Goal: Task Accomplishment & Management: Manage account settings

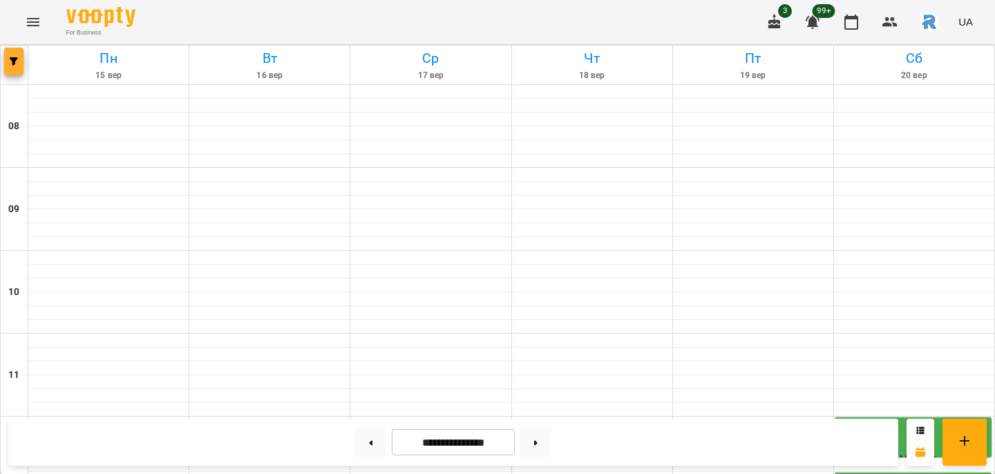
click at [15, 66] on button "button" at bounding box center [13, 62] width 19 height 28
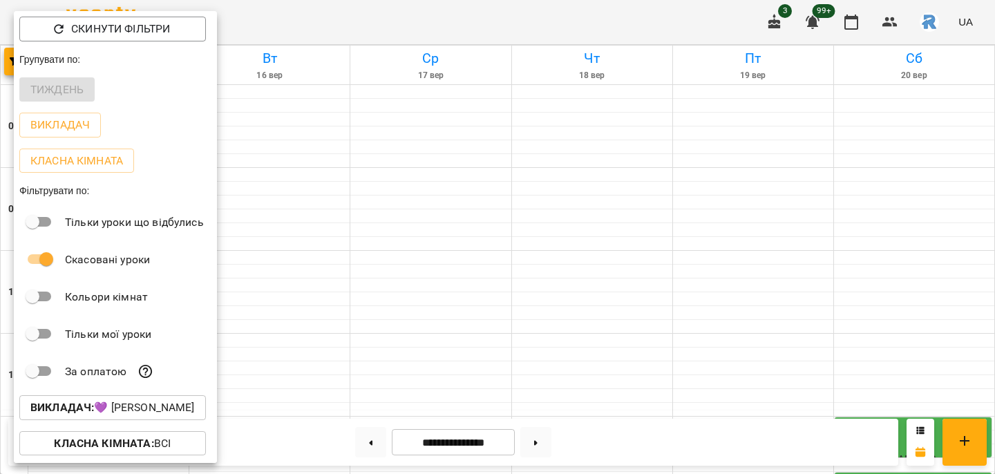
click at [342, 122] on div at bounding box center [497, 237] width 995 height 474
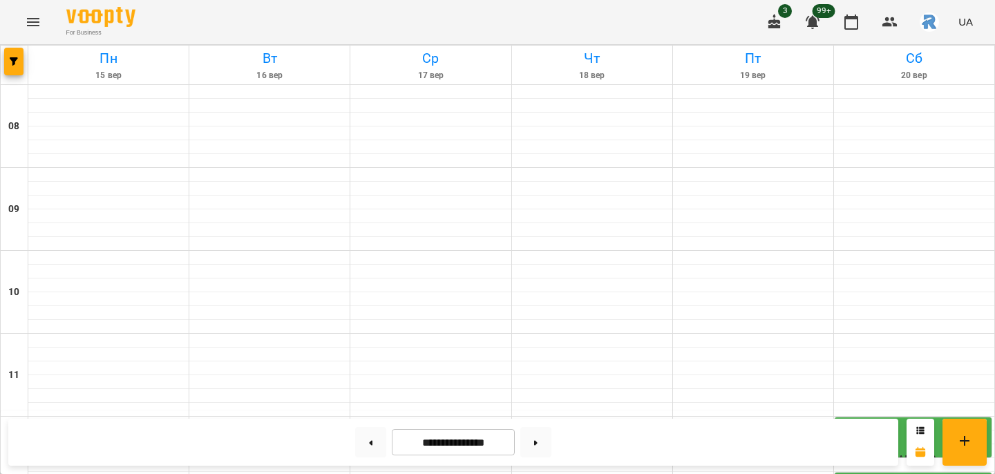
scroll to position [424, 0]
click at [540, 440] on button at bounding box center [535, 442] width 31 height 30
type input "**********"
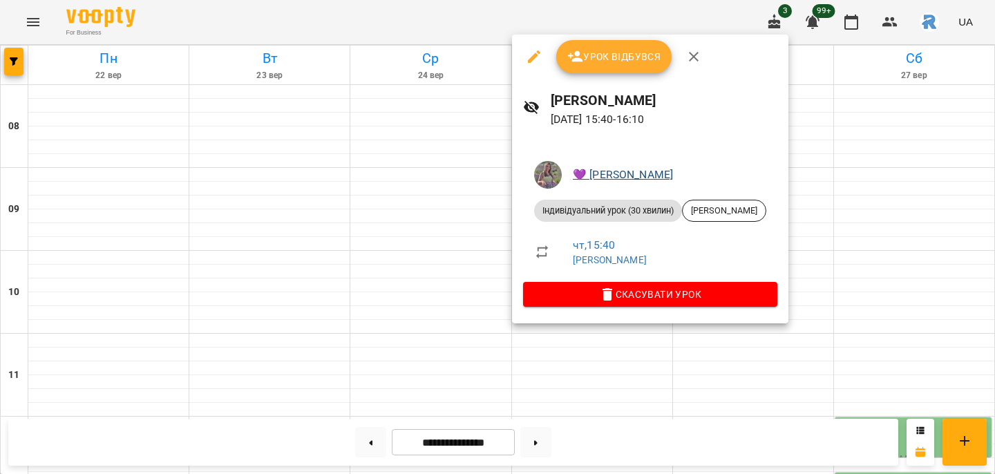
click at [607, 169] on link "💜 [PERSON_NAME]" at bounding box center [623, 174] width 100 height 13
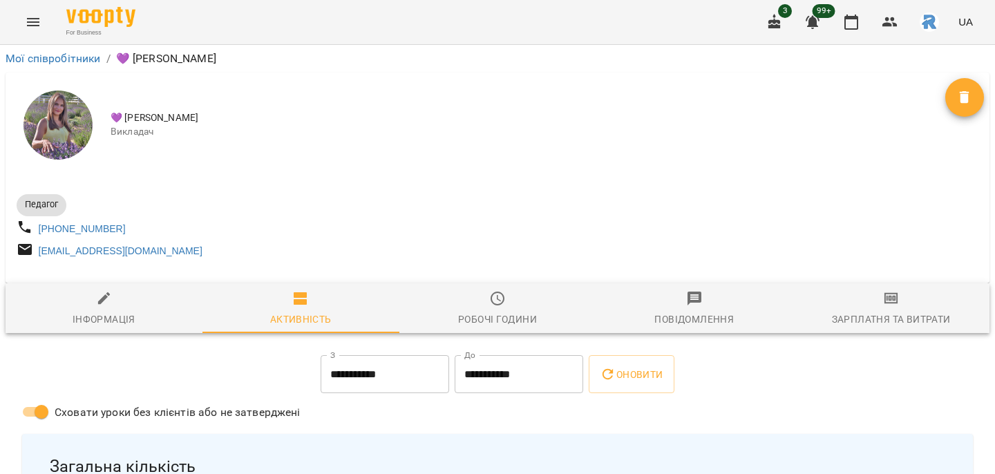
click at [489, 328] on div "Робочі години" at bounding box center [497, 319] width 79 height 17
click at [487, 328] on div "Робочі години" at bounding box center [497, 319] width 79 height 17
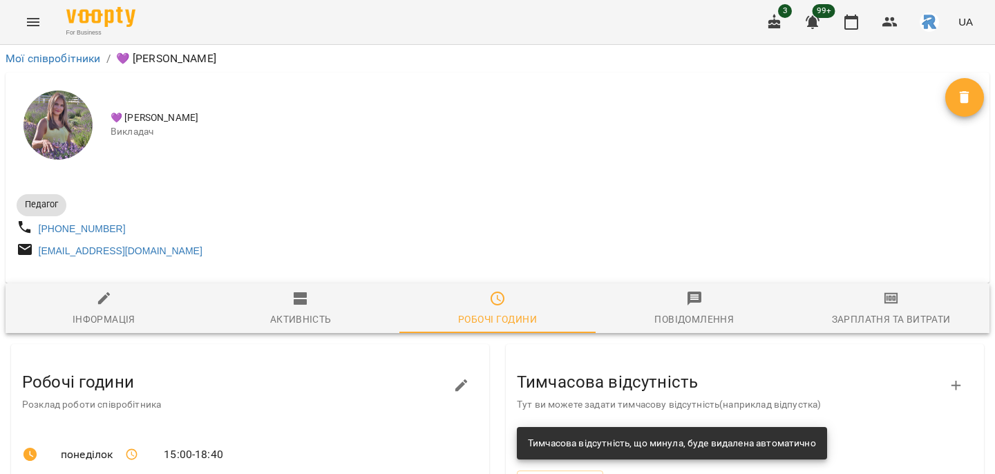
scroll to position [135, 0]
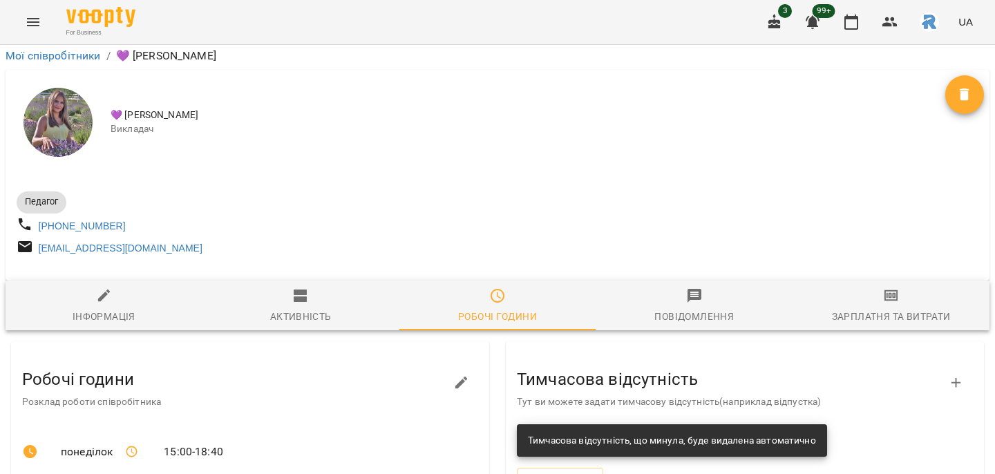
click at [455, 375] on icon "button" at bounding box center [461, 383] width 17 height 17
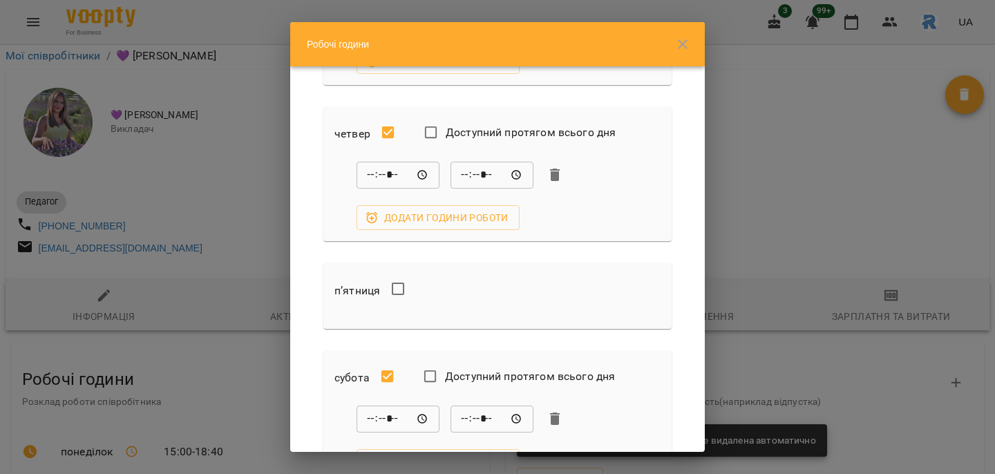
scroll to position [441, 0]
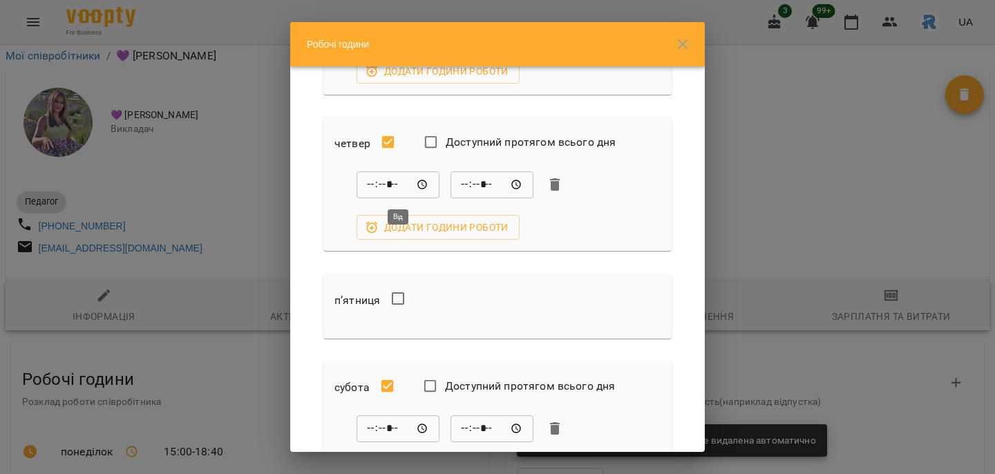
click at [388, 186] on input "*****" at bounding box center [398, 185] width 83 height 28
type input "*****"
click at [482, 189] on input "*****" at bounding box center [492, 185] width 83 height 28
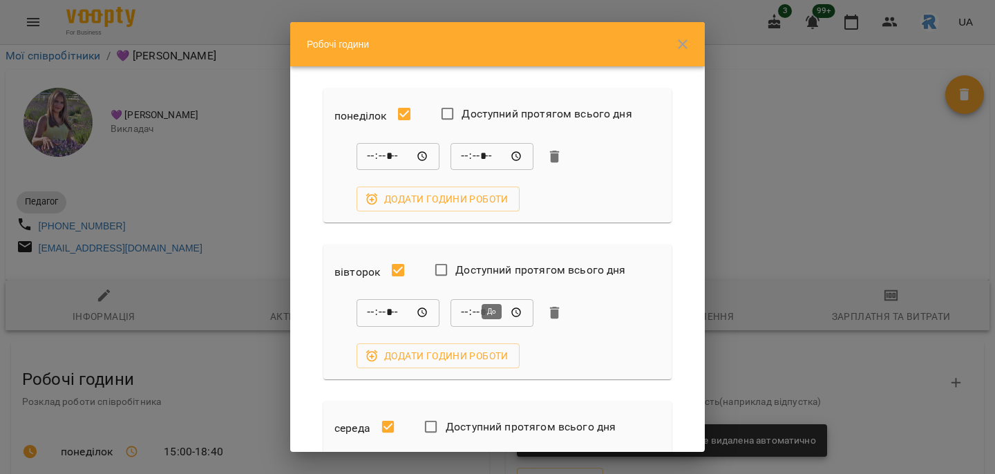
scroll to position [361, 0]
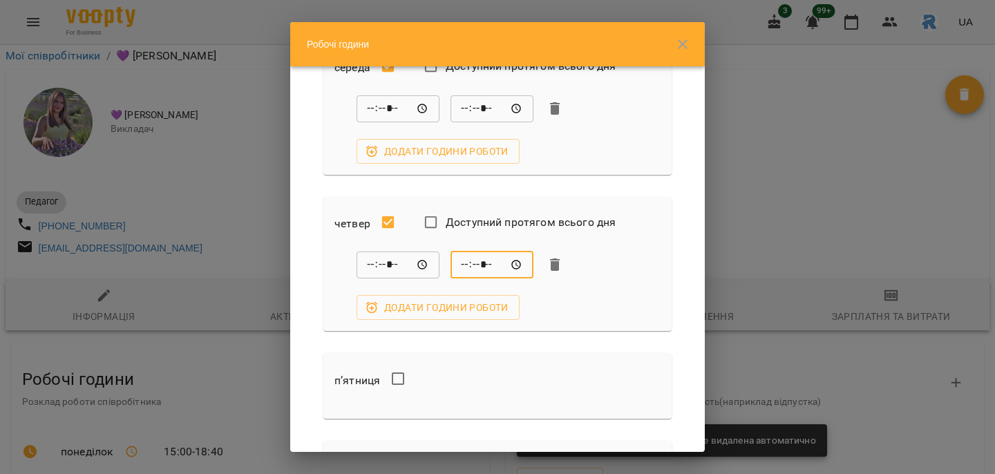
type input "*****"
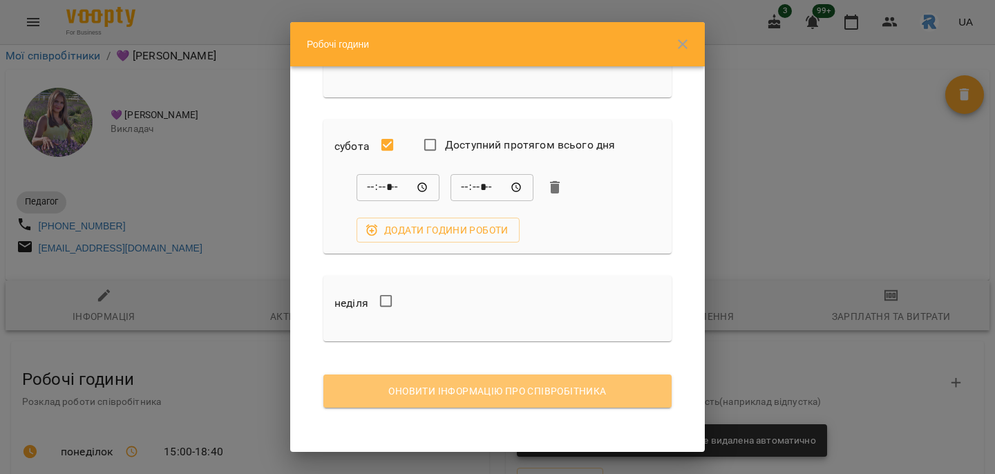
click at [521, 397] on span "Оновити інформацію про співробітника" at bounding box center [497, 391] width 326 height 17
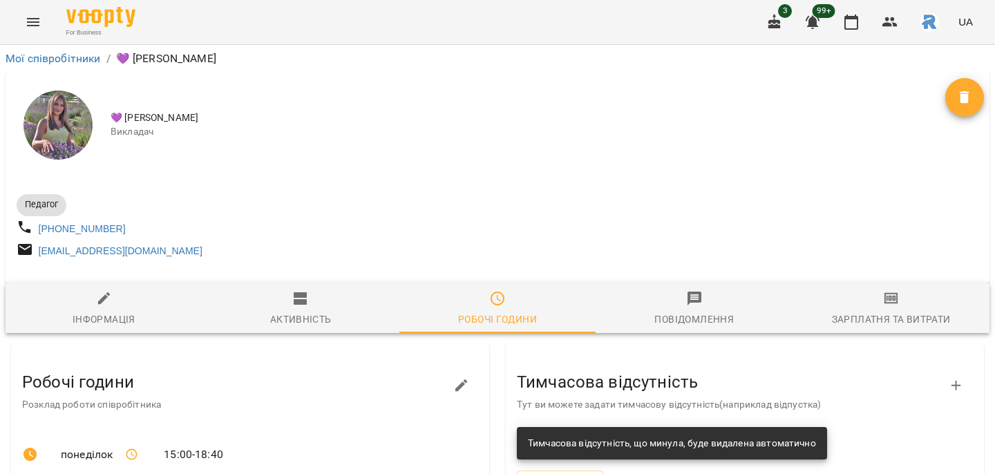
scroll to position [0, 0]
click at [850, 21] on icon "button" at bounding box center [851, 22] width 17 height 17
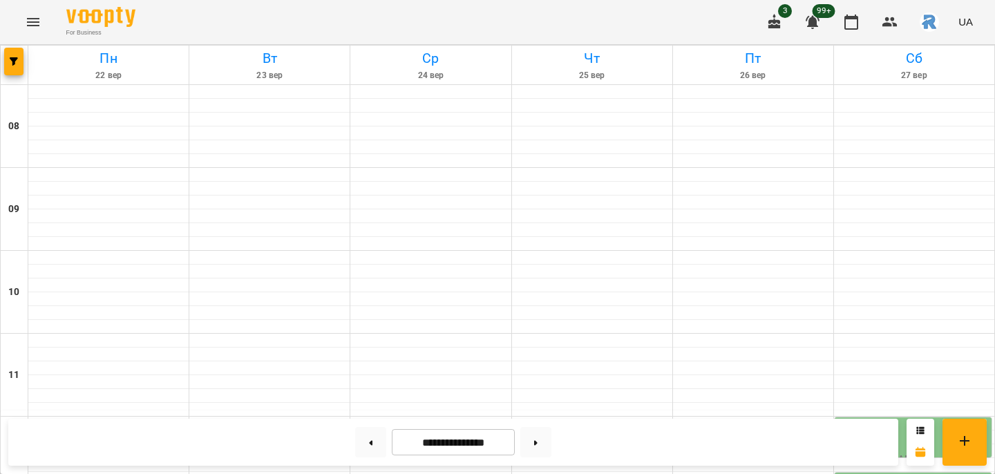
scroll to position [498, 0]
click at [17, 68] on button "button" at bounding box center [13, 62] width 19 height 28
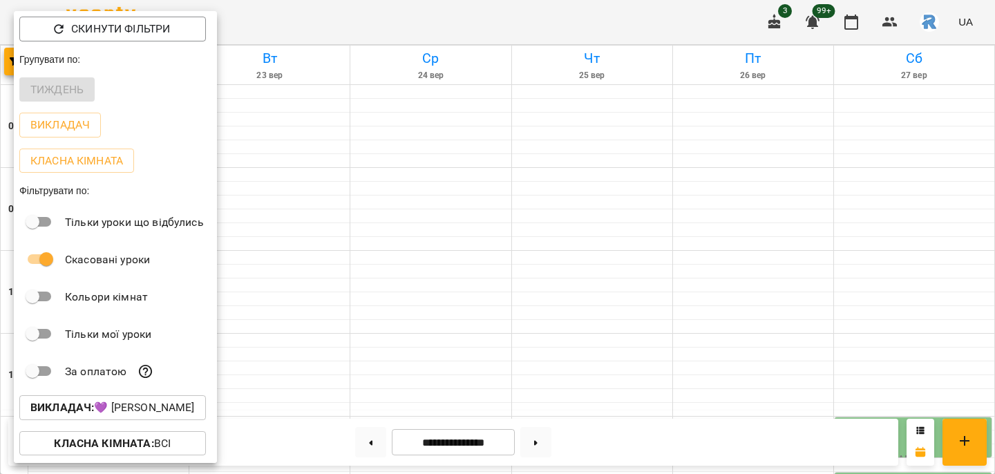
click at [139, 408] on p "Викладач : 💜 [PERSON_NAME]" at bounding box center [112, 407] width 164 height 17
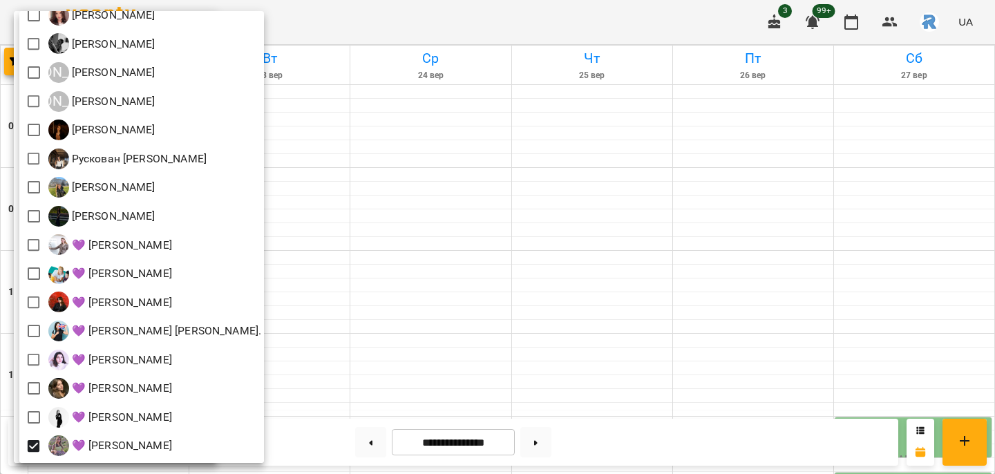
scroll to position [305, 0]
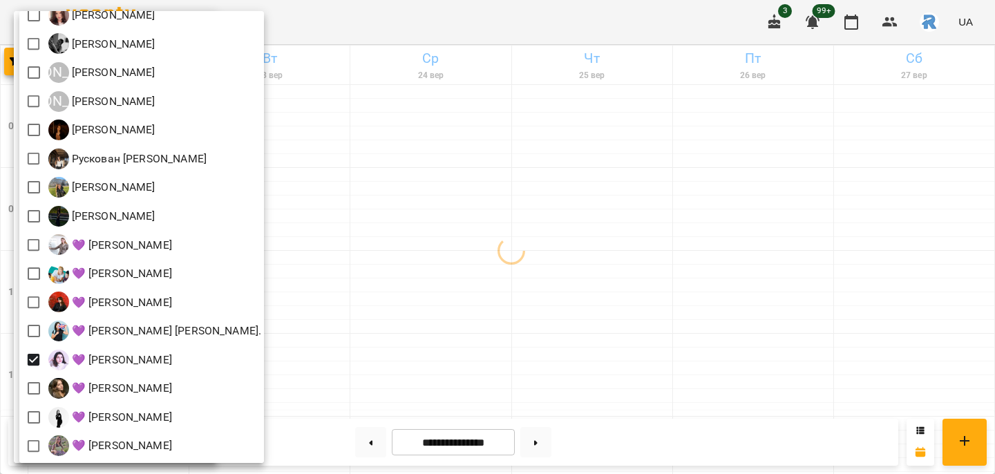
click at [401, 384] on div at bounding box center [497, 237] width 995 height 474
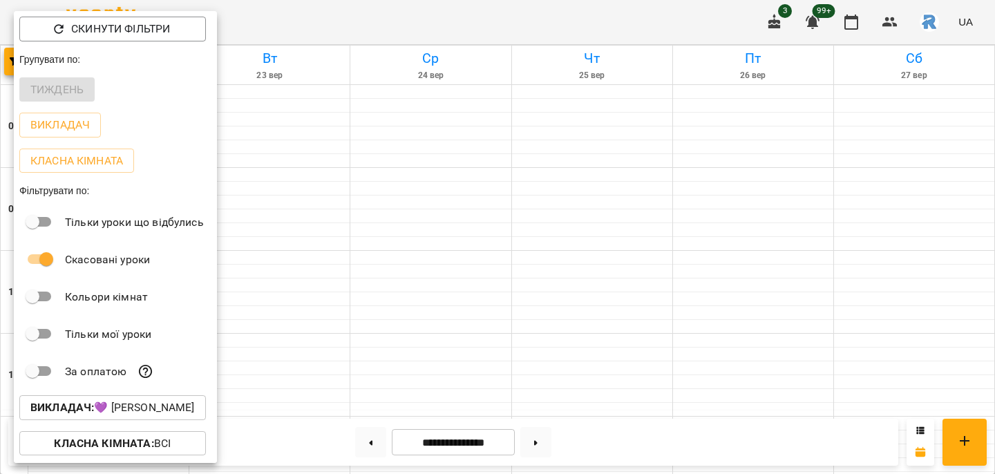
click at [401, 384] on div at bounding box center [497, 237] width 995 height 474
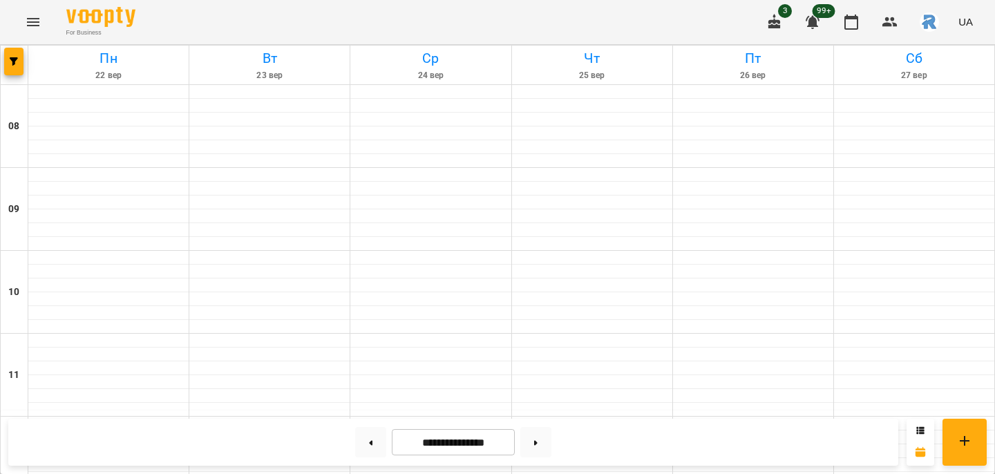
scroll to position [714, 0]
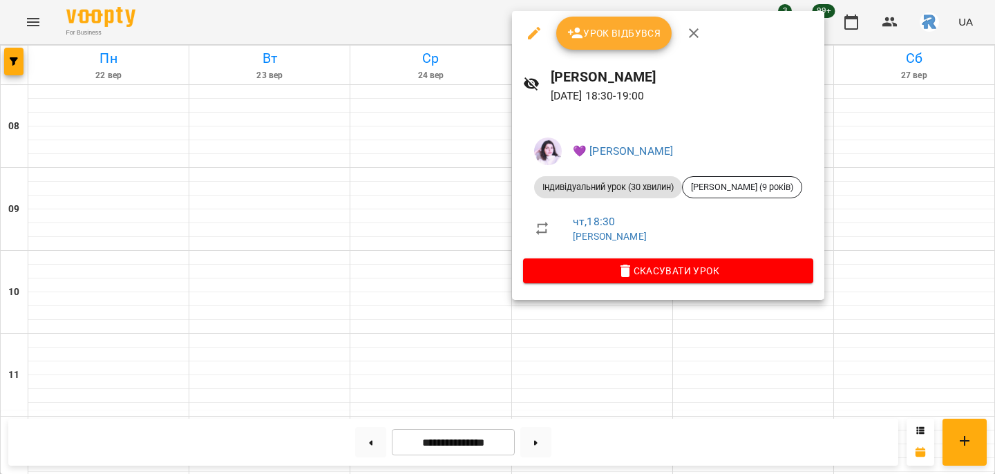
click at [437, 245] on div at bounding box center [497, 237] width 995 height 474
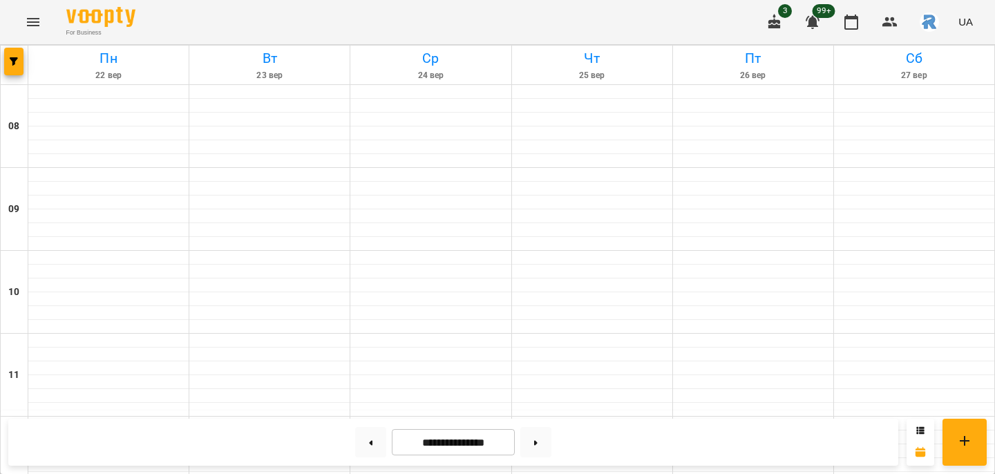
scroll to position [627, 0]
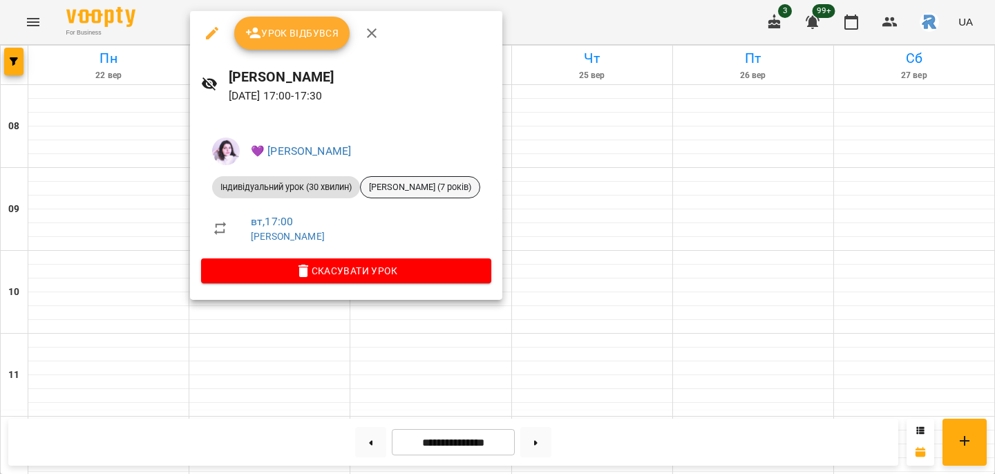
click at [415, 180] on div "[PERSON_NAME] (7 років)" at bounding box center [420, 187] width 120 height 22
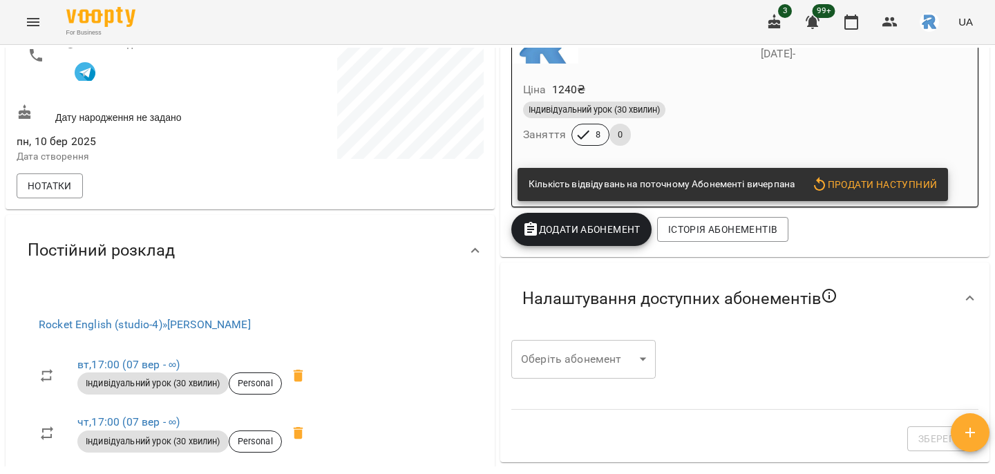
scroll to position [308, 0]
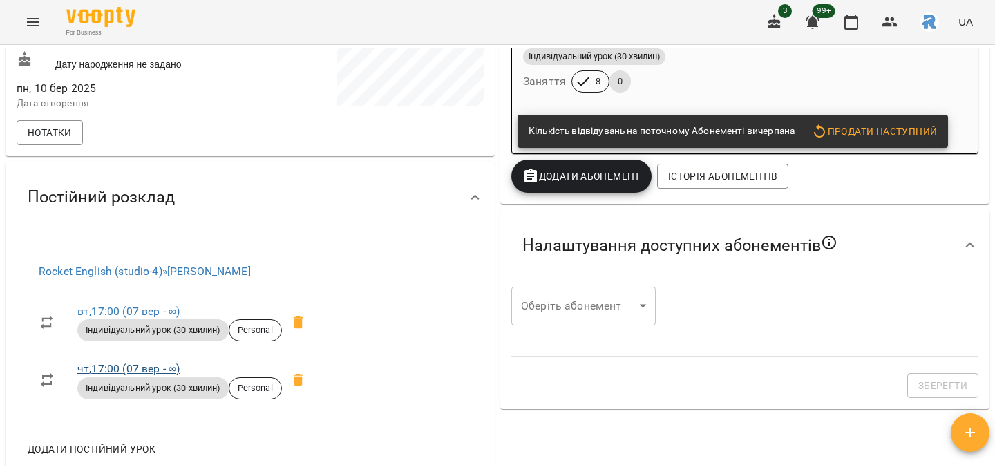
click at [129, 367] on link "чт , 17:00 ([DATE] - ∞)" at bounding box center [128, 368] width 102 height 13
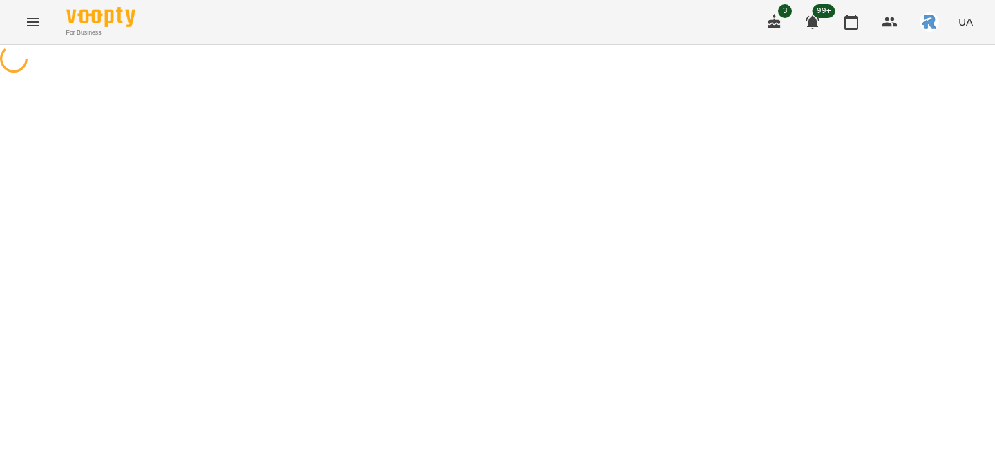
select select "*"
select select "**********"
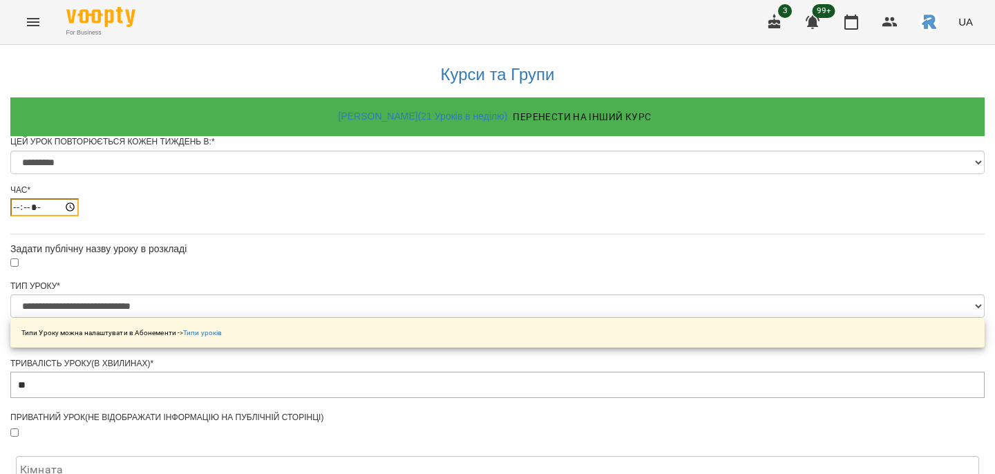
click at [79, 216] on input "*****" at bounding box center [44, 207] width 68 height 18
type input "*****"
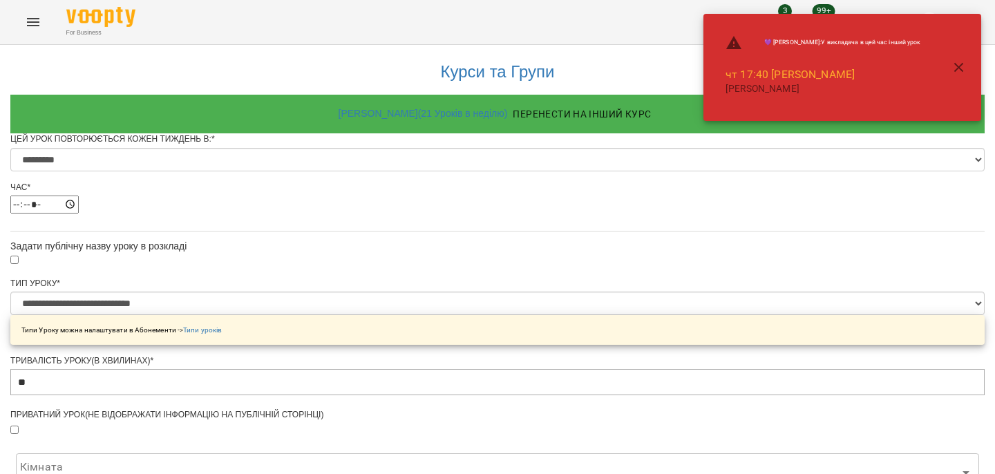
scroll to position [614, 0]
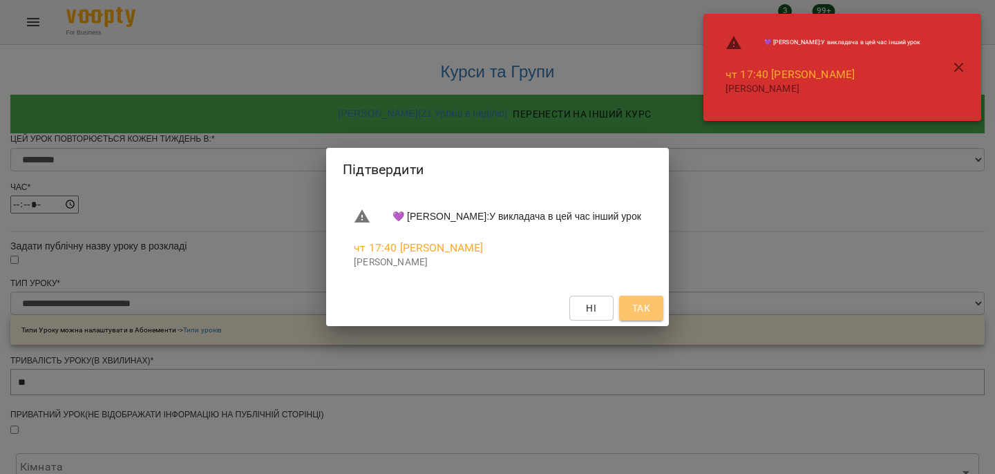
click at [662, 310] on button "Так" at bounding box center [641, 308] width 44 height 25
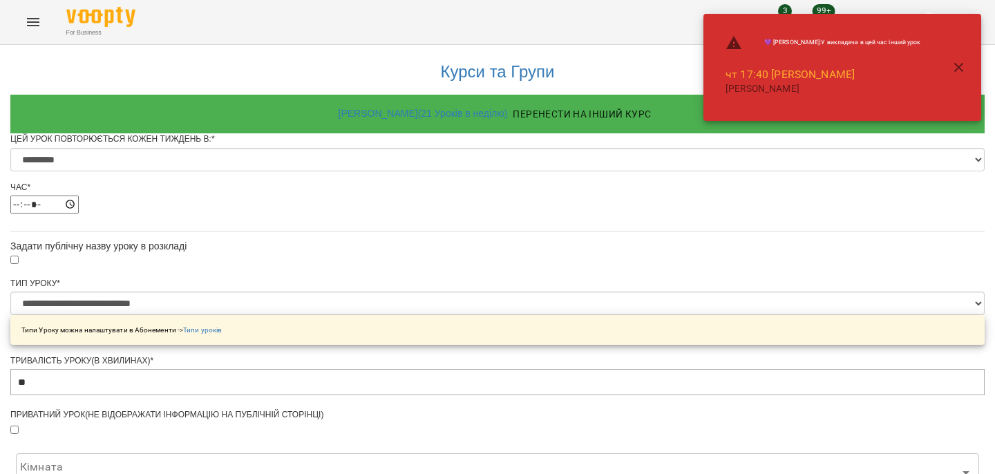
click at [962, 64] on icon "button" at bounding box center [959, 68] width 10 height 10
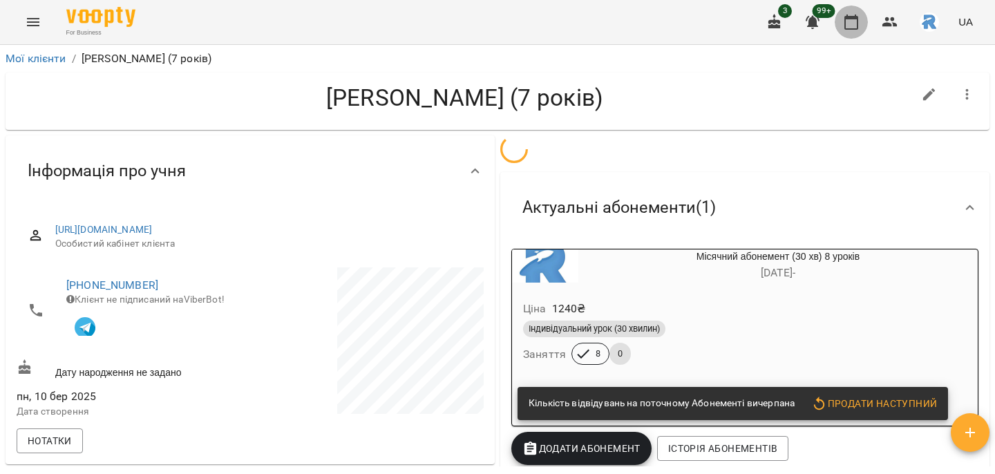
click at [854, 27] on icon "button" at bounding box center [851, 22] width 17 height 17
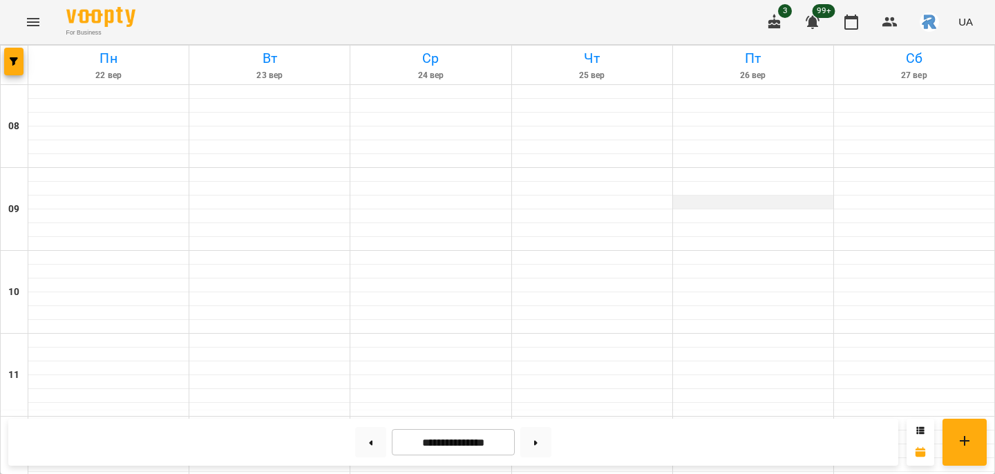
scroll to position [664, 0]
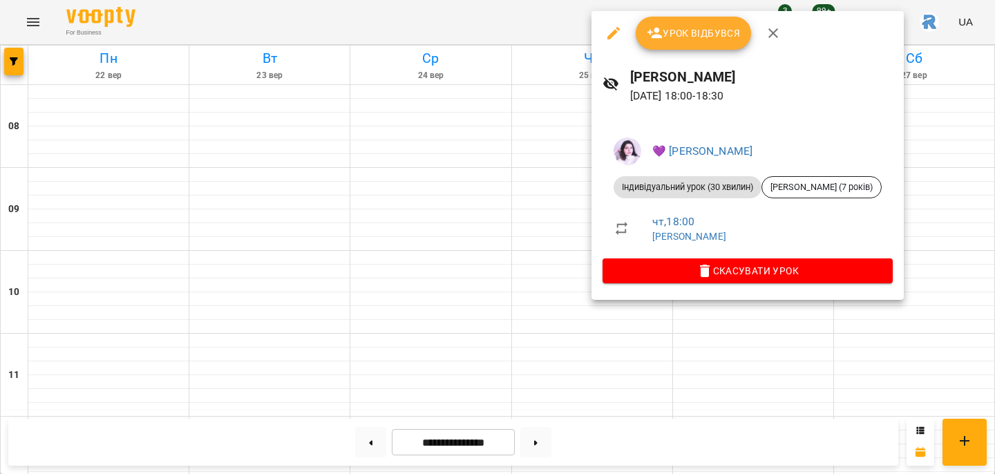
click at [467, 265] on div at bounding box center [497, 237] width 995 height 474
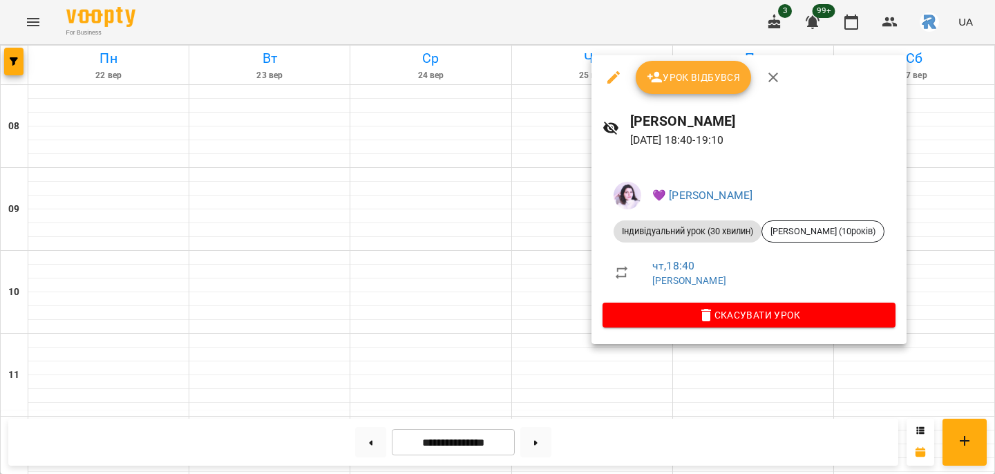
click at [544, 325] on div at bounding box center [497, 237] width 995 height 474
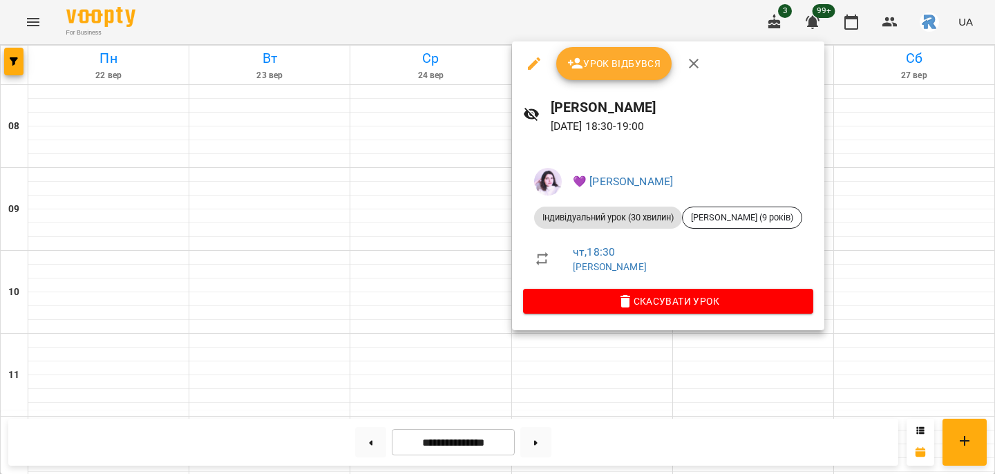
click at [471, 274] on div at bounding box center [497, 237] width 995 height 474
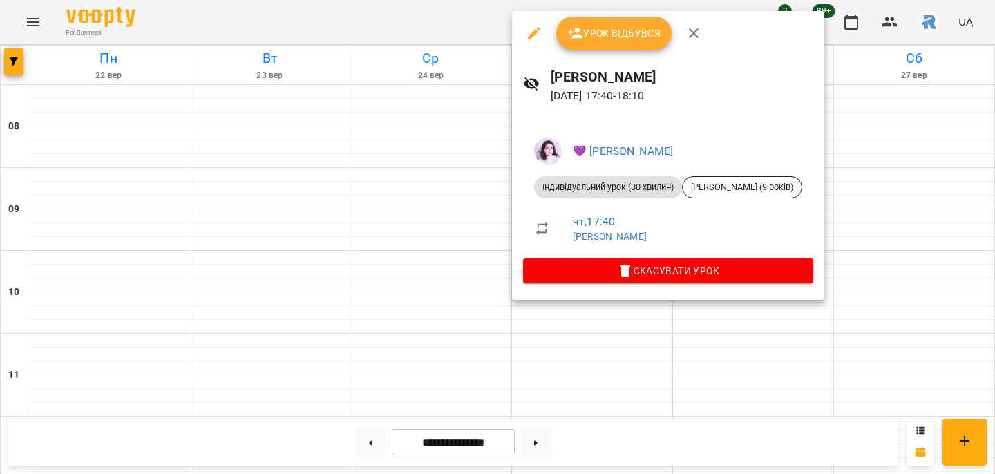
click at [386, 249] on div at bounding box center [497, 237] width 995 height 474
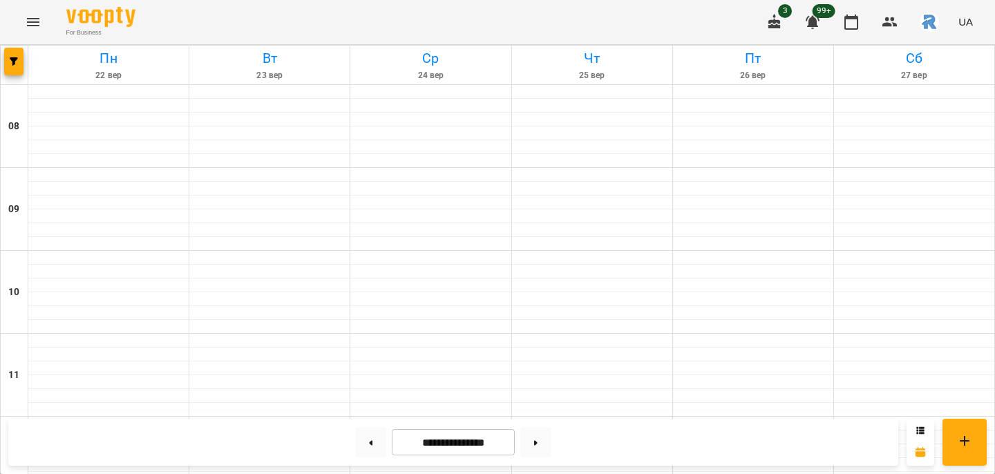
scroll to position [692, 0]
click at [363, 448] on button at bounding box center [370, 442] width 31 height 30
type input "**********"
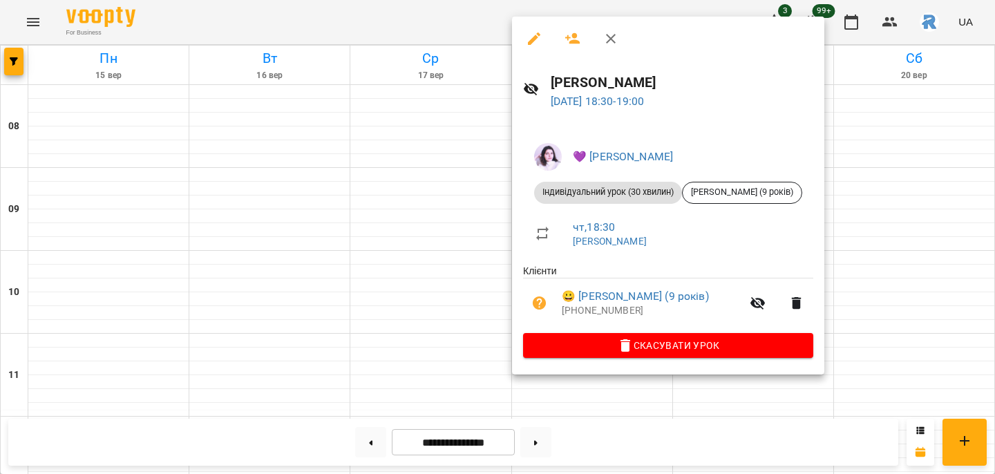
click at [432, 297] on div at bounding box center [497, 237] width 995 height 474
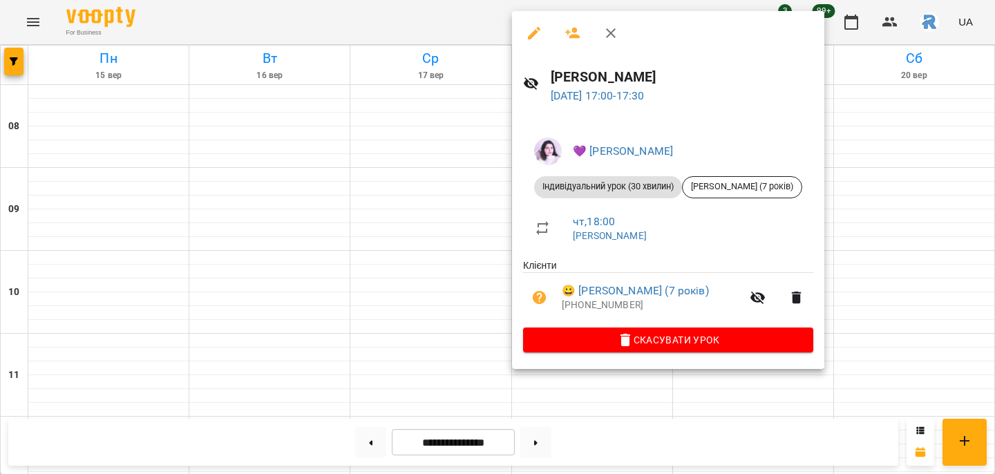
click at [538, 29] on icon "button" at bounding box center [534, 33] width 12 height 12
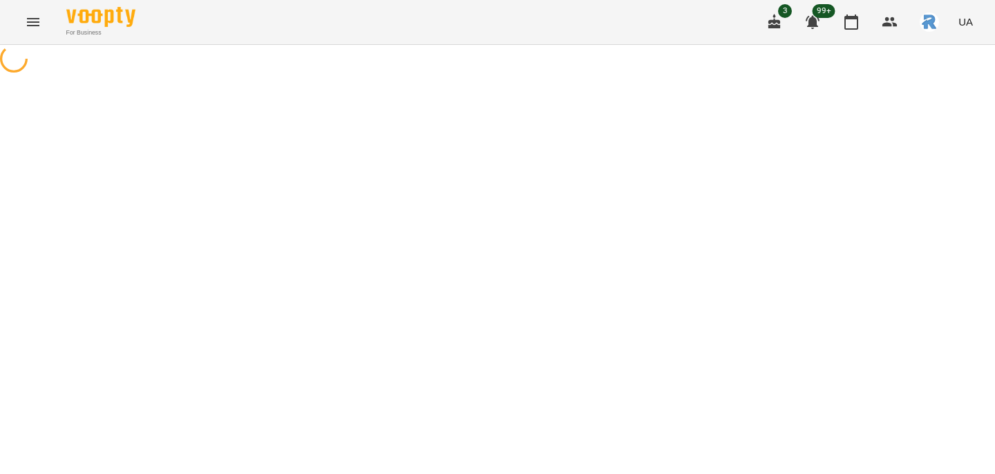
select select "**********"
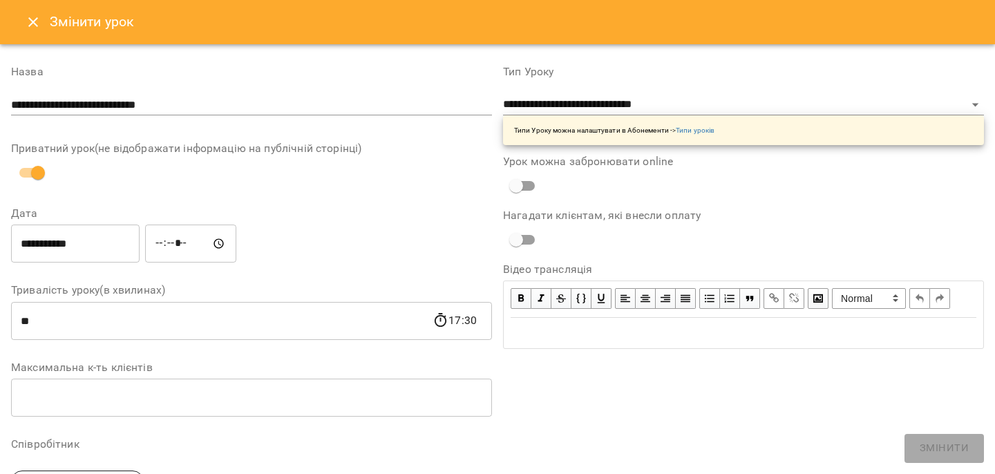
click at [175, 243] on input "*****" at bounding box center [190, 244] width 91 height 39
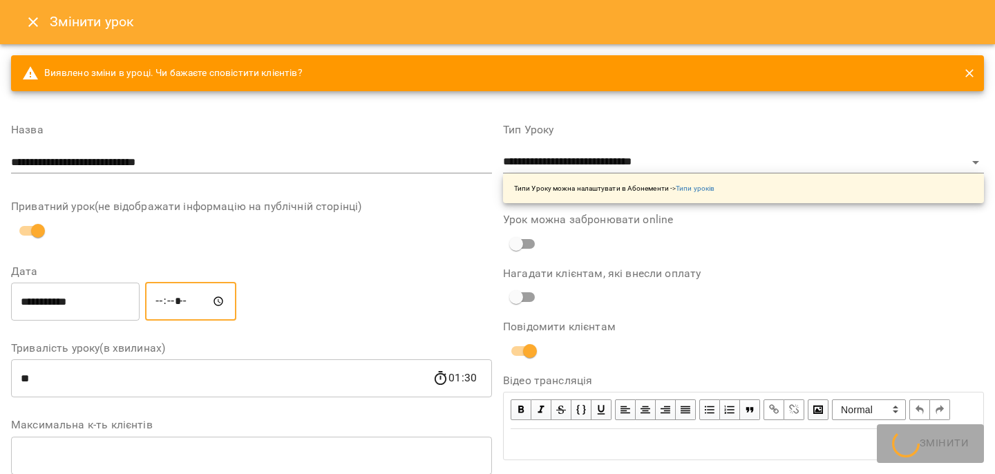
type input "*****"
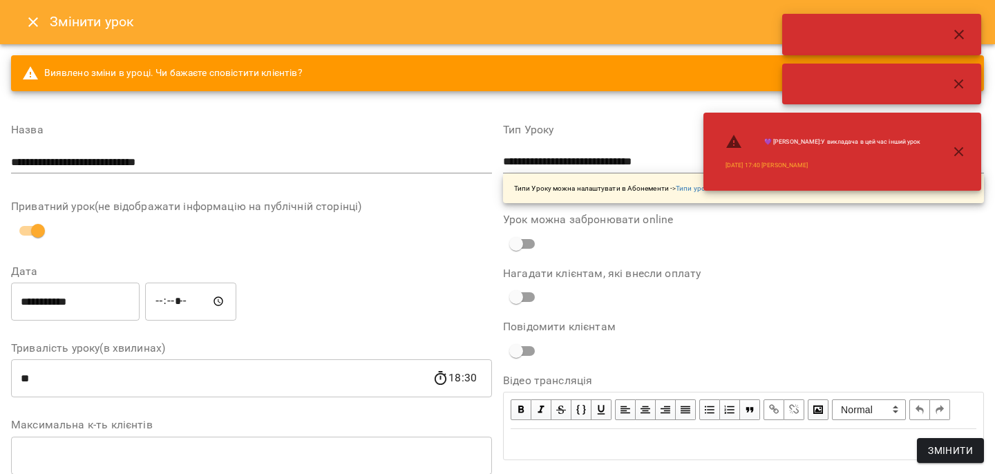
click at [960, 444] on span "Змінити" at bounding box center [950, 450] width 45 height 17
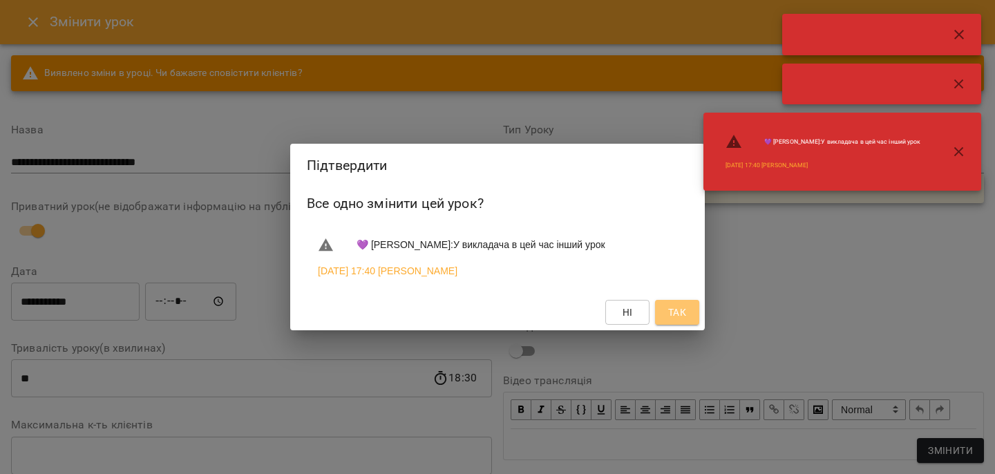
click at [678, 325] on button "Так" at bounding box center [677, 312] width 44 height 25
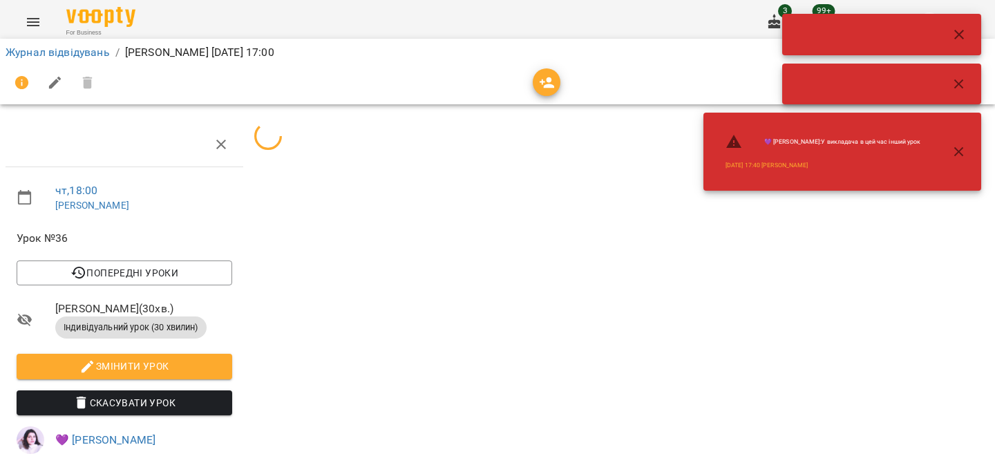
click at [956, 153] on icon "button" at bounding box center [959, 151] width 10 height 10
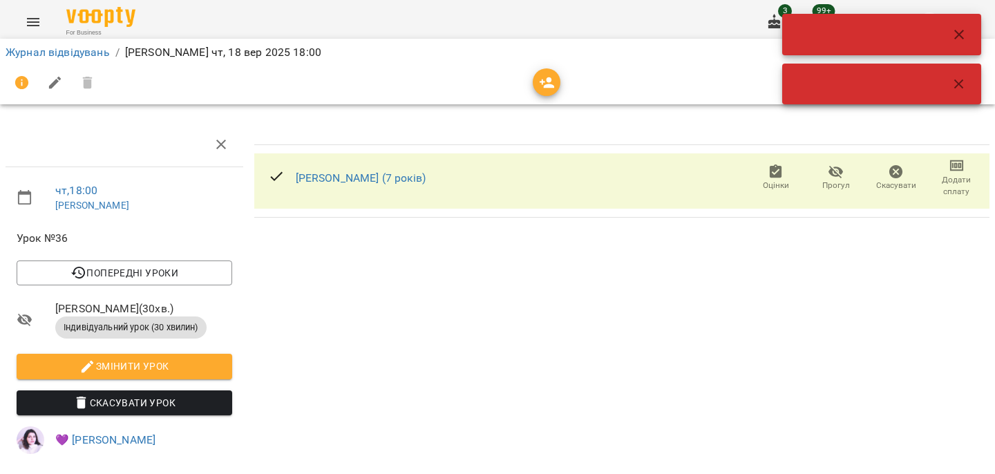
click at [969, 35] on button "button" at bounding box center [958, 34] width 33 height 33
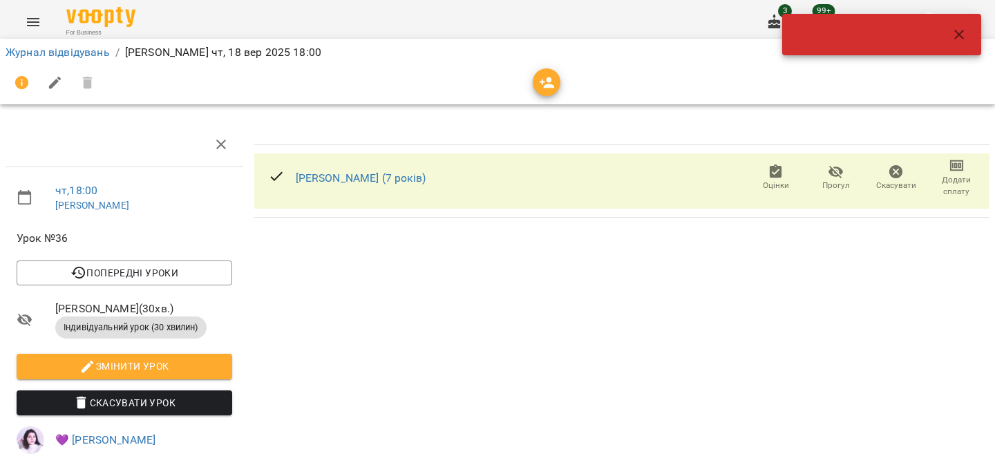
click at [963, 31] on icon "button" at bounding box center [959, 35] width 10 height 10
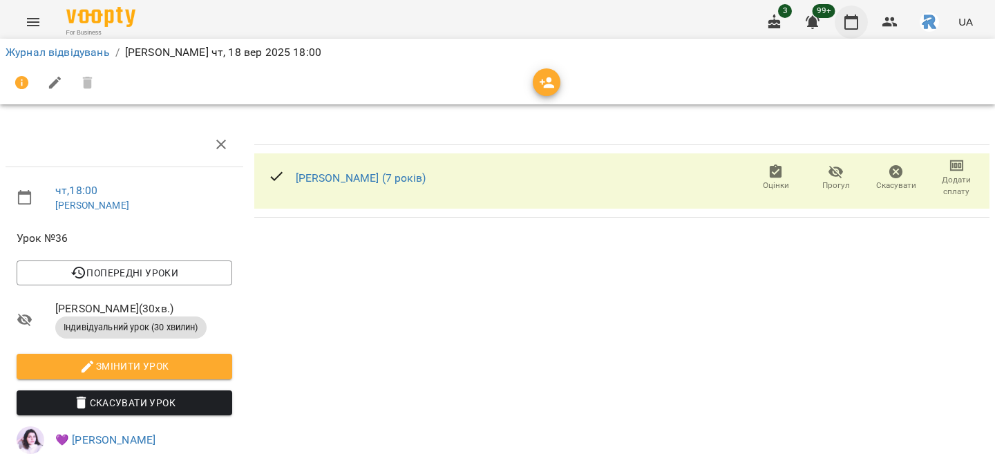
click at [851, 21] on icon "button" at bounding box center [851, 22] width 17 height 17
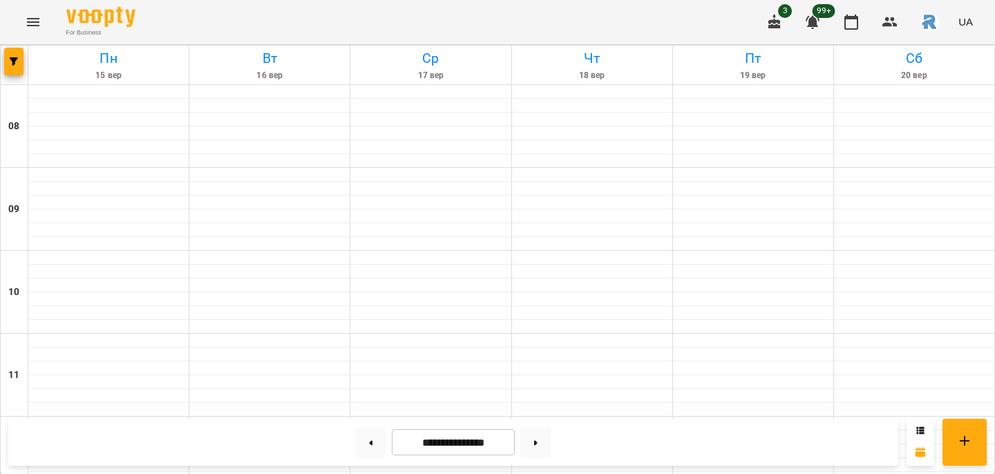
scroll to position [694, 0]
click at [359, 444] on button at bounding box center [370, 442] width 31 height 30
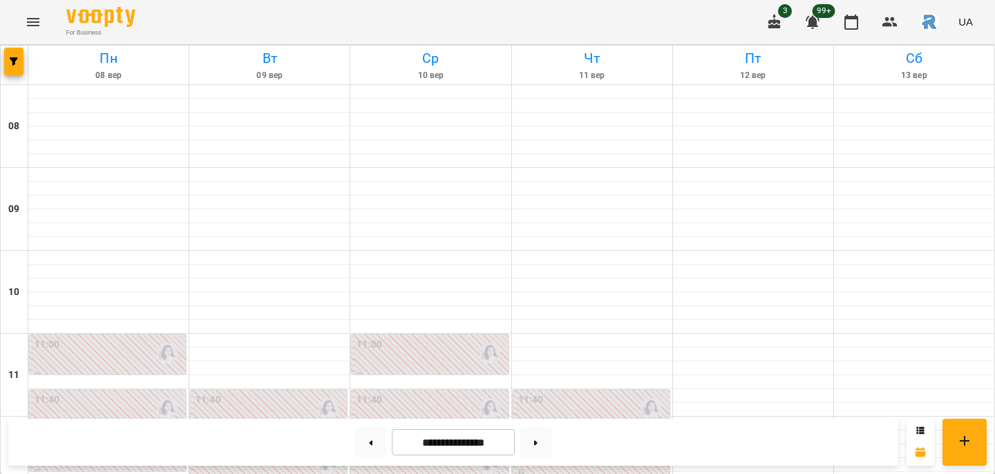
scroll to position [629, 0]
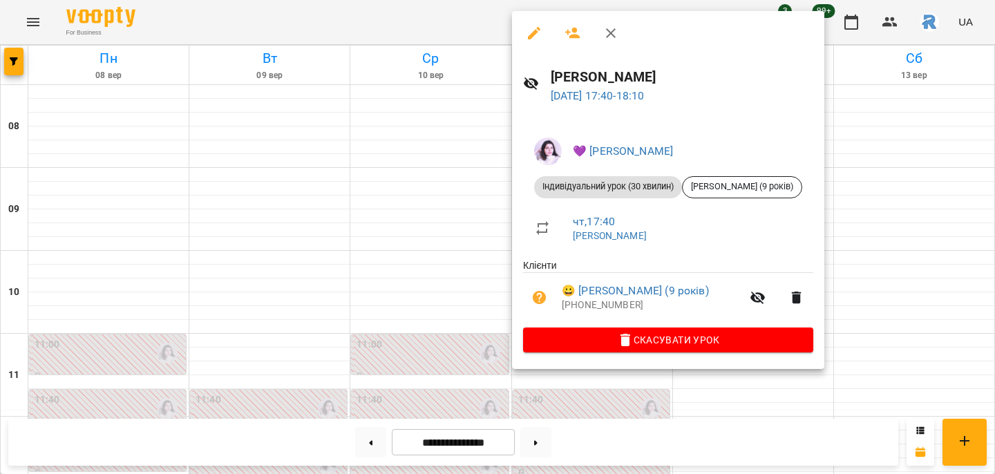
click at [475, 272] on div at bounding box center [497, 237] width 995 height 474
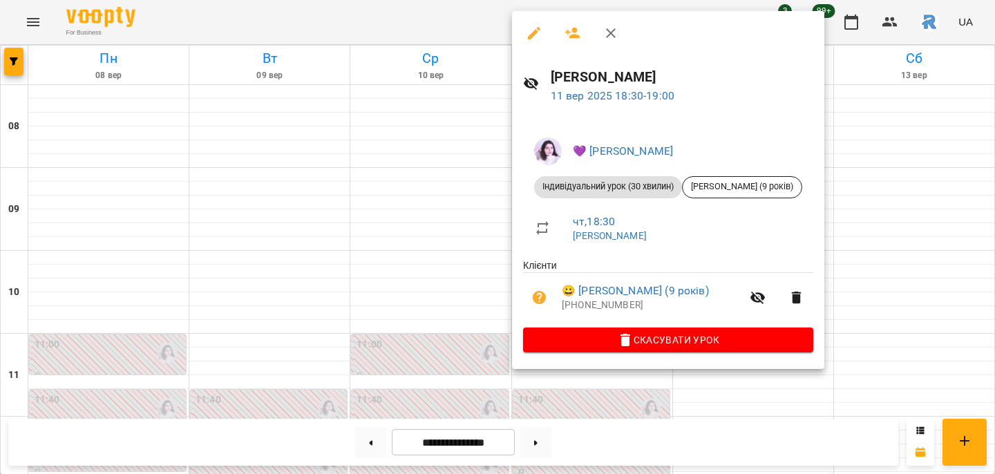
click at [448, 302] on div at bounding box center [497, 237] width 995 height 474
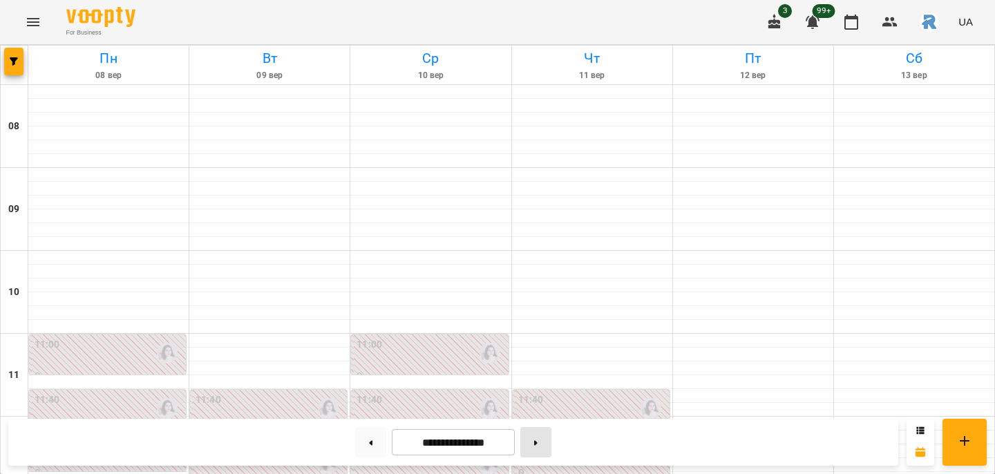
click at [546, 450] on button at bounding box center [535, 442] width 31 height 30
type input "**********"
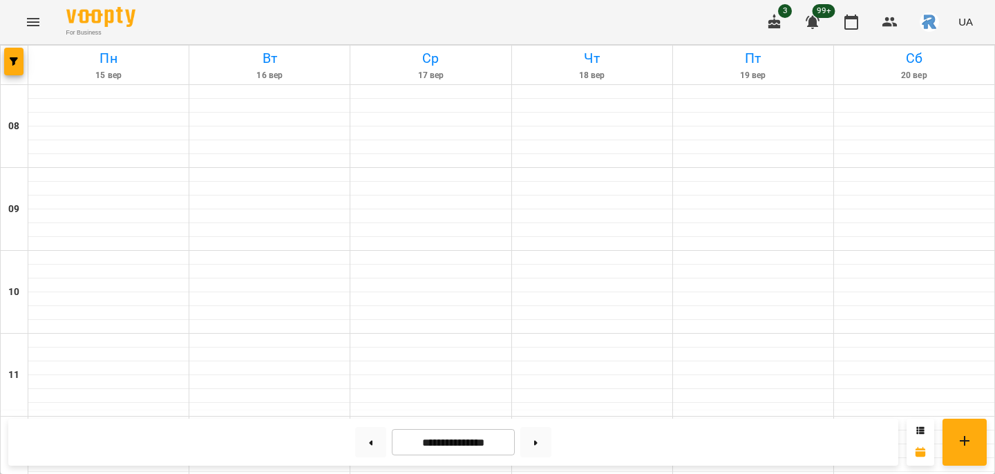
scroll to position [624, 0]
click at [8, 55] on button "button" at bounding box center [13, 62] width 19 height 28
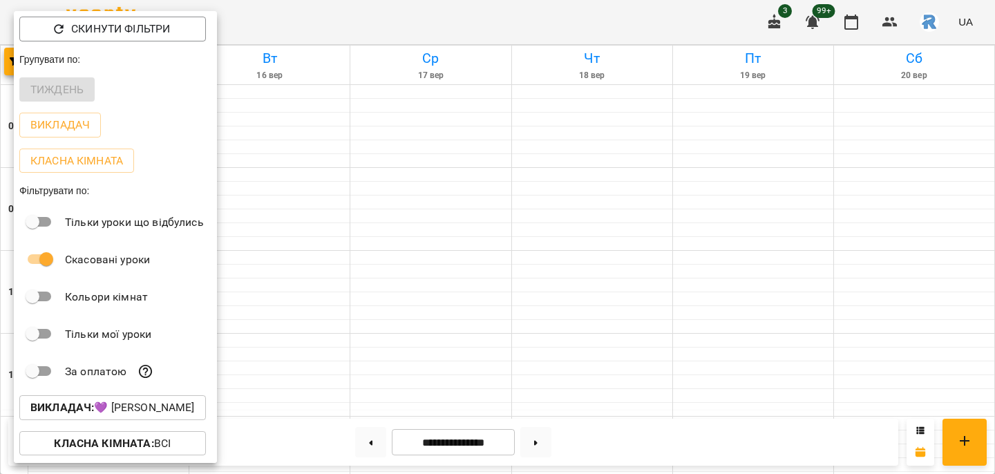
click at [151, 395] on div "Викладач : 💜 [PERSON_NAME]" at bounding box center [115, 408] width 203 height 36
click at [147, 407] on p "Викладач : 💜 [PERSON_NAME]" at bounding box center [112, 407] width 164 height 17
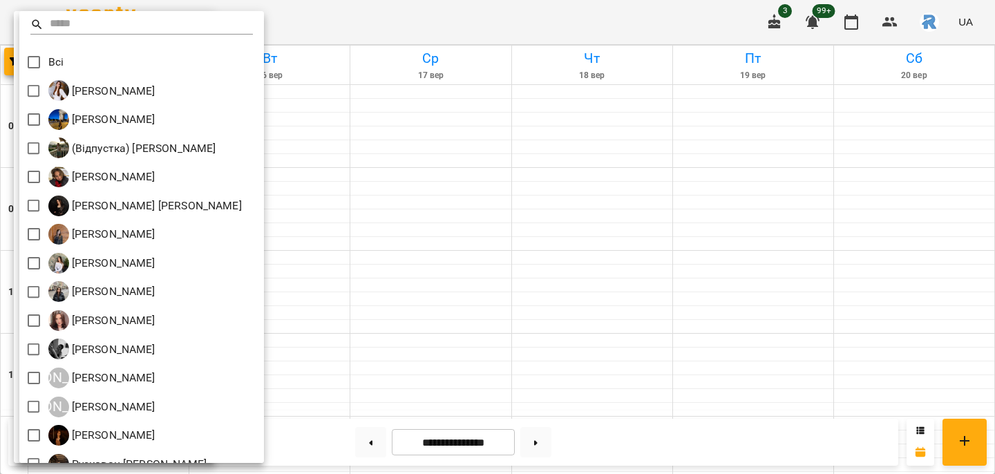
scroll to position [0, 0]
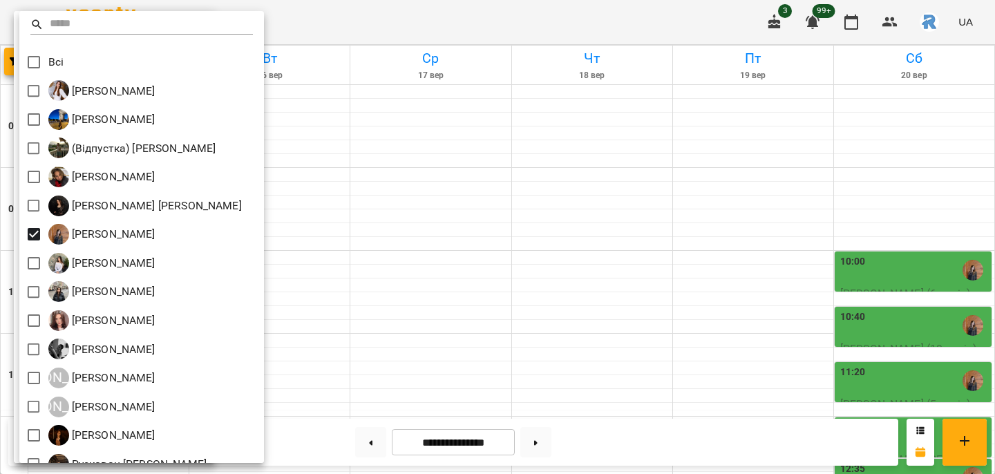
click at [402, 253] on div at bounding box center [497, 237] width 995 height 474
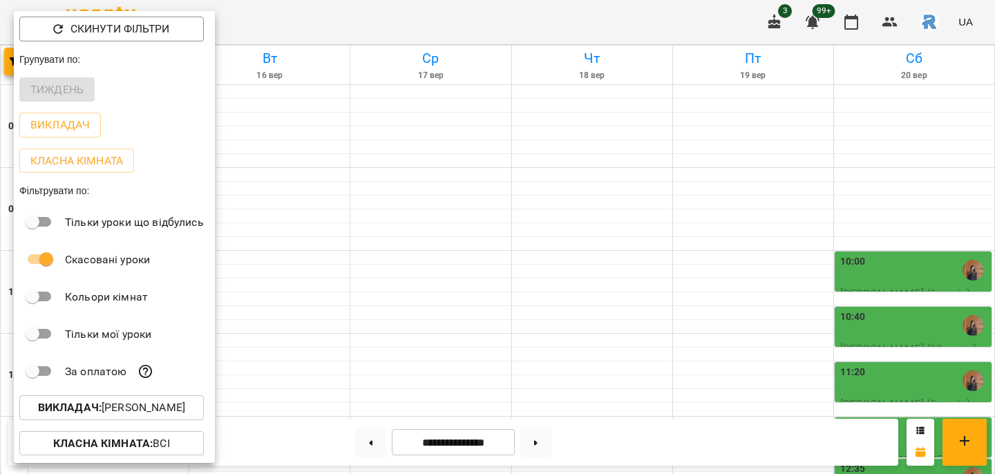
click at [400, 253] on div "Всі [PERSON_NAME] [PERSON_NAME]) [PERSON_NAME] [PERSON_NAME] [PERSON_NAME] [PER…" at bounding box center [497, 237] width 995 height 474
click at [400, 253] on div at bounding box center [497, 237] width 995 height 474
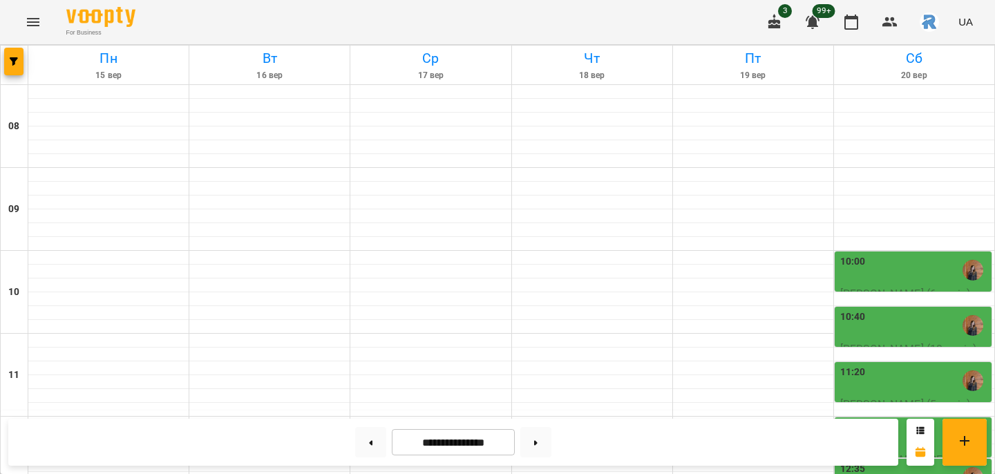
scroll to position [565, 0]
click at [17, 64] on icon "button" at bounding box center [14, 61] width 8 height 8
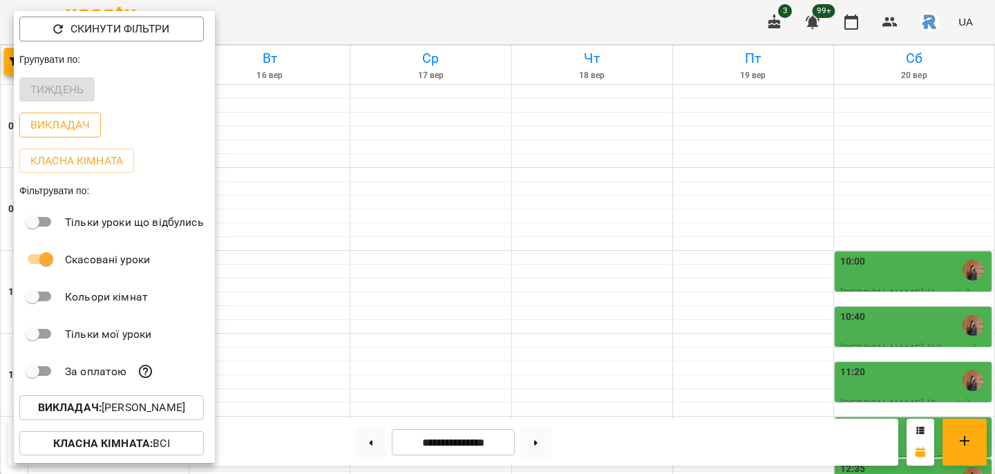
click at [70, 130] on p "Викладач" at bounding box center [59, 125] width 59 height 17
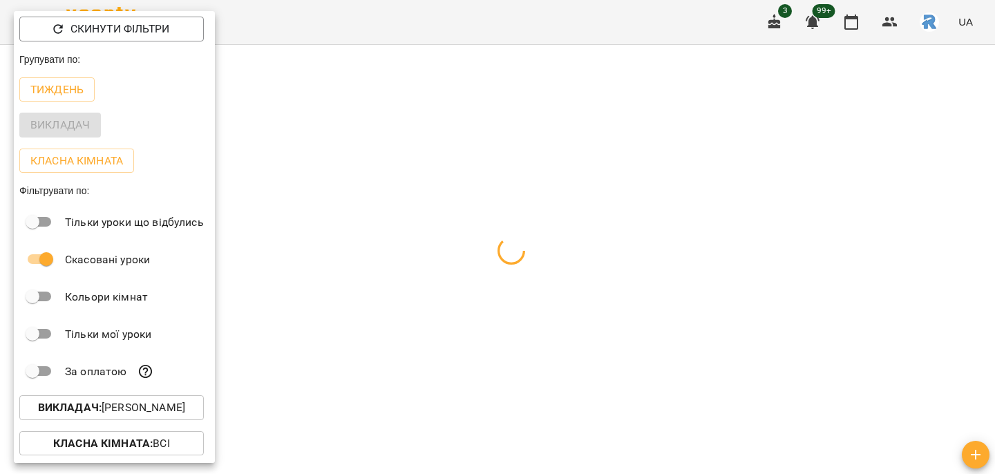
click at [452, 191] on div at bounding box center [497, 237] width 995 height 474
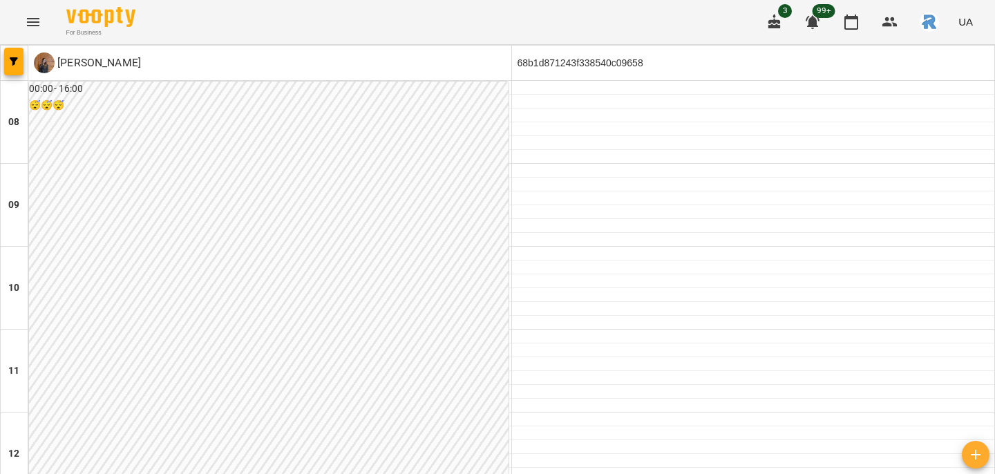
scroll to position [498, 0]
click at [24, 57] on div at bounding box center [15, 63] width 28 height 35
click at [15, 59] on icon "button" at bounding box center [14, 61] width 8 height 8
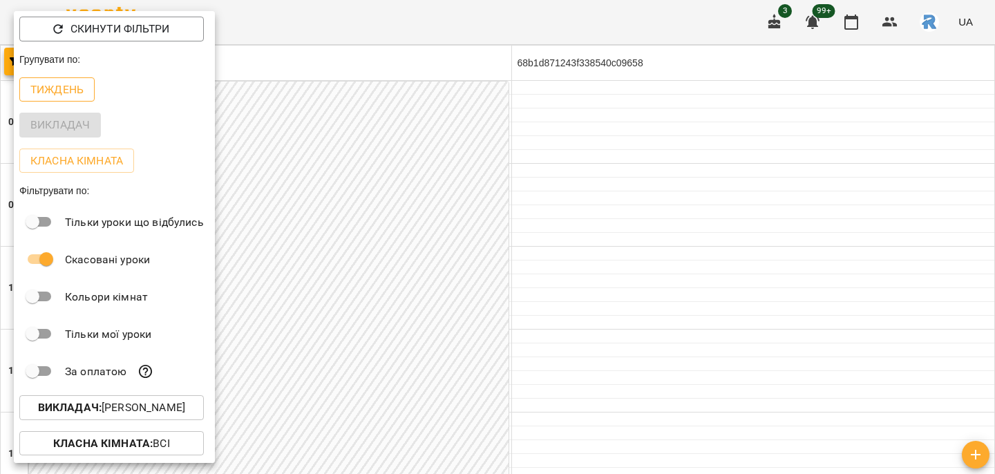
click at [73, 87] on p "Тиждень" at bounding box center [56, 90] width 53 height 17
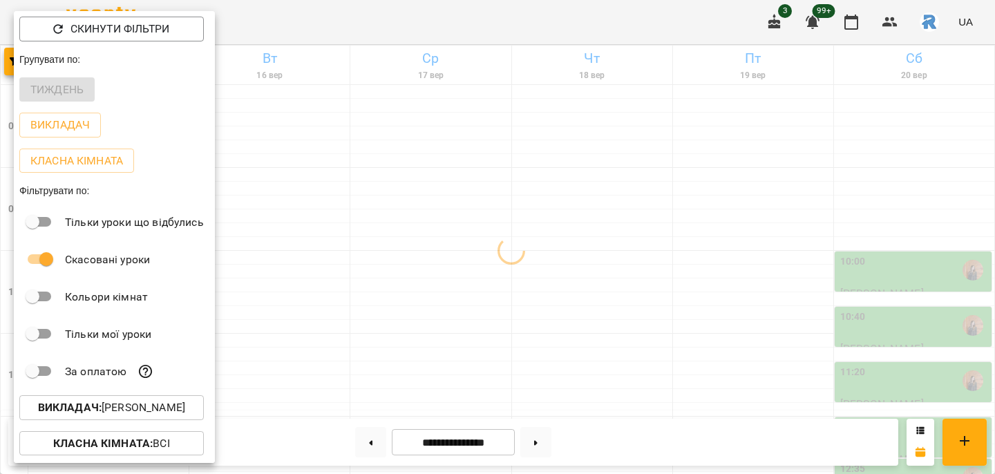
click at [473, 245] on div at bounding box center [497, 237] width 995 height 474
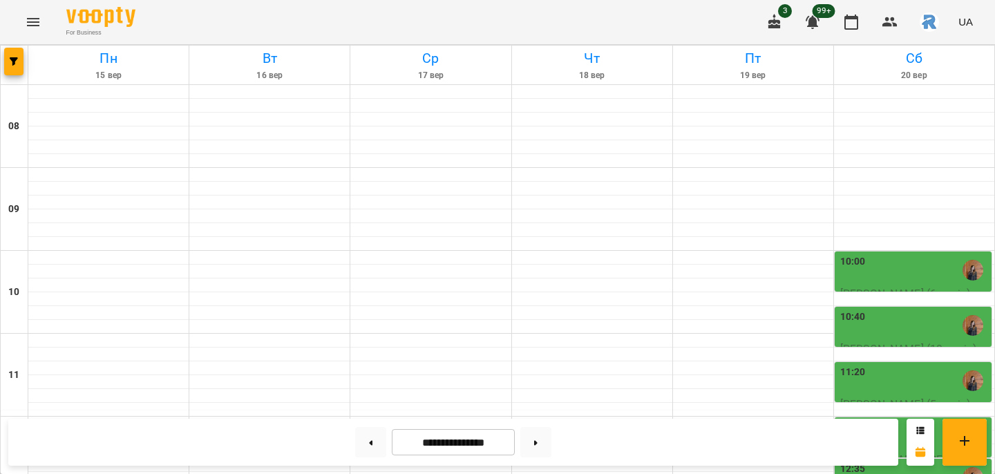
scroll to position [672, 0]
click at [13, 61] on icon "button" at bounding box center [14, 61] width 8 height 8
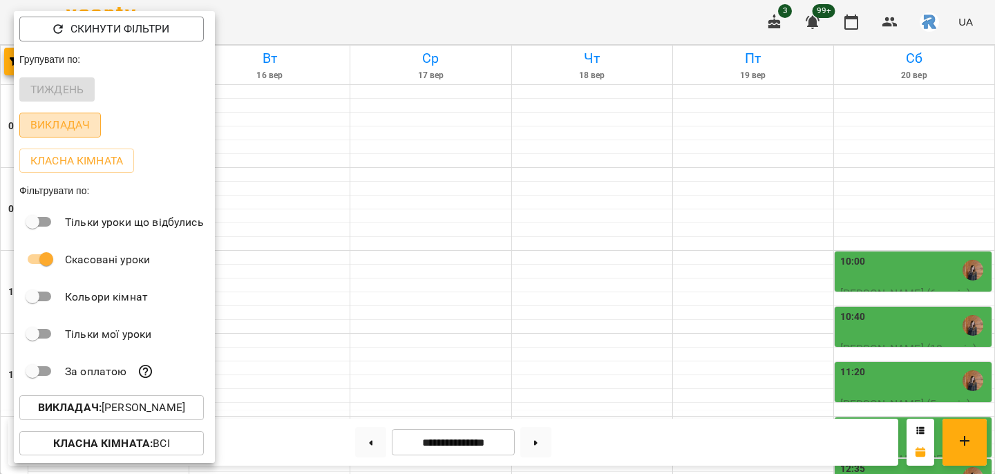
click at [63, 126] on p "Викладач" at bounding box center [59, 125] width 59 height 17
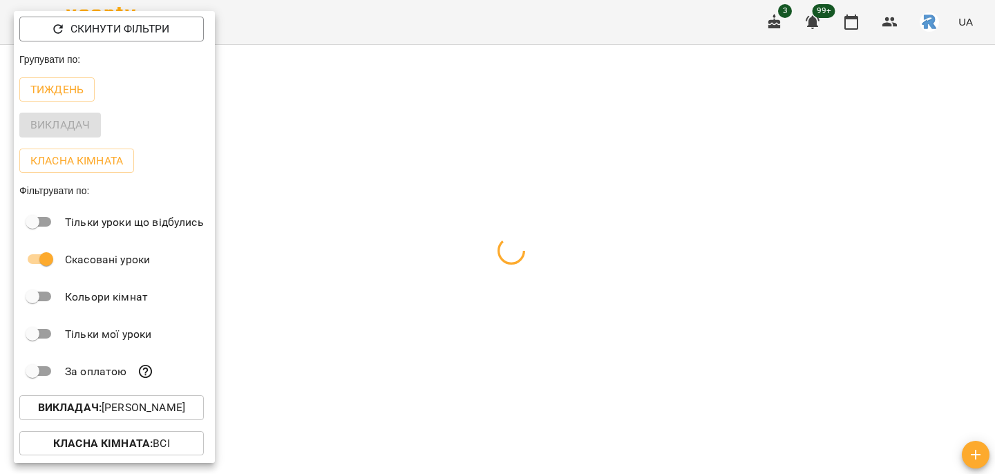
click at [505, 376] on div at bounding box center [497, 237] width 995 height 474
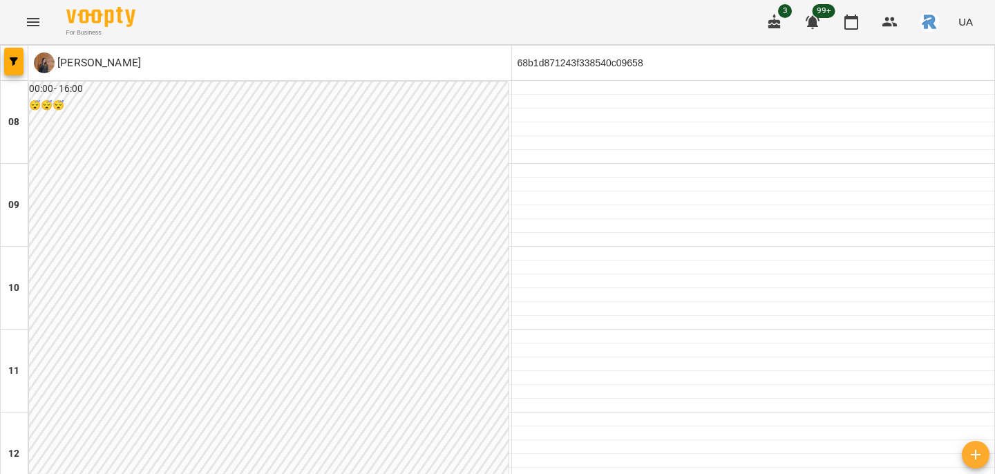
scroll to position [776, 0]
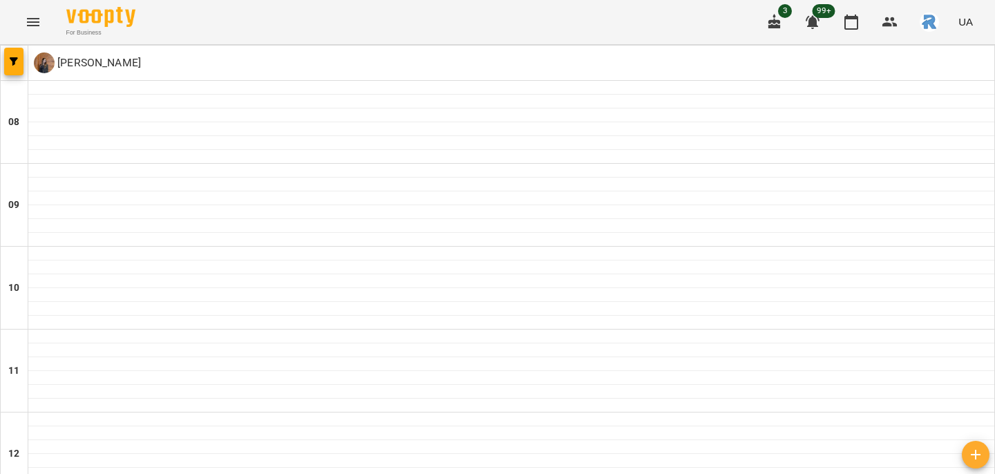
type input "**********"
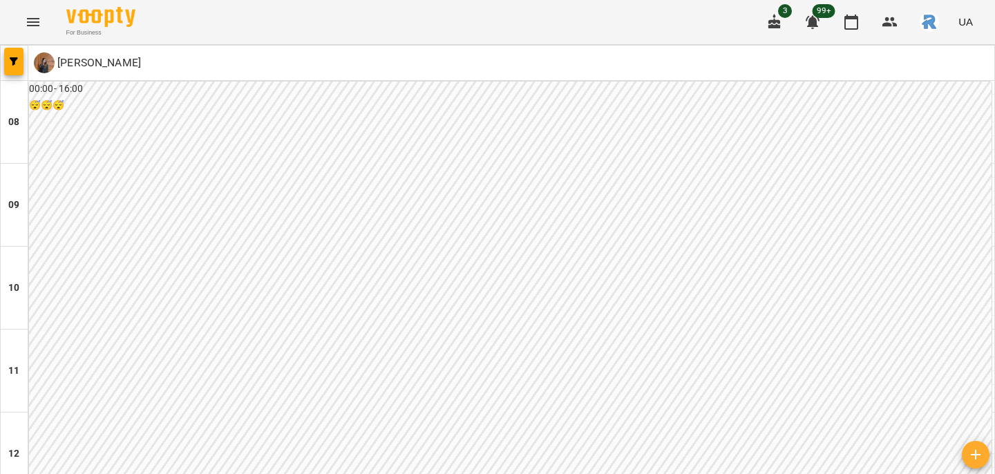
scroll to position [599, 0]
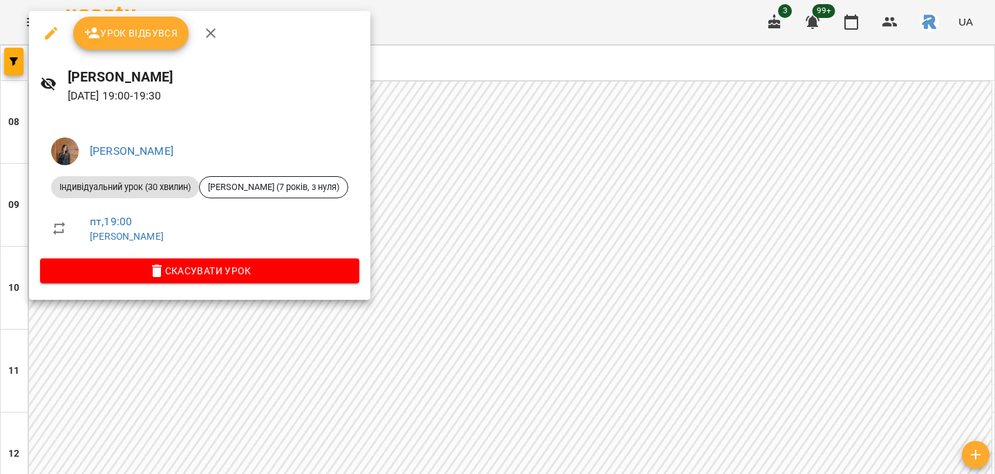
click at [609, 228] on div at bounding box center [497, 237] width 995 height 474
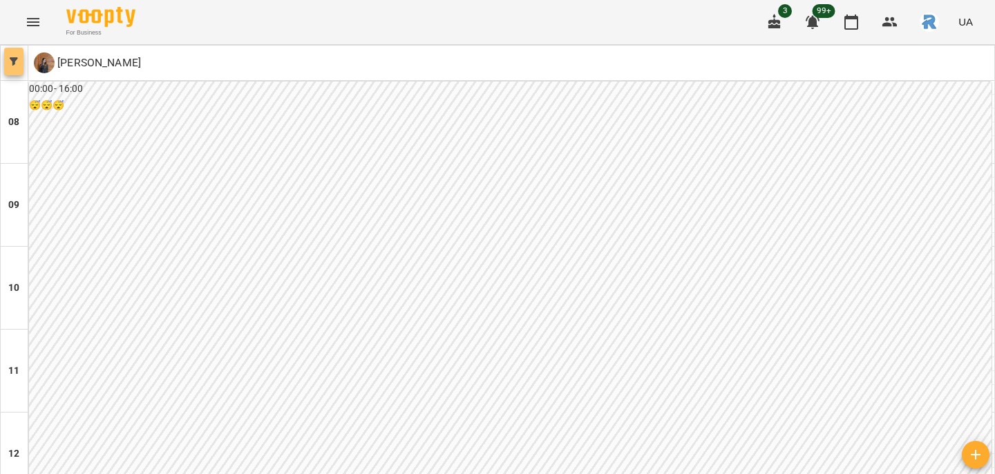
click at [14, 59] on icon "button" at bounding box center [14, 61] width 8 height 8
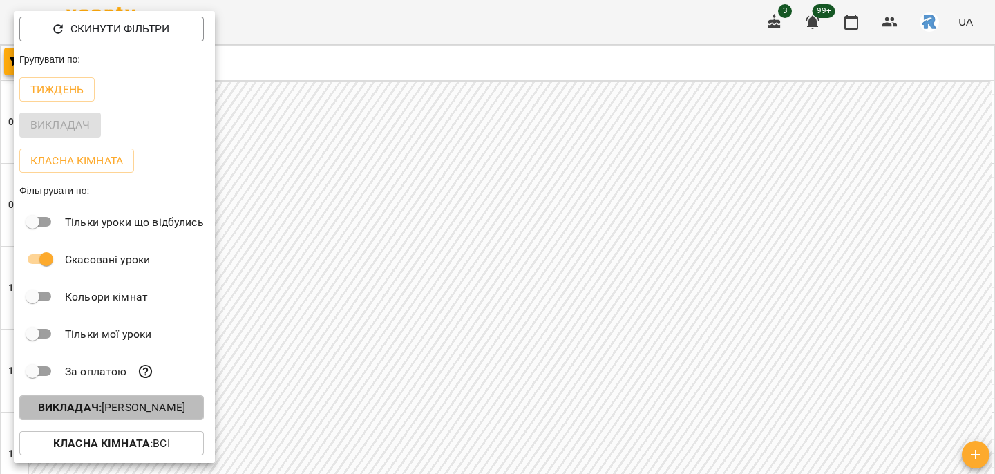
click at [176, 412] on p "Викладач : [PERSON_NAME]" at bounding box center [111, 407] width 147 height 17
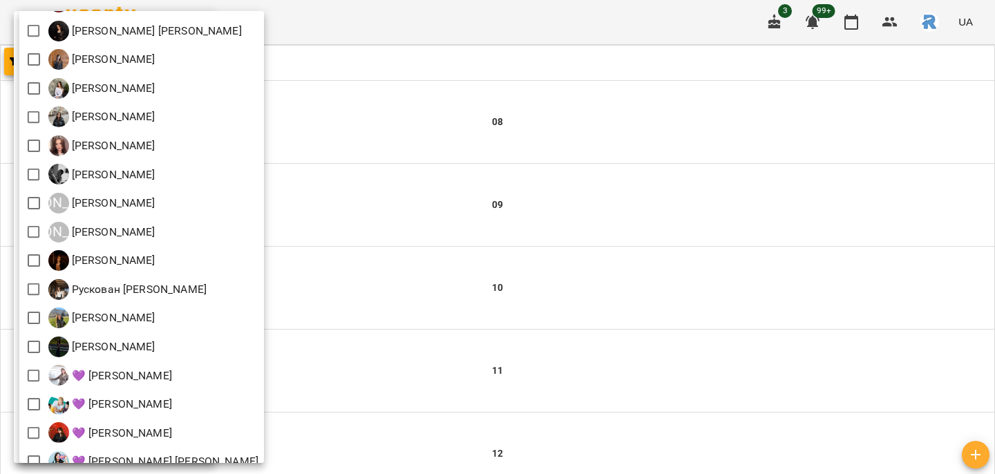
scroll to position [169, 0]
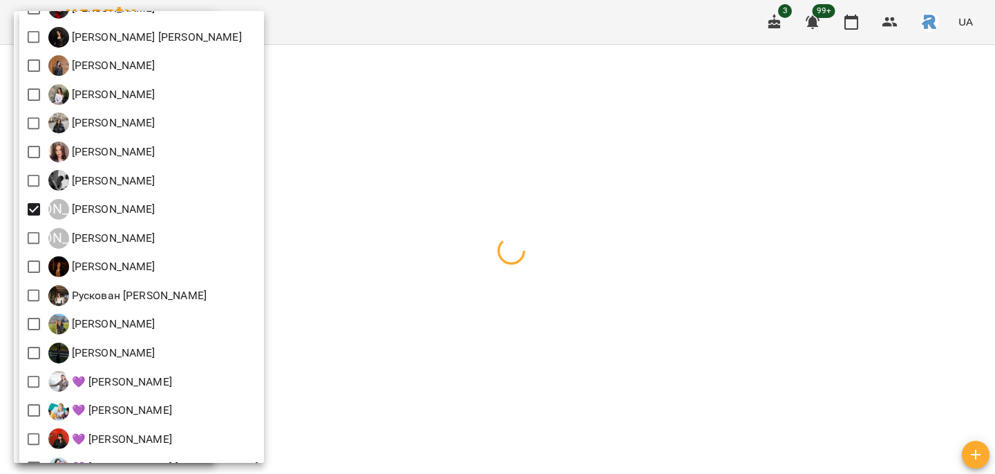
click at [383, 238] on div at bounding box center [497, 237] width 995 height 474
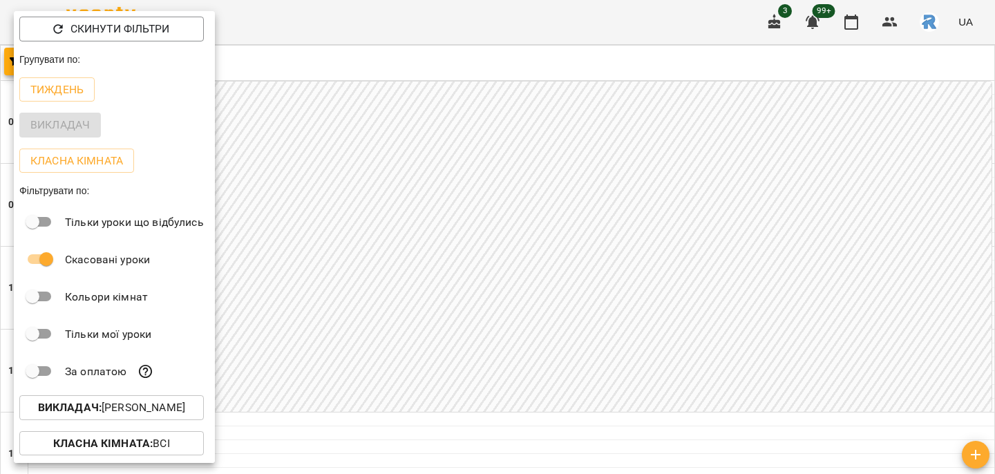
click at [383, 238] on div at bounding box center [497, 237] width 995 height 474
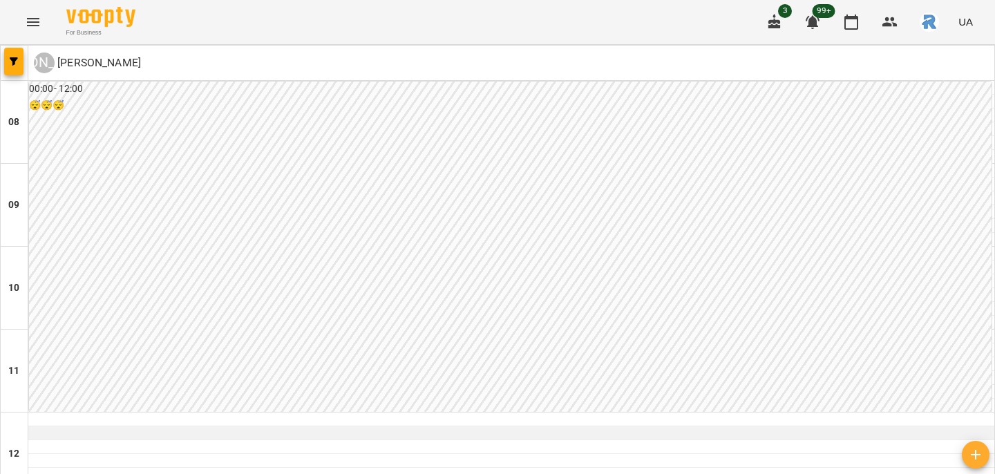
scroll to position [325, 0]
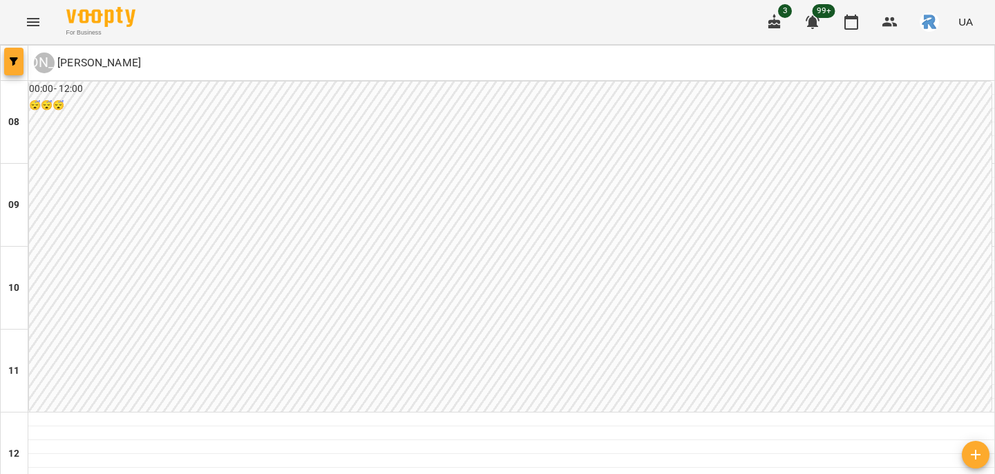
click at [15, 64] on icon "button" at bounding box center [14, 61] width 8 height 8
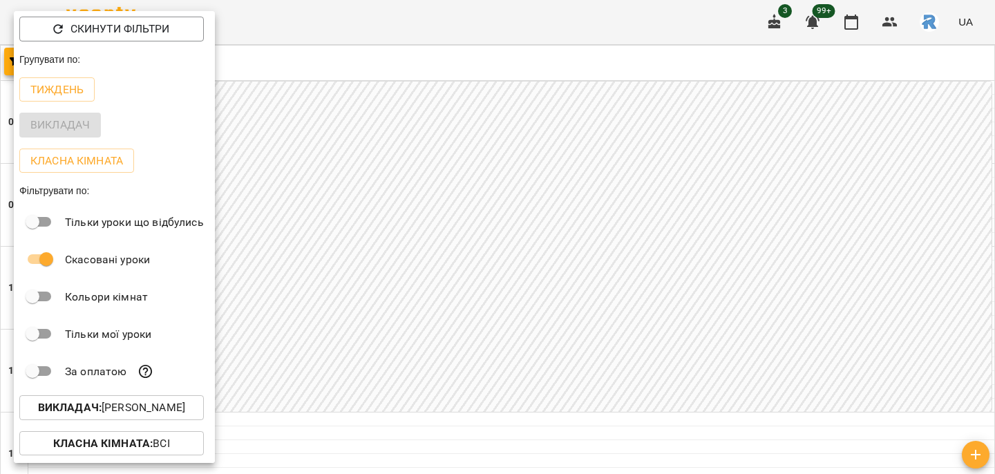
click at [83, 115] on div "Викладач" at bounding box center [114, 125] width 201 height 36
click at [76, 99] on button "Тиждень" at bounding box center [56, 89] width 75 height 25
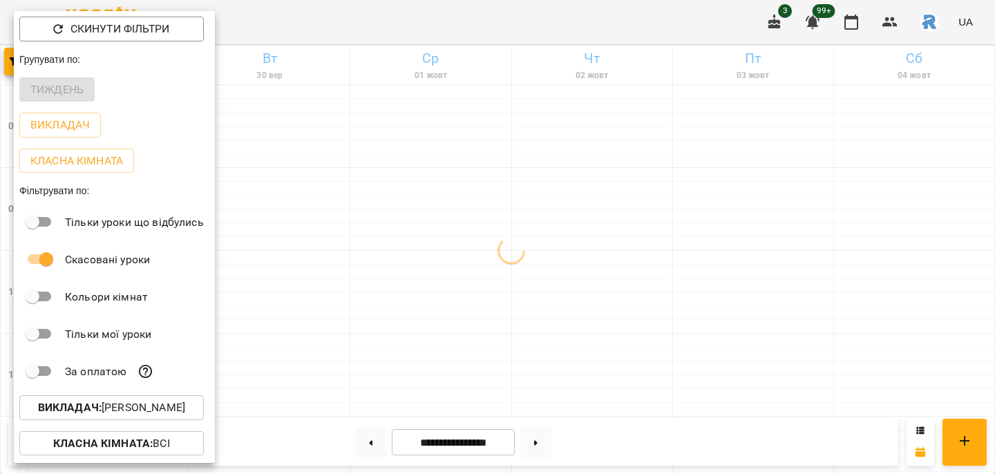
click at [424, 318] on div at bounding box center [497, 237] width 995 height 474
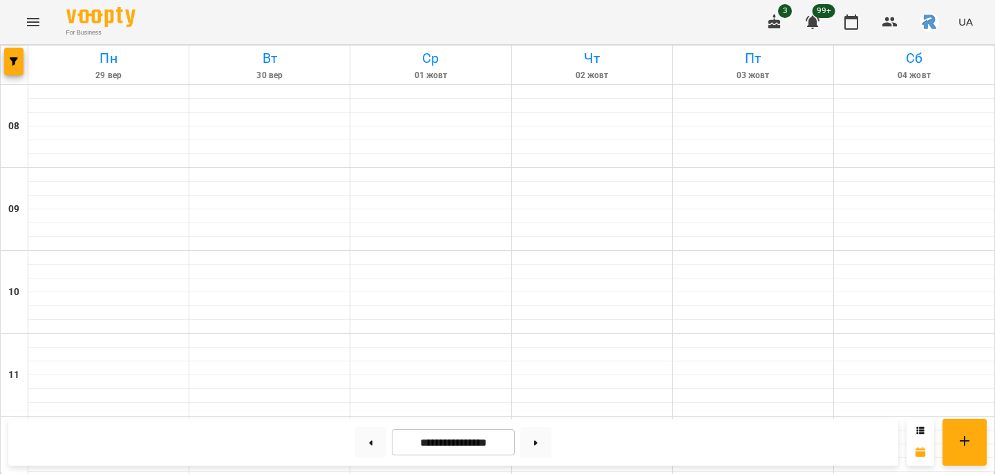
scroll to position [502, 0]
click at [543, 453] on button at bounding box center [535, 442] width 31 height 30
type input "**********"
click at [8, 55] on button "button" at bounding box center [13, 62] width 19 height 28
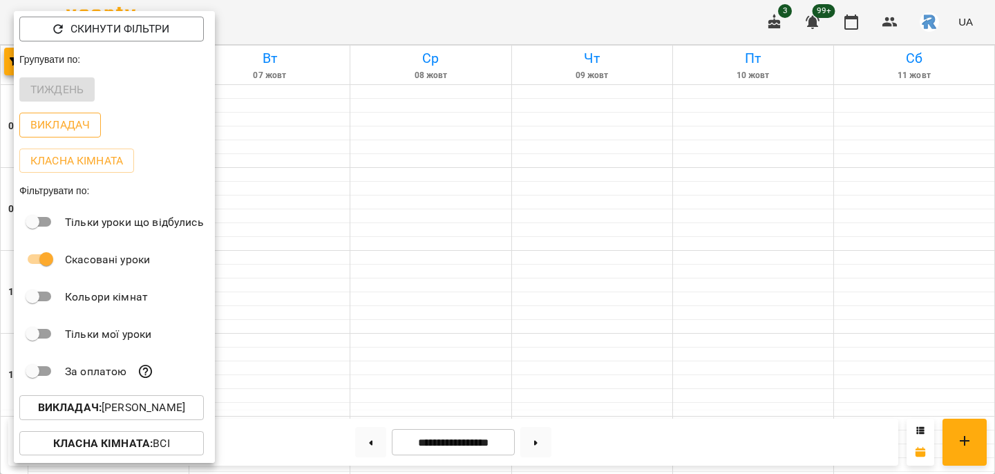
click at [63, 136] on button "Викладач" at bounding box center [60, 125] width 82 height 25
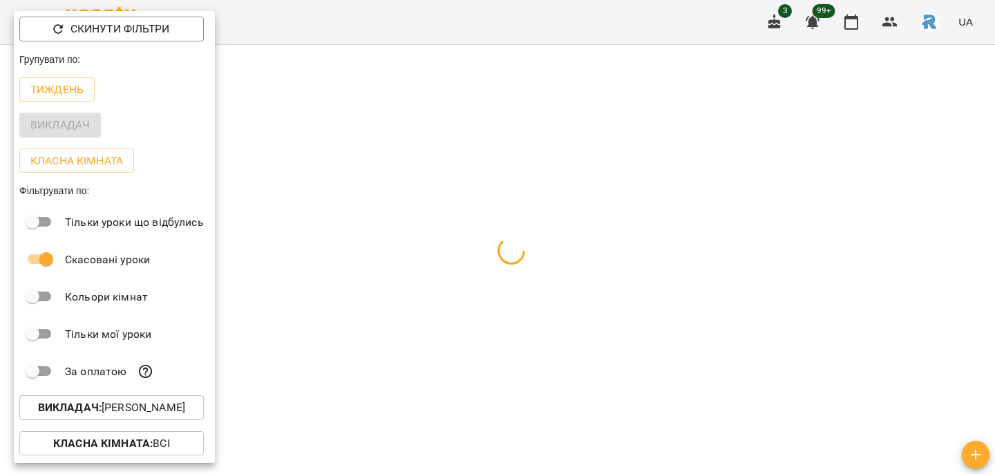
click at [390, 257] on div at bounding box center [497, 237] width 995 height 474
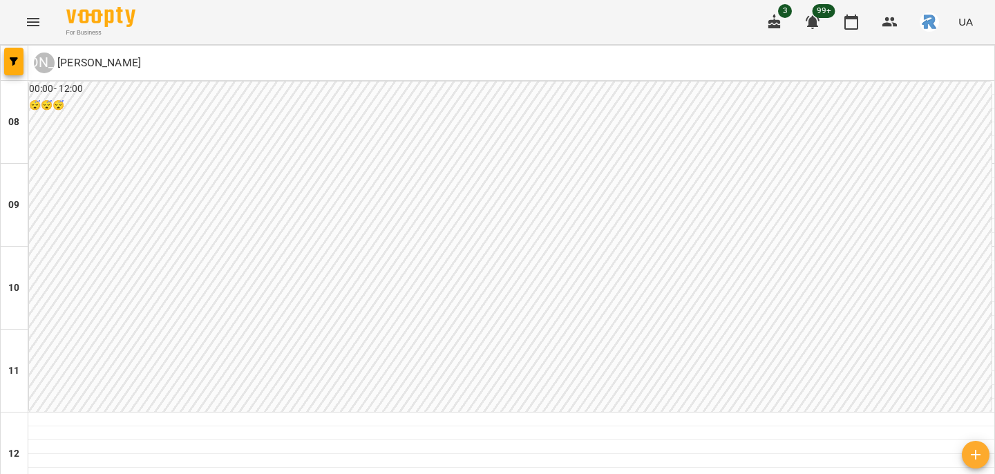
scroll to position [559, 0]
type input "**********"
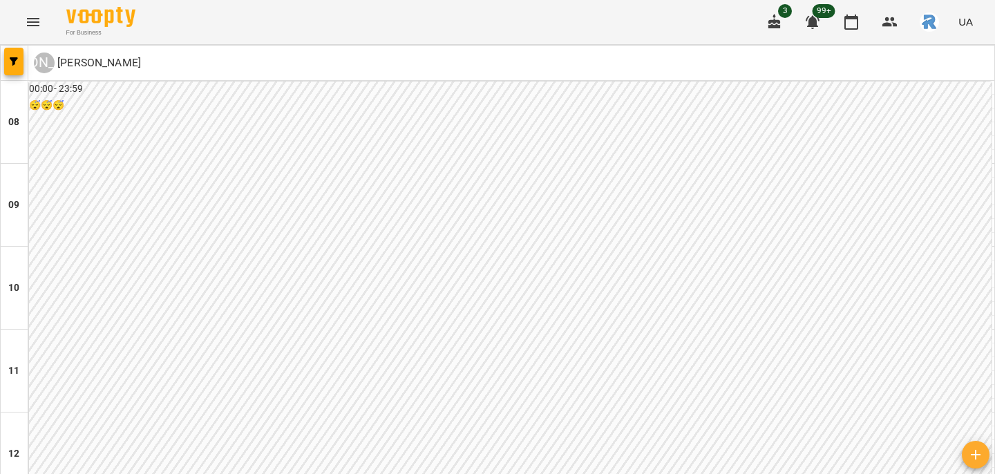
click at [10, 58] on icon "button" at bounding box center [14, 61] width 8 height 8
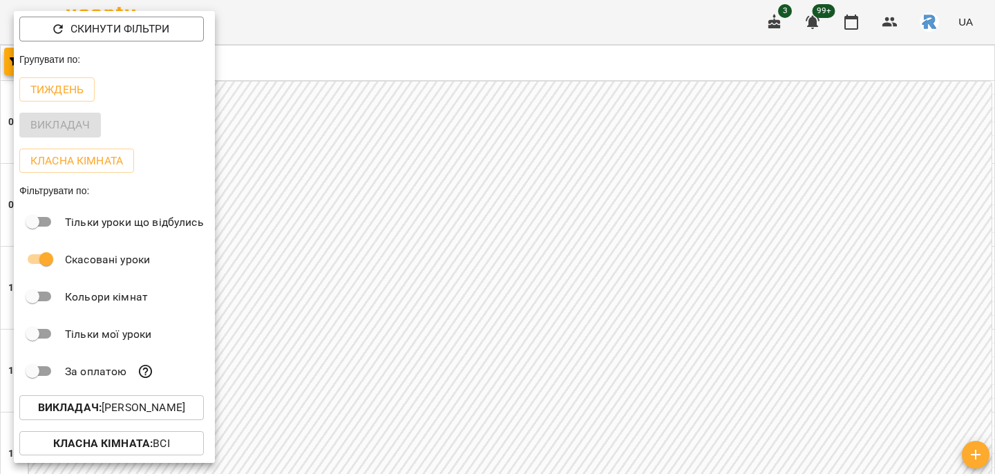
click at [107, 399] on button "Викладач : [PERSON_NAME]" at bounding box center [111, 407] width 184 height 25
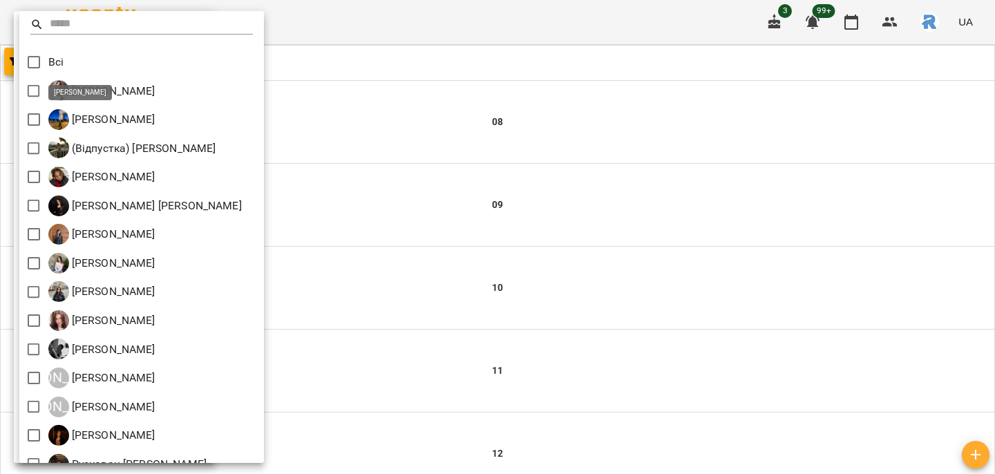
scroll to position [0, 0]
click at [410, 234] on div at bounding box center [497, 237] width 995 height 474
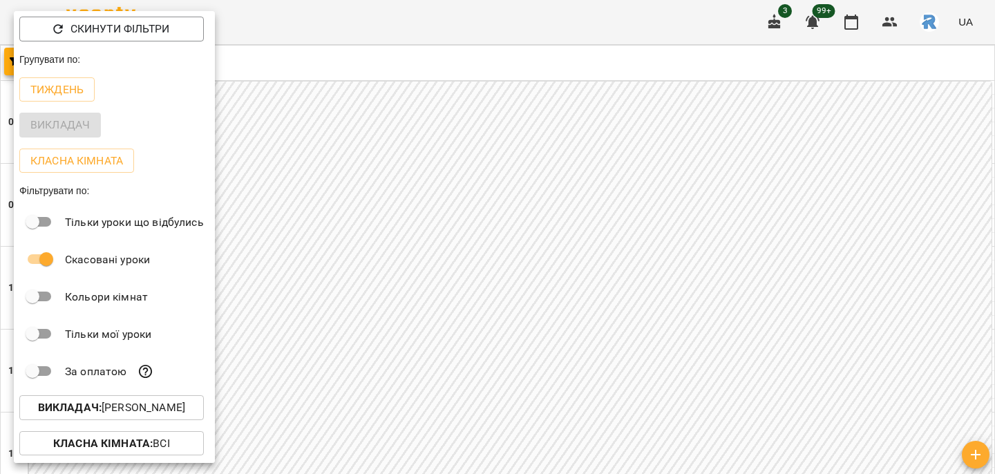
click at [410, 234] on div at bounding box center [497, 237] width 995 height 474
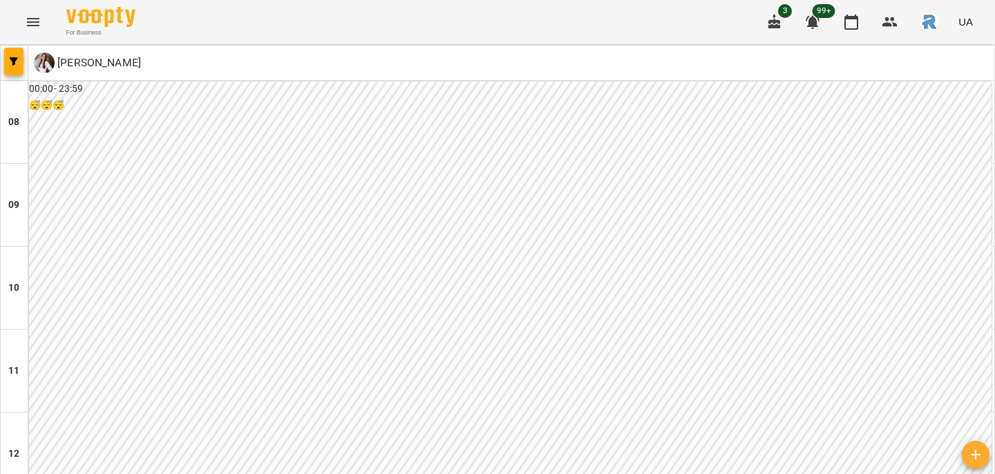
scroll to position [483, 0]
type input "**********"
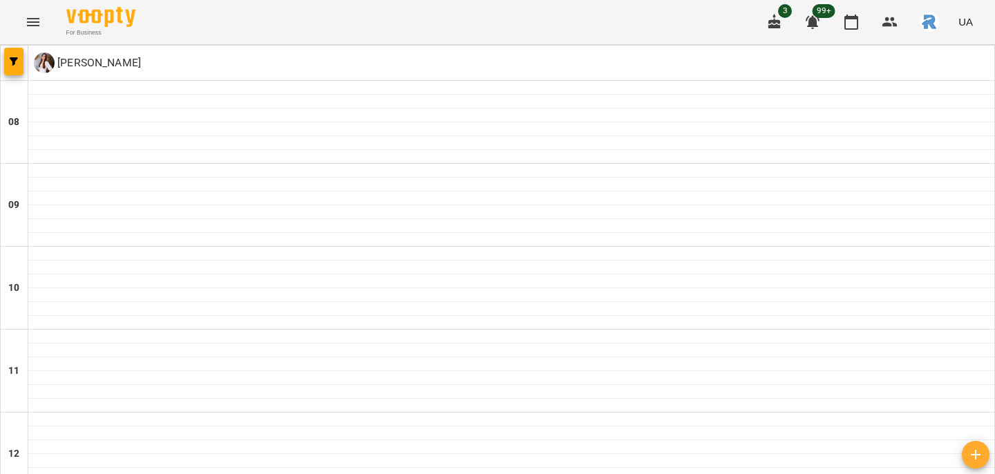
type input "**********"
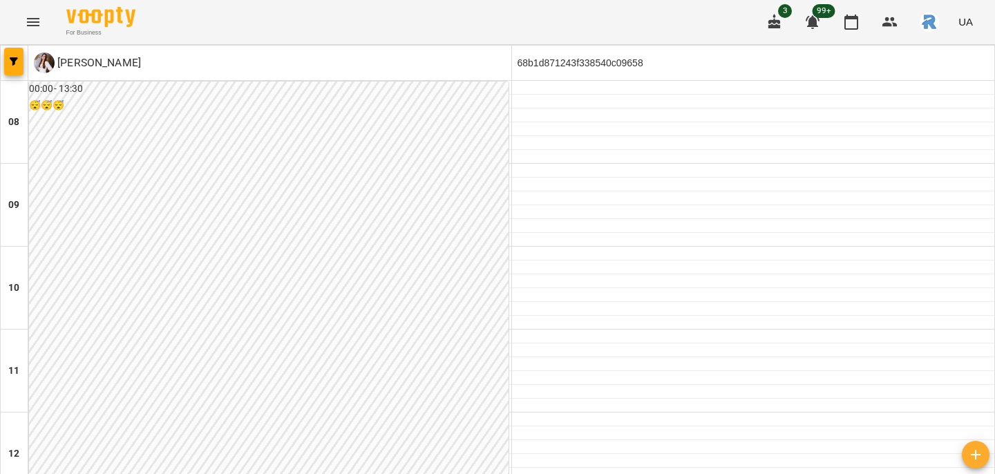
scroll to position [600, 0]
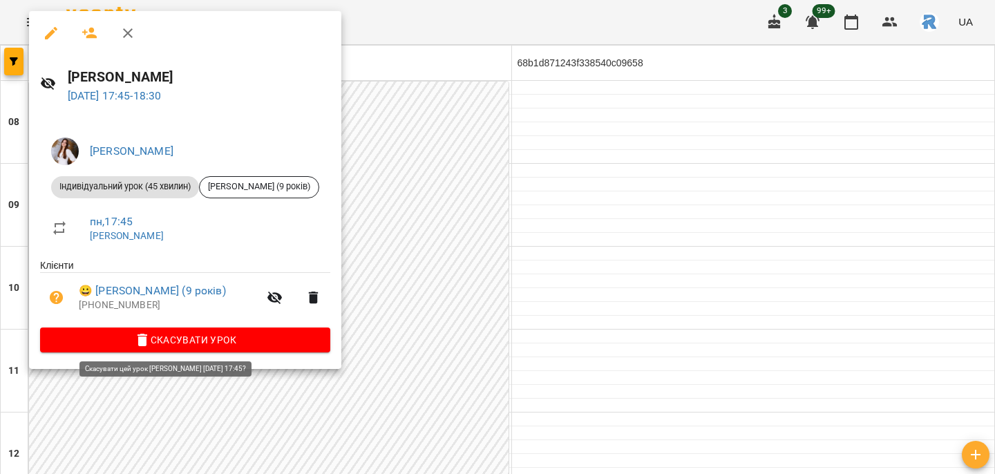
click at [252, 337] on span "Скасувати Урок" at bounding box center [185, 340] width 268 height 17
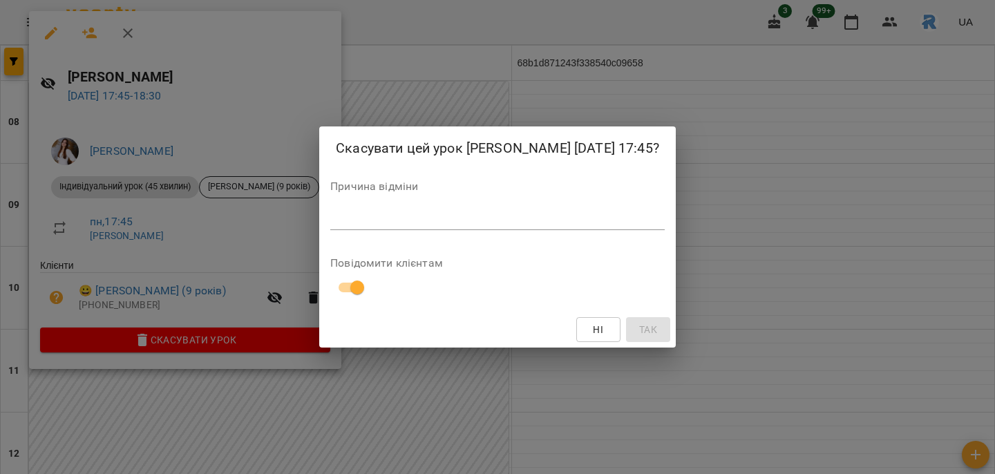
click at [330, 225] on textarea at bounding box center [497, 219] width 334 height 12
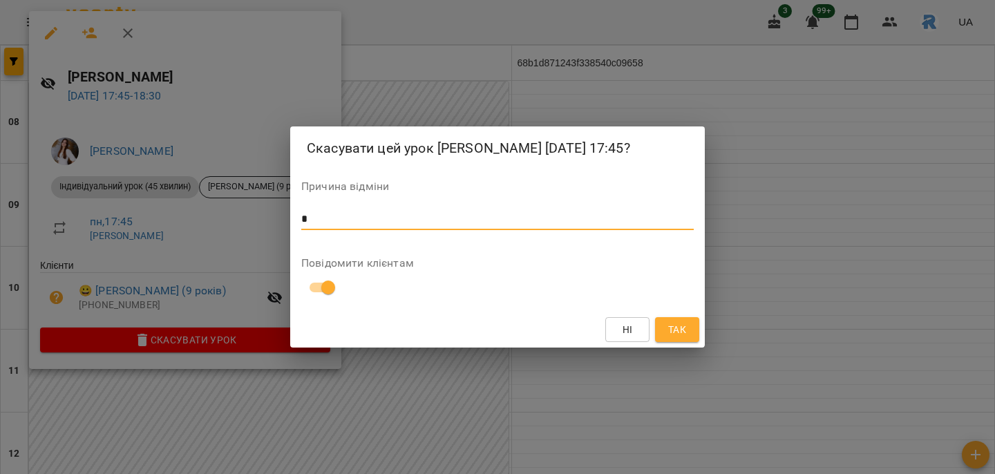
type textarea "*"
click at [668, 338] on span "Так" at bounding box center [677, 329] width 18 height 17
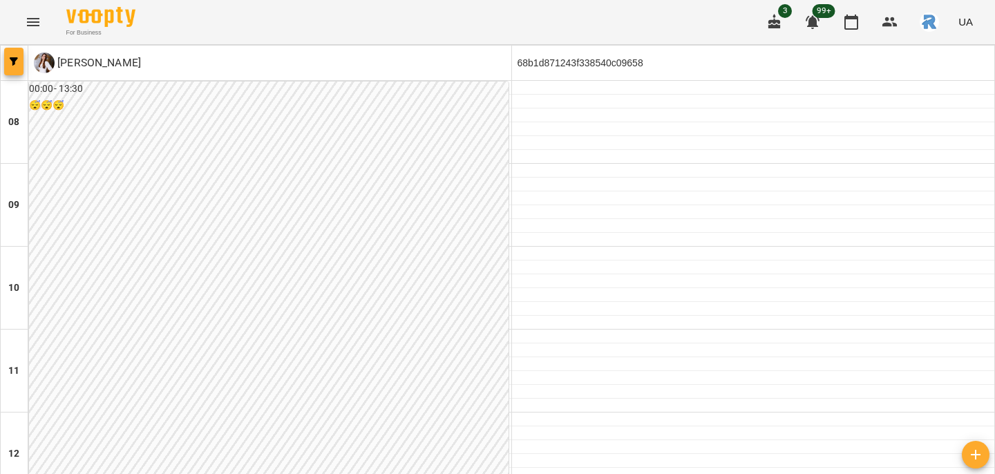
click at [12, 61] on icon "button" at bounding box center [14, 61] width 8 height 8
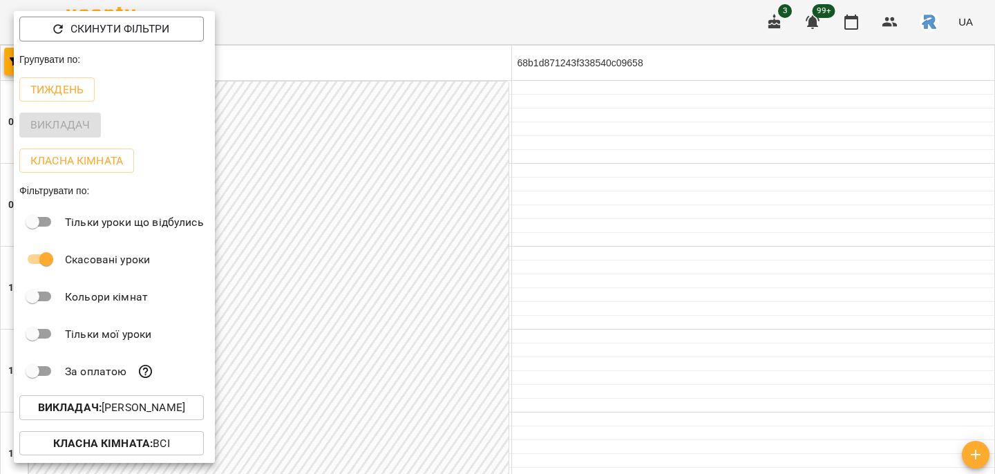
click at [138, 403] on p "Викладач : [PERSON_NAME]" at bounding box center [111, 407] width 147 height 17
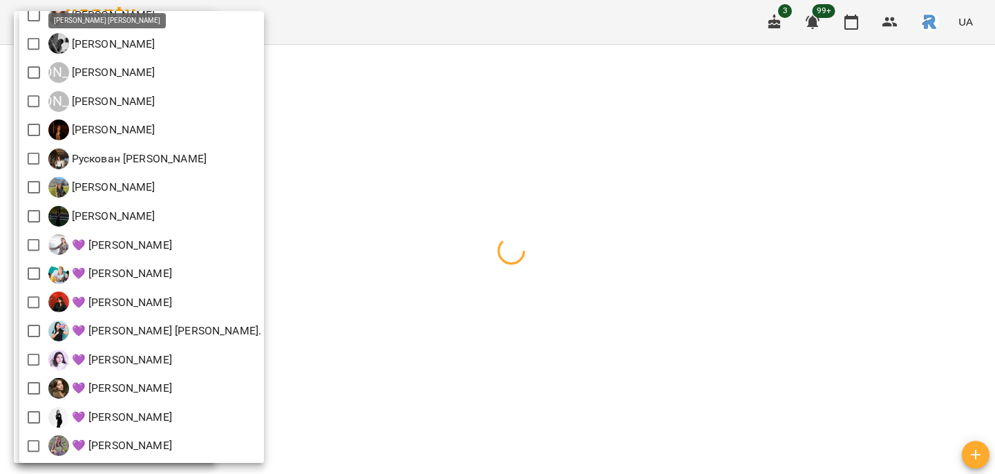
scroll to position [305, 0]
click at [525, 315] on div at bounding box center [497, 237] width 995 height 474
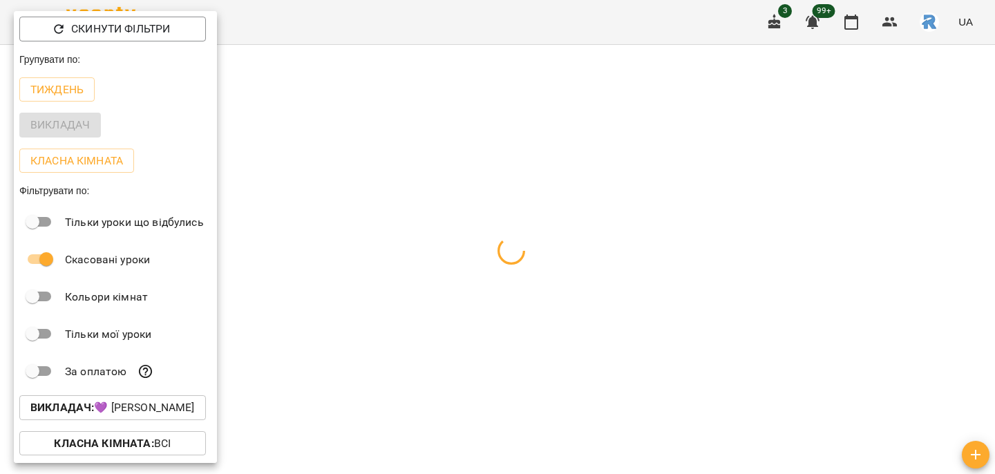
click at [525, 315] on div at bounding box center [497, 237] width 995 height 474
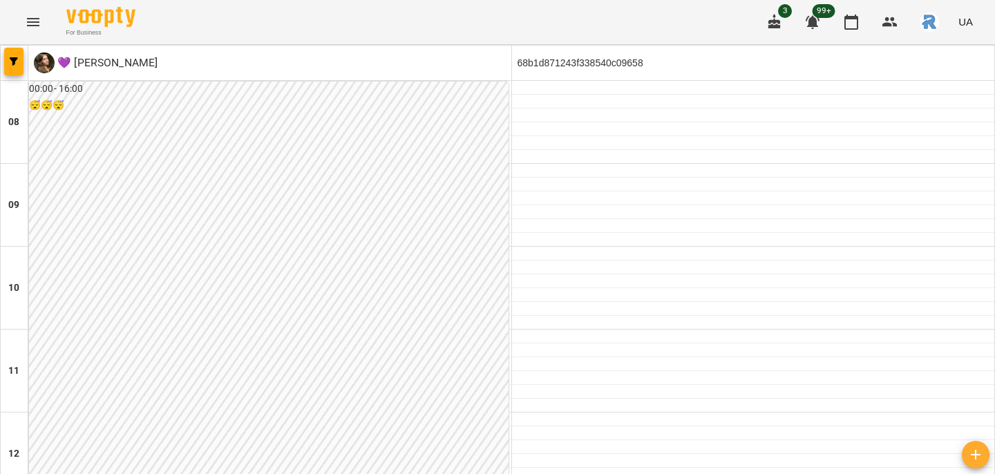
scroll to position [429, 0]
click at [2, 55] on div at bounding box center [15, 63] width 28 height 35
click at [6, 55] on button "button" at bounding box center [13, 62] width 19 height 28
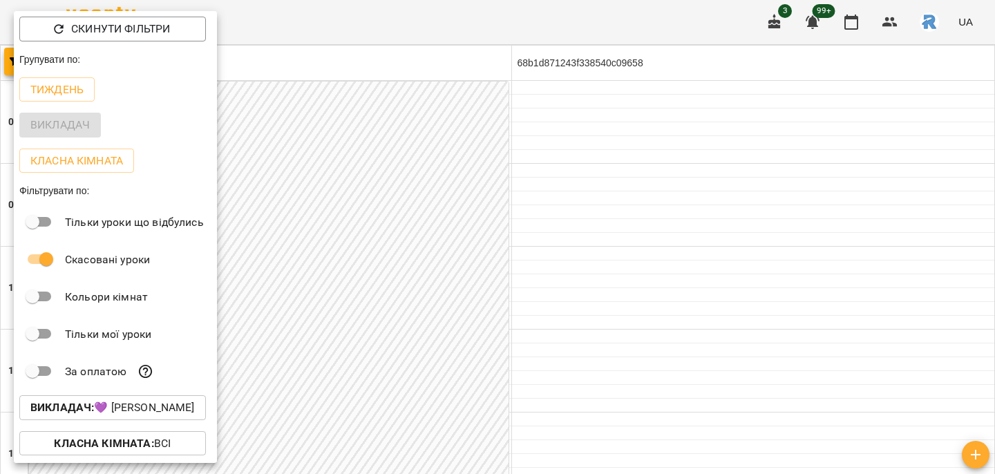
click at [366, 188] on div at bounding box center [497, 237] width 995 height 474
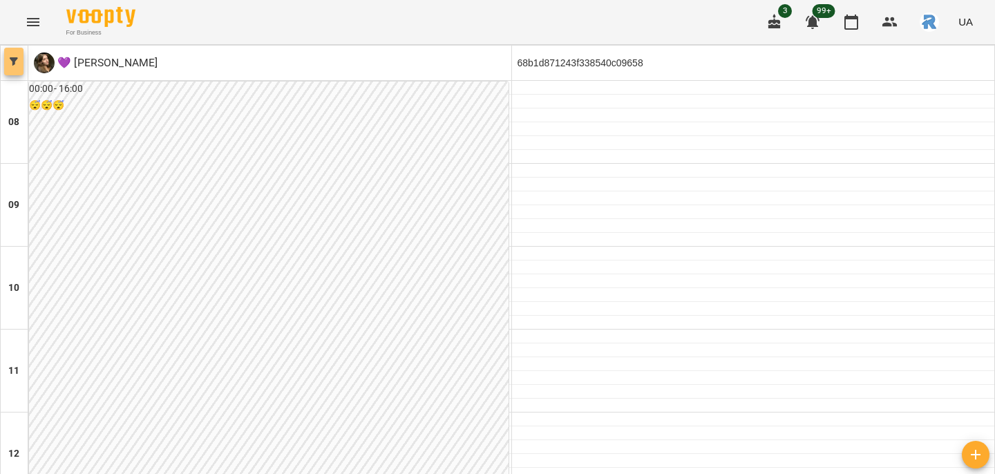
click at [16, 60] on icon "button" at bounding box center [14, 61] width 8 height 8
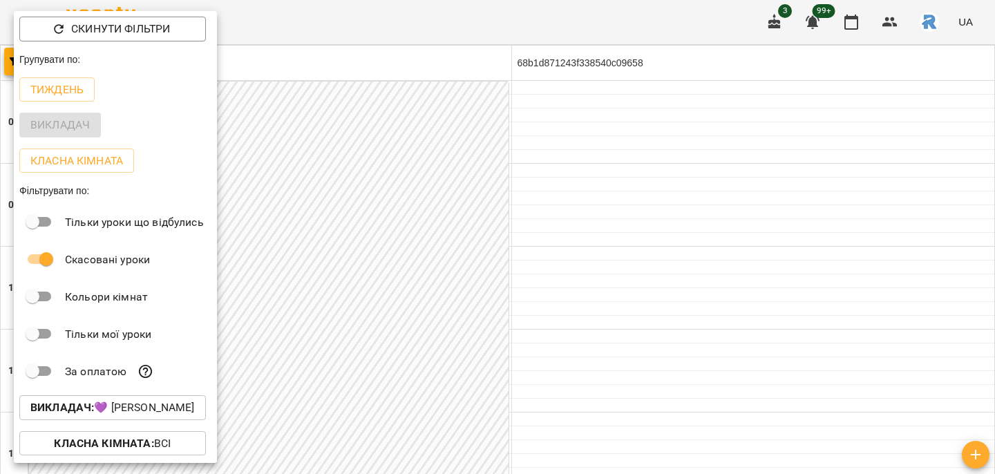
click at [134, 403] on p "Викладач : 💜 [PERSON_NAME]" at bounding box center [112, 407] width 164 height 17
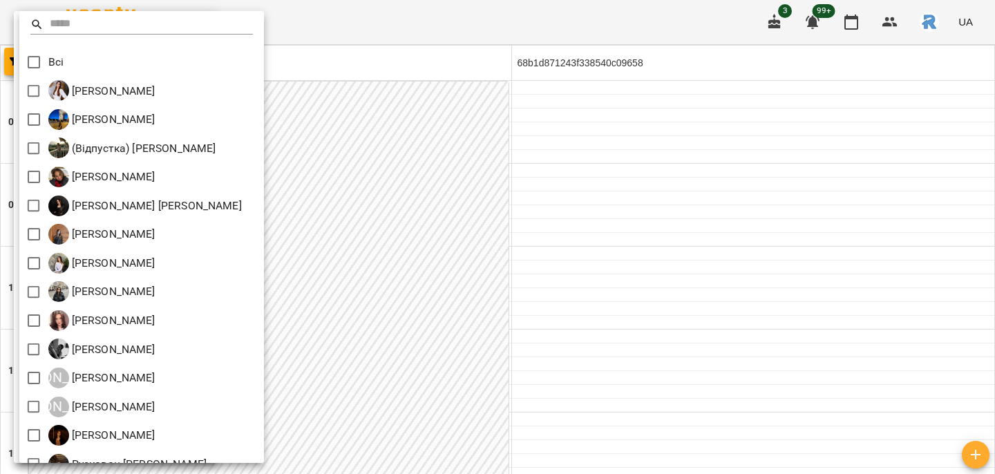
click at [399, 272] on div at bounding box center [497, 237] width 995 height 474
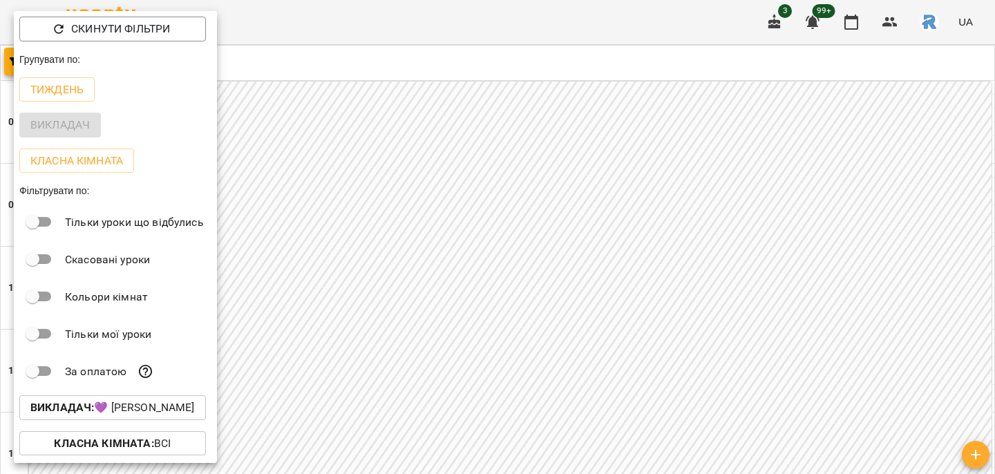
click at [371, 160] on div at bounding box center [497, 237] width 995 height 474
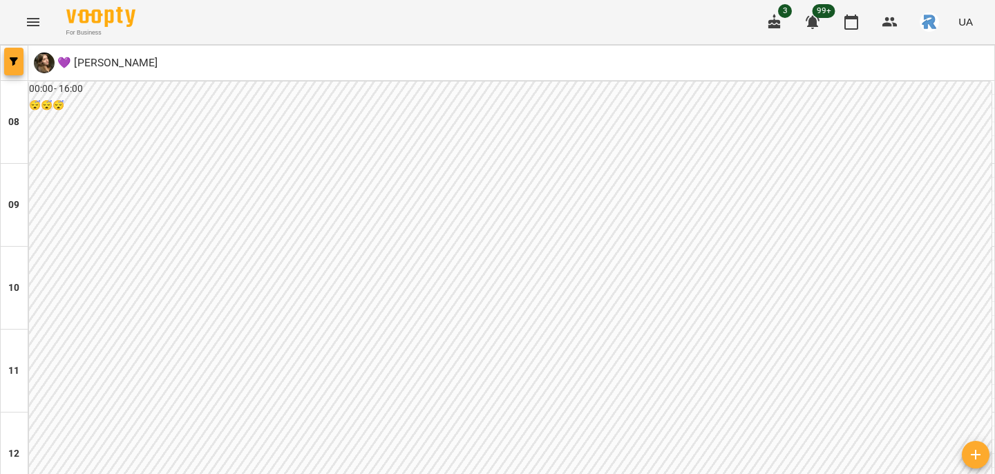
scroll to position [776, 0]
click at [17, 66] on button "button" at bounding box center [13, 62] width 19 height 28
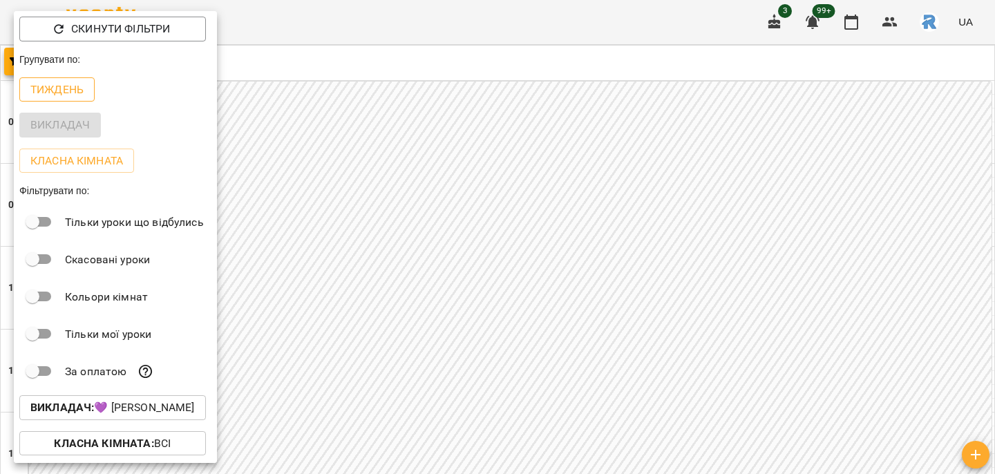
click at [55, 93] on p "Тиждень" at bounding box center [56, 90] width 53 height 17
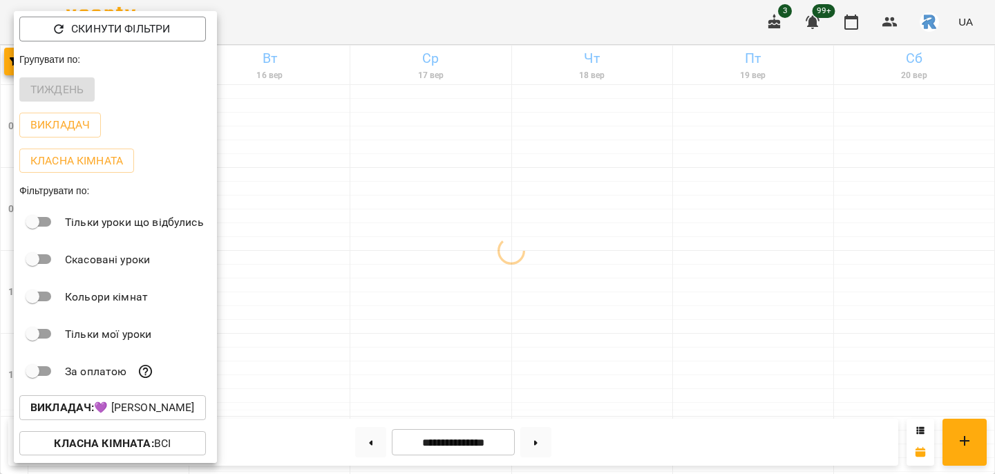
click at [508, 294] on div at bounding box center [497, 237] width 995 height 474
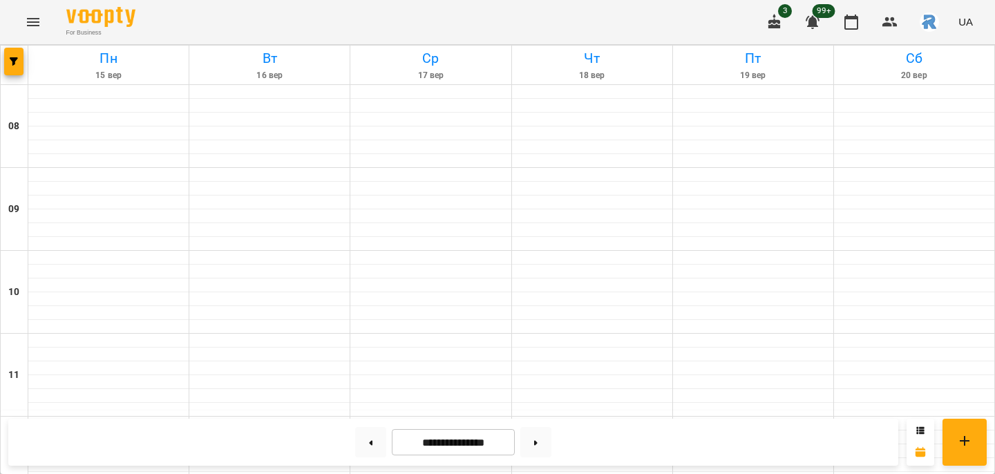
scroll to position [622, 0]
click at [17, 61] on icon "button" at bounding box center [14, 61] width 8 height 8
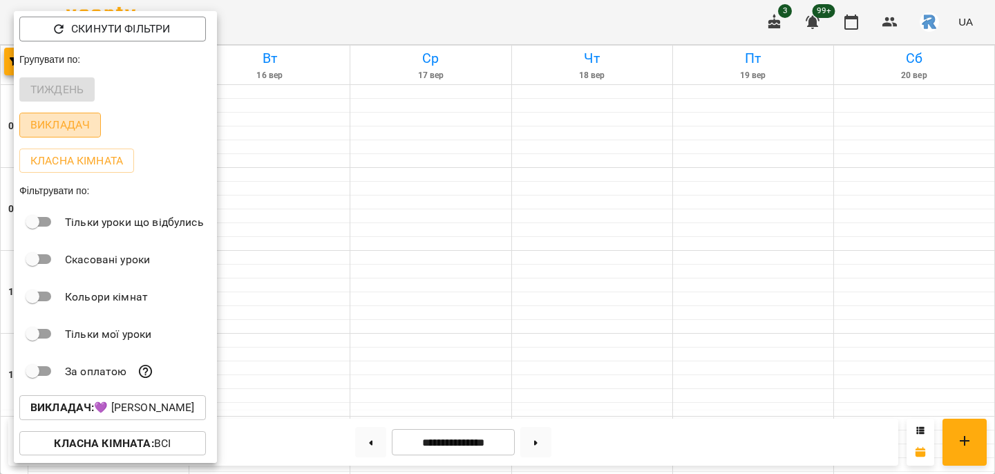
click at [50, 119] on p "Викладач" at bounding box center [59, 125] width 59 height 17
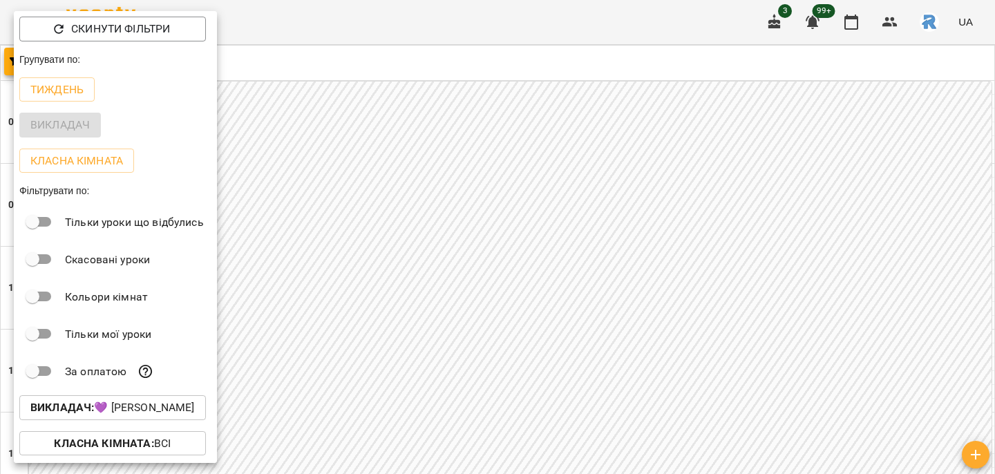
click at [385, 222] on div at bounding box center [497, 237] width 995 height 474
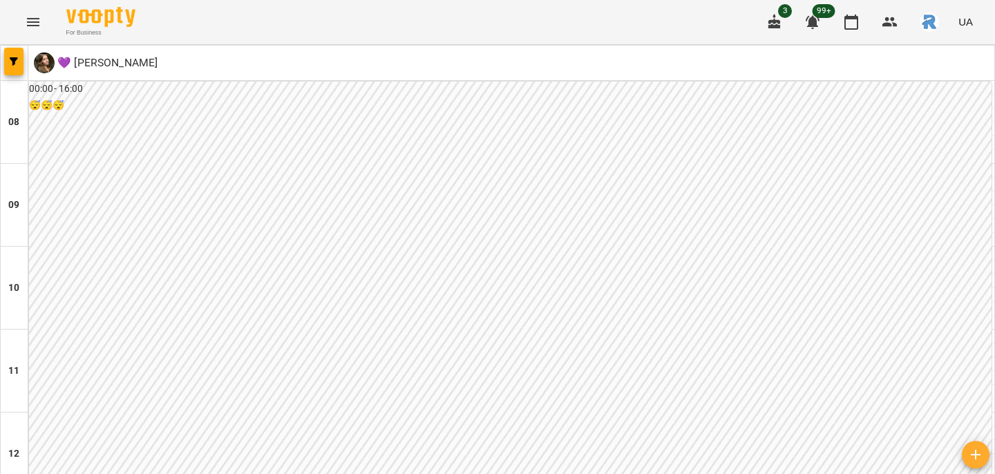
scroll to position [557, 0]
type input "**********"
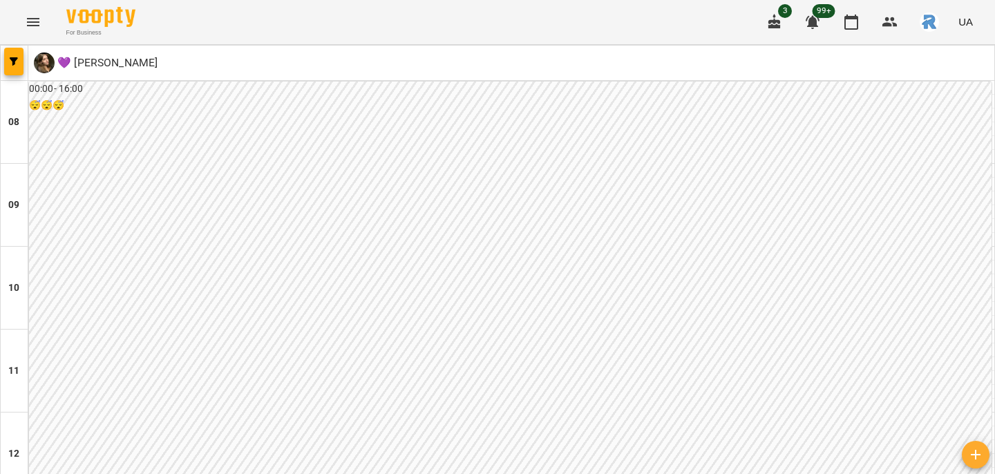
scroll to position [507, 0]
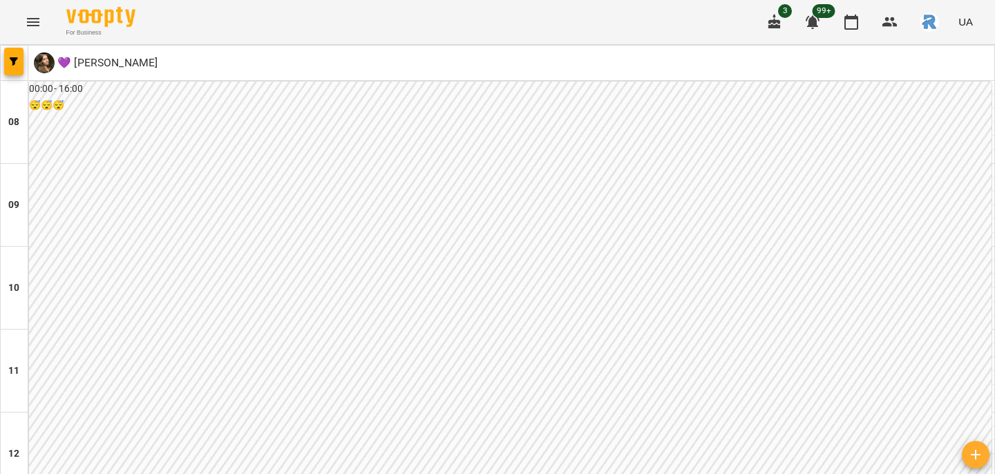
click at [17, 68] on button "button" at bounding box center [13, 62] width 19 height 28
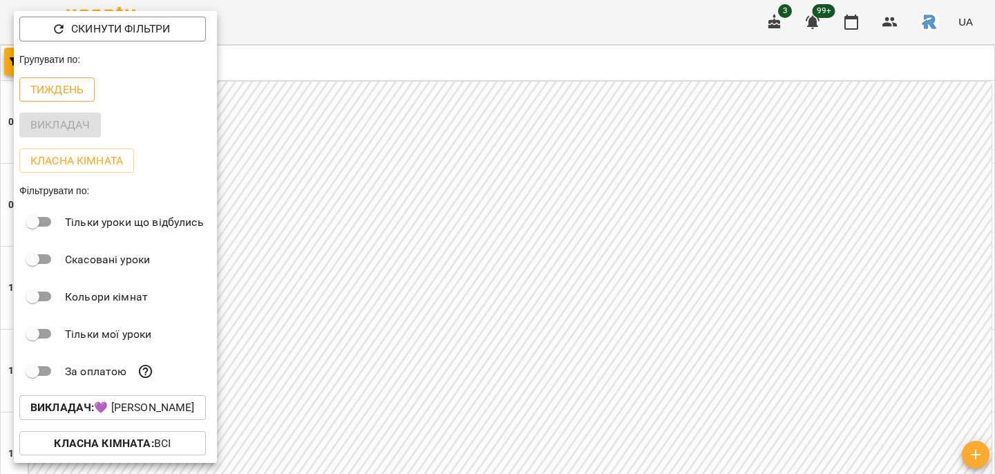
click at [54, 92] on p "Тиждень" at bounding box center [56, 90] width 53 height 17
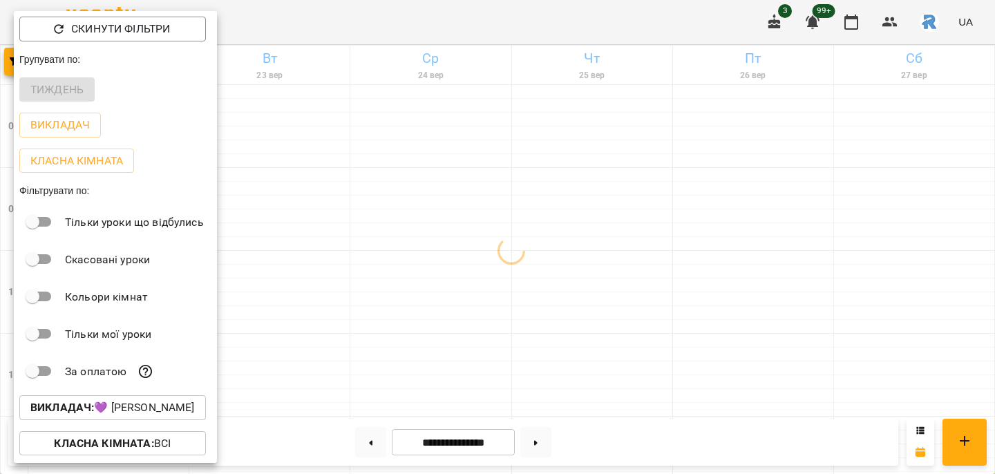
click at [356, 205] on div at bounding box center [497, 237] width 995 height 474
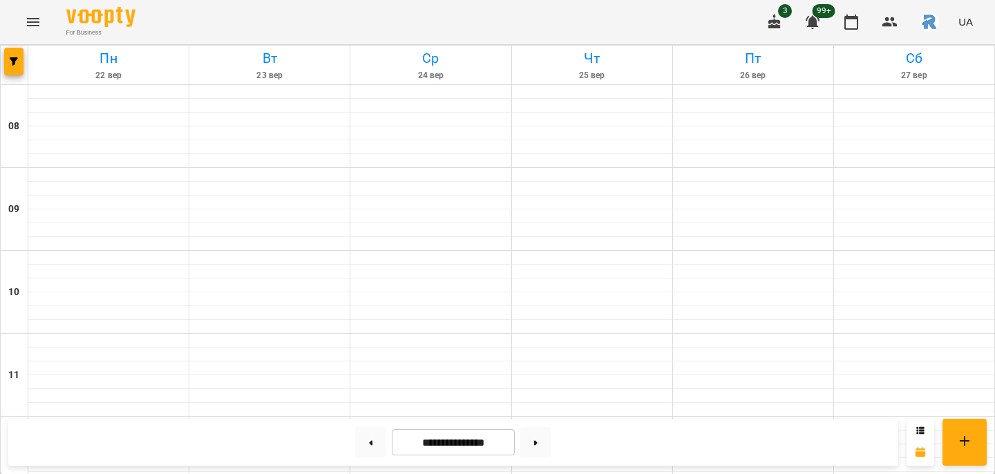
scroll to position [510, 0]
click at [14, 58] on icon "button" at bounding box center [14, 61] width 8 height 8
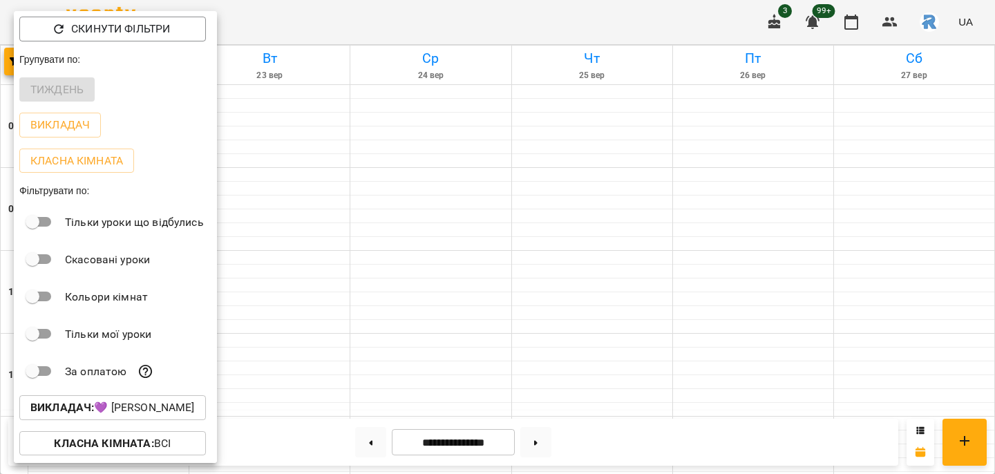
click at [106, 401] on p "Викладач : 💜 [PERSON_NAME]" at bounding box center [112, 407] width 164 height 17
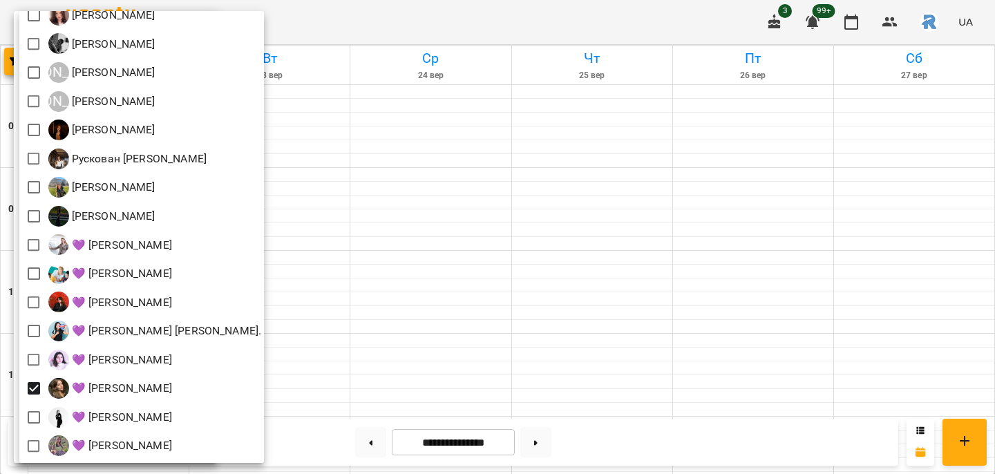
scroll to position [305, 0]
click at [561, 373] on div at bounding box center [497, 237] width 995 height 474
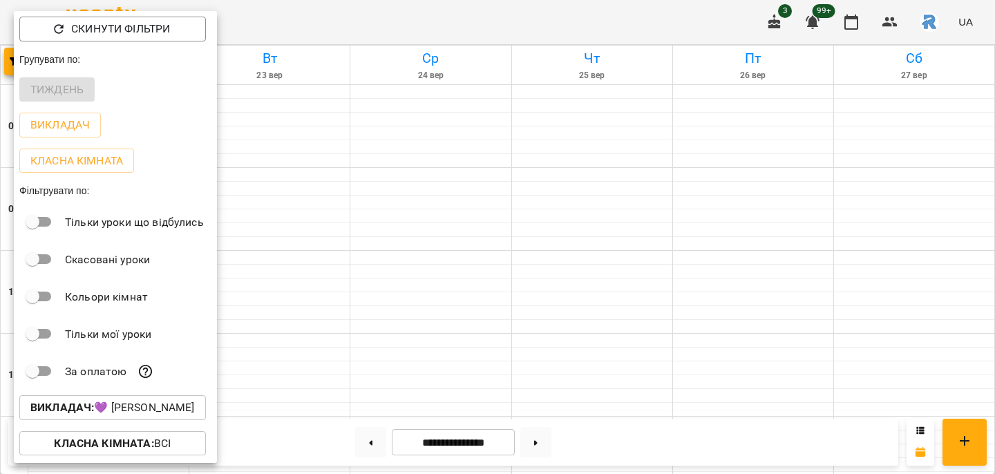
click at [561, 373] on div "Всі [PERSON_NAME] [PERSON_NAME]) [PERSON_NAME] [PERSON_NAME] [PERSON_NAME] [PER…" at bounding box center [497, 237] width 995 height 474
click at [561, 373] on div at bounding box center [497, 237] width 995 height 474
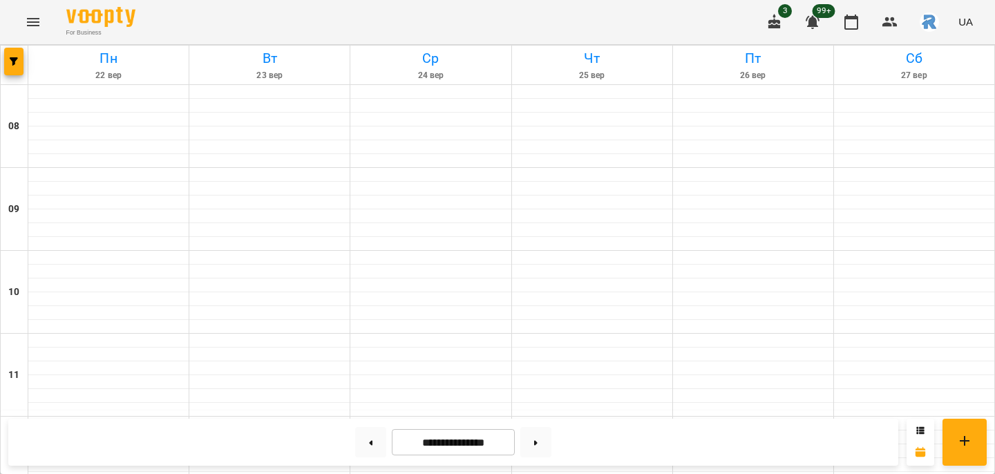
scroll to position [750, 0]
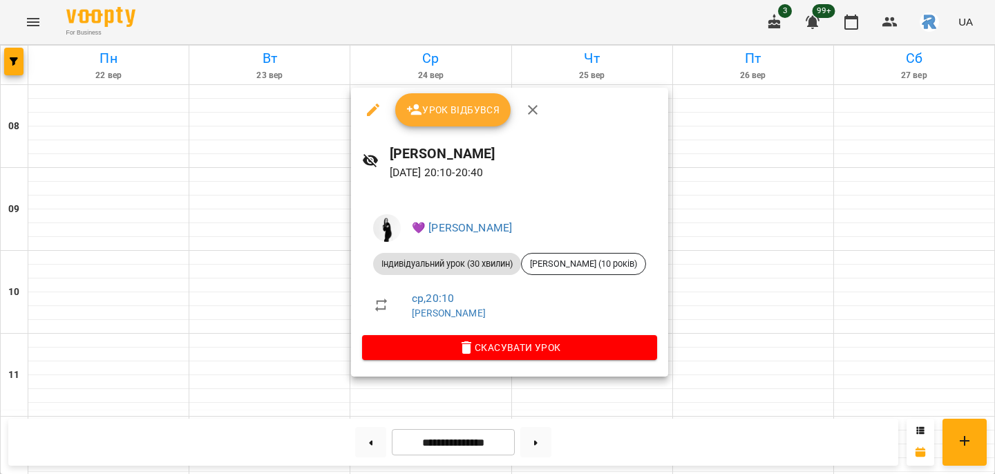
click at [719, 255] on div at bounding box center [497, 237] width 995 height 474
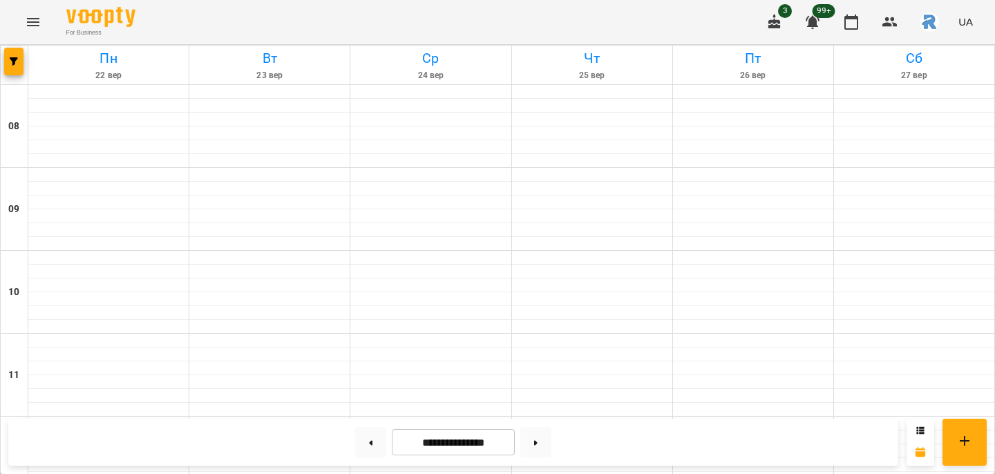
scroll to position [540, 0]
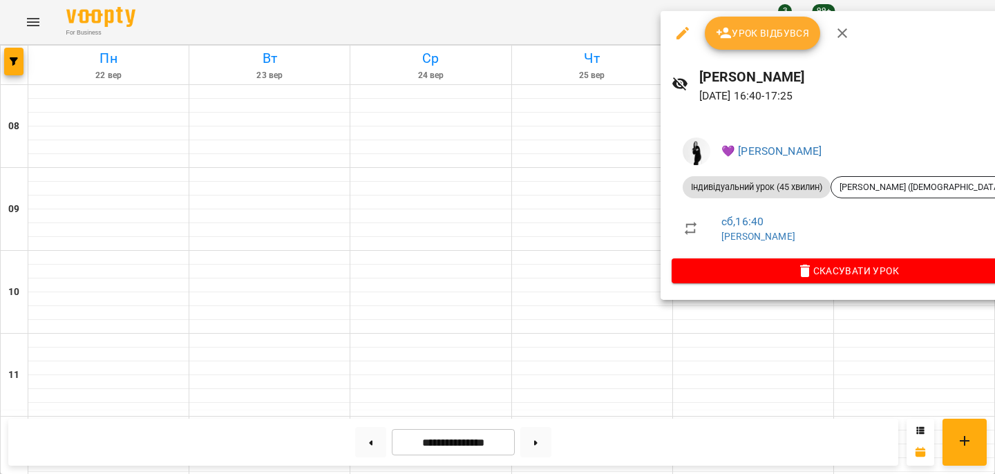
click at [692, 316] on div at bounding box center [497, 237] width 995 height 474
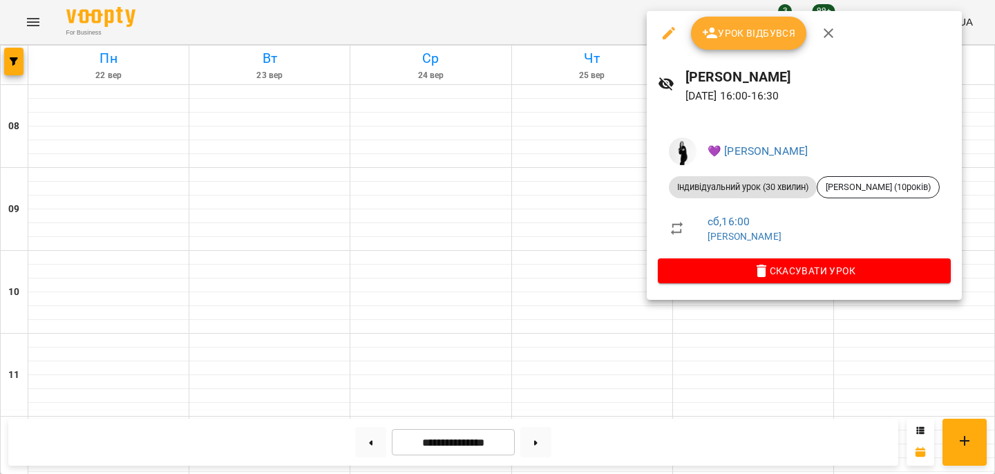
click at [657, 352] on div at bounding box center [497, 237] width 995 height 474
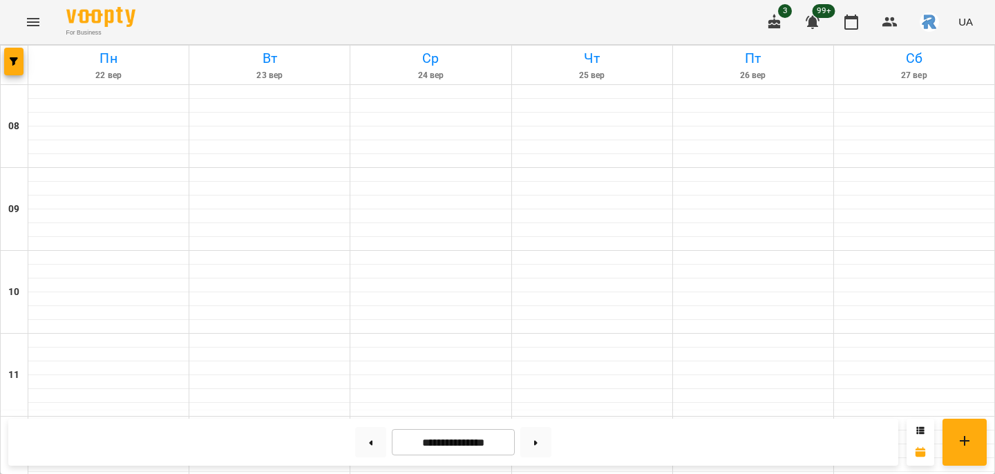
scroll to position [652, 0]
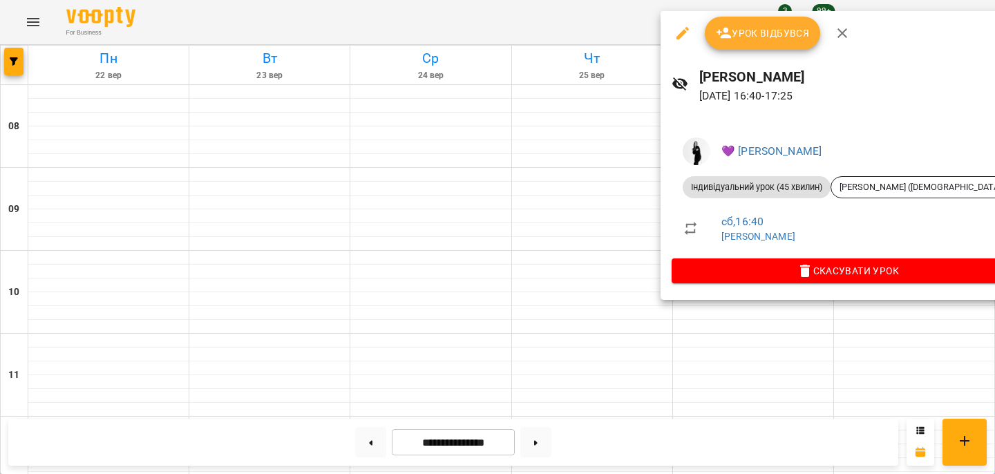
click at [600, 302] on div at bounding box center [497, 237] width 995 height 474
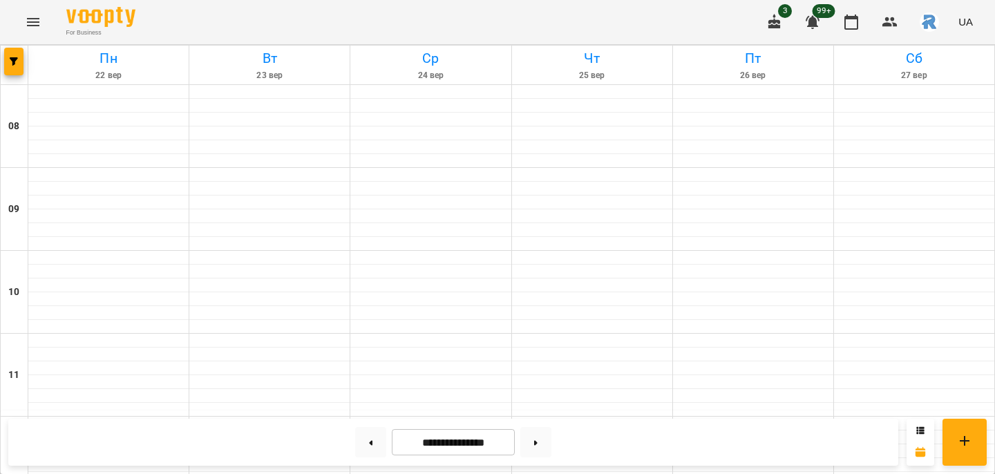
scroll to position [604, 0]
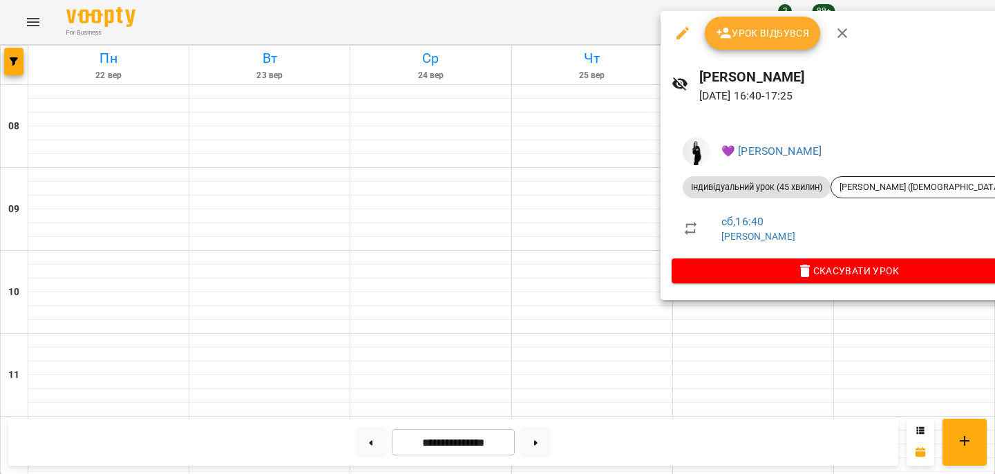
click at [574, 150] on div at bounding box center [497, 237] width 995 height 474
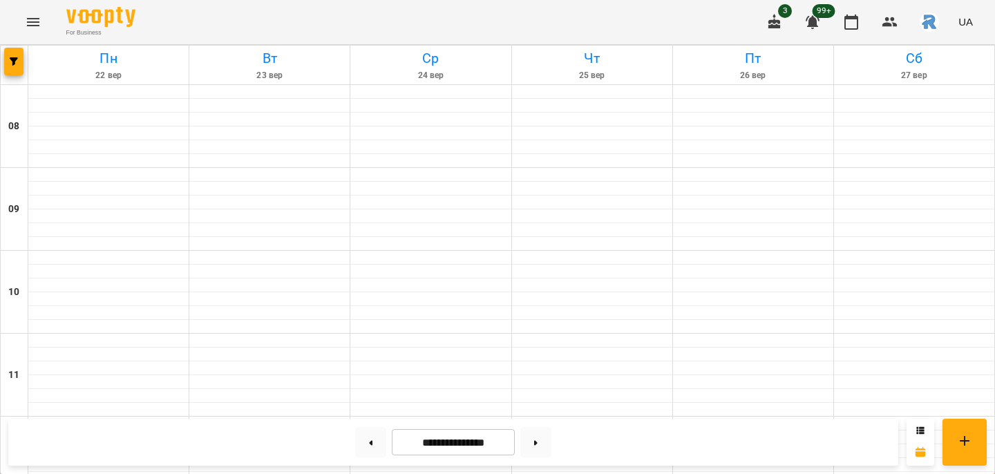
scroll to position [750, 0]
click at [365, 446] on button at bounding box center [370, 442] width 31 height 30
click at [15, 58] on icon "button" at bounding box center [14, 61] width 8 height 8
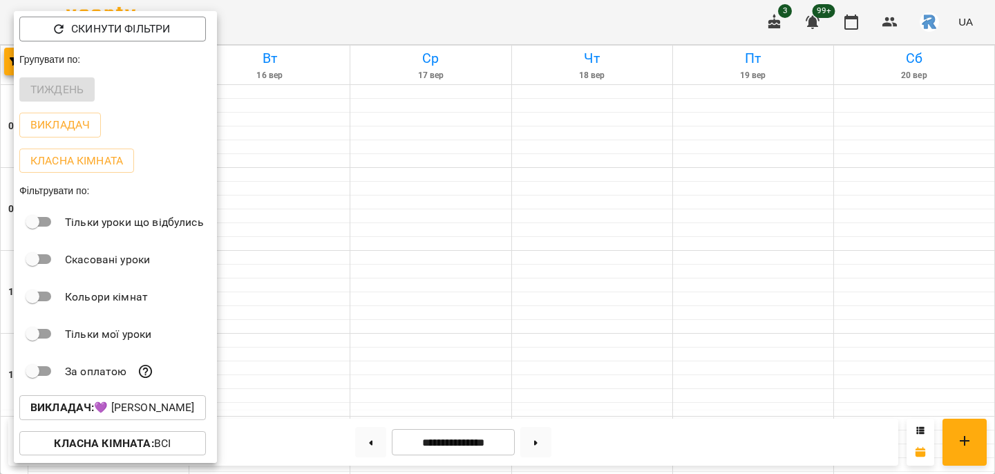
click at [126, 406] on p "Викладач : 💜 [PERSON_NAME]" at bounding box center [112, 407] width 164 height 17
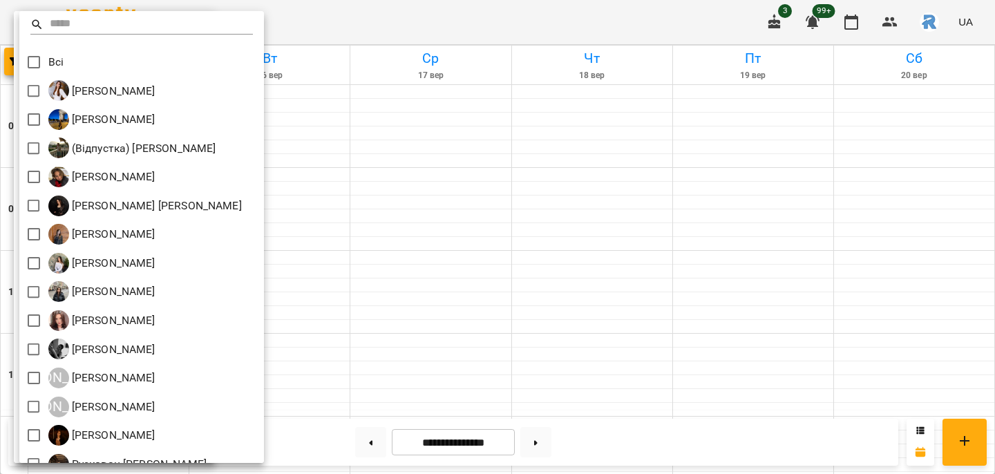
scroll to position [80, 0]
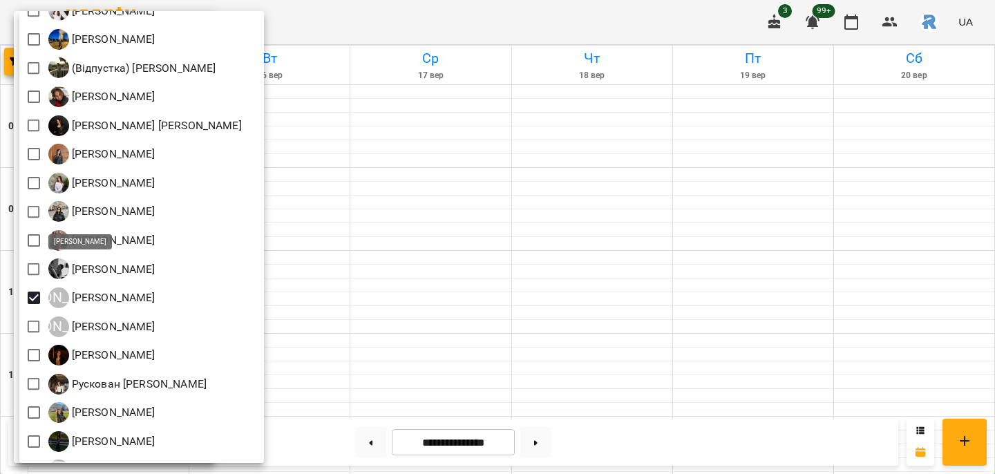
click at [390, 293] on div at bounding box center [497, 237] width 995 height 474
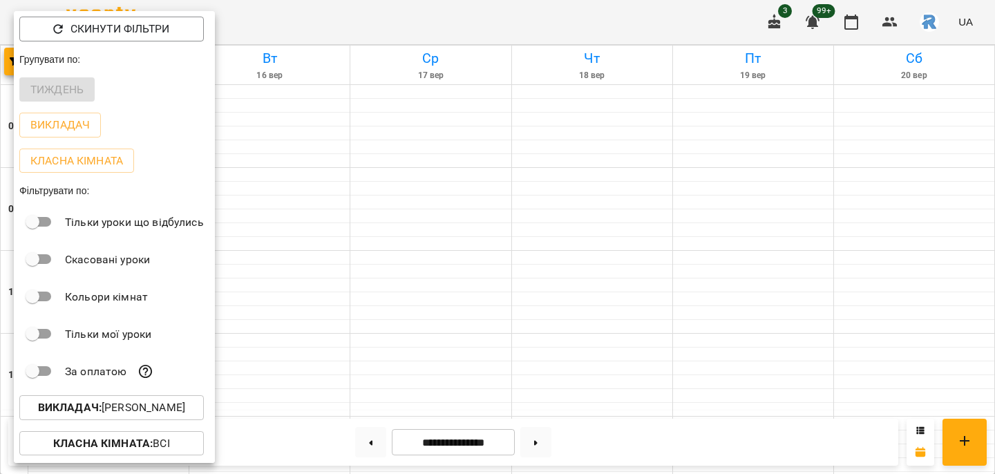
click at [390, 293] on div "Всі [PERSON_NAME] [PERSON_NAME]) [PERSON_NAME] [PERSON_NAME] [PERSON_NAME] [PER…" at bounding box center [497, 237] width 995 height 474
click at [390, 293] on div at bounding box center [497, 237] width 995 height 474
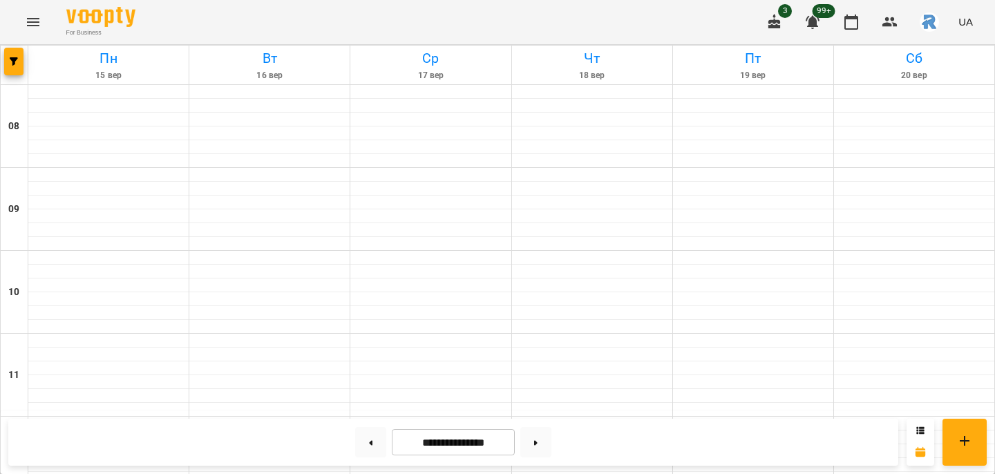
scroll to position [533, 0]
click at [538, 443] on button at bounding box center [535, 442] width 31 height 30
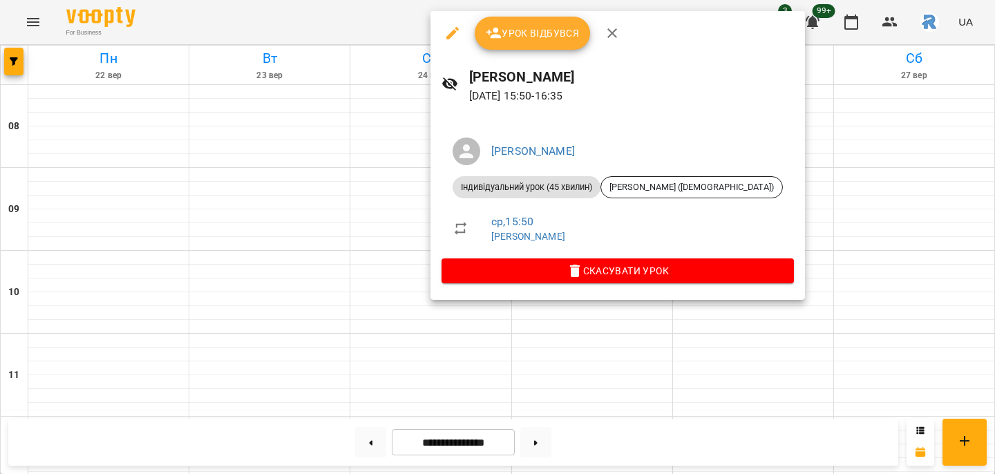
click at [310, 188] on div at bounding box center [497, 237] width 995 height 474
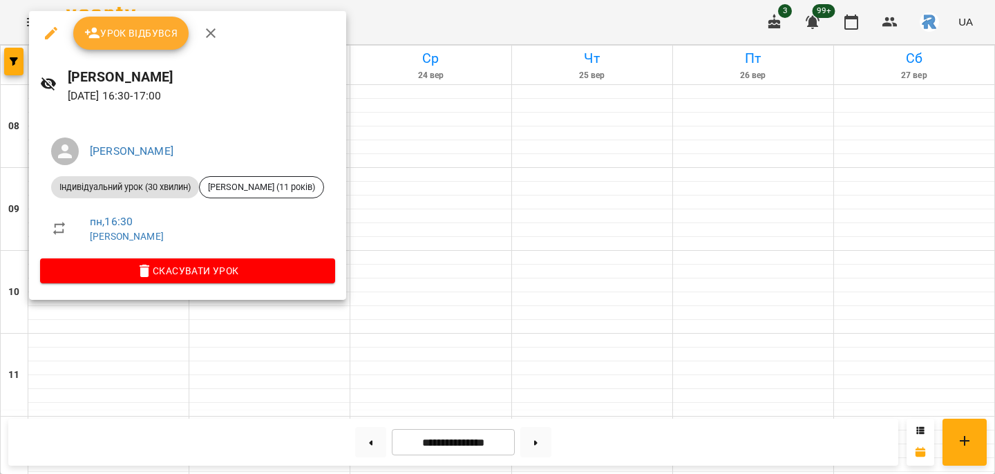
click at [500, 252] on div at bounding box center [497, 237] width 995 height 474
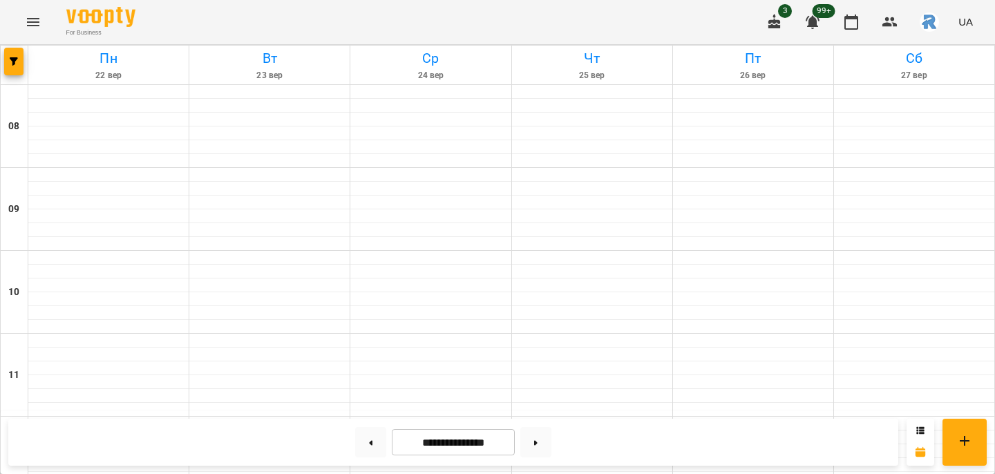
scroll to position [475, 0]
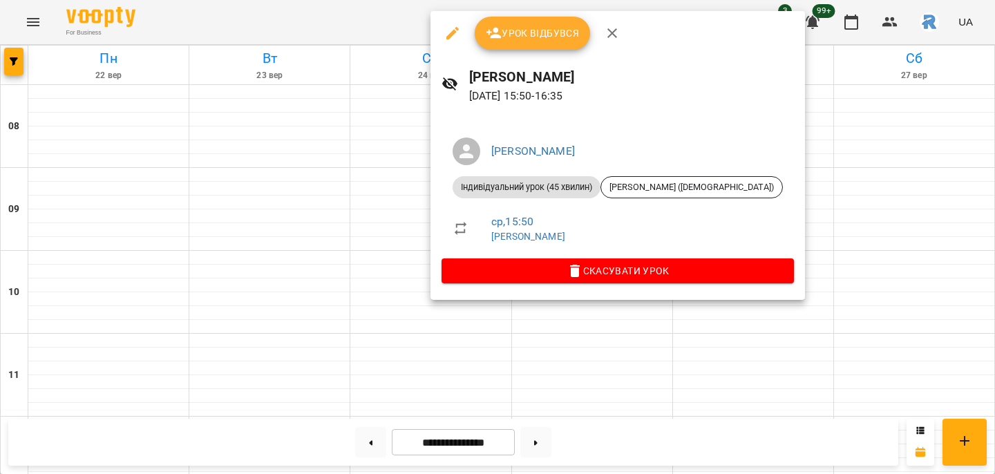
click at [369, 304] on div at bounding box center [497, 237] width 995 height 474
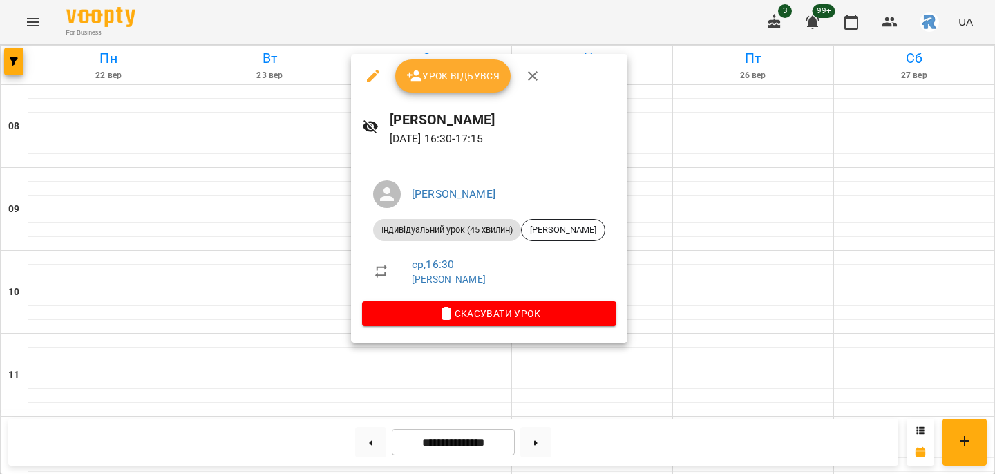
click at [236, 343] on div at bounding box center [497, 237] width 995 height 474
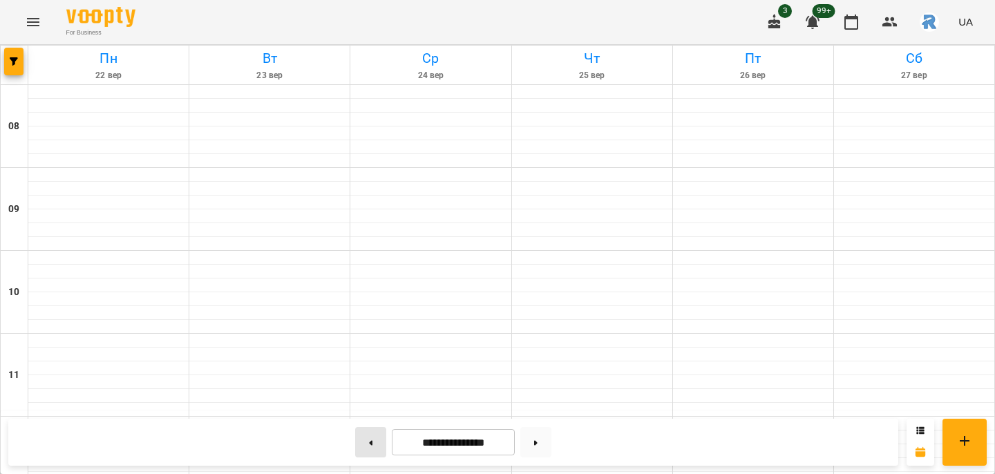
click at [366, 448] on button at bounding box center [370, 442] width 31 height 30
type input "**********"
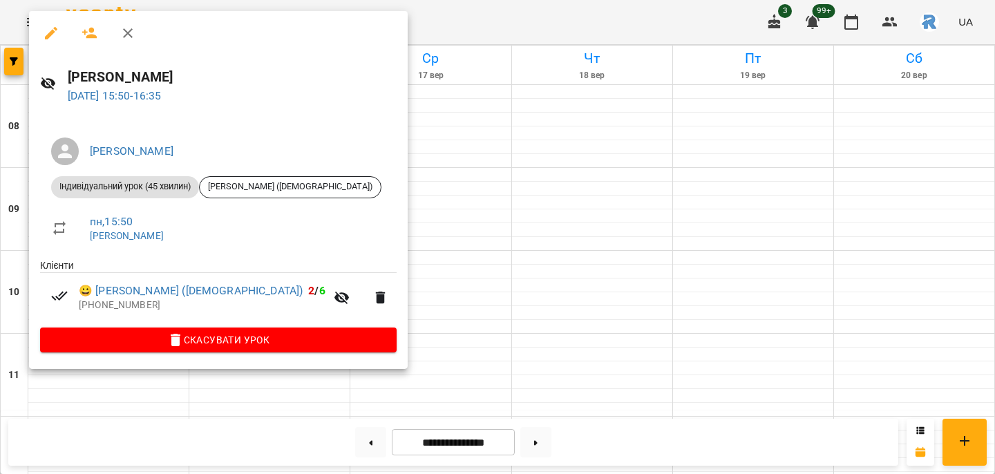
click at [236, 339] on span "Скасувати Урок" at bounding box center [218, 340] width 334 height 17
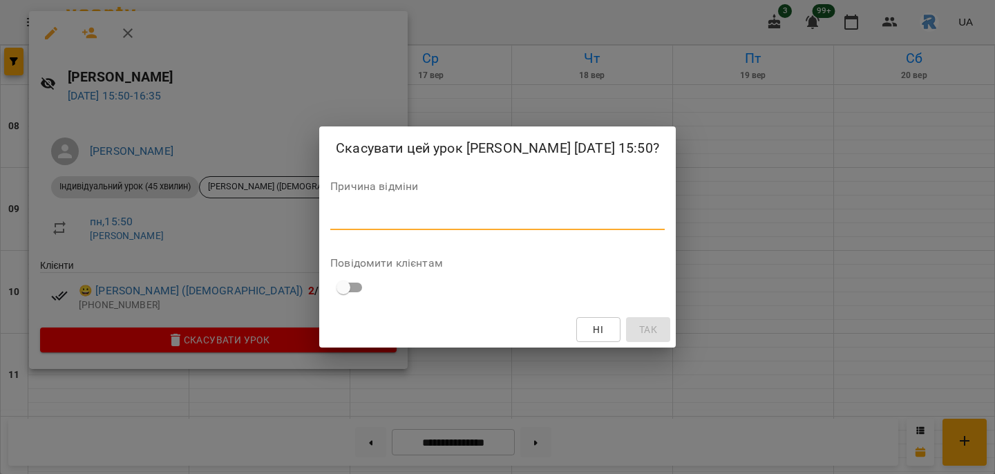
click at [330, 225] on textarea at bounding box center [497, 219] width 334 height 12
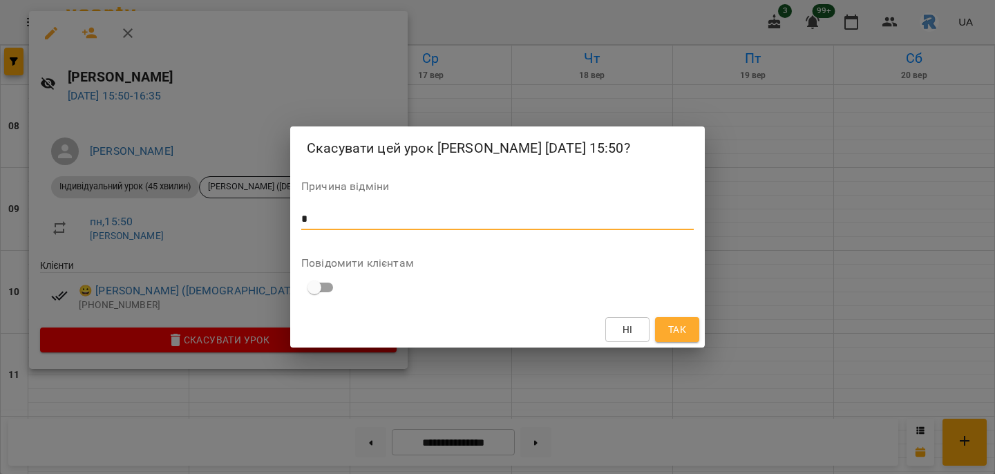
type textarea "*"
click at [673, 338] on span "Так" at bounding box center [677, 329] width 18 height 17
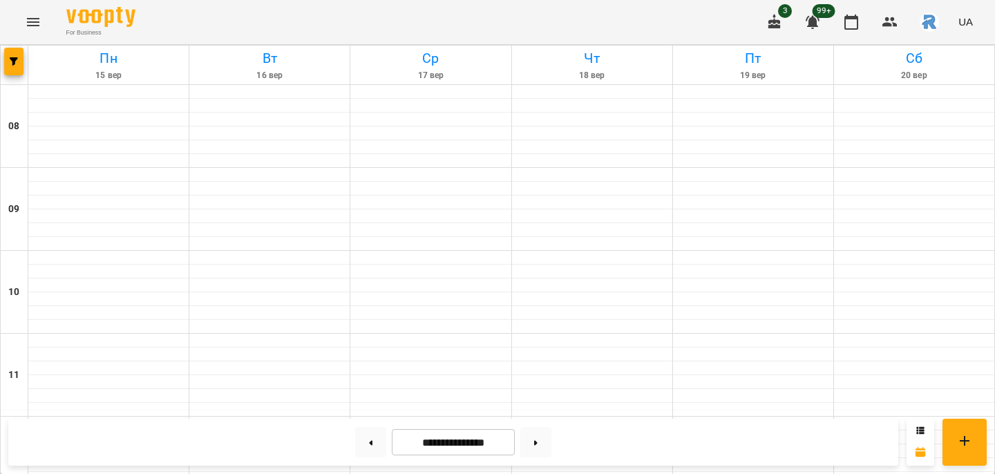
scroll to position [652, 0]
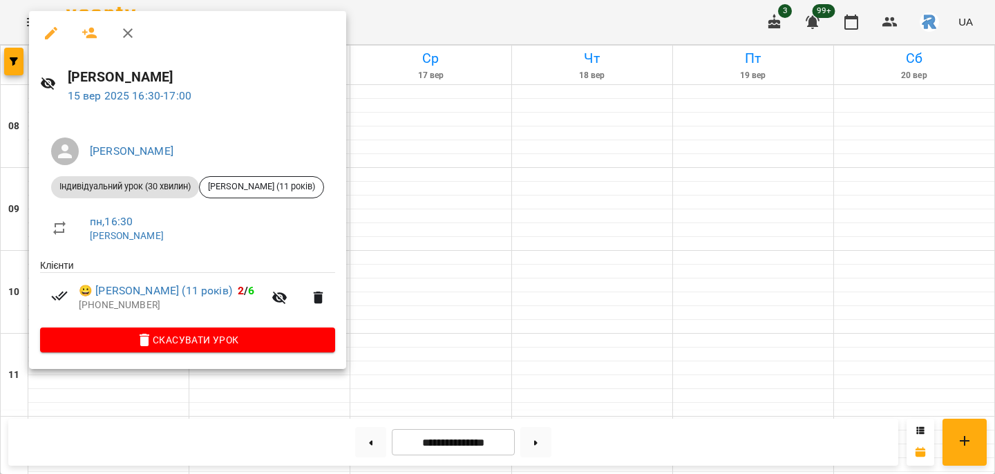
click at [448, 196] on div at bounding box center [497, 237] width 995 height 474
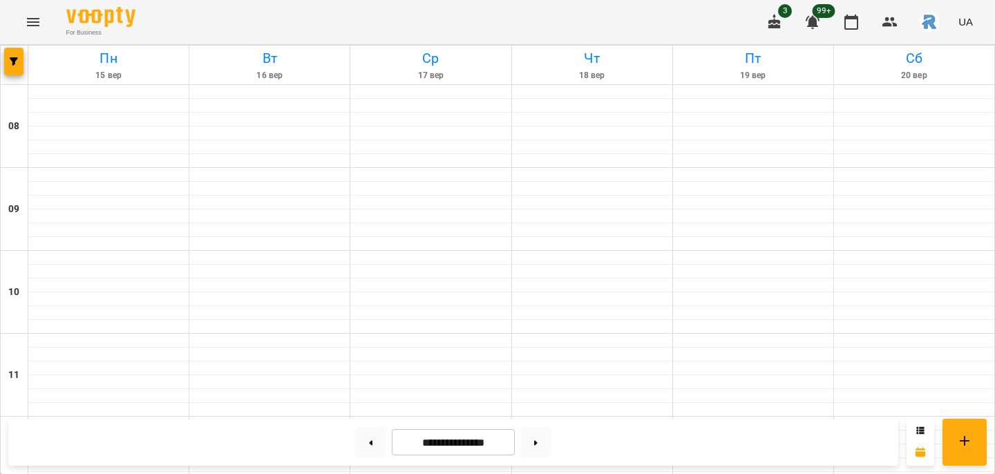
scroll to position [571, 0]
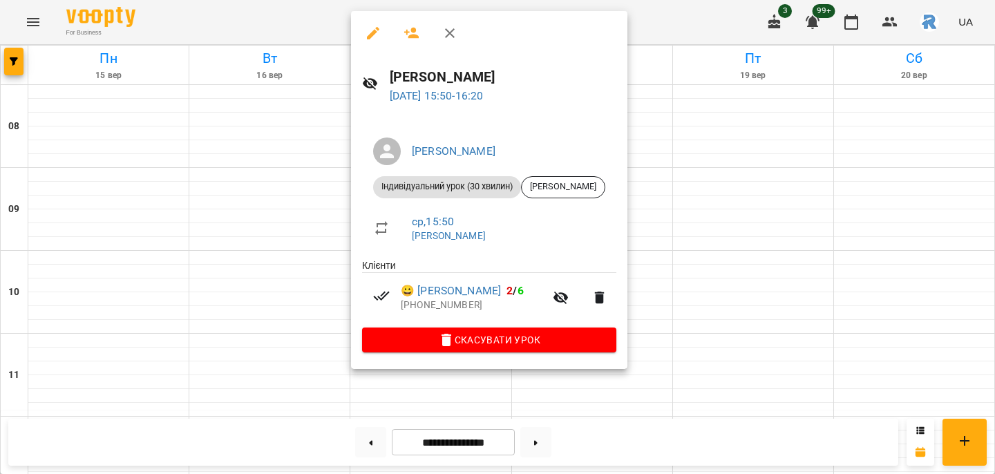
click at [249, 243] on div at bounding box center [497, 237] width 995 height 474
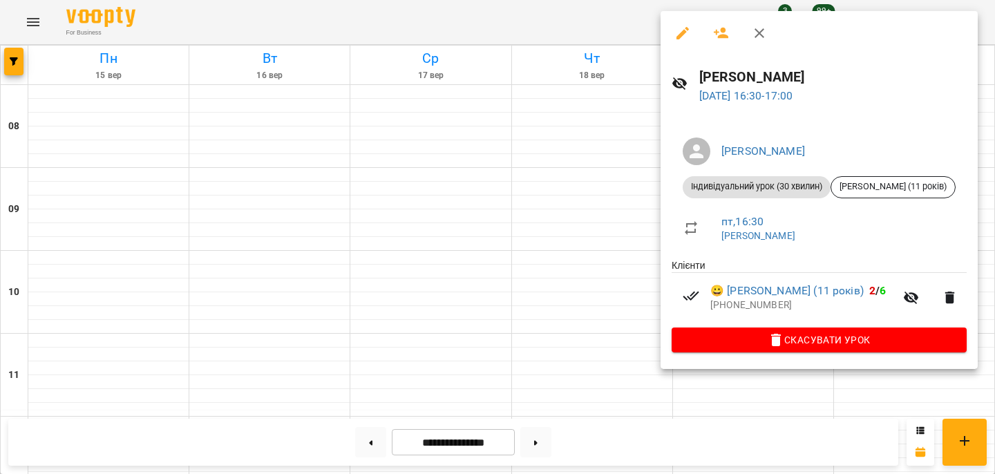
click at [541, 240] on div at bounding box center [497, 237] width 995 height 474
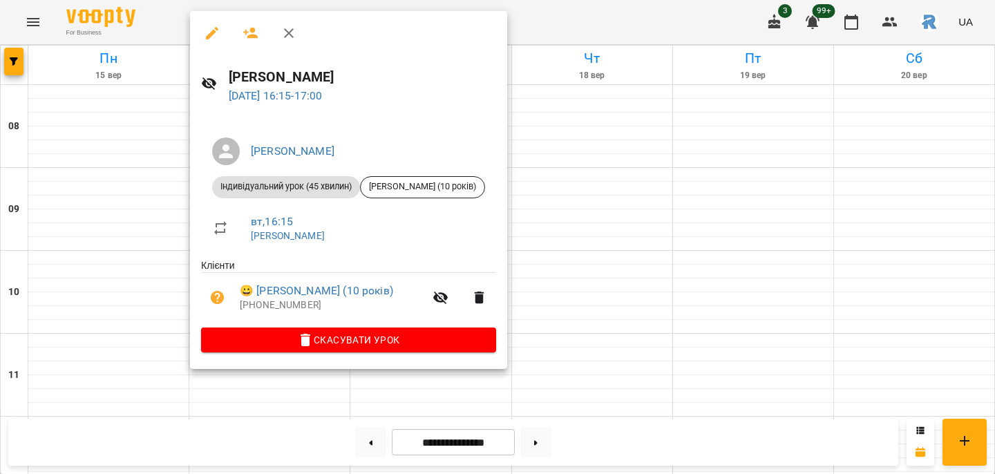
click at [147, 127] on div at bounding box center [497, 237] width 995 height 474
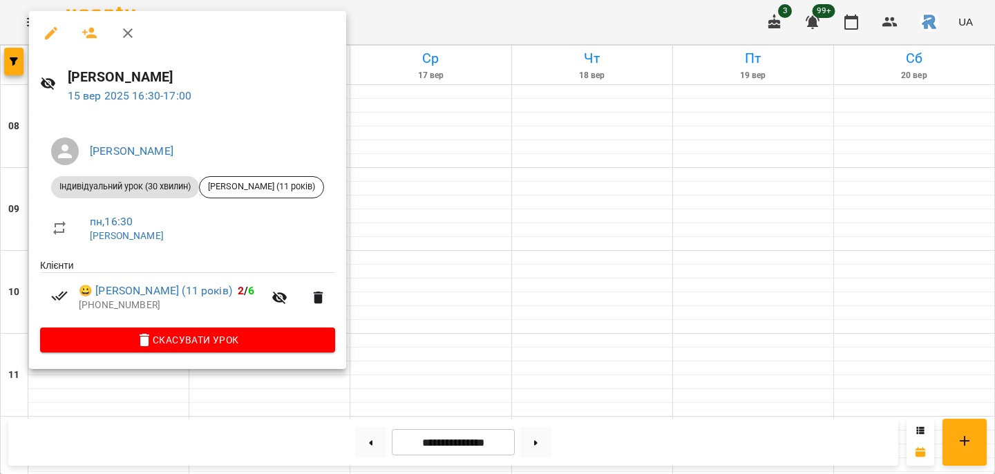
click at [52, 28] on icon "button" at bounding box center [51, 33] width 17 height 17
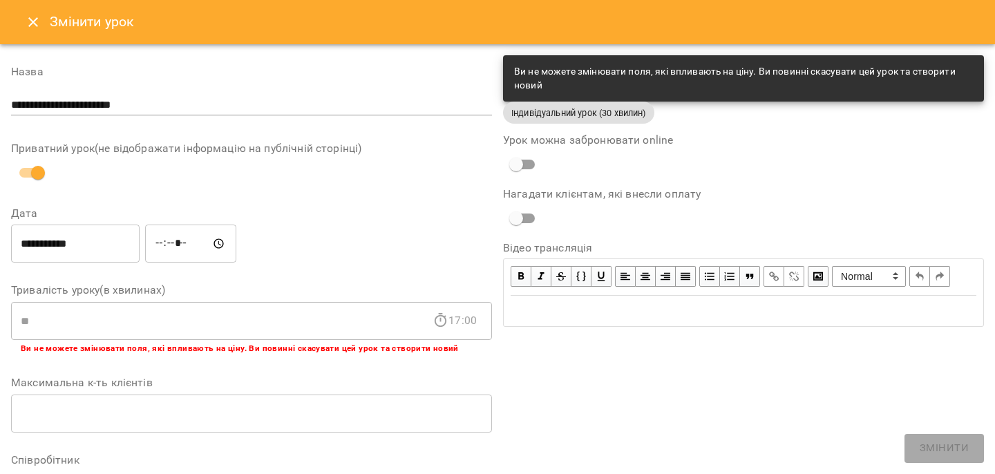
click at [170, 246] on input "*****" at bounding box center [190, 244] width 91 height 39
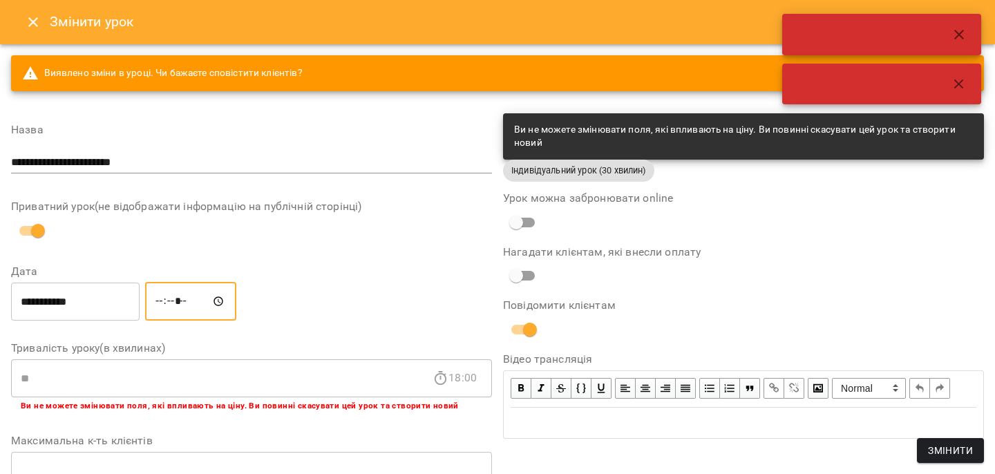
click at [185, 298] on input "*****" at bounding box center [190, 301] width 91 height 39
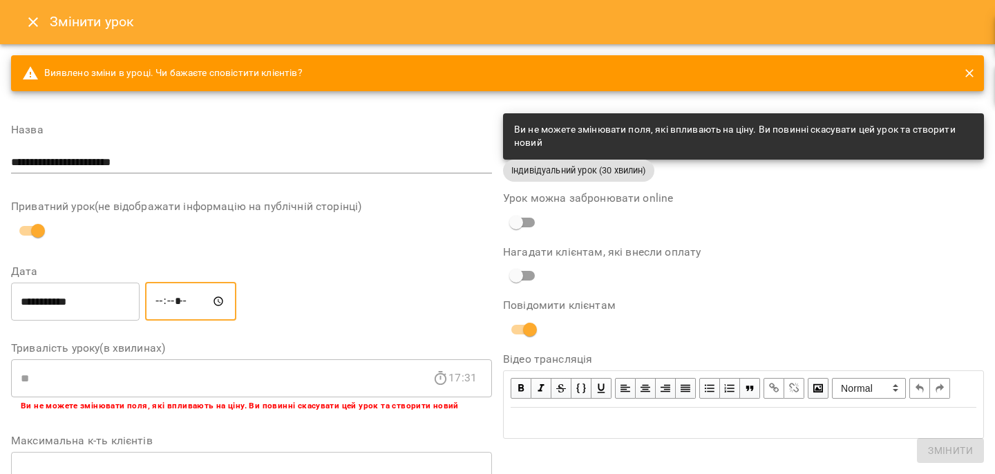
type input "*****"
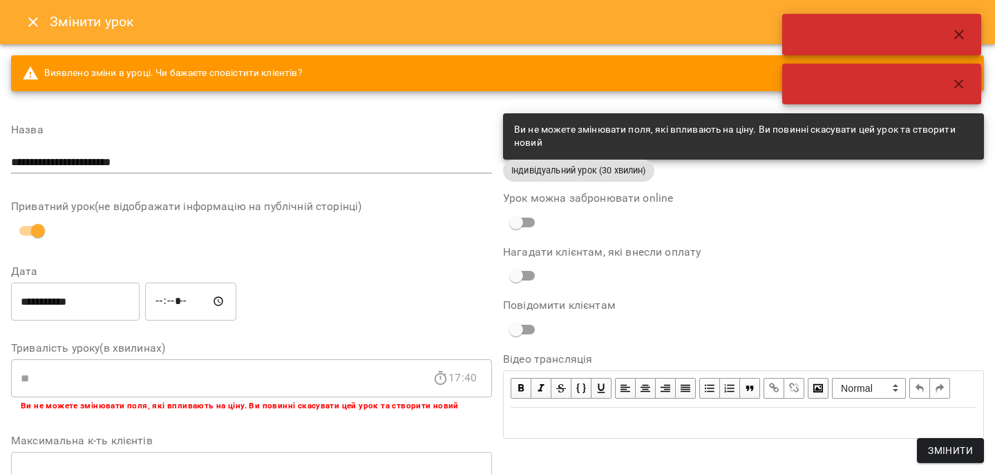
click at [962, 451] on span "Змінити" at bounding box center [950, 450] width 45 height 17
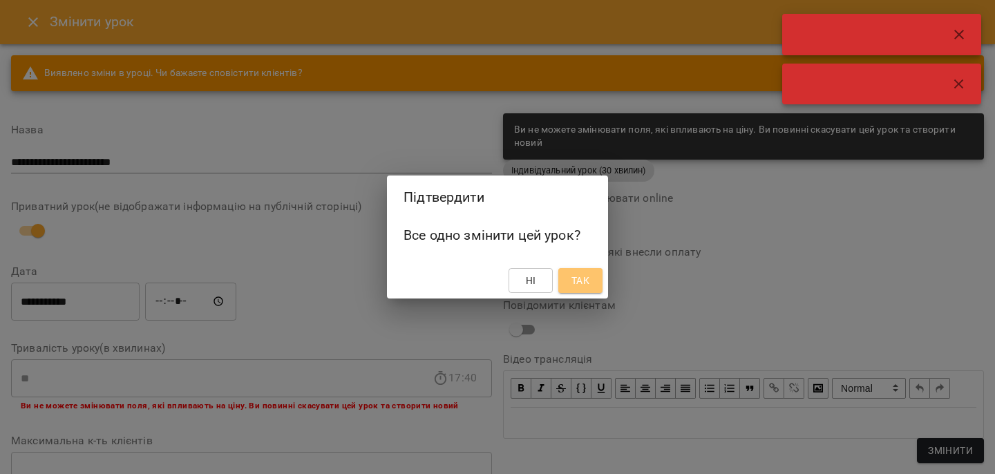
click at [603, 283] on button "Так" at bounding box center [580, 280] width 44 height 25
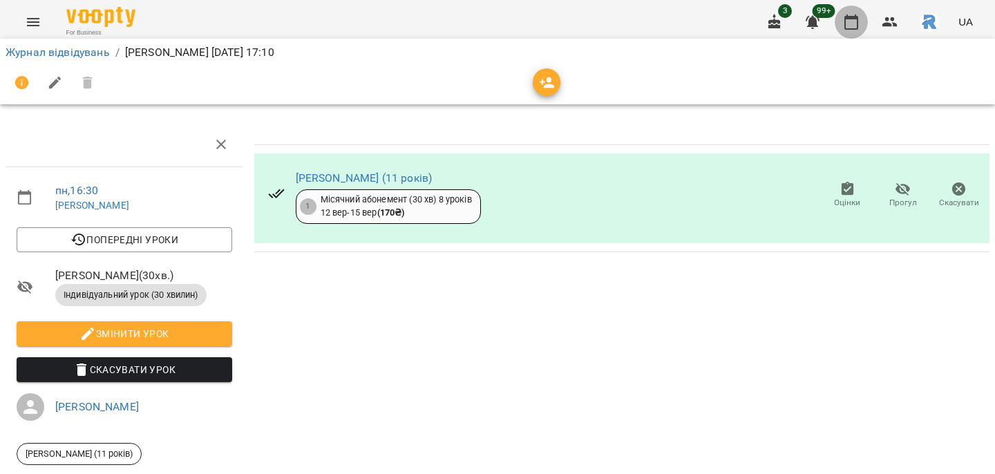
click at [858, 21] on icon "button" at bounding box center [851, 22] width 14 height 15
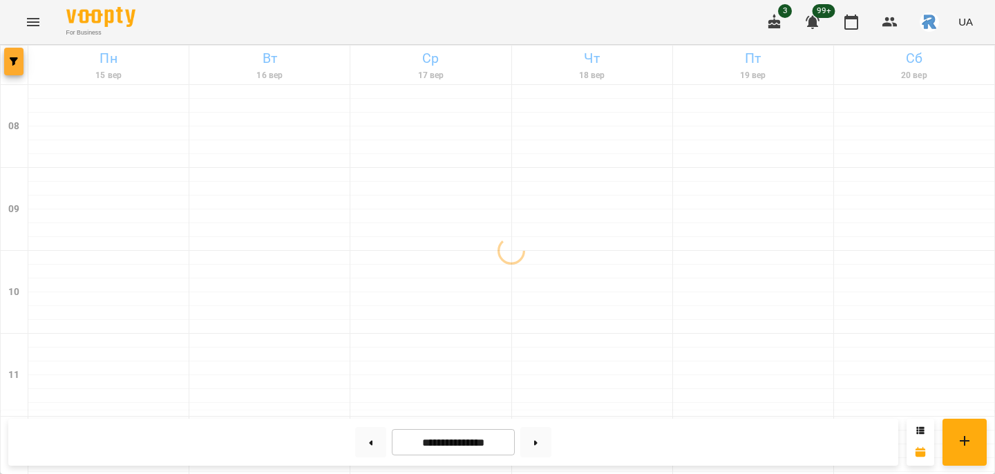
click at [21, 64] on span "button" at bounding box center [13, 61] width 19 height 8
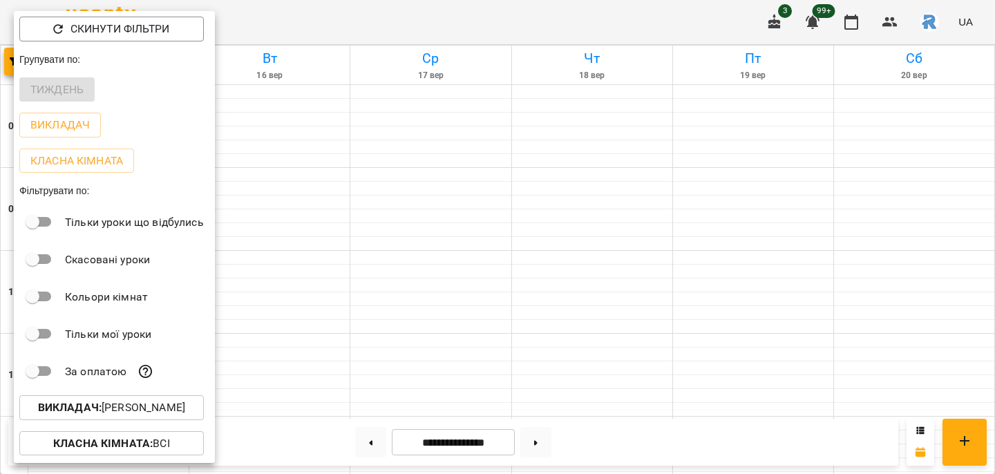
click at [115, 410] on p "Викладач : [PERSON_NAME]" at bounding box center [111, 407] width 147 height 17
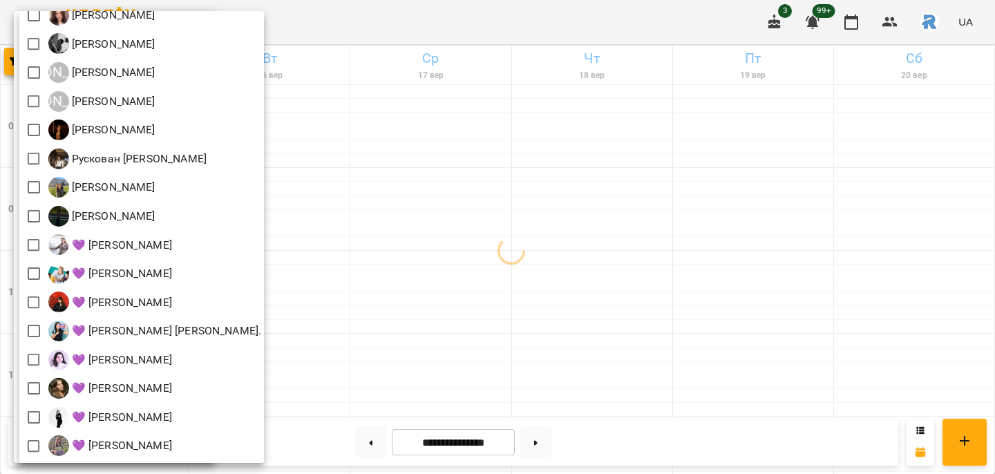
scroll to position [305, 0]
click at [406, 316] on div at bounding box center [497, 237] width 995 height 474
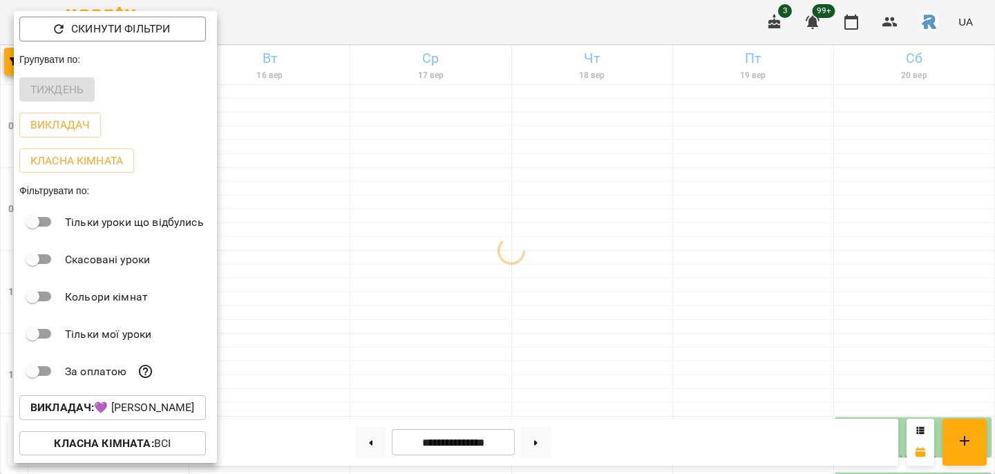
click at [406, 316] on div at bounding box center [497, 237] width 995 height 474
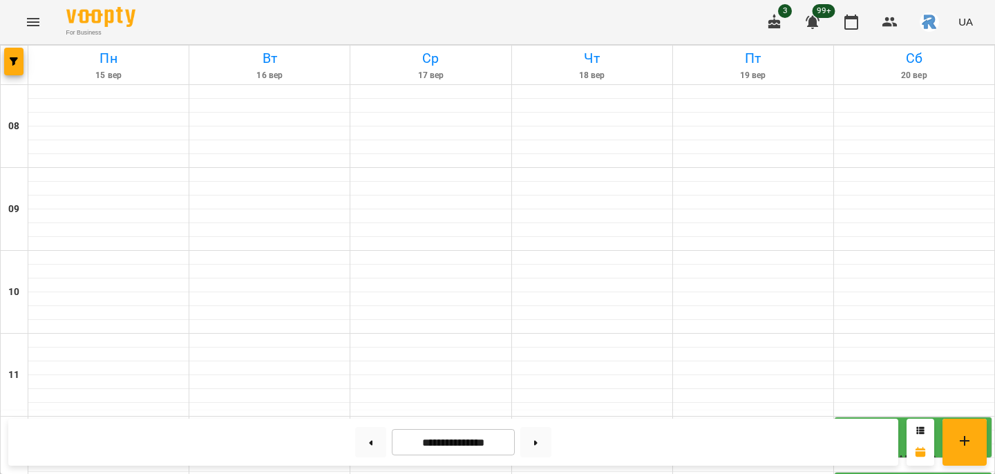
scroll to position [562, 0]
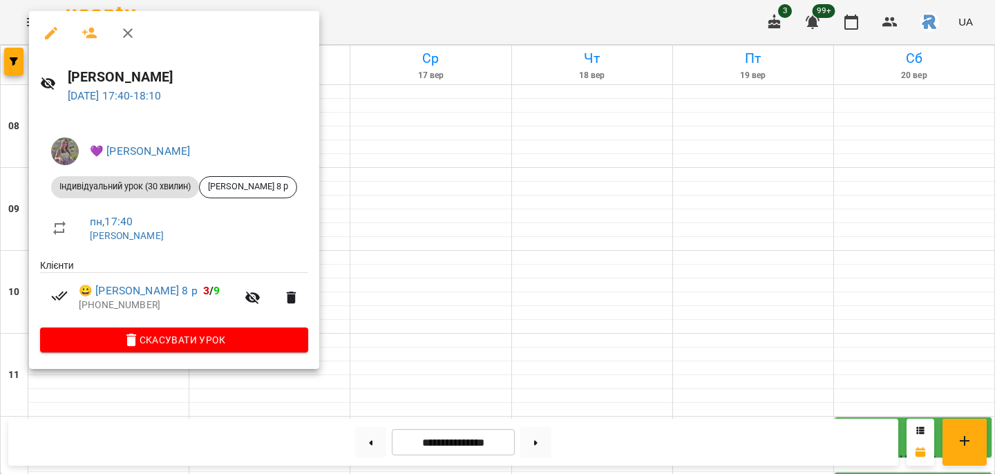
click at [396, 252] on div at bounding box center [497, 237] width 995 height 474
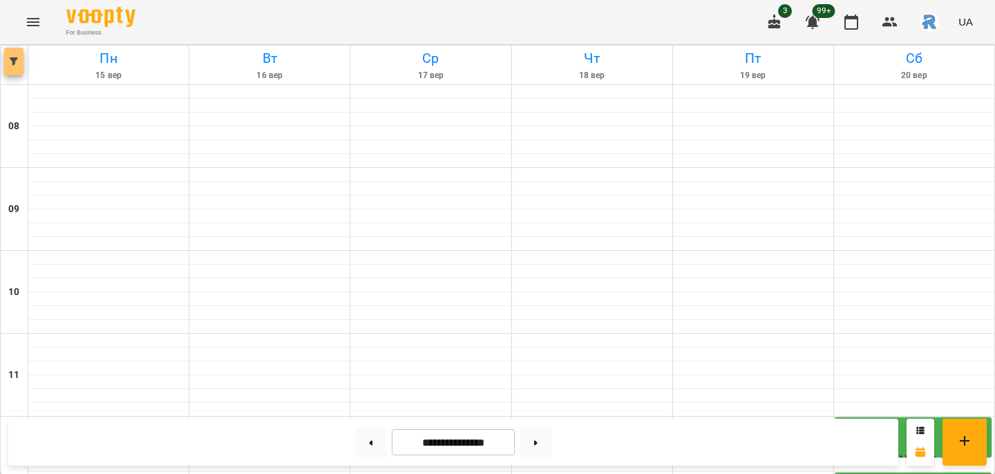
click at [17, 60] on icon "button" at bounding box center [14, 61] width 8 height 8
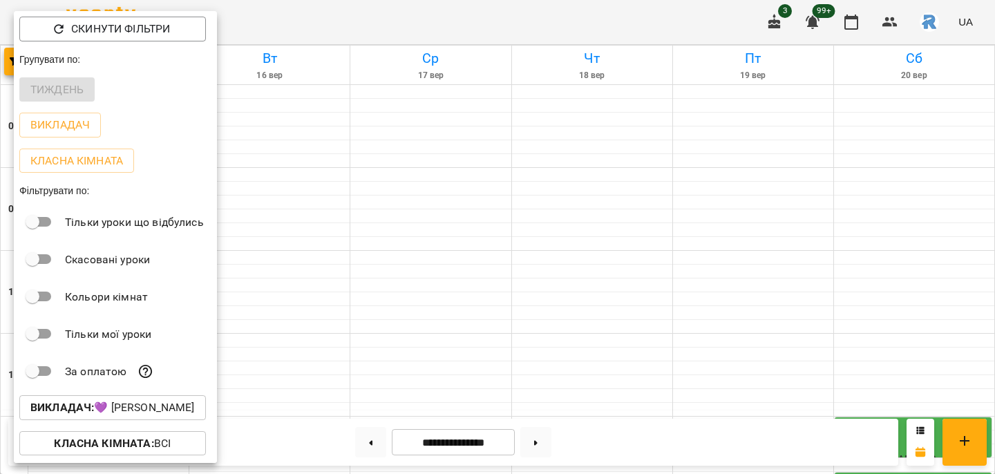
click at [149, 409] on p "Викладач : 💜 [PERSON_NAME]" at bounding box center [112, 407] width 164 height 17
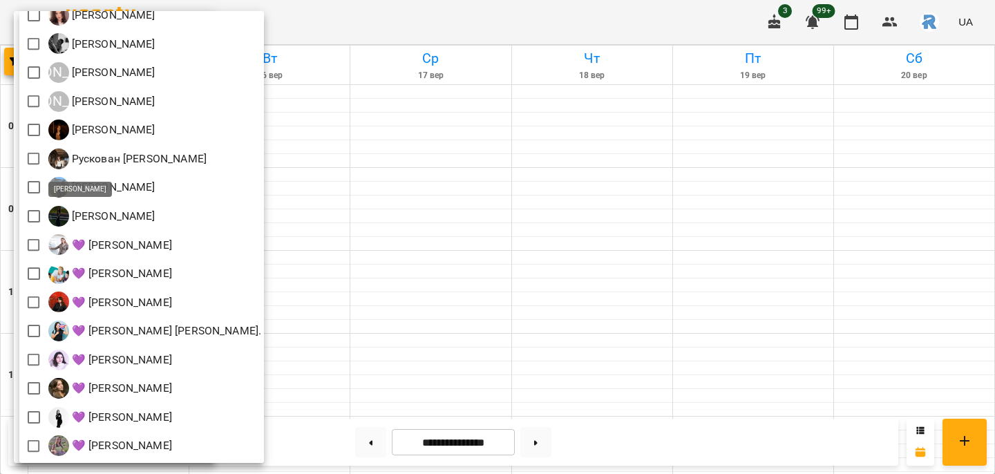
scroll to position [305, 0]
click at [19, 372] on div at bounding box center [497, 237] width 995 height 474
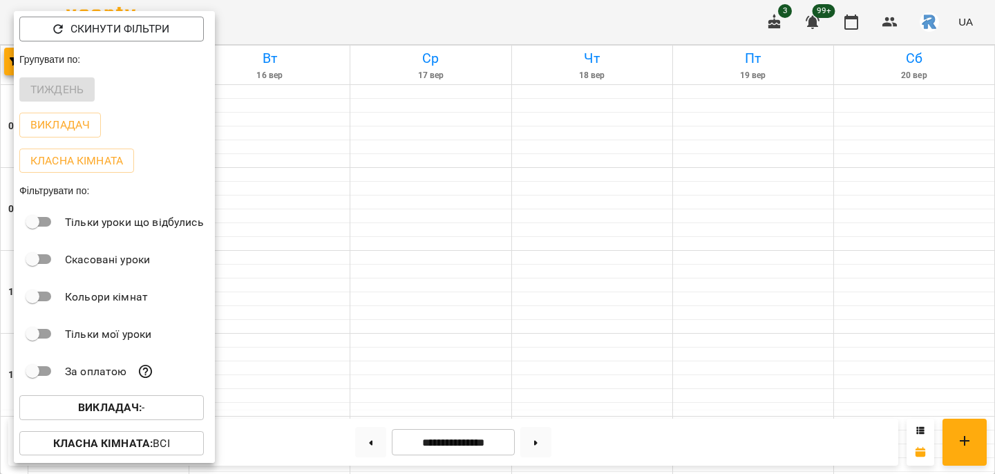
click at [79, 413] on b "Викладач :" at bounding box center [110, 407] width 64 height 13
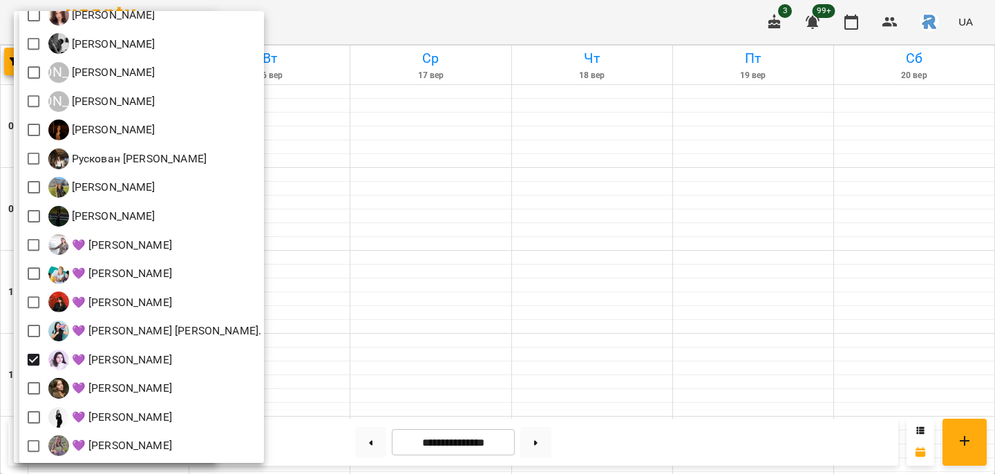
click at [480, 250] on div at bounding box center [497, 237] width 995 height 474
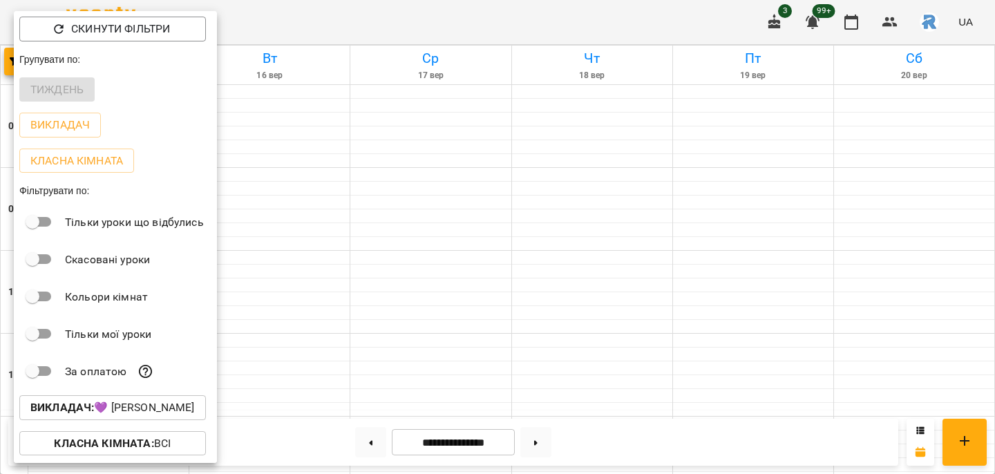
click at [480, 250] on div at bounding box center [497, 237] width 995 height 474
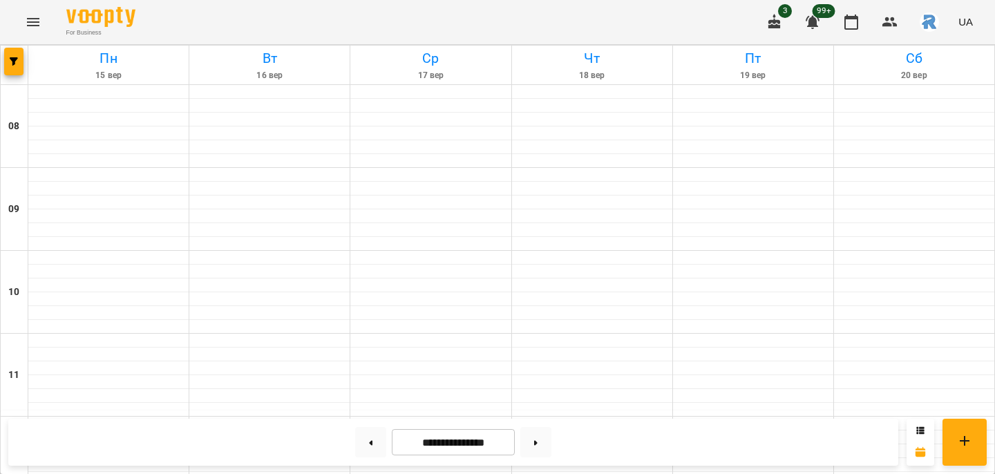
scroll to position [750, 0]
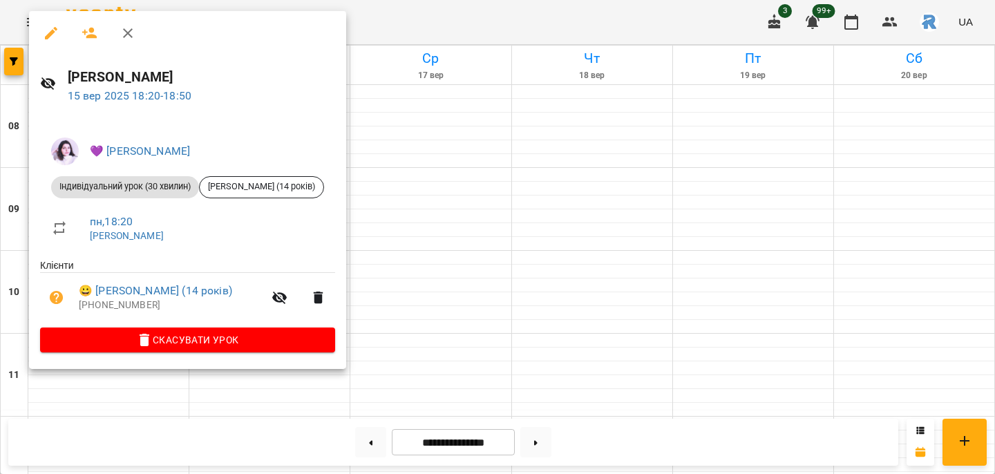
click at [3, 205] on div at bounding box center [497, 237] width 995 height 474
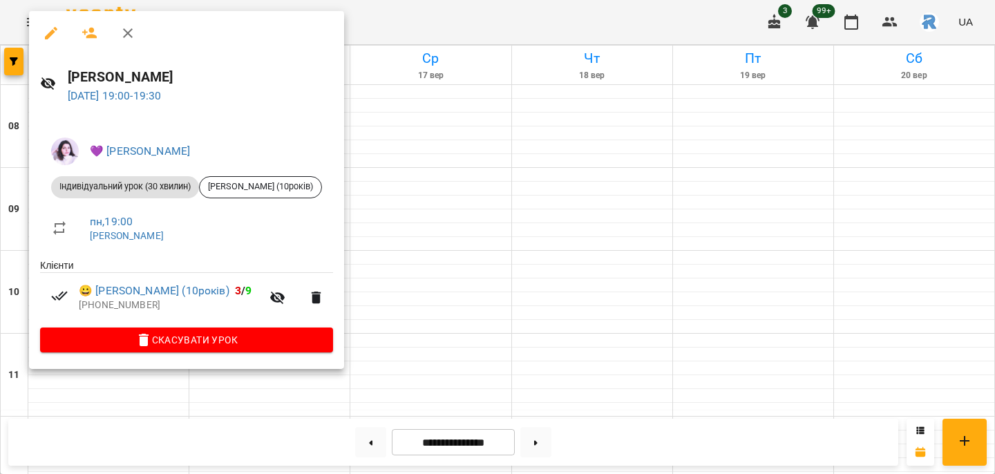
click at [393, 184] on div at bounding box center [497, 237] width 995 height 474
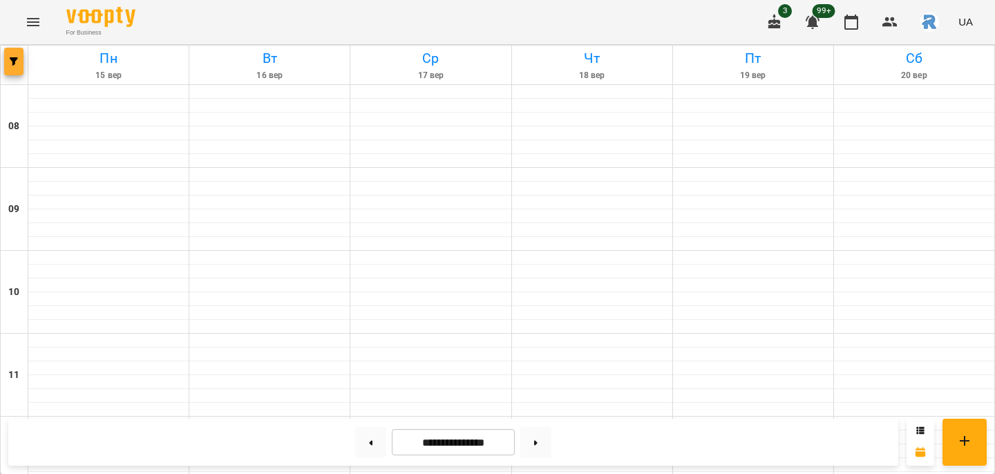
click at [21, 57] on span "button" at bounding box center [13, 61] width 19 height 8
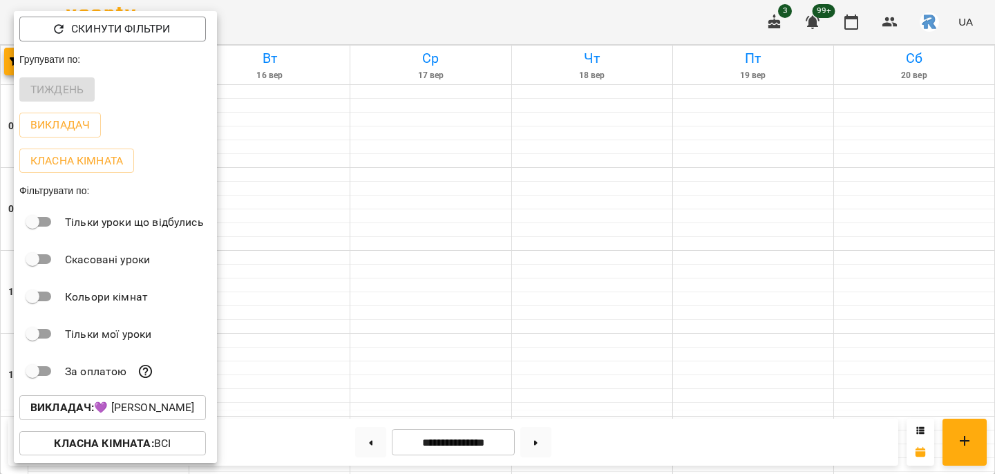
click at [138, 421] on div "Викладач : 💜 [PERSON_NAME]" at bounding box center [115, 408] width 203 height 36
click at [135, 404] on p "Викладач : 💜 [PERSON_NAME]" at bounding box center [112, 407] width 164 height 17
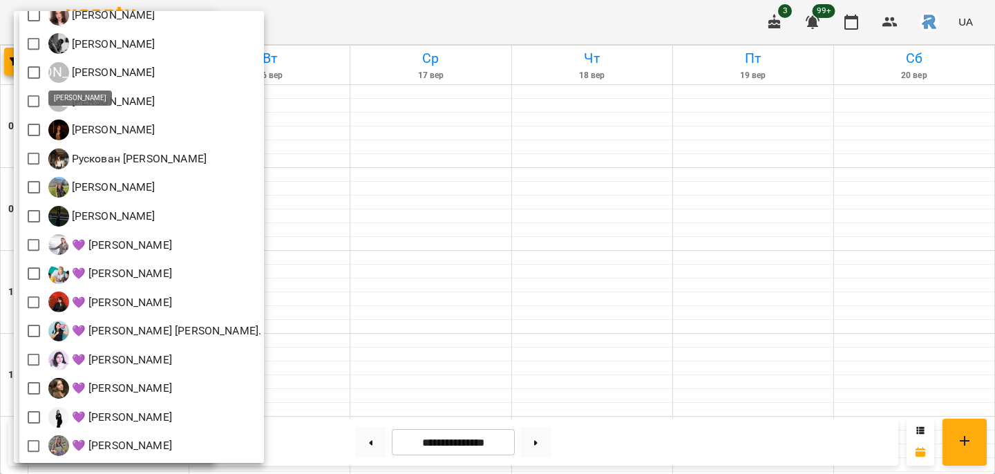
scroll to position [305, 0]
click at [430, 293] on div at bounding box center [497, 237] width 995 height 474
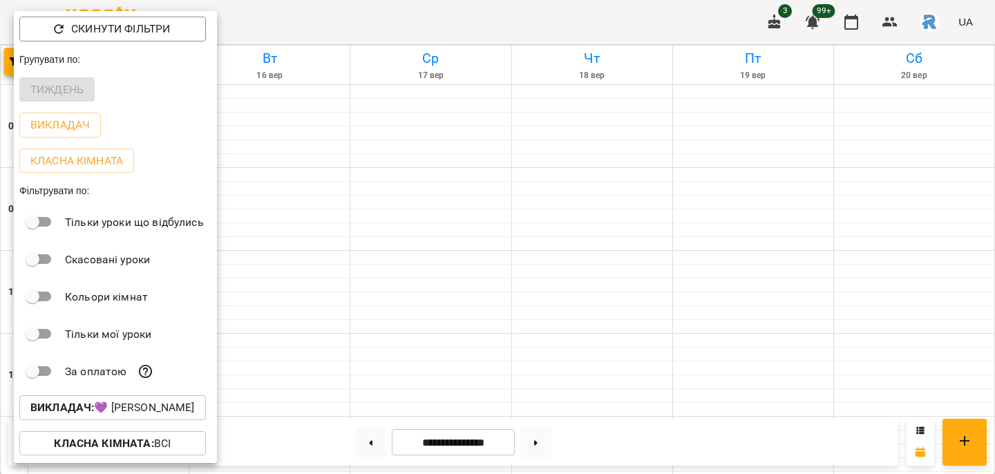
click at [430, 293] on div at bounding box center [497, 237] width 995 height 474
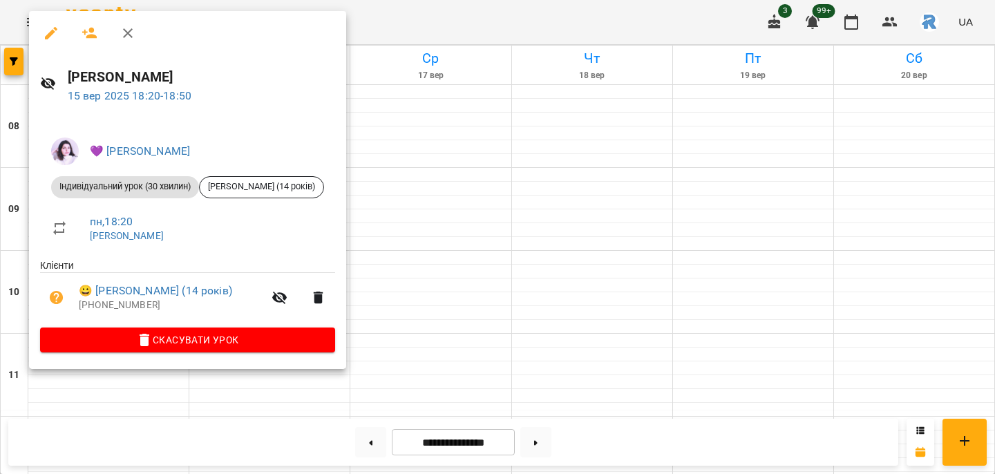
click at [401, 247] on div at bounding box center [497, 237] width 995 height 474
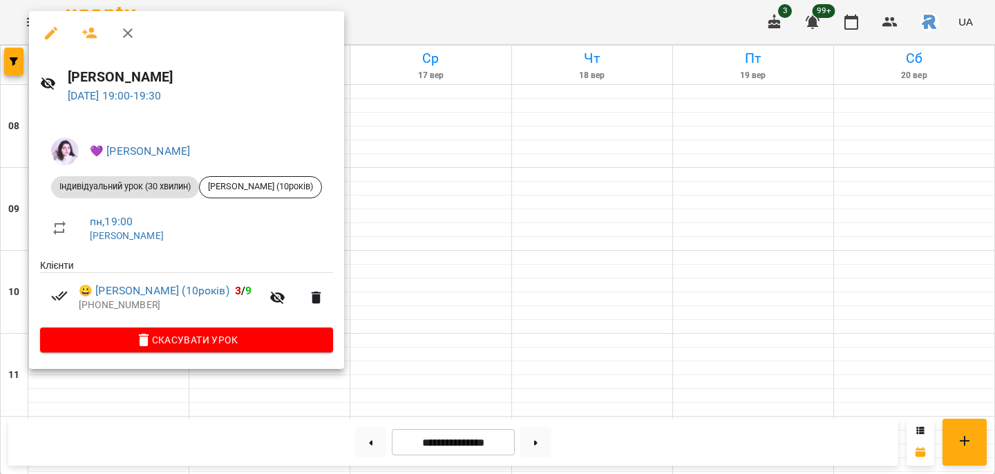
click at [455, 228] on div at bounding box center [497, 237] width 995 height 474
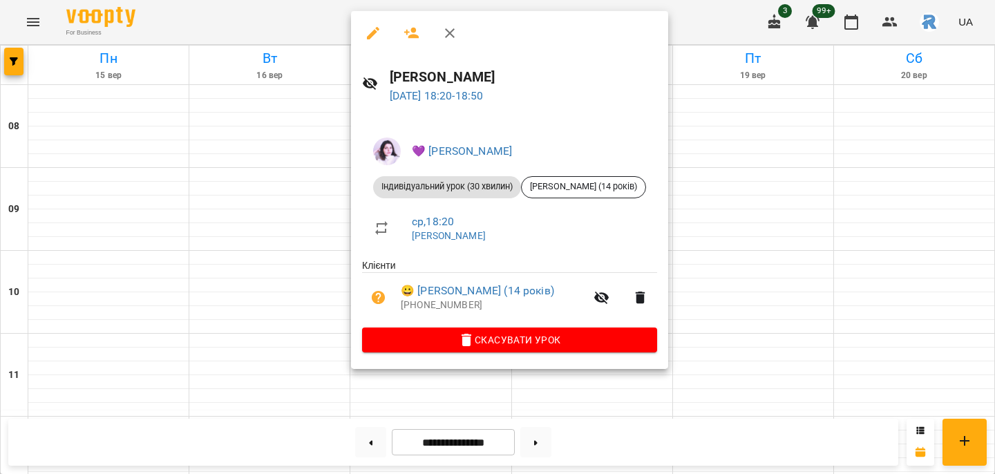
click at [195, 173] on div at bounding box center [497, 237] width 995 height 474
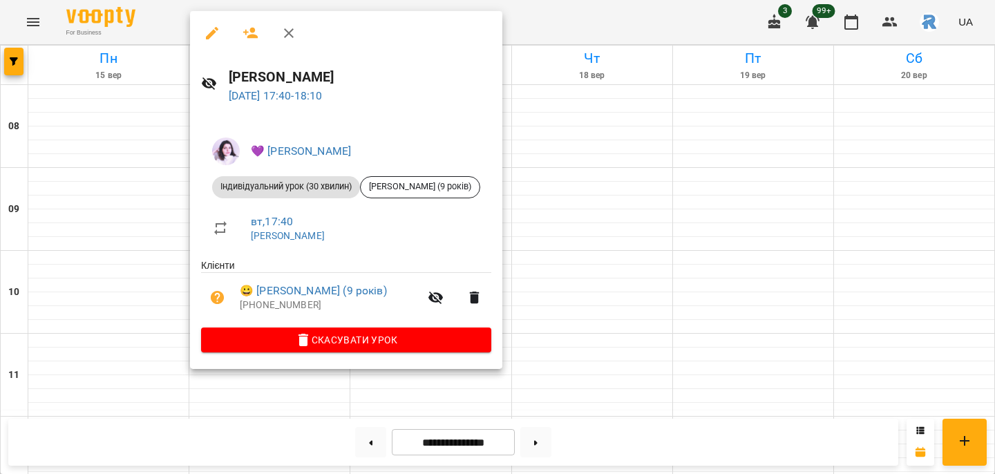
click at [612, 192] on div at bounding box center [497, 237] width 995 height 474
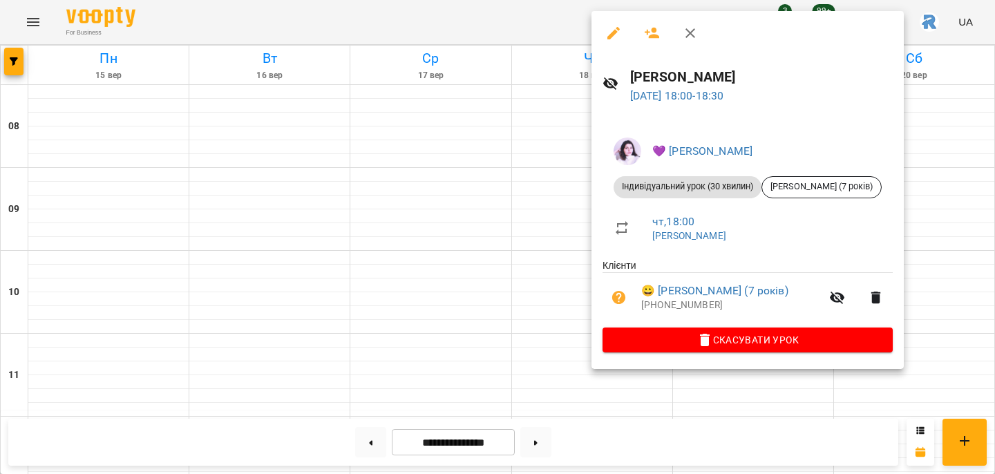
click at [550, 191] on div at bounding box center [497, 237] width 995 height 474
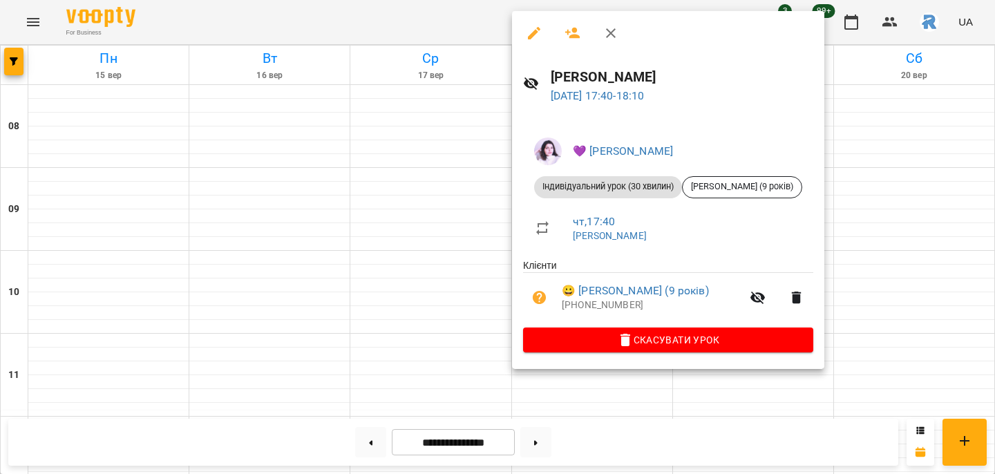
click at [272, 214] on div at bounding box center [497, 237] width 995 height 474
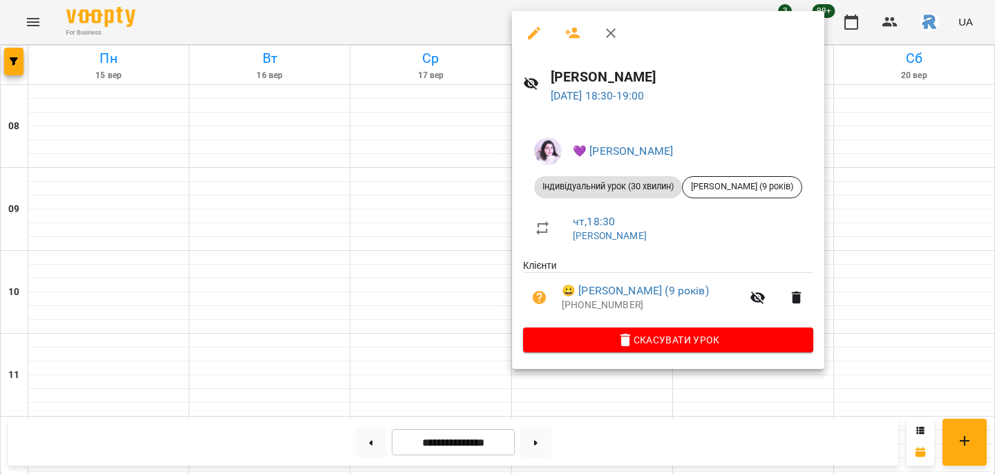
click at [460, 214] on div at bounding box center [497, 237] width 995 height 474
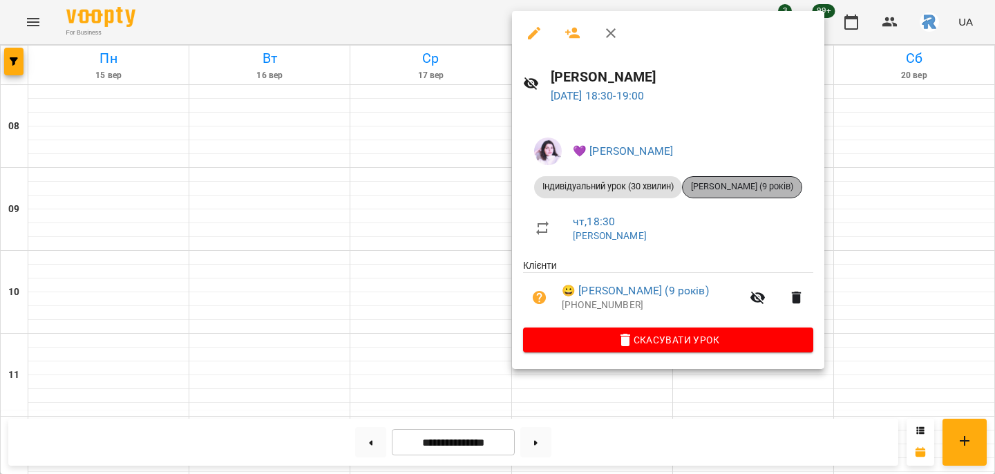
click at [714, 182] on span "[PERSON_NAME] (9 років)" at bounding box center [742, 186] width 119 height 12
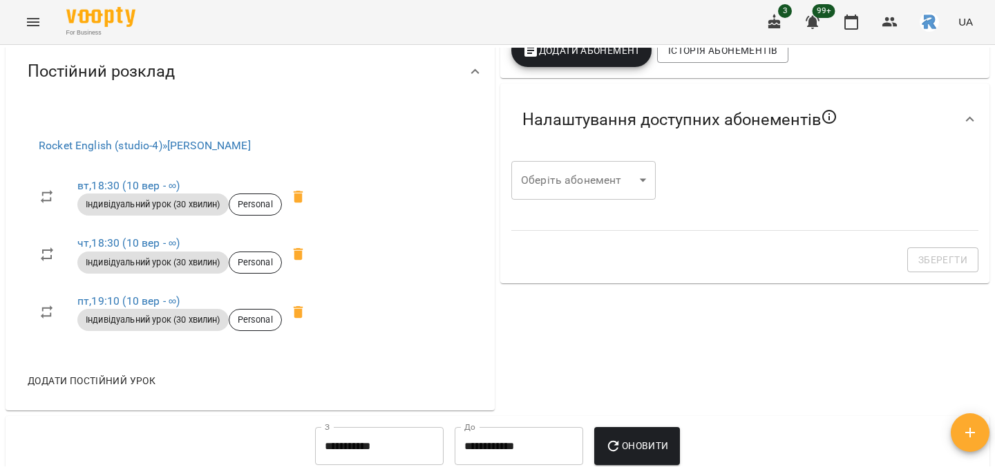
scroll to position [437, 0]
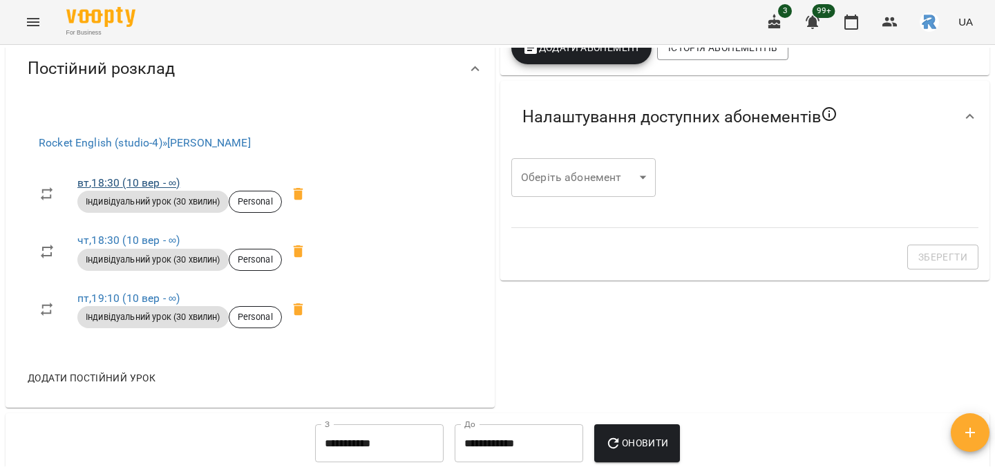
click at [178, 181] on link "вт , 18:30 ([DATE] - ∞)" at bounding box center [128, 182] width 102 height 13
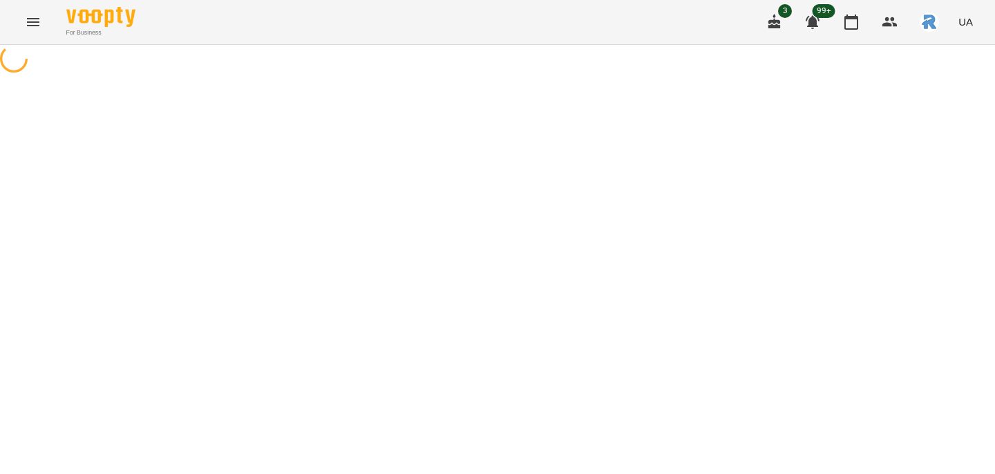
select select "*"
select select "**********"
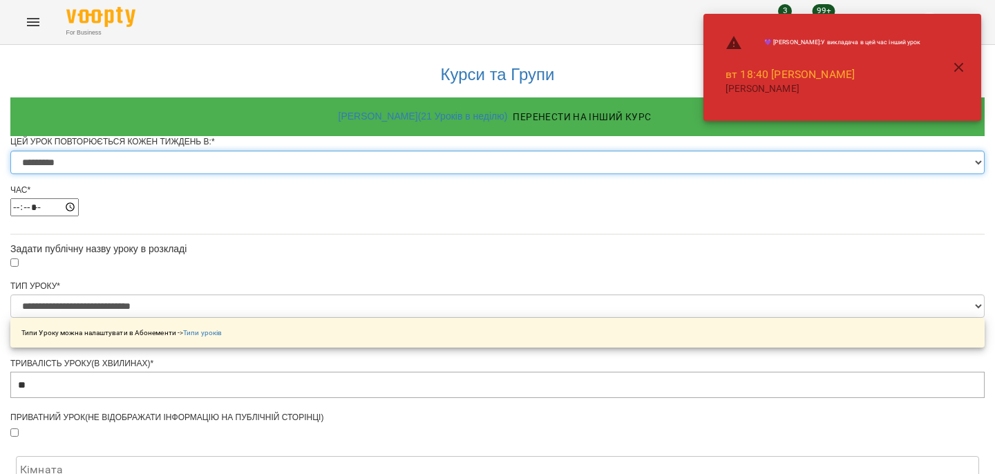
select select "*"
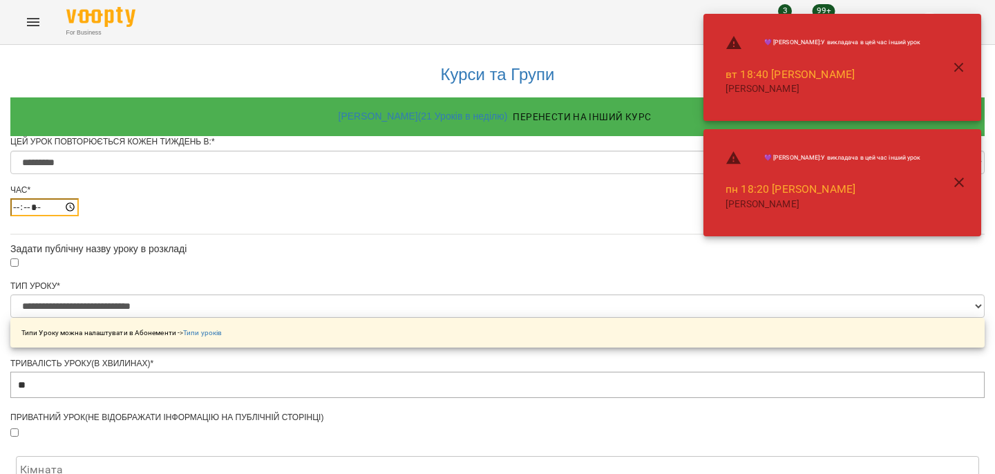
click at [79, 216] on input "*****" at bounding box center [44, 207] width 68 height 18
type input "*****"
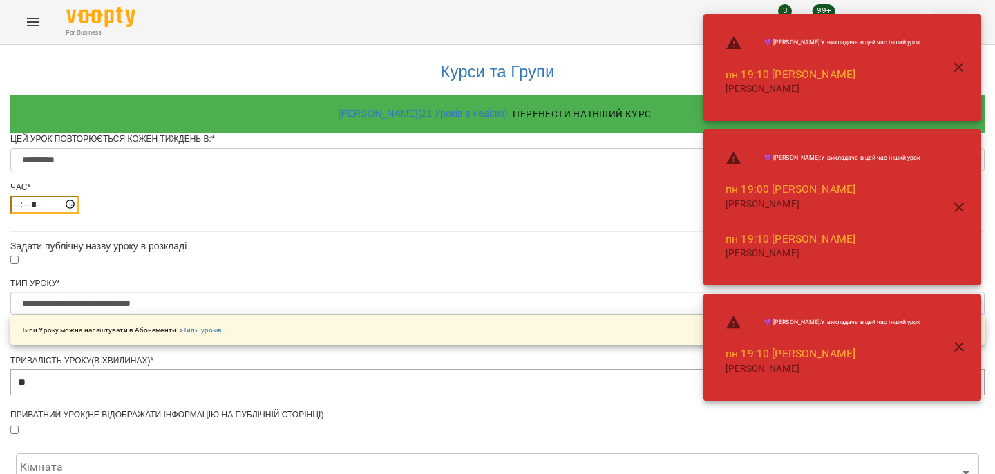
scroll to position [614, 0]
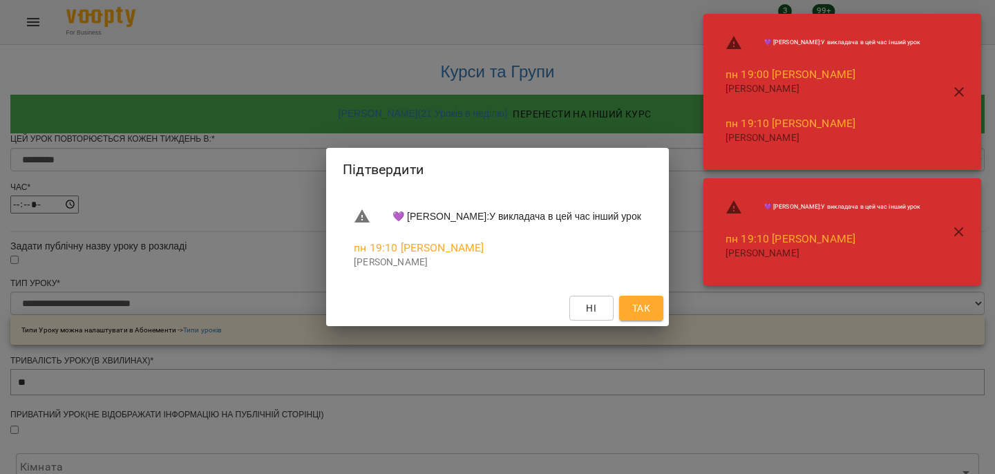
click at [650, 312] on span "Так" at bounding box center [641, 308] width 18 height 17
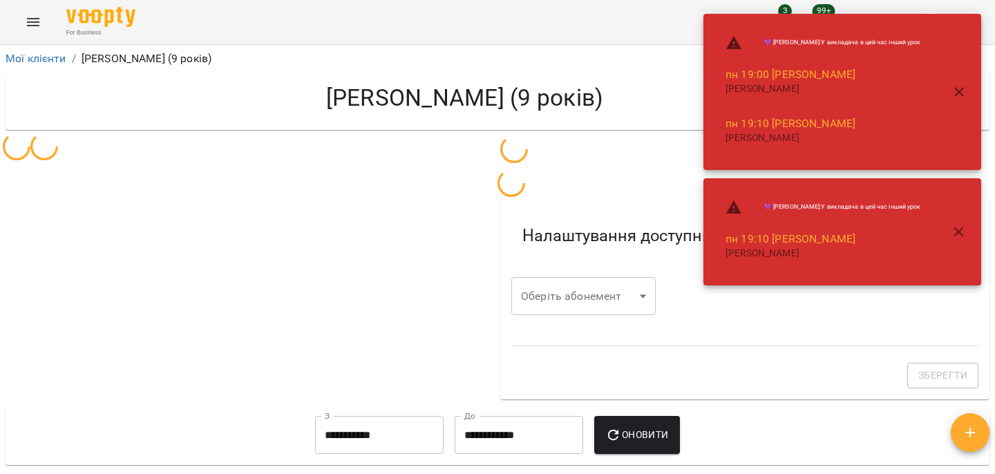
click at [959, 221] on button "button" at bounding box center [958, 232] width 33 height 33
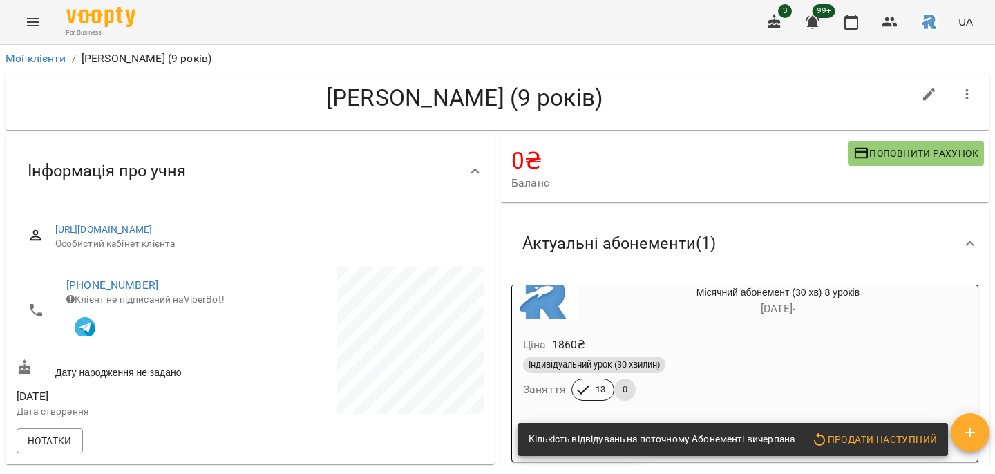
scroll to position [448, 0]
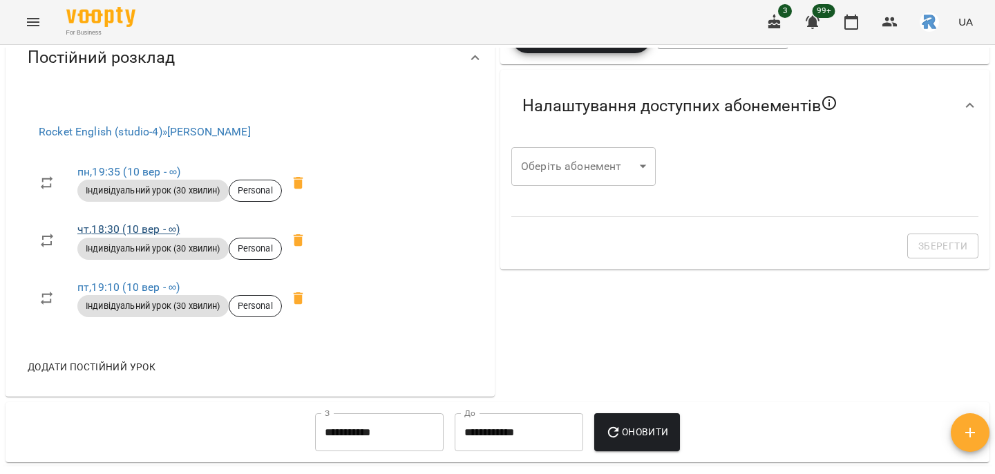
click at [113, 231] on link "чт , 18:30 ([DATE] - ∞)" at bounding box center [128, 228] width 102 height 13
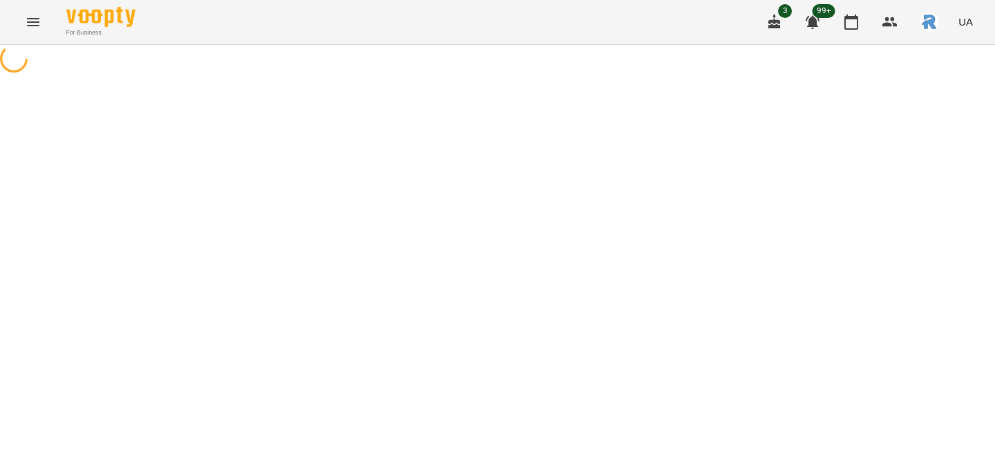
select select "*"
select select "**********"
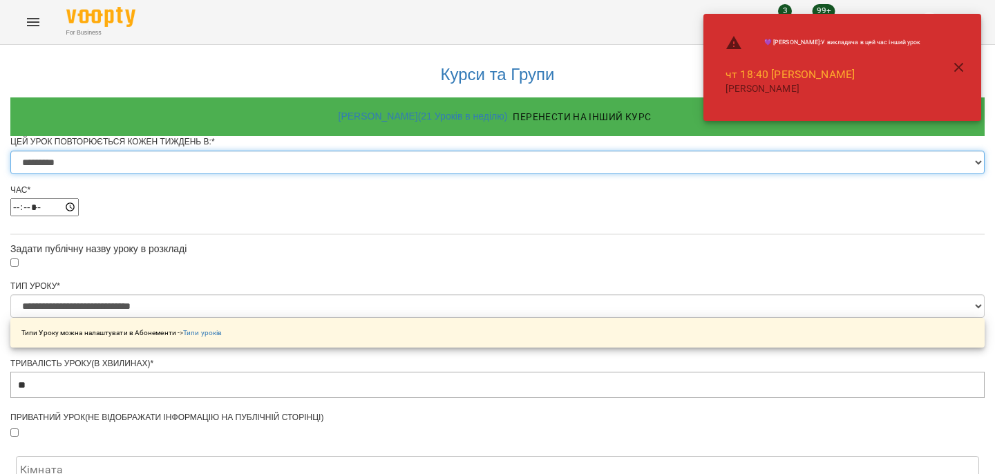
select select "*"
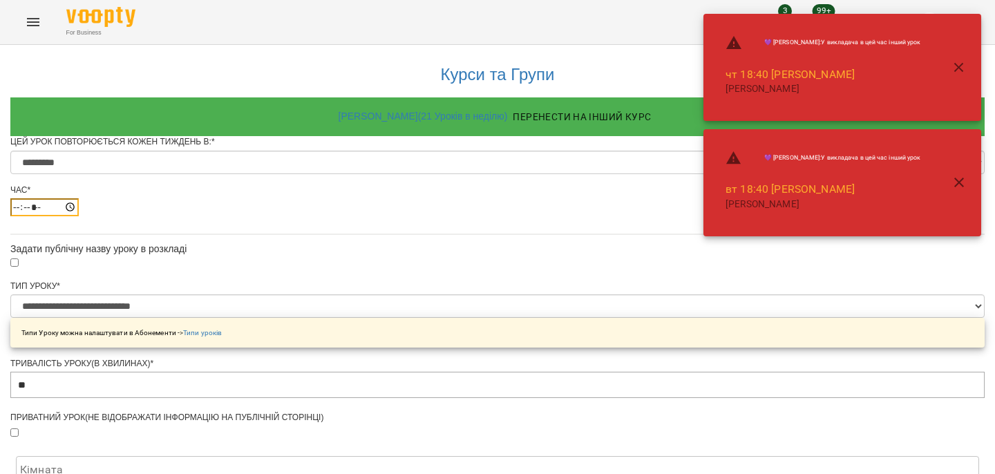
click at [79, 216] on input "*****" at bounding box center [44, 207] width 68 height 18
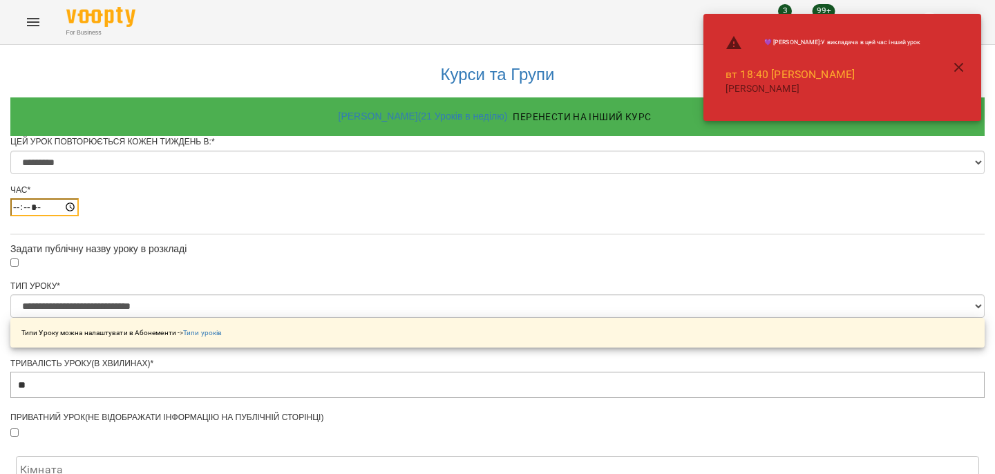
click at [79, 216] on input "*****" at bounding box center [44, 207] width 68 height 18
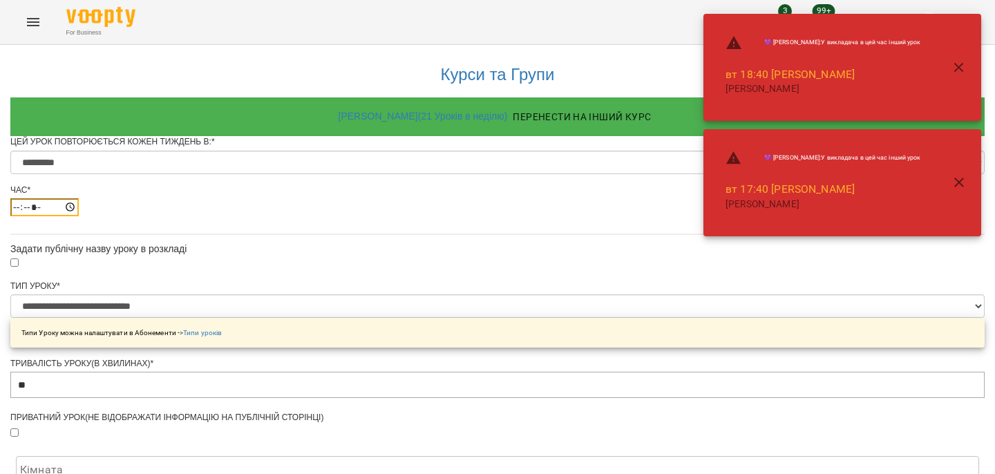
type input "*****"
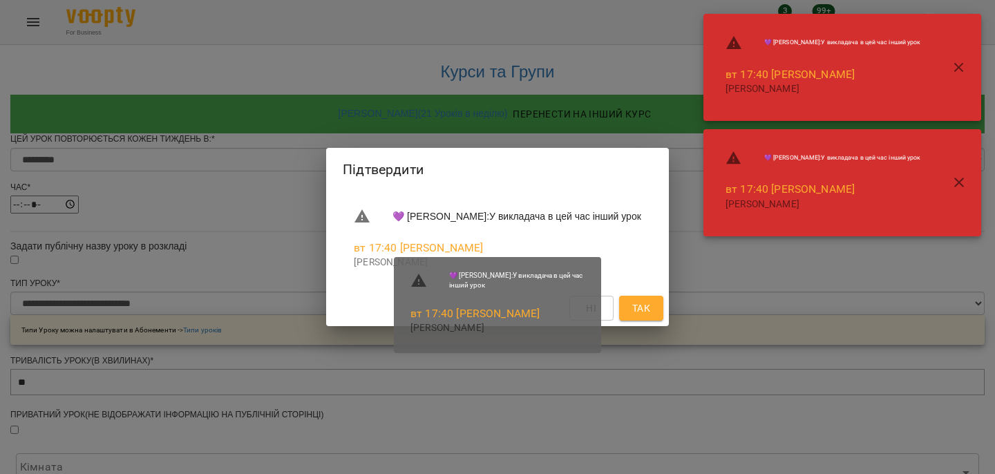
scroll to position [614, 0]
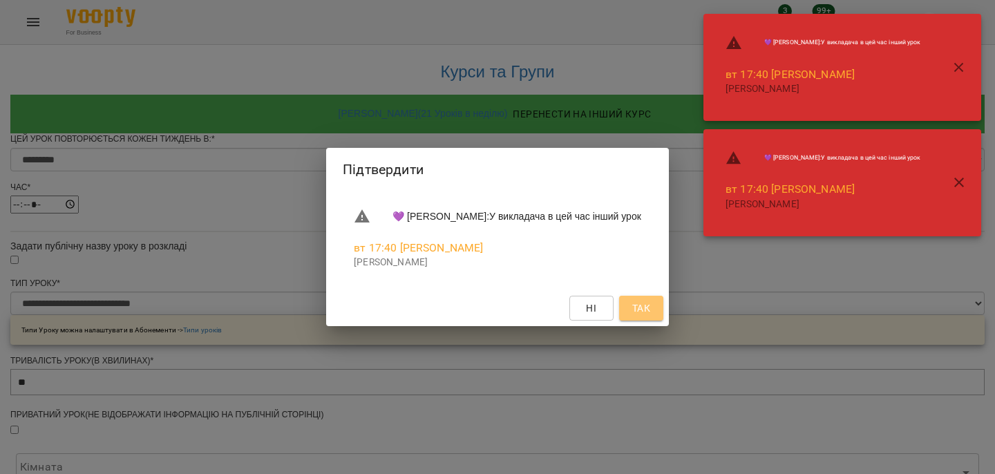
click at [663, 307] on button "Так" at bounding box center [641, 308] width 44 height 25
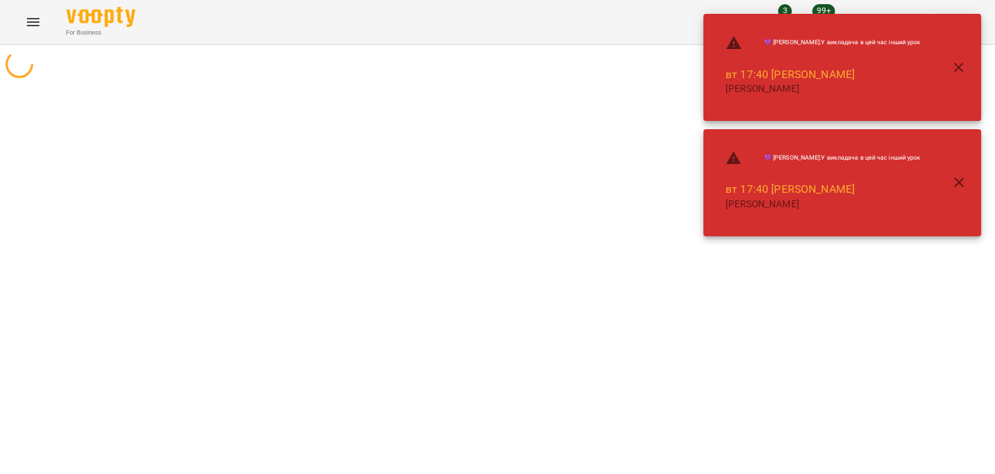
click at [963, 172] on button "button" at bounding box center [958, 182] width 33 height 33
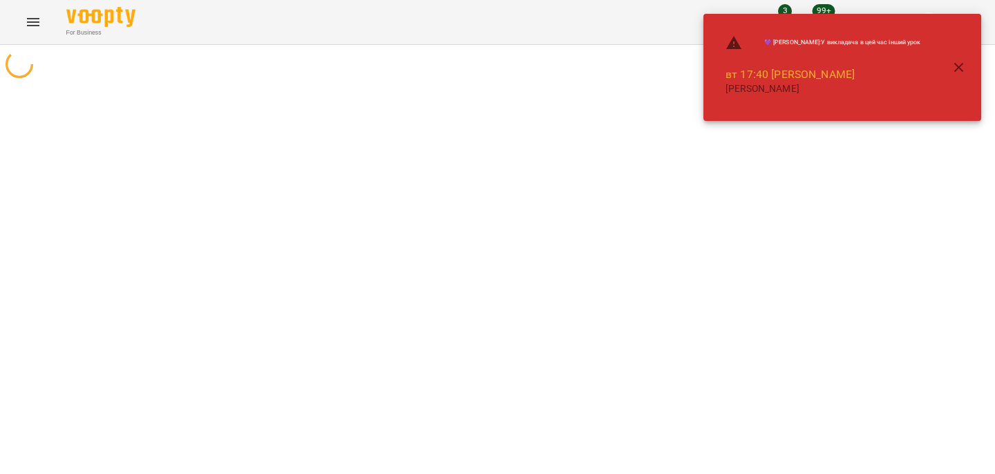
click at [948, 67] on button "button" at bounding box center [958, 67] width 33 height 33
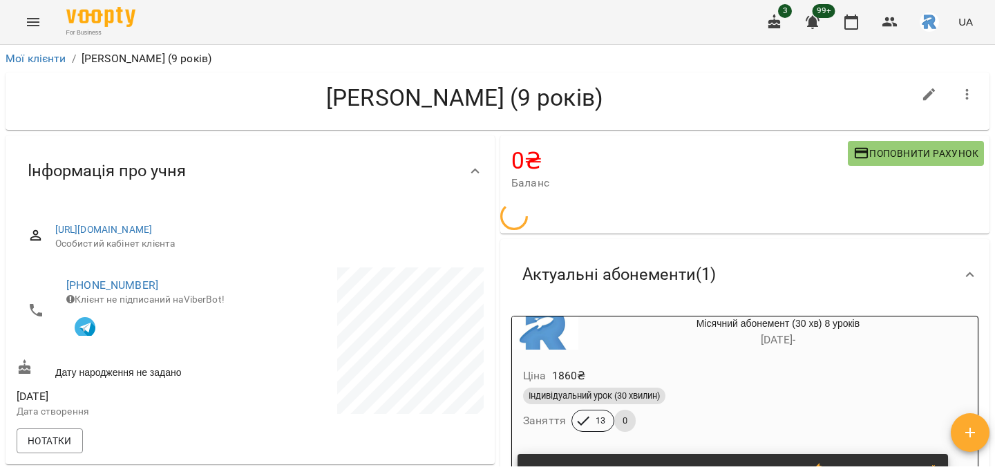
click at [853, 17] on div "💜 [PERSON_NAME] : У викладача в цей час інший урок вт 17:40 [PERSON_NAME] [PERS…" at bounding box center [842, 67] width 278 height 107
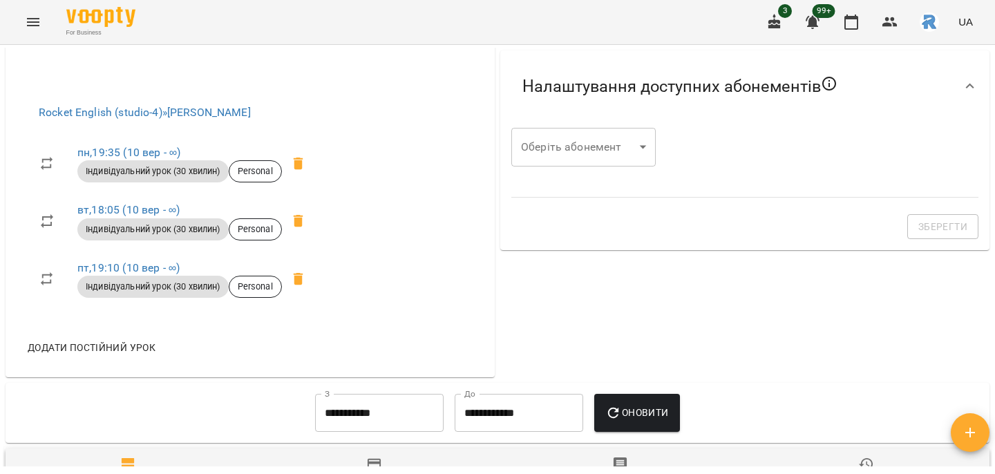
scroll to position [464, 0]
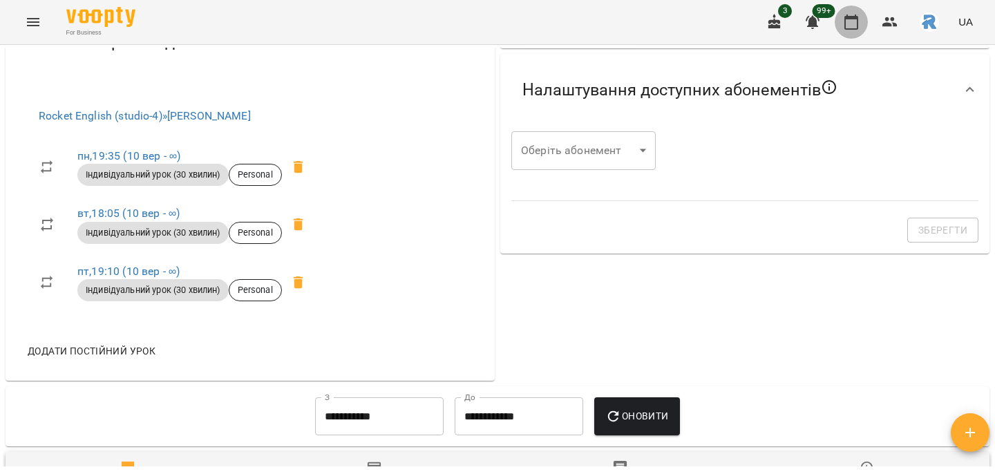
click at [861, 26] on button "button" at bounding box center [851, 22] width 33 height 33
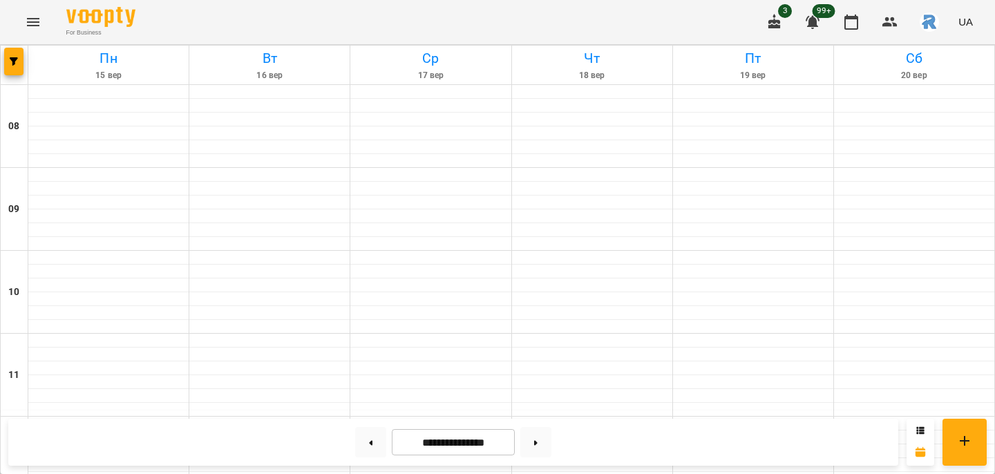
scroll to position [750, 0]
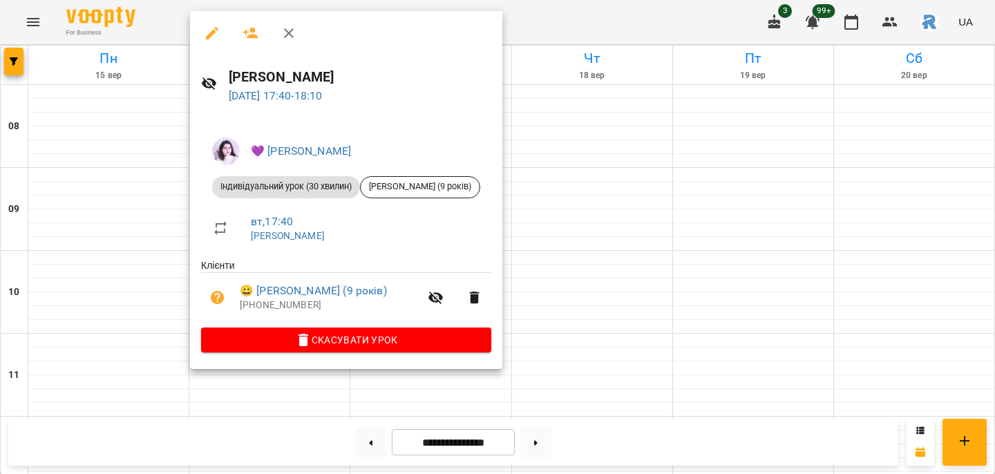
click at [562, 204] on div at bounding box center [497, 237] width 995 height 474
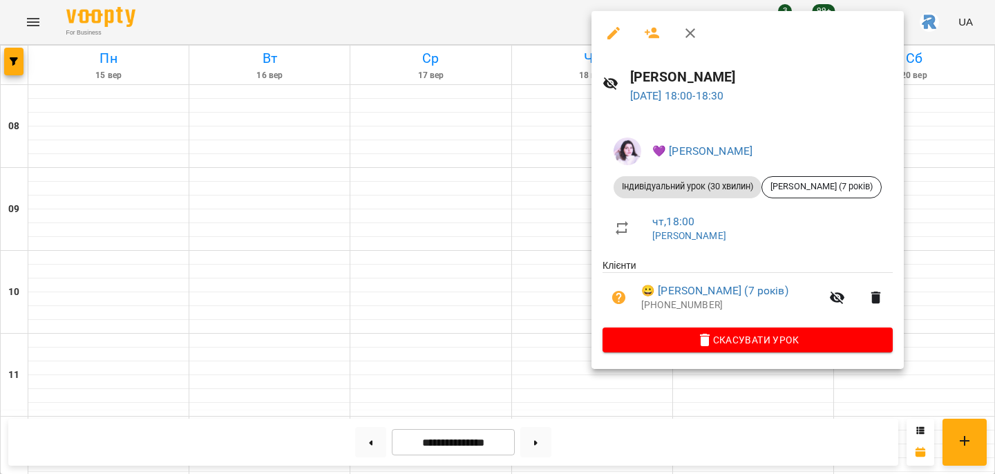
click at [535, 190] on div at bounding box center [497, 237] width 995 height 474
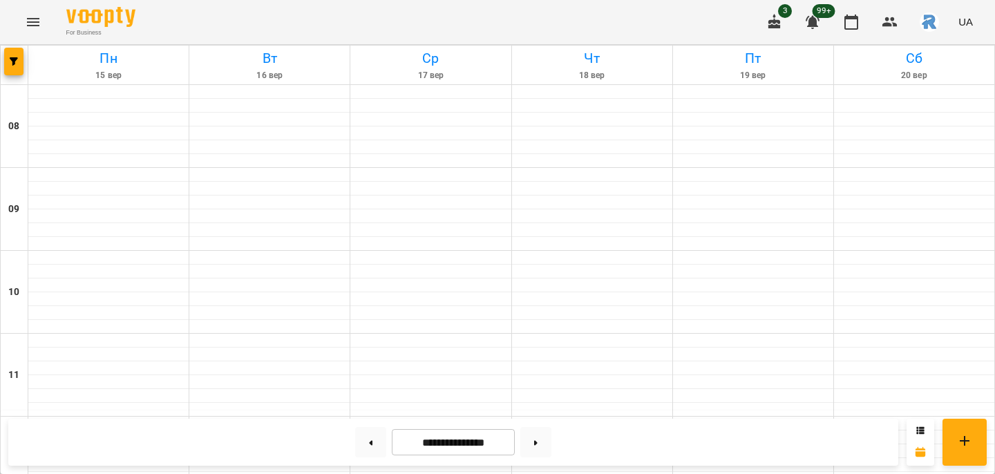
scroll to position [706, 0]
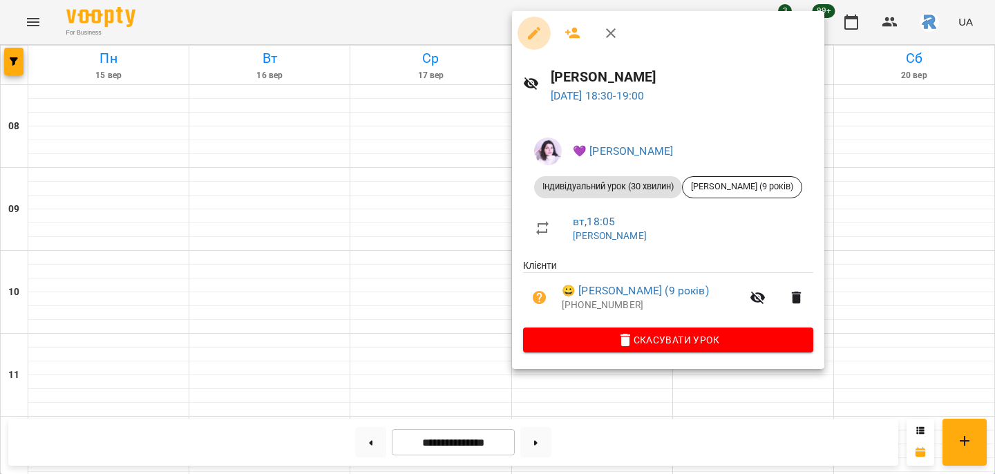
click at [535, 35] on icon "button" at bounding box center [534, 33] width 17 height 17
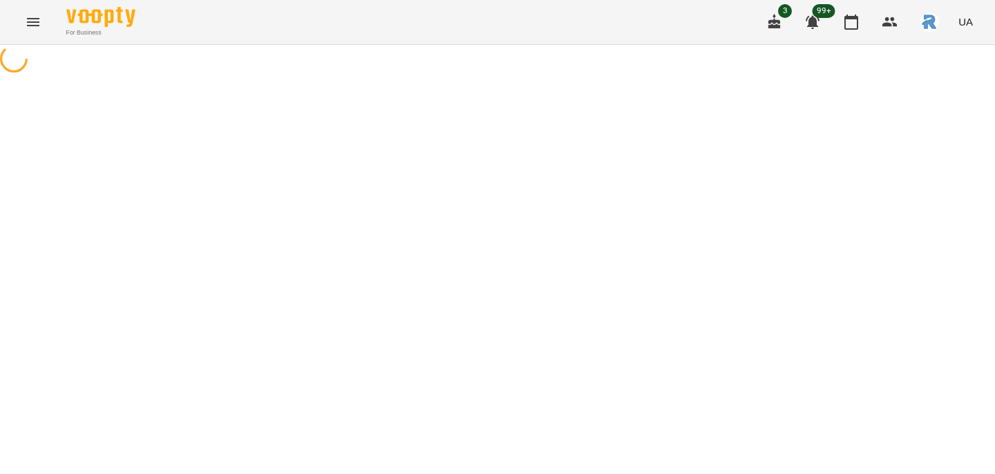
select select "**********"
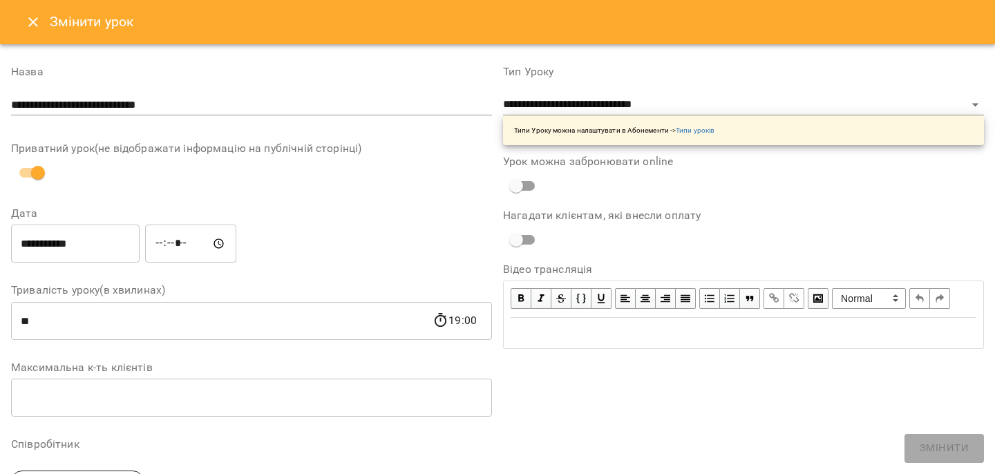
click at [112, 244] on input "**********" at bounding box center [75, 244] width 129 height 39
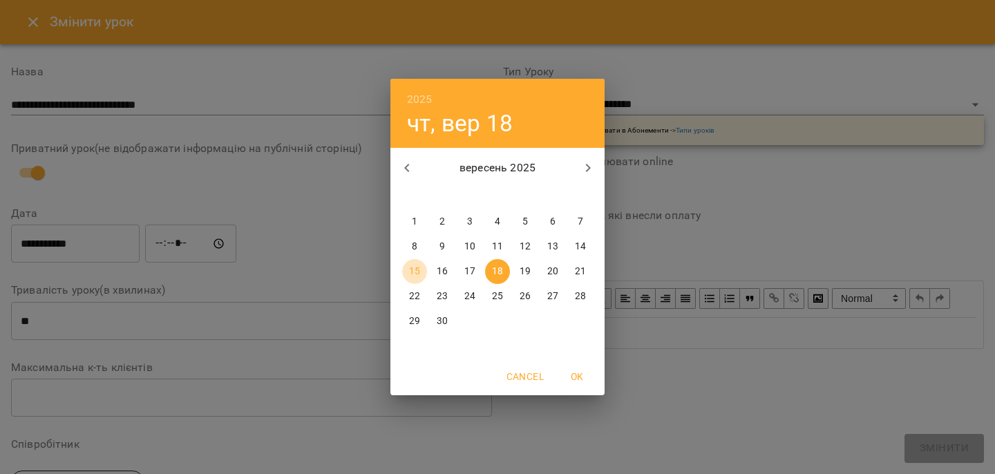
click at [417, 270] on p "15" at bounding box center [414, 272] width 11 height 14
type input "**********"
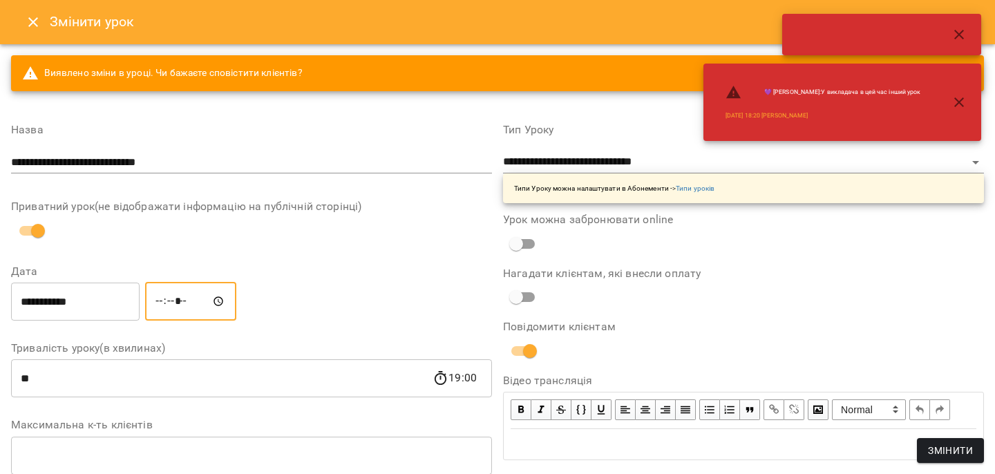
click at [168, 301] on input "*****" at bounding box center [190, 301] width 91 height 39
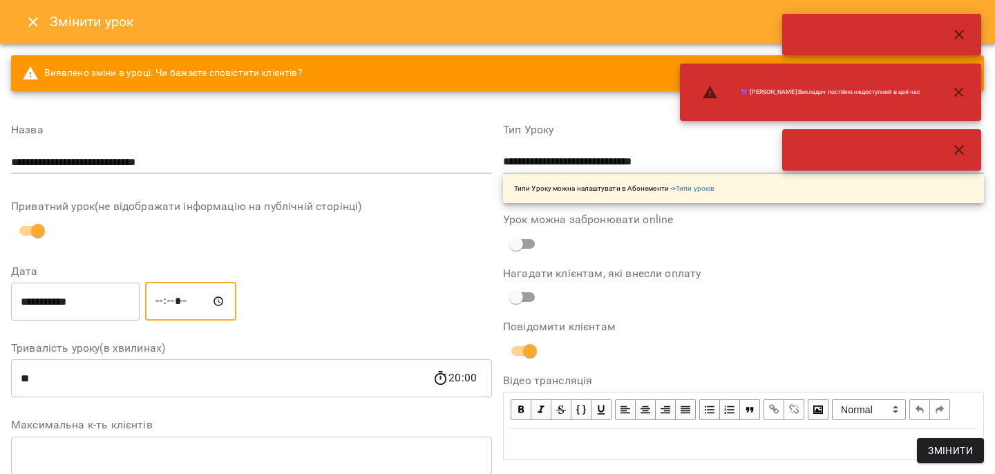
click at [184, 300] on input "*****" at bounding box center [190, 301] width 91 height 39
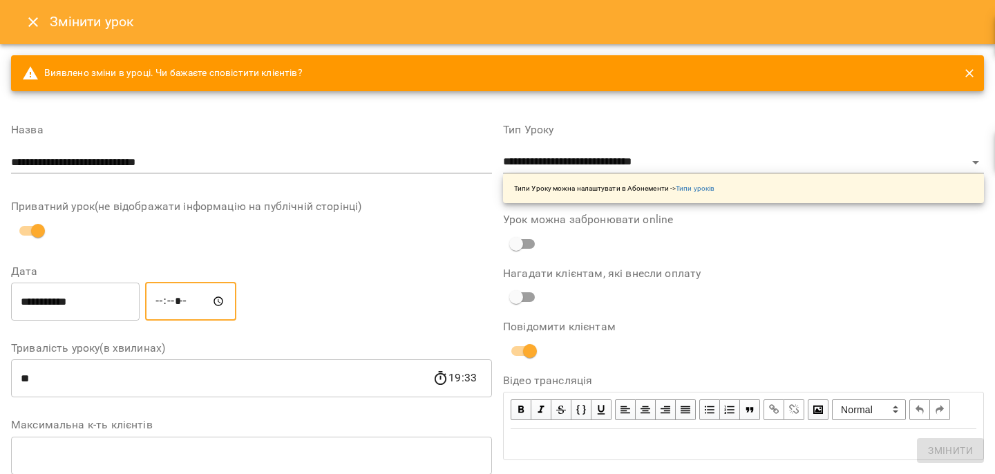
type input "*****"
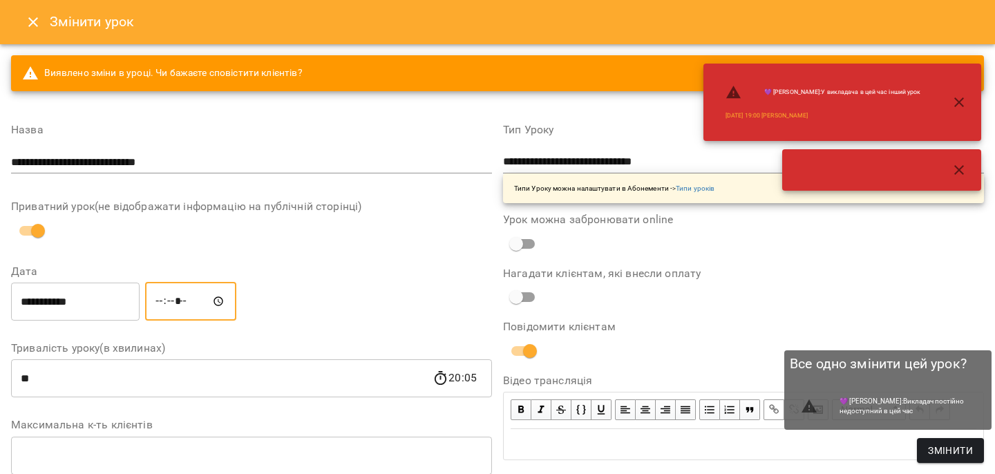
click at [938, 456] on span "Змінити" at bounding box center [950, 450] width 45 height 17
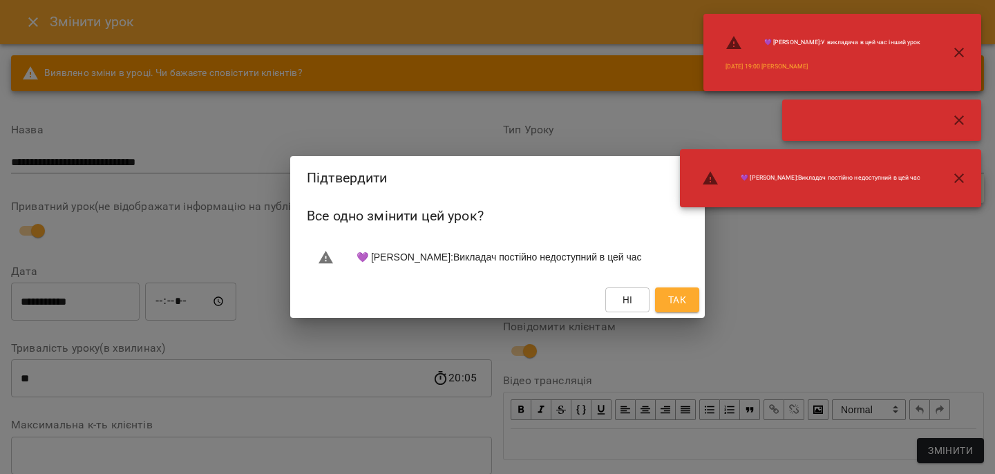
click at [666, 307] on span "Так" at bounding box center [677, 300] width 22 height 17
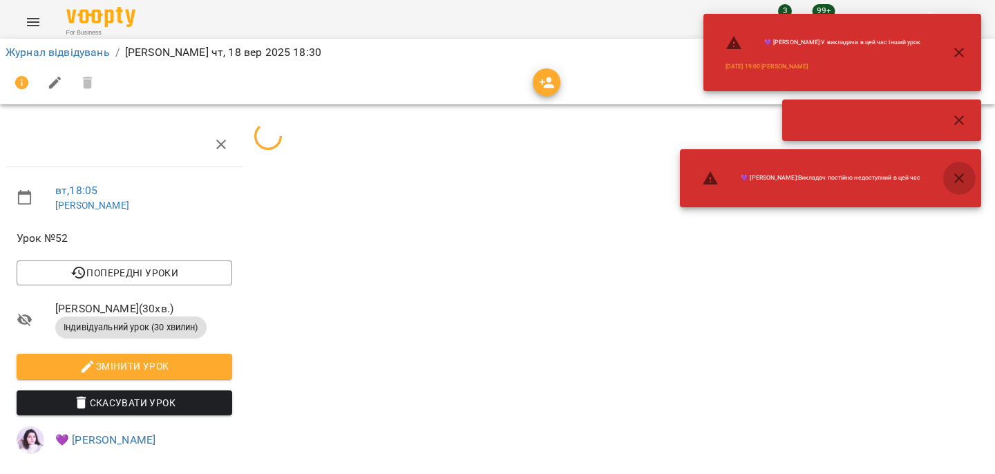
click at [963, 176] on icon "button" at bounding box center [959, 178] width 17 height 17
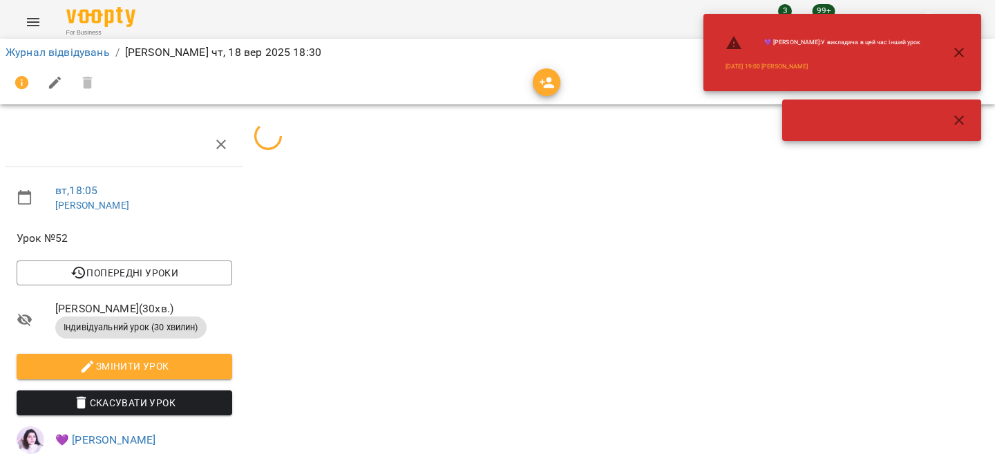
click at [963, 121] on icon "button" at bounding box center [959, 120] width 17 height 17
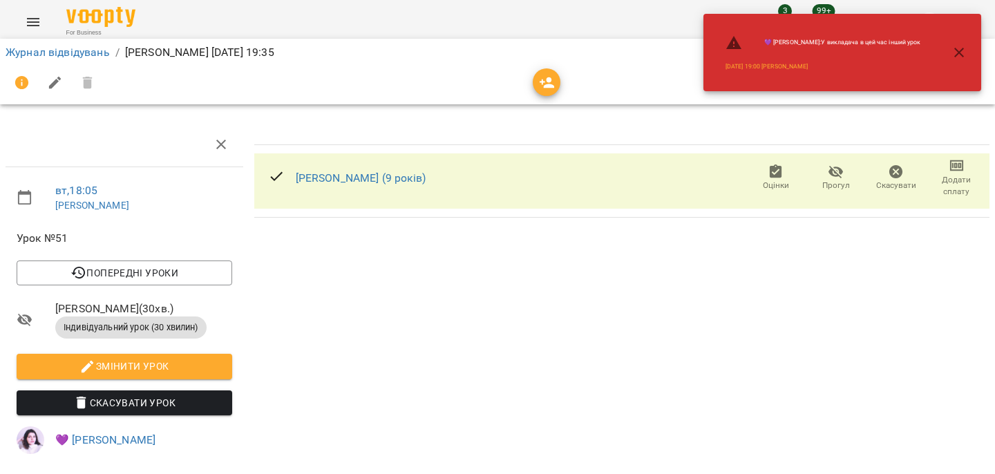
click at [950, 48] on button "button" at bounding box center [958, 52] width 33 height 33
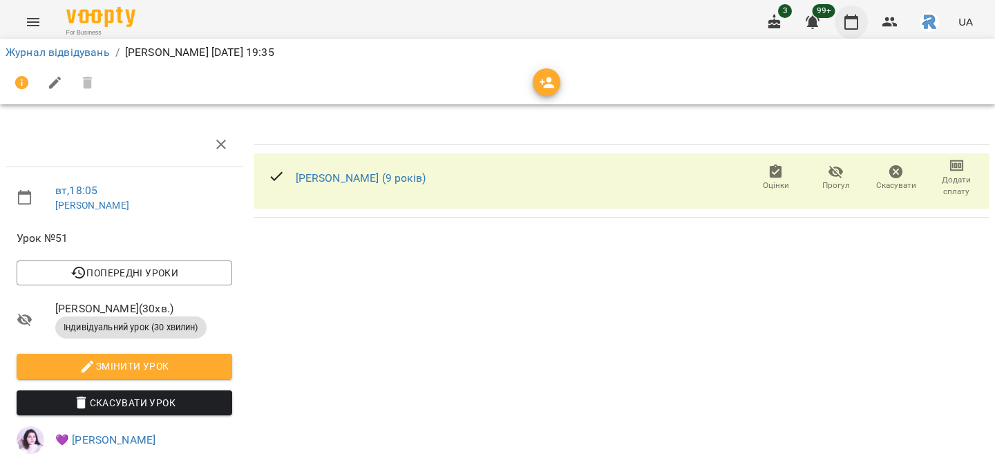
click at [855, 17] on icon "button" at bounding box center [851, 22] width 14 height 15
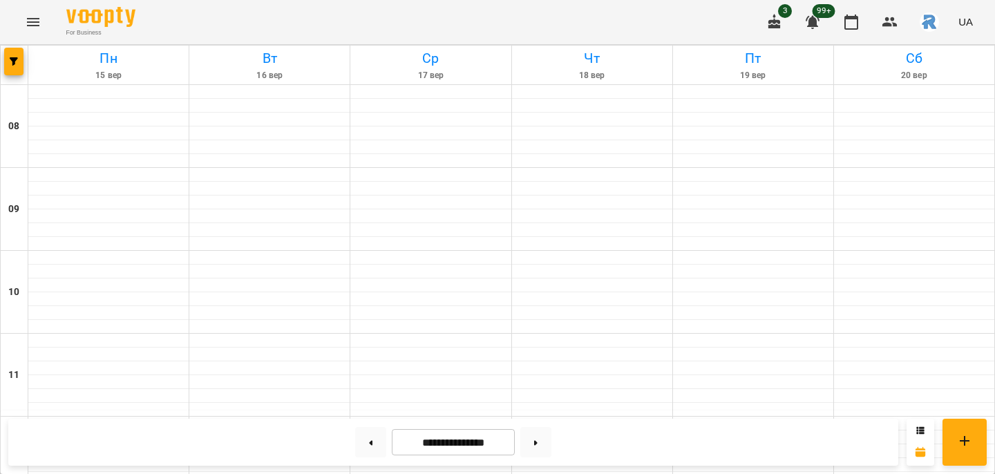
scroll to position [696, 0]
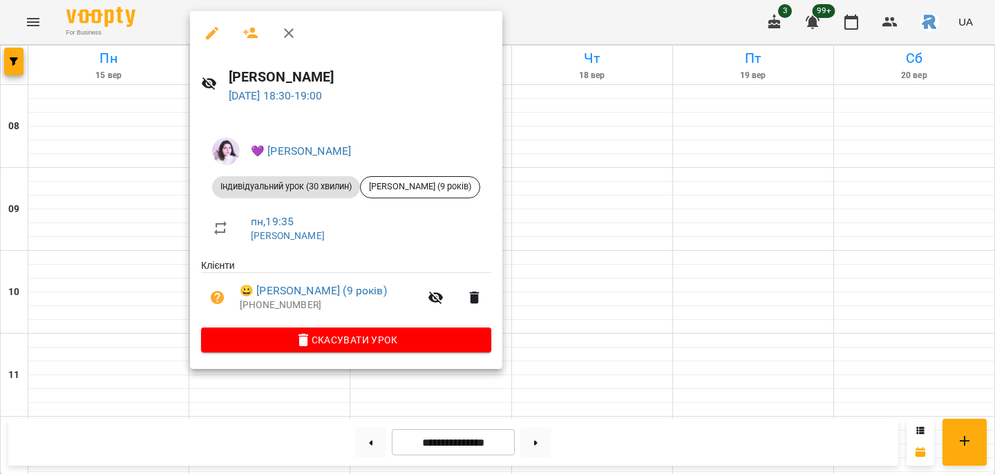
click at [547, 228] on div at bounding box center [497, 237] width 995 height 474
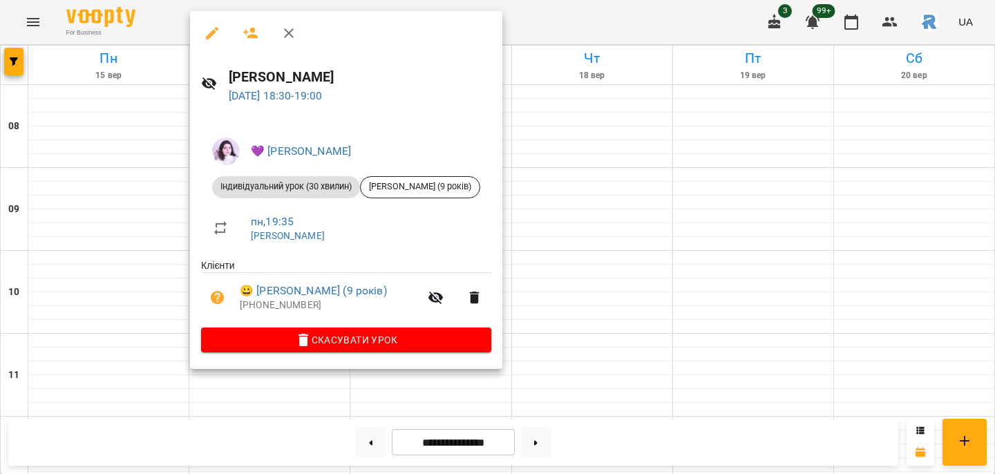
click at [211, 32] on icon "button" at bounding box center [212, 33] width 12 height 12
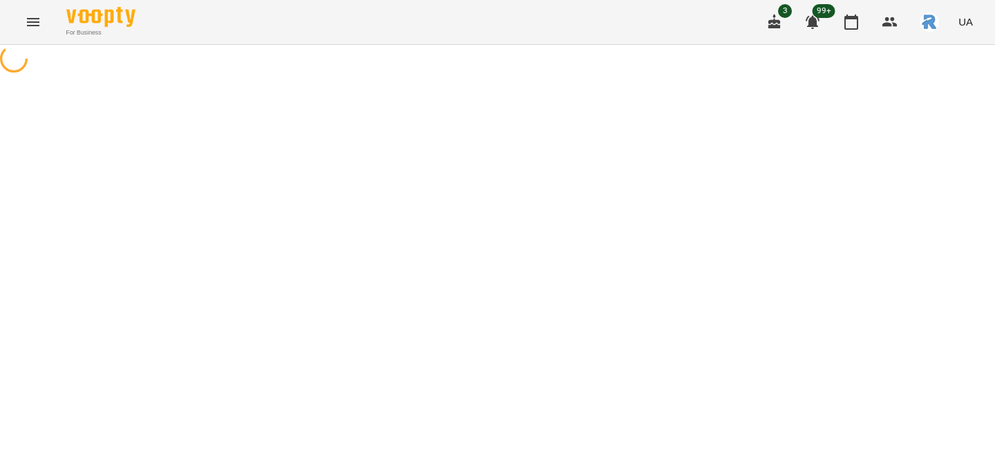
select select "**********"
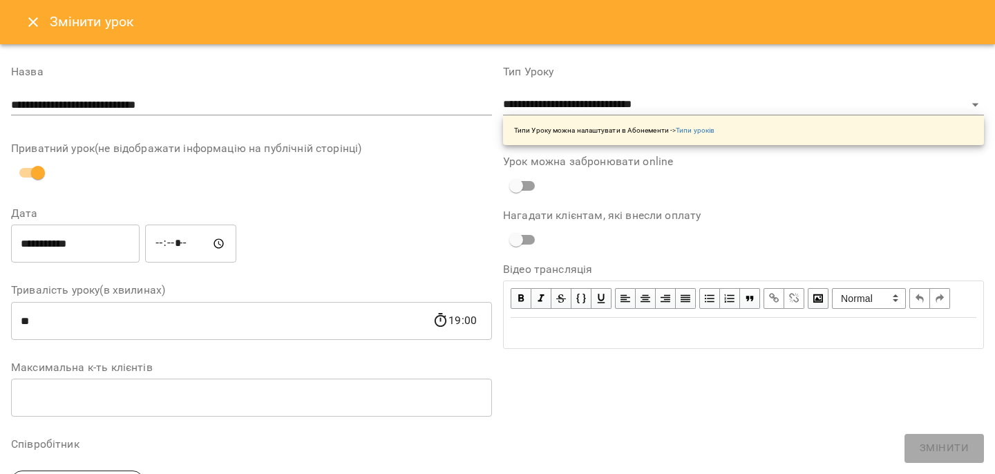
click at [187, 245] on input "*****" at bounding box center [190, 244] width 91 height 39
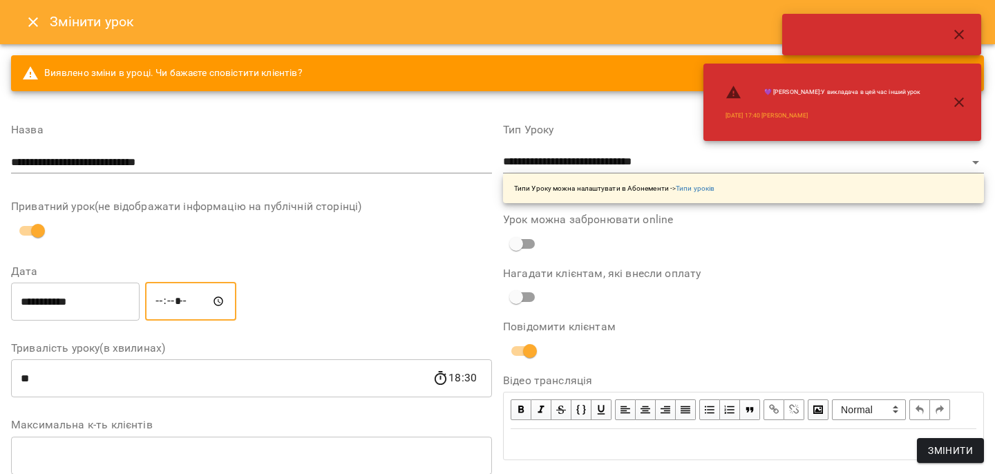
type input "*****"
click at [951, 454] on span "Змінити" at bounding box center [950, 450] width 45 height 17
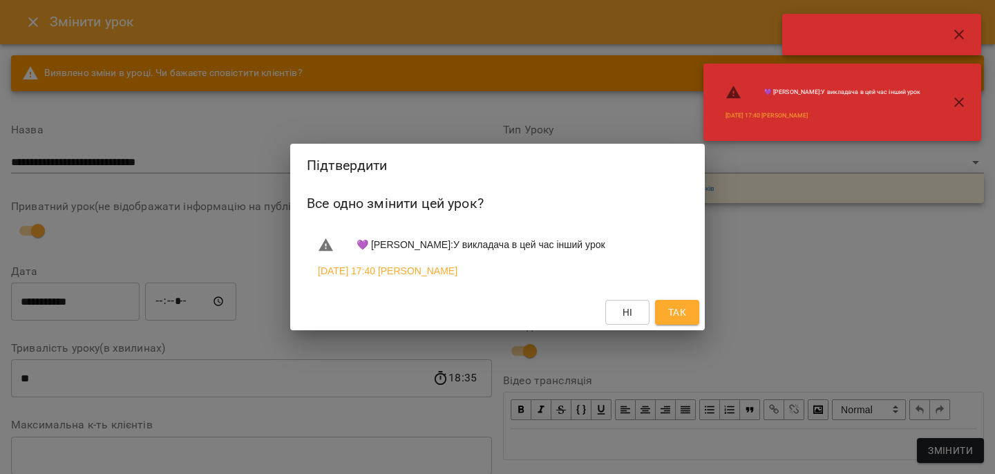
click at [660, 317] on button "Так" at bounding box center [677, 312] width 44 height 25
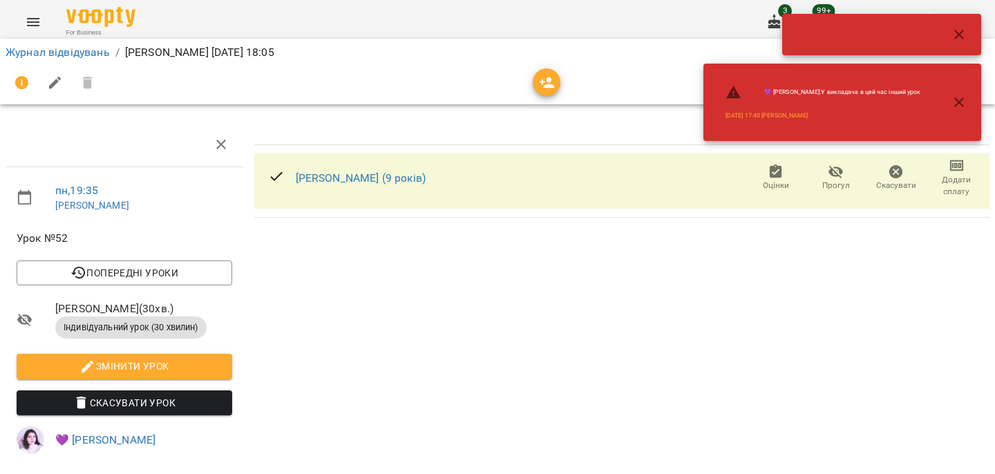
click at [939, 106] on div at bounding box center [953, 102] width 44 height 33
click at [948, 101] on button "button" at bounding box center [958, 102] width 33 height 33
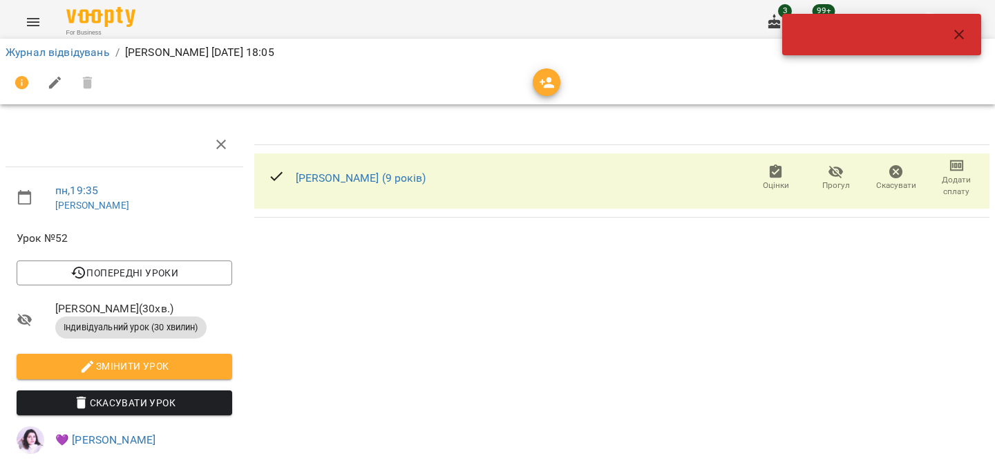
click at [962, 27] on icon "button" at bounding box center [959, 34] width 17 height 17
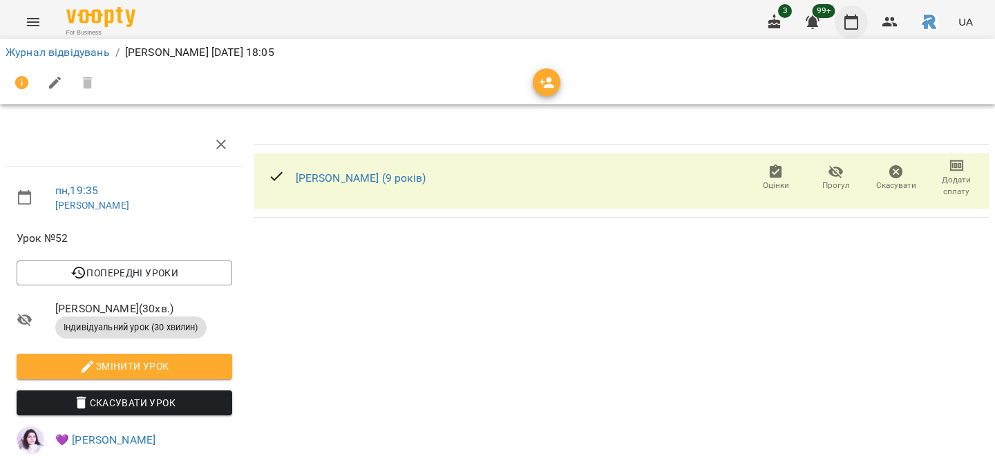
click at [850, 22] on icon "button" at bounding box center [851, 22] width 17 height 17
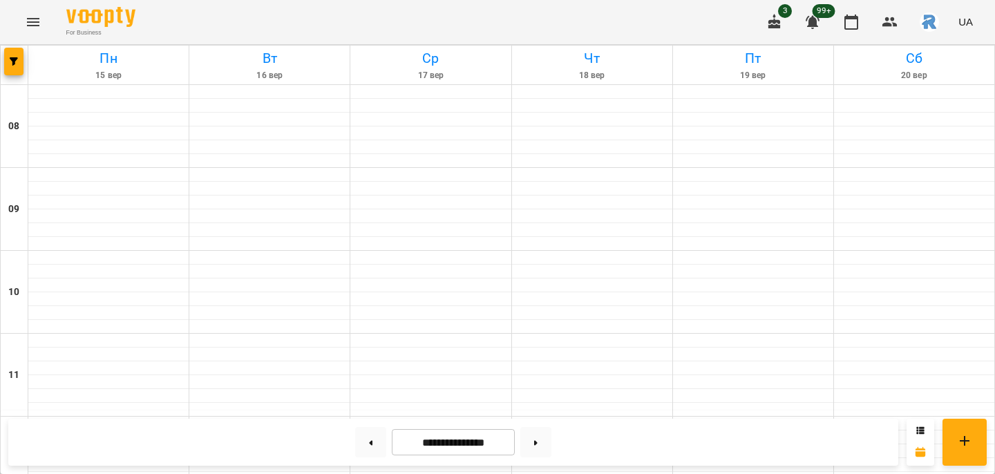
scroll to position [749, 0]
click at [22, 71] on button "button" at bounding box center [13, 62] width 19 height 28
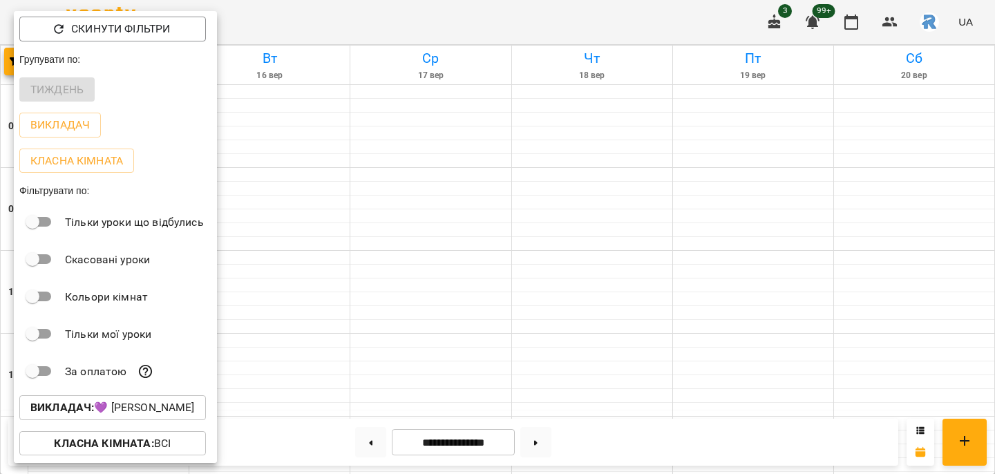
click at [321, 388] on div at bounding box center [497, 237] width 995 height 474
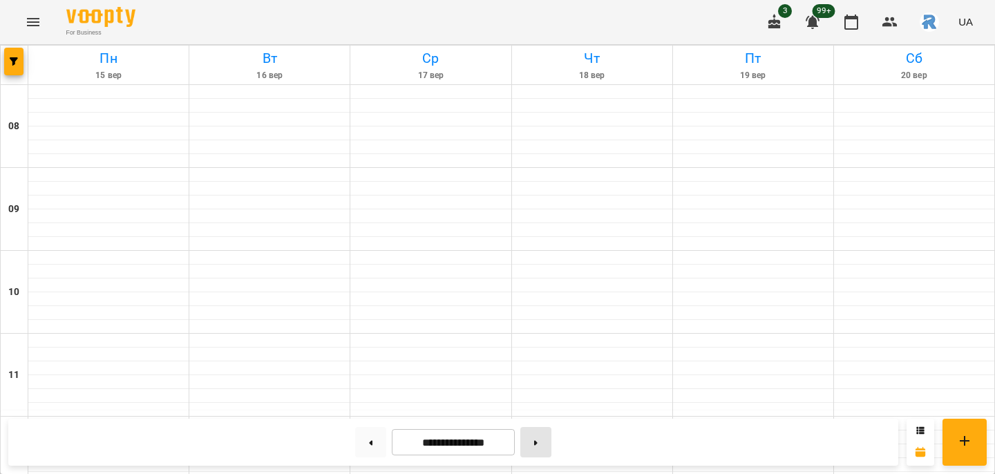
click at [547, 454] on button at bounding box center [535, 442] width 31 height 30
click at [542, 446] on button at bounding box center [535, 442] width 31 height 30
click at [361, 437] on button at bounding box center [370, 442] width 31 height 30
click at [15, 59] on icon "button" at bounding box center [14, 61] width 8 height 8
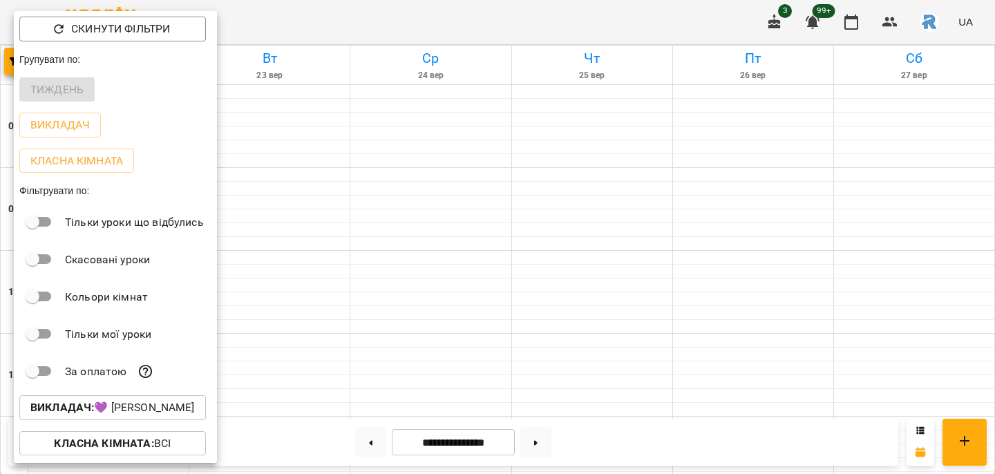
click at [126, 406] on p "Викладач : 💜 [PERSON_NAME]" at bounding box center [112, 407] width 164 height 17
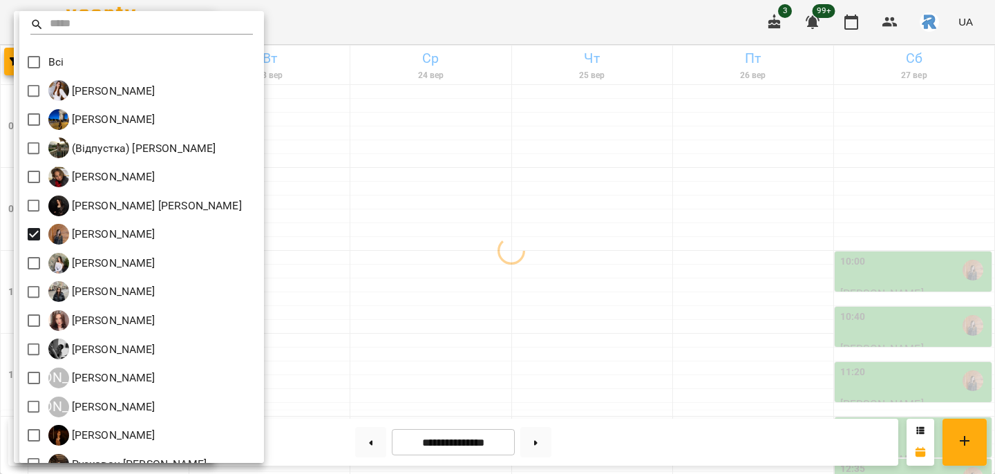
scroll to position [0, 0]
click at [528, 285] on div at bounding box center [497, 237] width 995 height 474
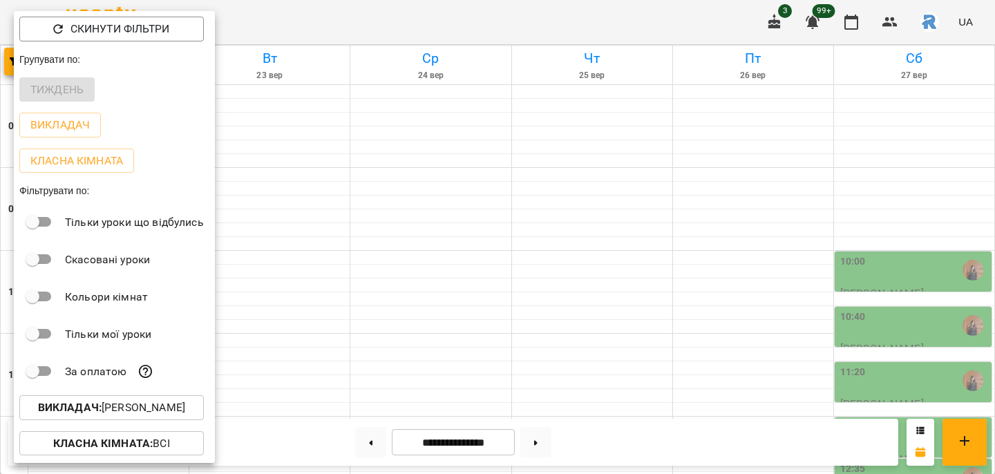
click at [528, 285] on div "Всі [PERSON_NAME] [PERSON_NAME]) [PERSON_NAME] [PERSON_NAME] [PERSON_NAME] [PER…" at bounding box center [497, 237] width 995 height 474
click at [400, 260] on div at bounding box center [497, 237] width 995 height 474
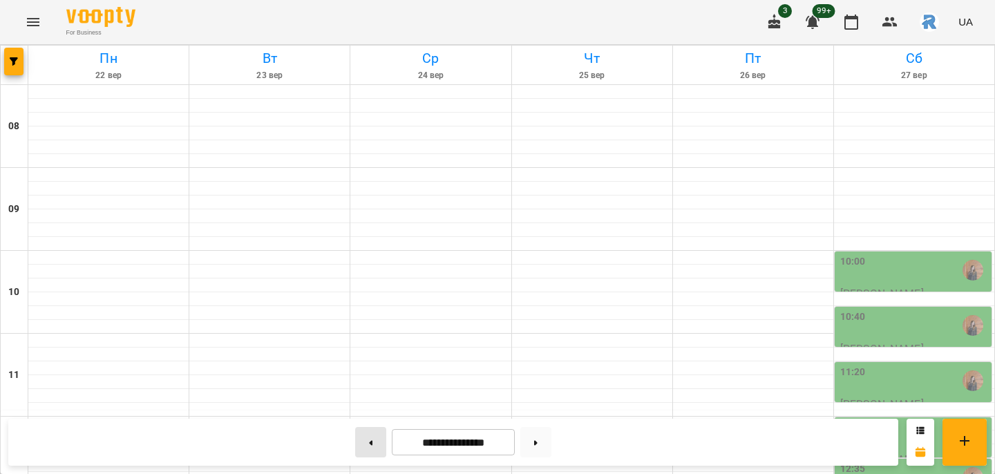
click at [369, 441] on icon at bounding box center [370, 443] width 3 height 6
type input "**********"
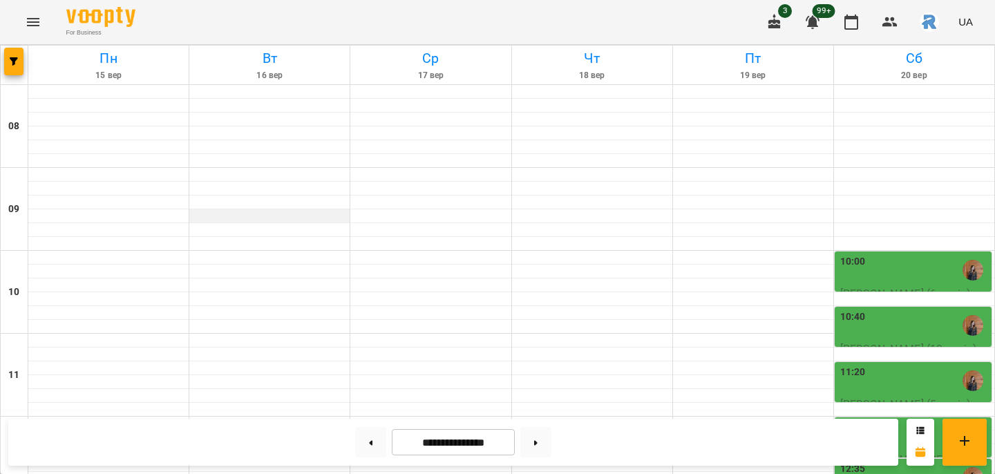
scroll to position [605, 0]
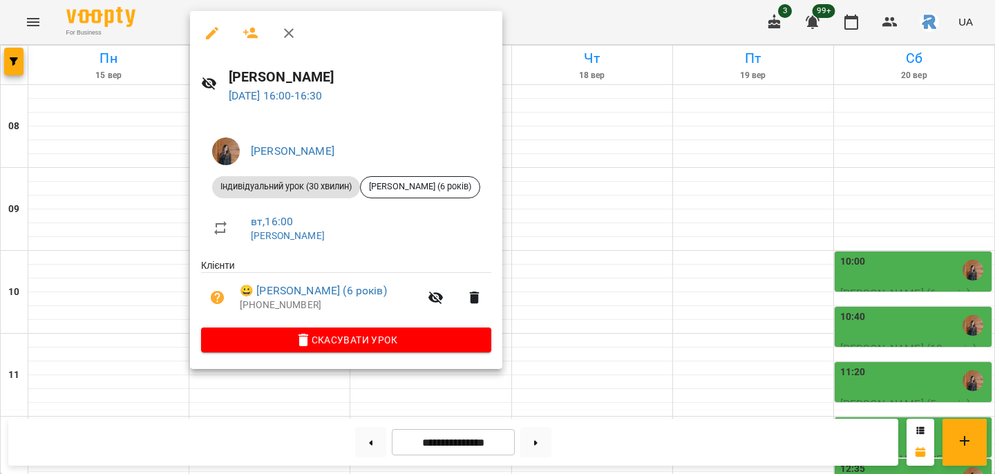
click at [392, 322] on ul "Клієнти 😀 [PERSON_NAME] (6 років) [PHONE_NUMBER]" at bounding box center [346, 292] width 290 height 69
click at [392, 341] on span "Скасувати Урок" at bounding box center [346, 340] width 268 height 17
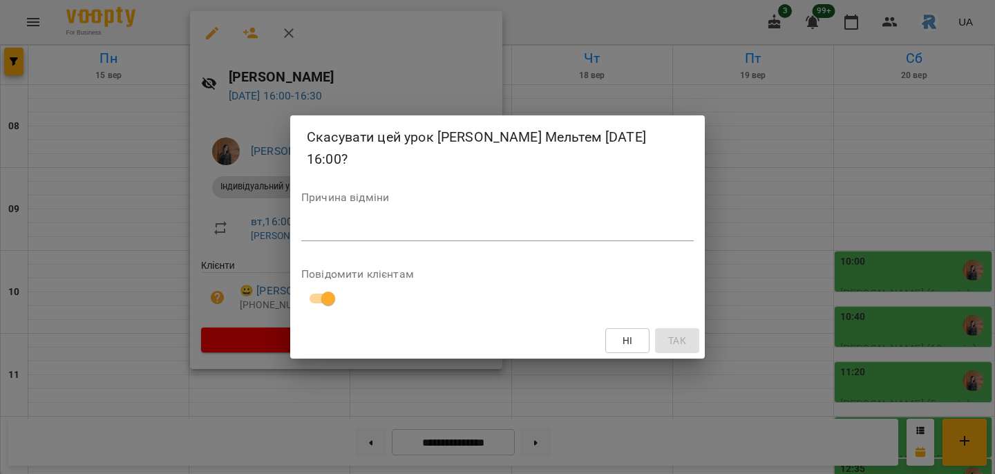
click at [332, 198] on div "Причина відміни *" at bounding box center [497, 219] width 392 height 55
click at [332, 225] on textarea at bounding box center [497, 230] width 392 height 12
type textarea "*"
click at [679, 339] on button "Так" at bounding box center [677, 340] width 44 height 25
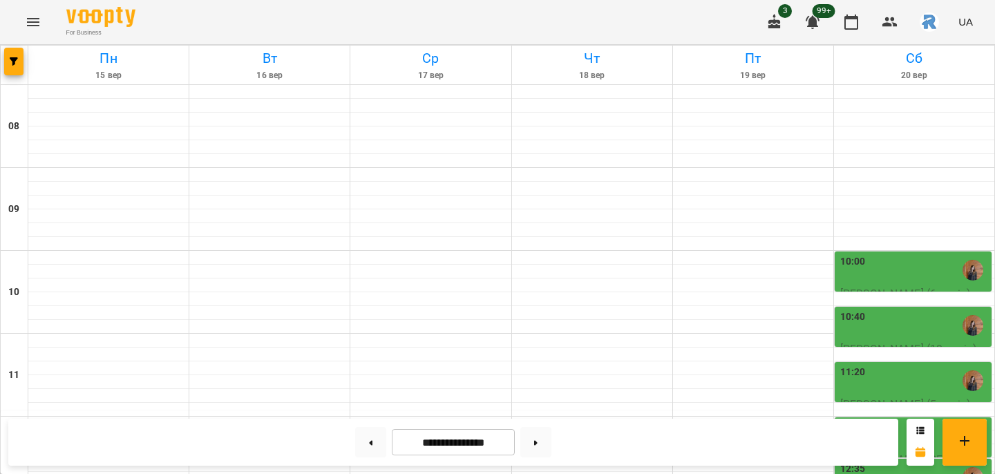
scroll to position [120, 0]
click at [900, 254] on div "10:00" at bounding box center [914, 270] width 149 height 32
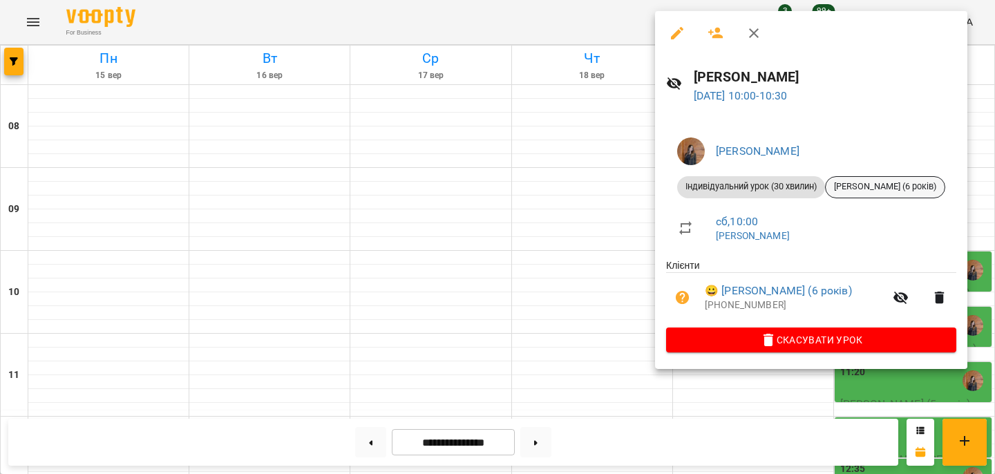
click at [904, 187] on span "[PERSON_NAME] (6 років)" at bounding box center [885, 186] width 119 height 12
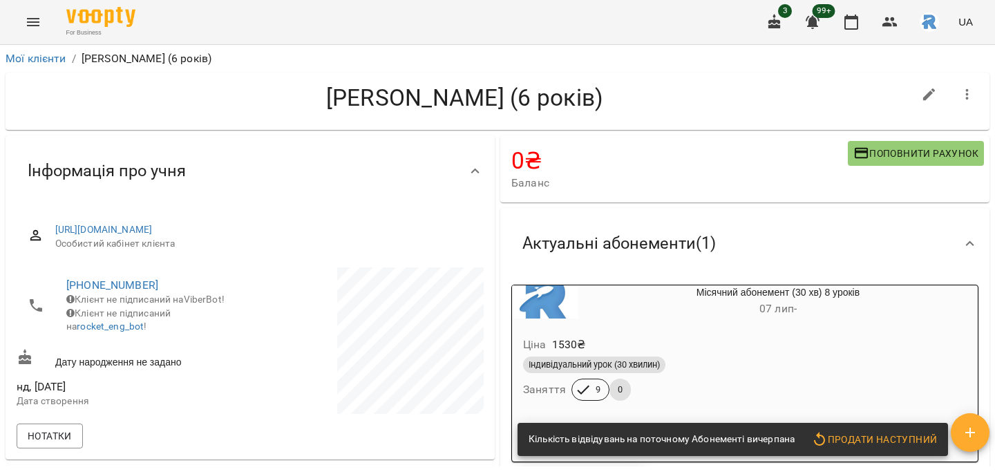
scroll to position [386, 0]
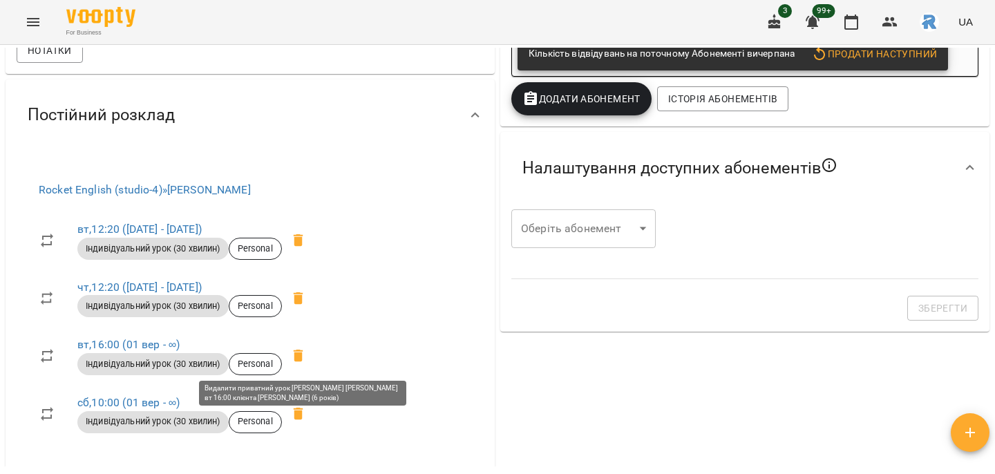
click at [305, 363] on span at bounding box center [298, 355] width 33 height 33
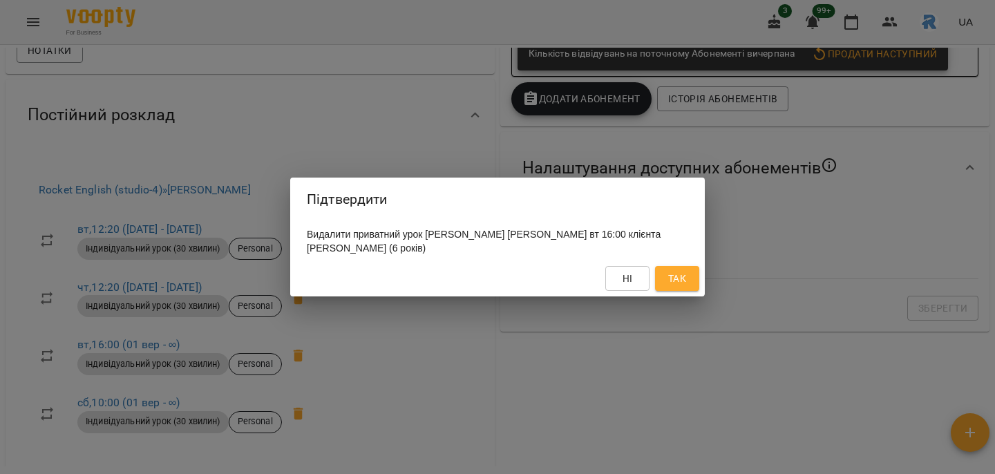
click at [688, 262] on div "Ні Так" at bounding box center [497, 278] width 415 height 36
click at [687, 276] on span "Так" at bounding box center [677, 278] width 22 height 17
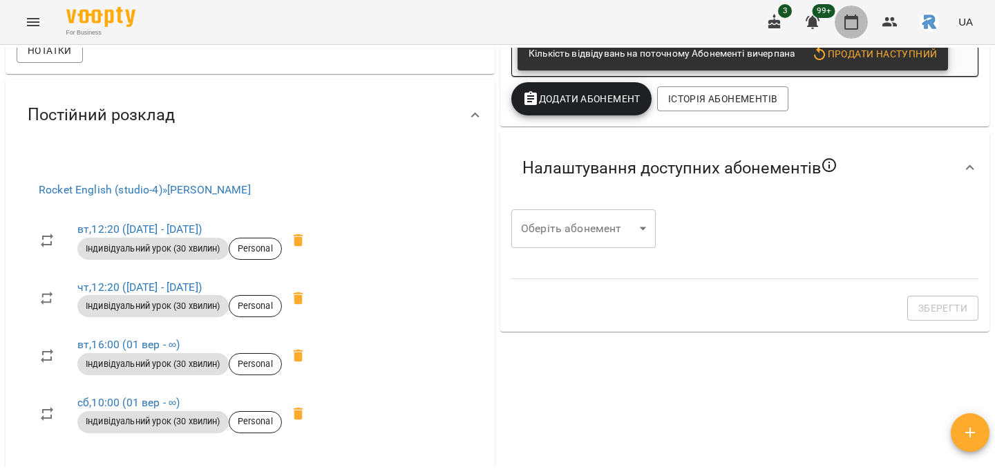
click at [857, 20] on icon "button" at bounding box center [851, 22] width 17 height 17
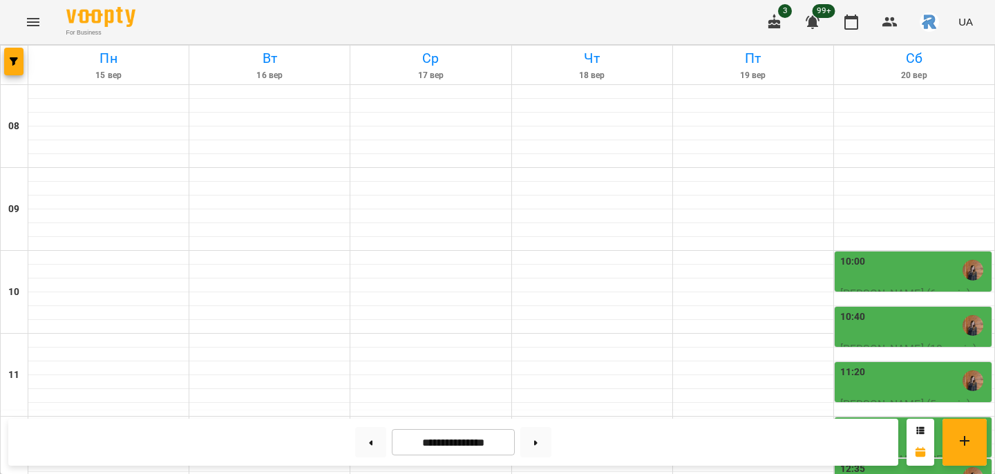
scroll to position [749, 0]
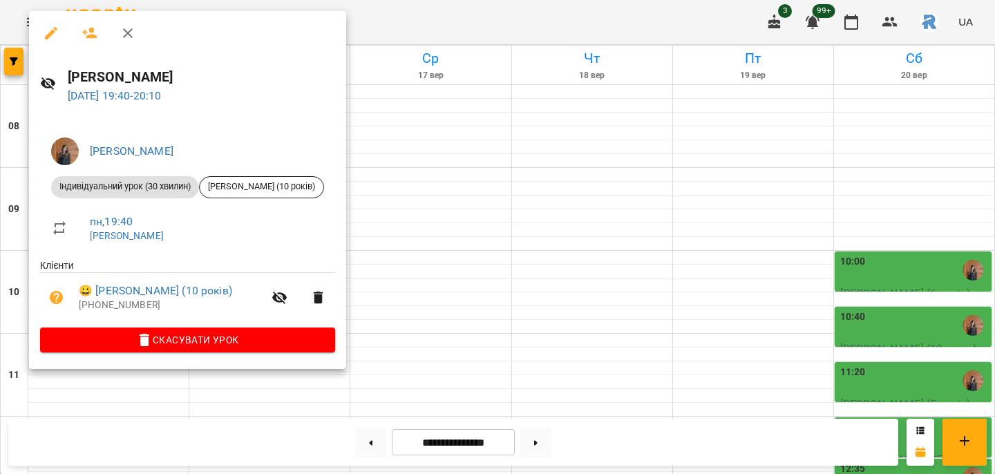
click at [497, 216] on div at bounding box center [497, 237] width 995 height 474
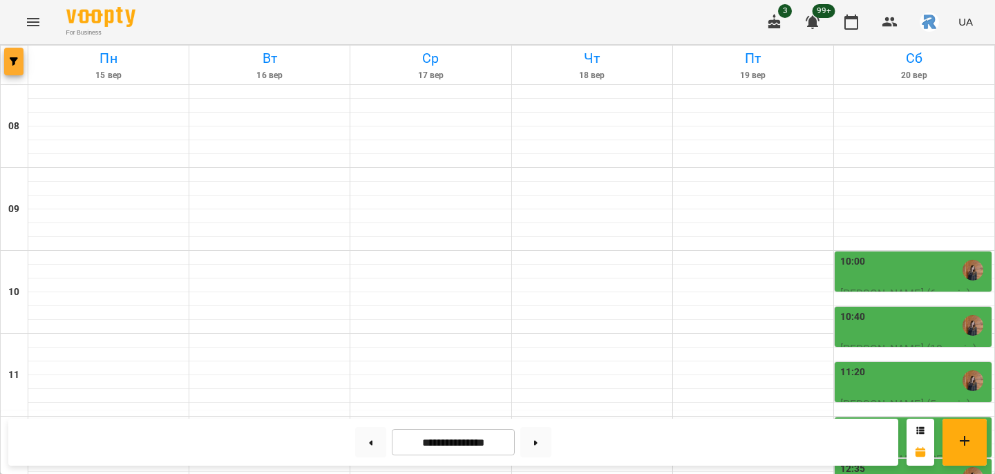
click at [21, 61] on span "button" at bounding box center [13, 61] width 19 height 8
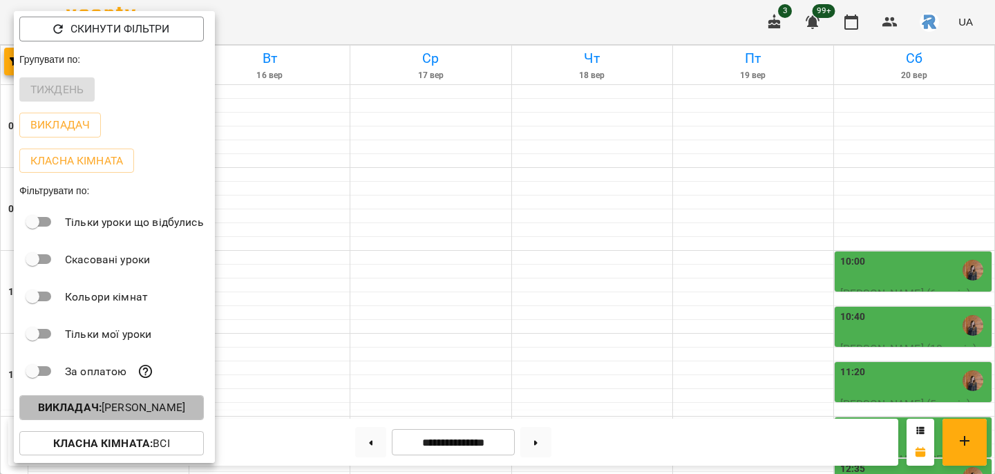
click at [169, 407] on p "Викладач : [PERSON_NAME]" at bounding box center [111, 407] width 147 height 17
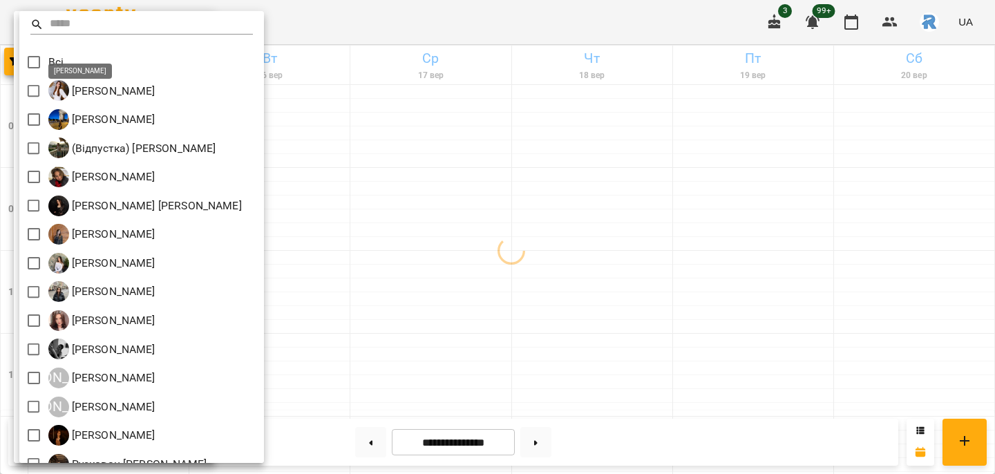
scroll to position [305, 0]
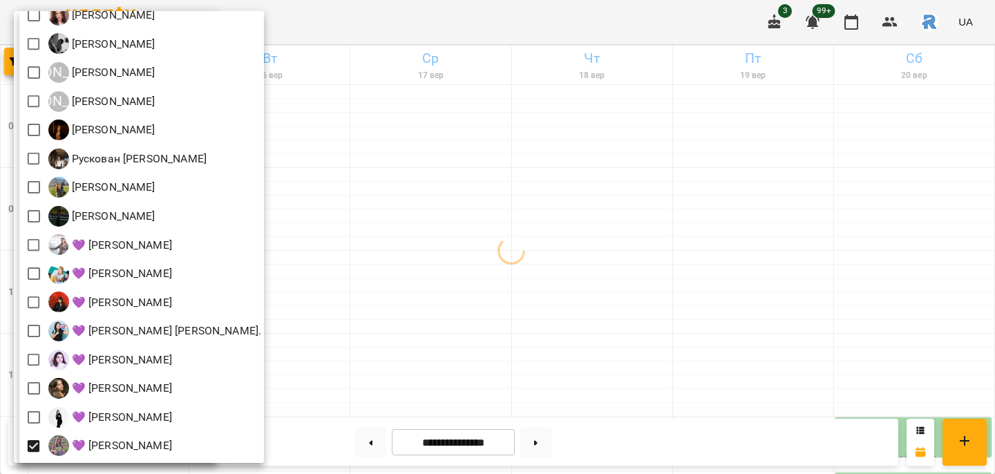
click at [390, 325] on div at bounding box center [497, 237] width 995 height 474
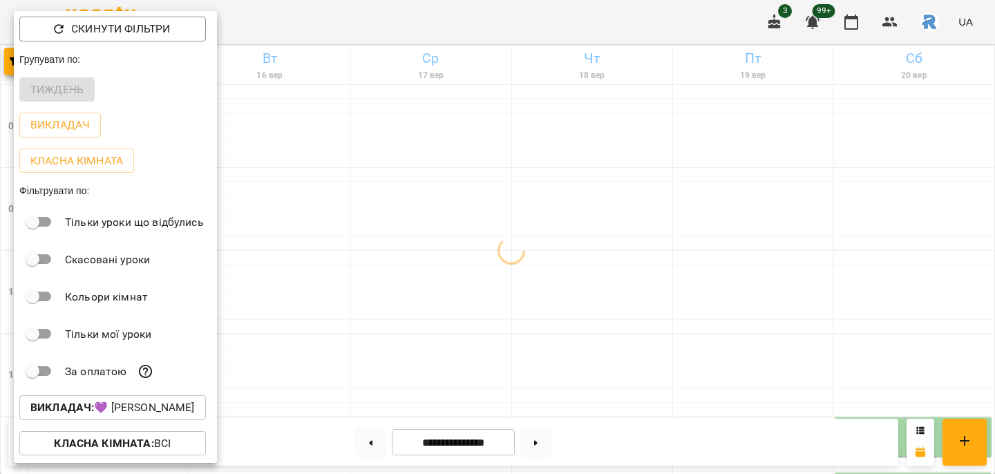
click at [390, 325] on div at bounding box center [497, 237] width 995 height 474
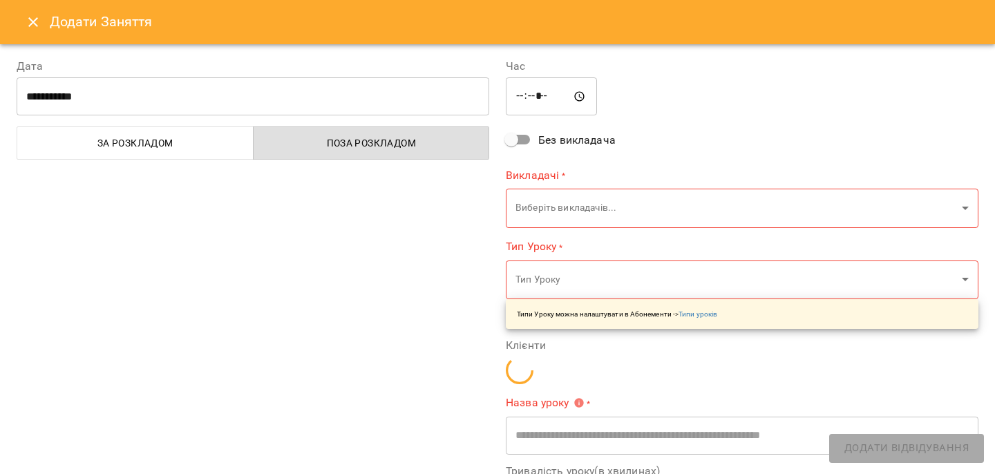
scroll to position [687, 0]
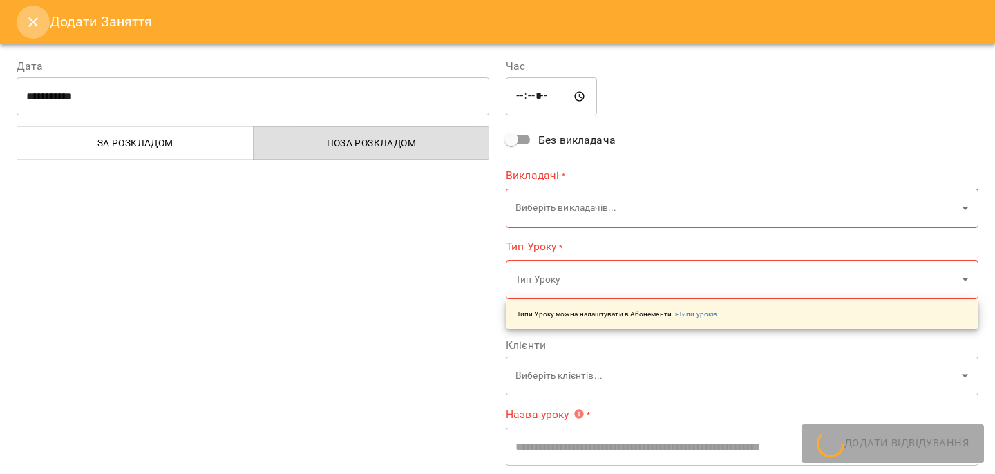
click at [37, 23] on icon "Close" at bounding box center [33, 22] width 17 height 17
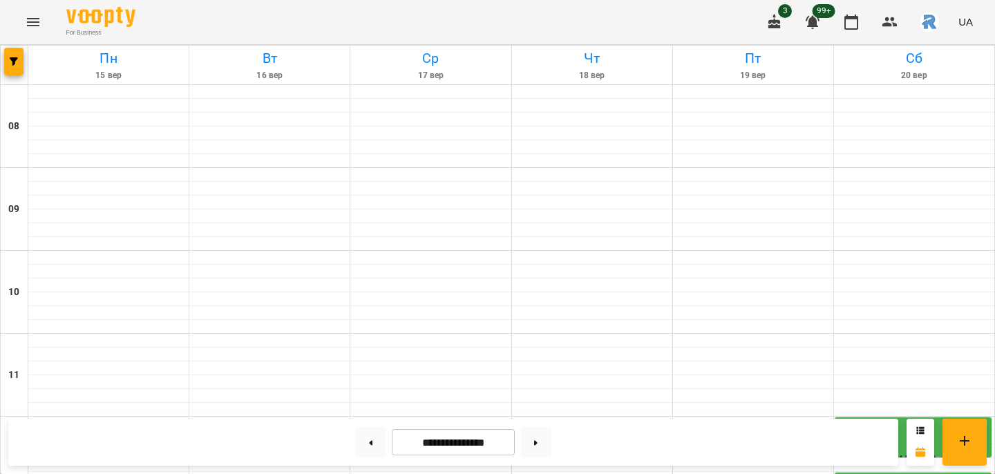
scroll to position [645, 0]
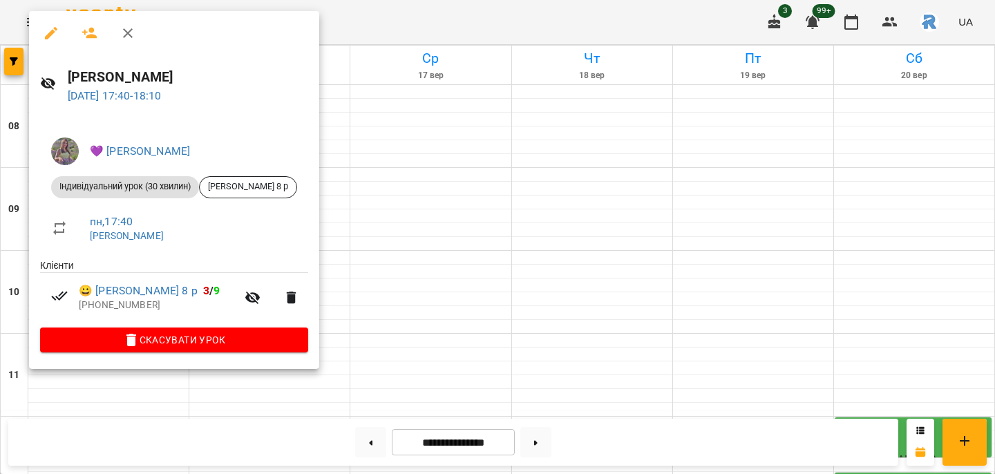
click at [428, 248] on div at bounding box center [497, 237] width 995 height 474
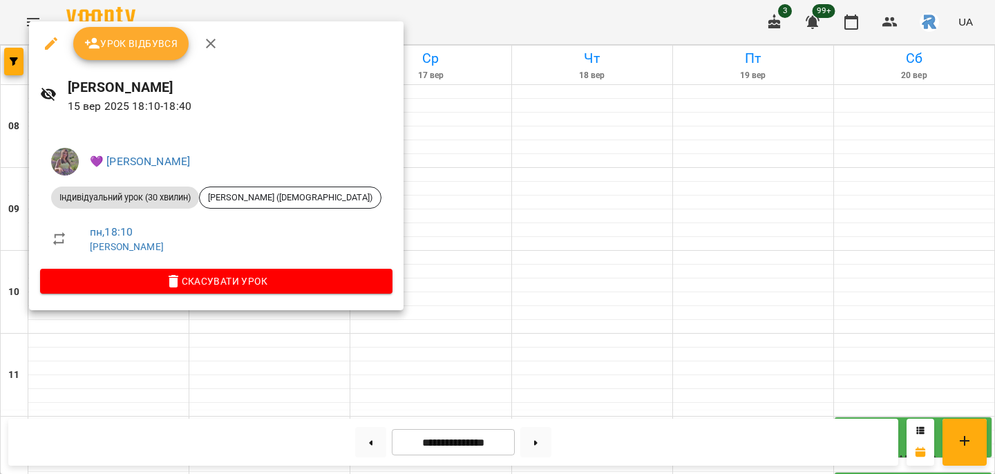
click at [202, 307] on div "💜 [PERSON_NAME] урок (30 хвилин) [PERSON_NAME] ([DEMOGRAPHIC_DATA]) пн , 18:10 …" at bounding box center [216, 218] width 375 height 184
click at [137, 319] on div at bounding box center [497, 237] width 995 height 474
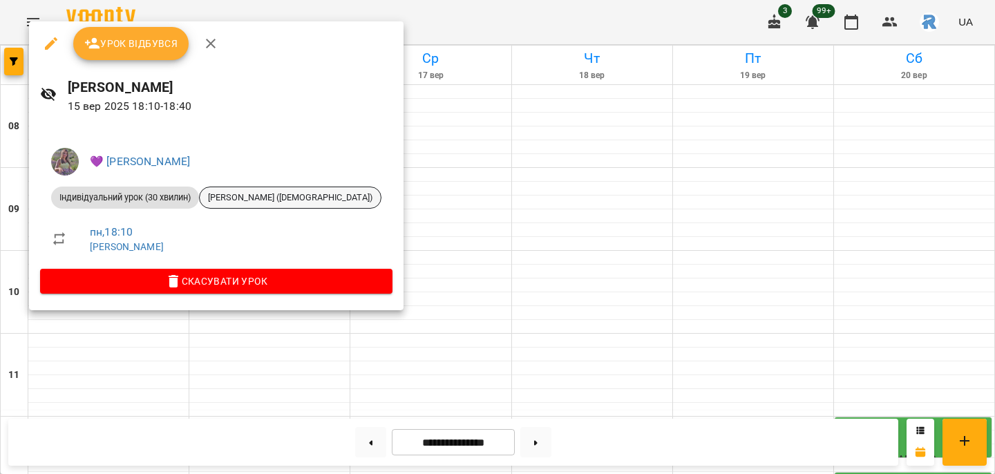
click at [230, 189] on div "[PERSON_NAME] ([DEMOGRAPHIC_DATA])" at bounding box center [290, 198] width 182 height 22
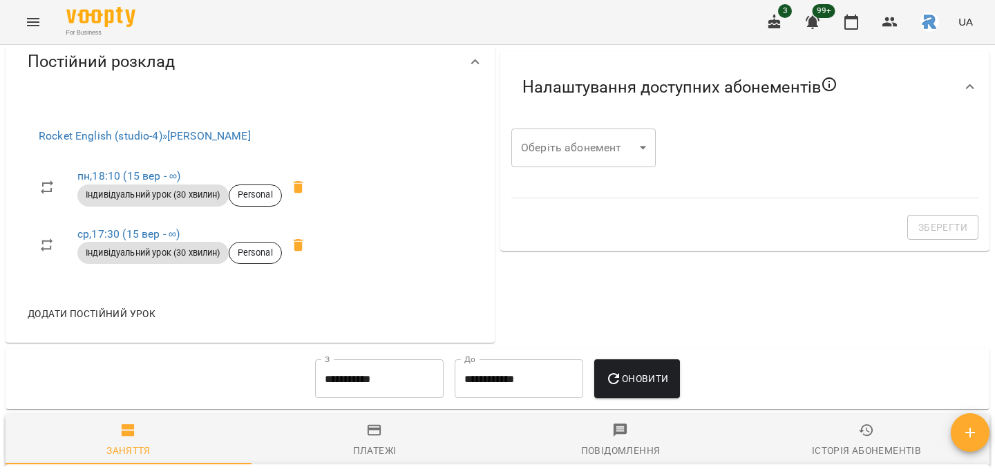
scroll to position [436, 0]
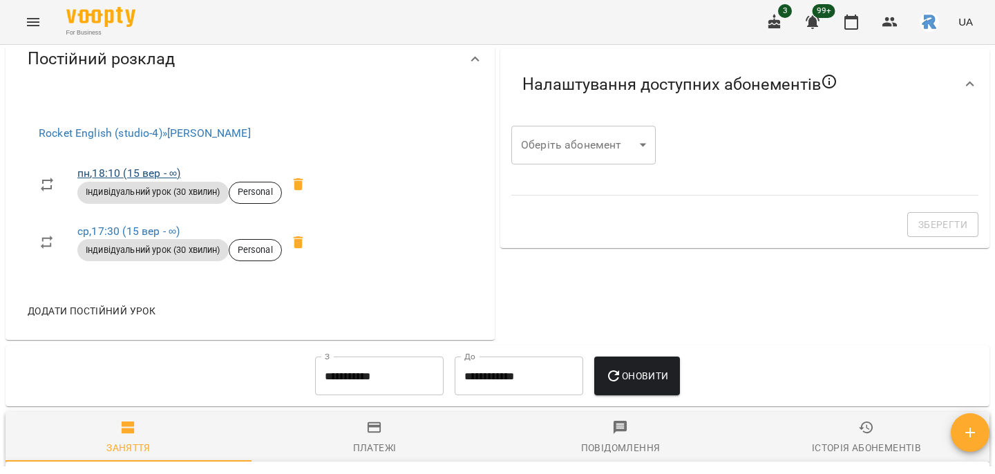
click at [146, 178] on link "пн , 18:10 ([DATE] - ∞)" at bounding box center [128, 173] width 103 height 13
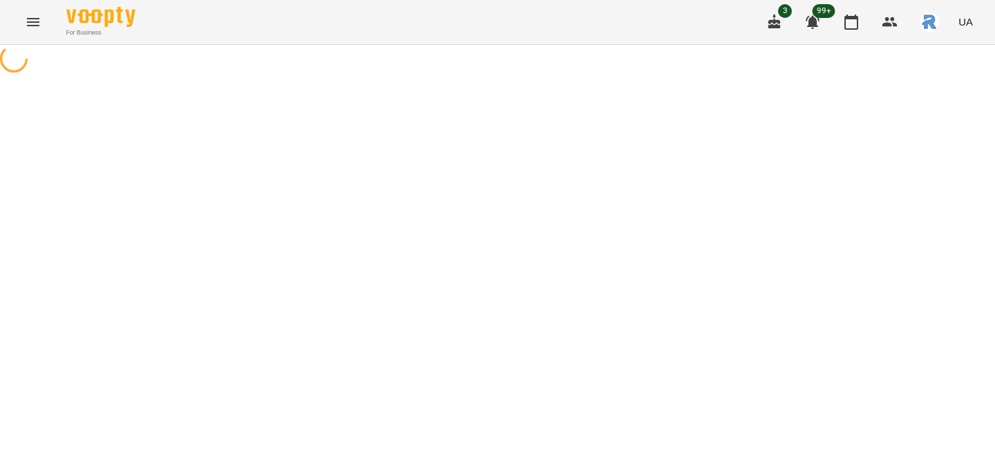
select select "*"
select select "**********"
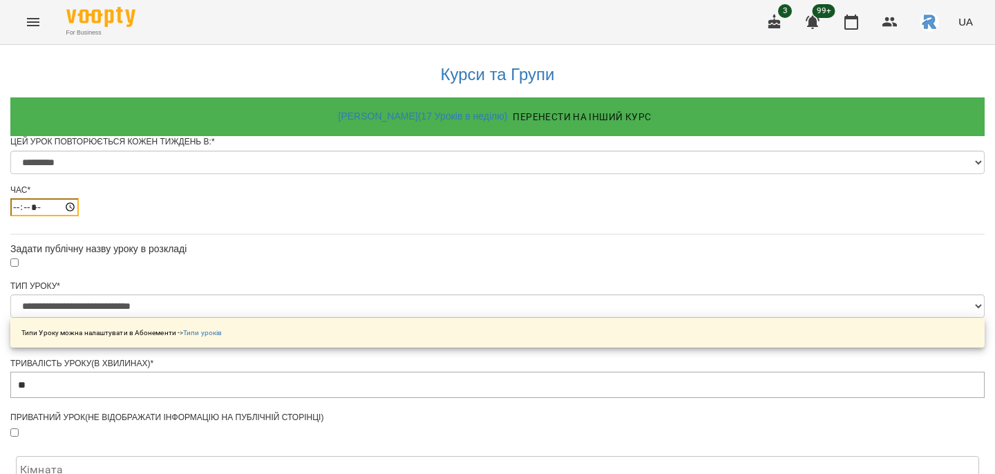
click at [79, 216] on input "*****" at bounding box center [44, 207] width 68 height 18
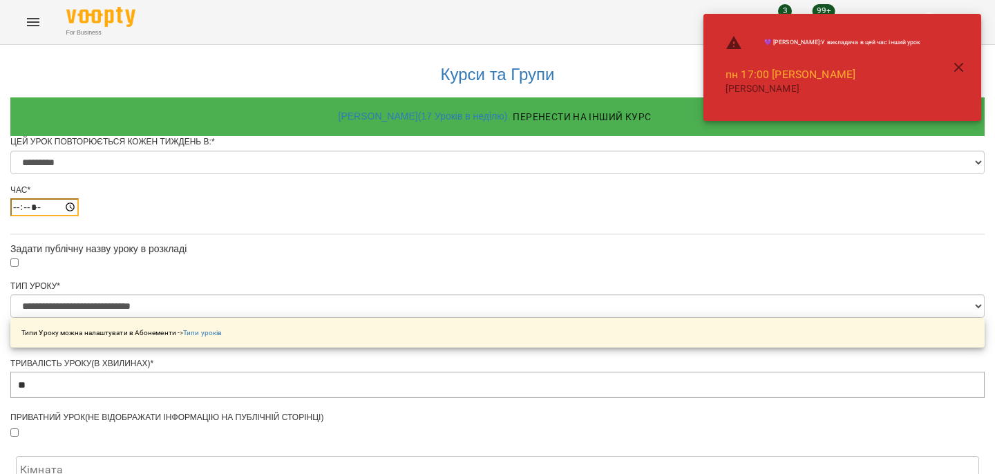
click at [79, 216] on input "*****" at bounding box center [44, 207] width 68 height 18
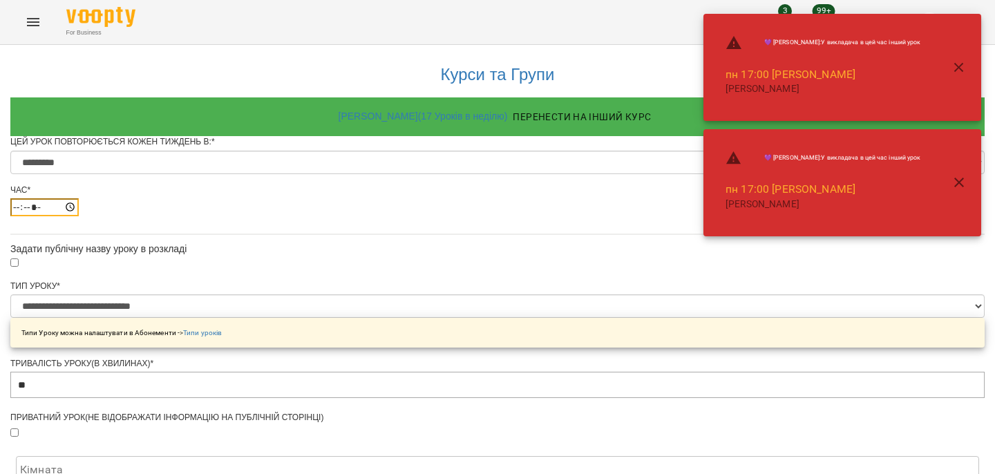
type input "*****"
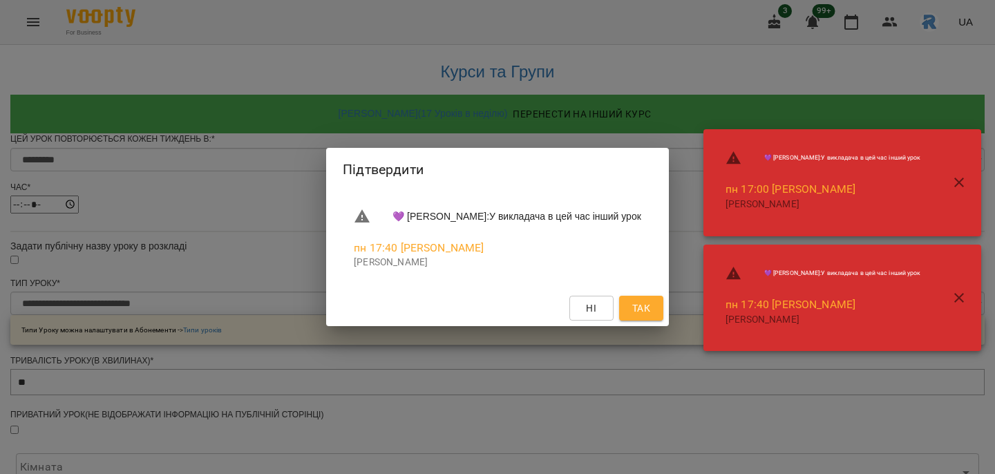
click at [650, 314] on span "Так" at bounding box center [641, 308] width 18 height 17
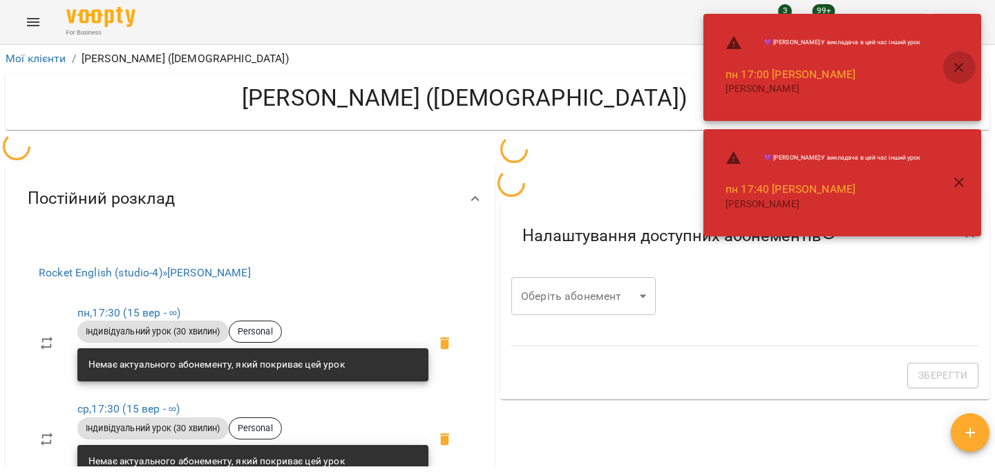
click at [953, 73] on icon "button" at bounding box center [959, 67] width 17 height 17
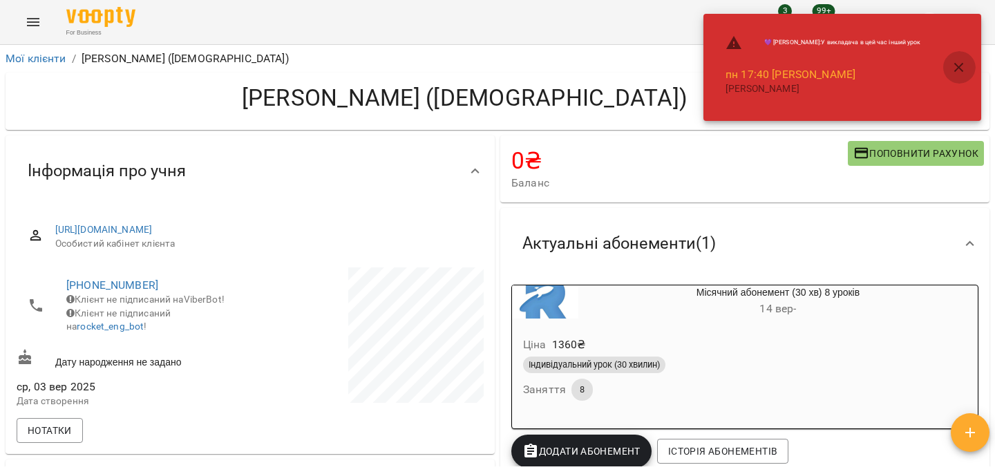
click at [958, 77] on button "button" at bounding box center [958, 67] width 33 height 33
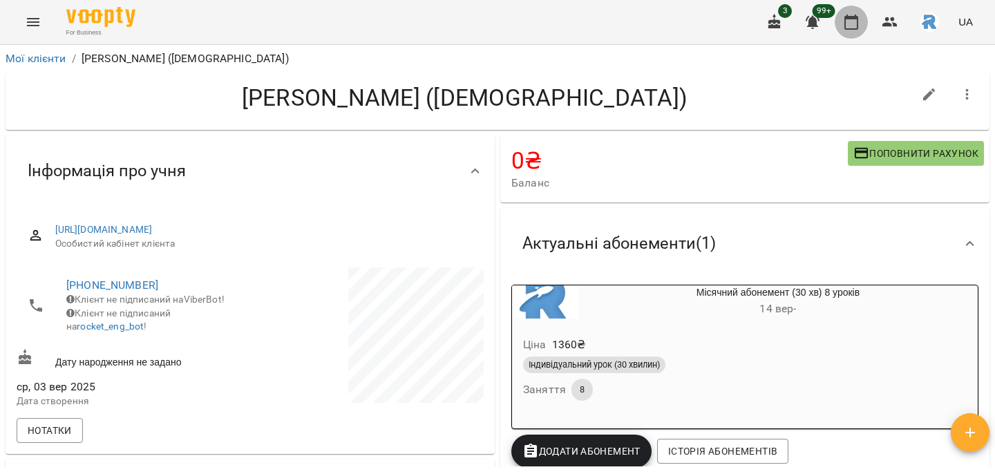
click at [846, 17] on icon "button" at bounding box center [851, 22] width 14 height 15
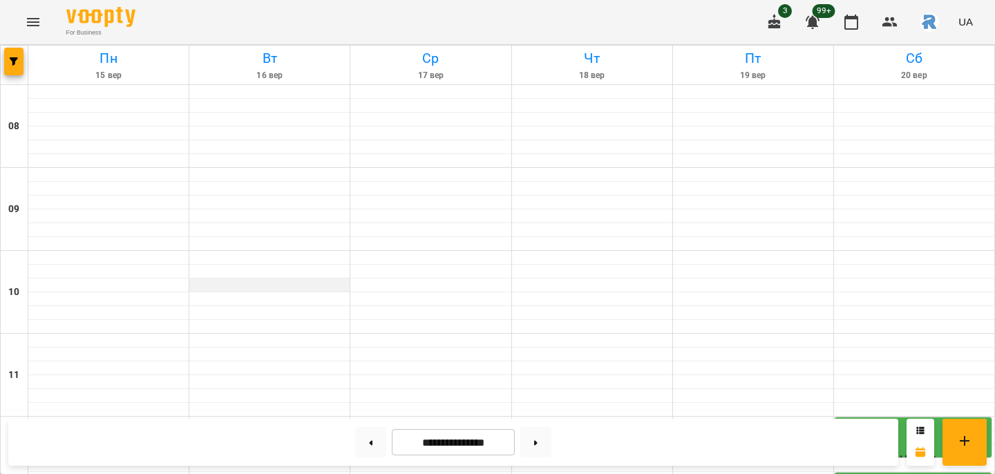
scroll to position [565, 0]
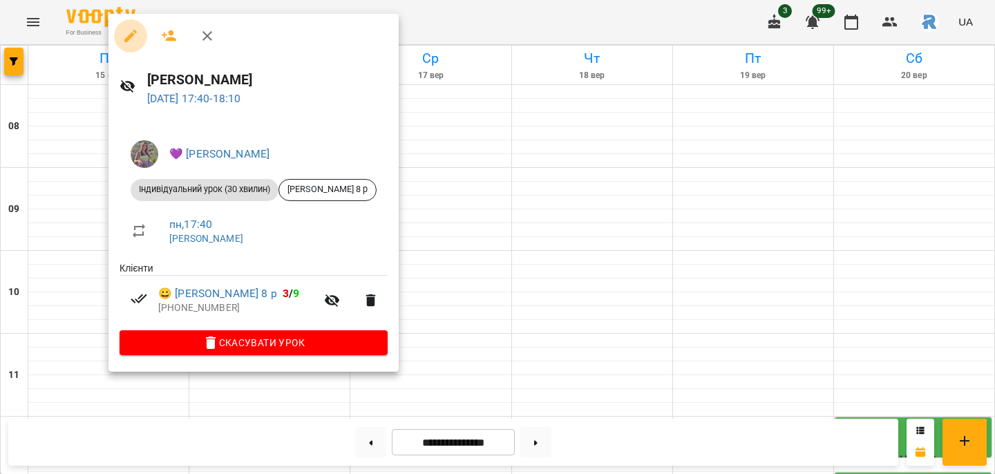
click at [133, 37] on icon "button" at bounding box center [130, 36] width 17 height 17
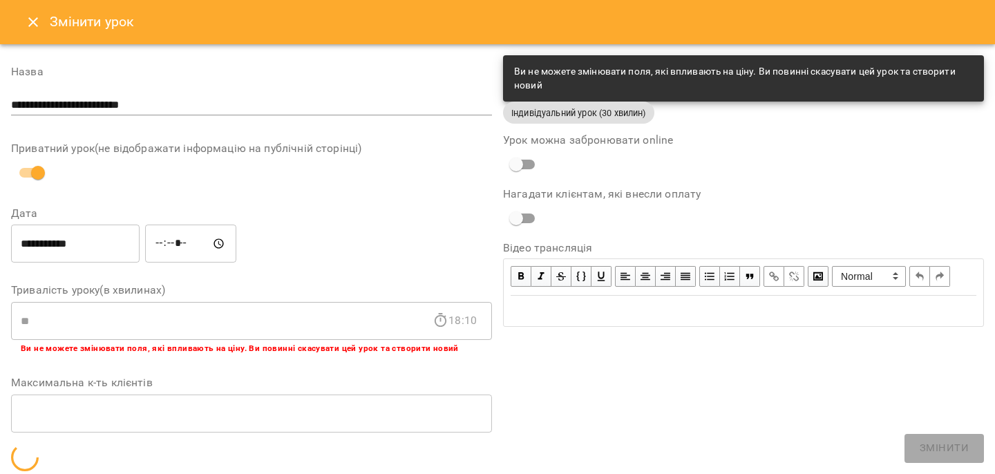
click at [167, 242] on input "*****" at bounding box center [190, 244] width 91 height 39
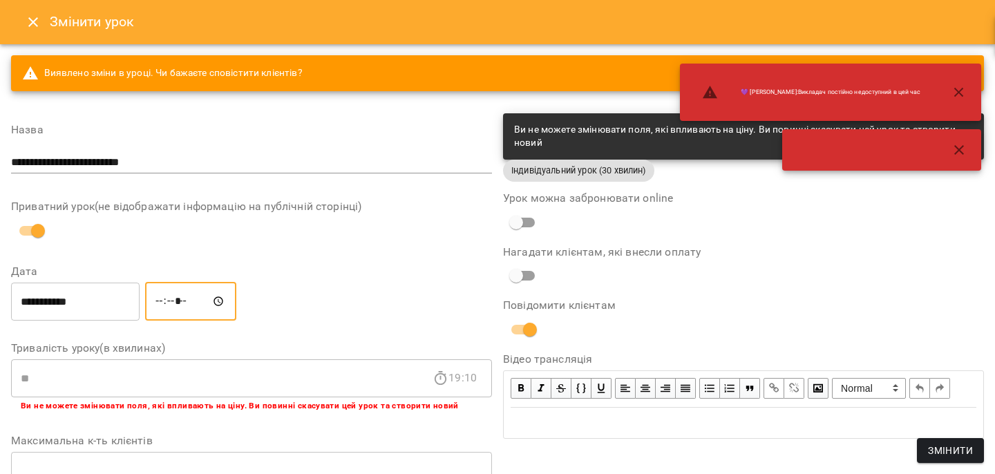
click at [187, 298] on input "*****" at bounding box center [190, 301] width 91 height 39
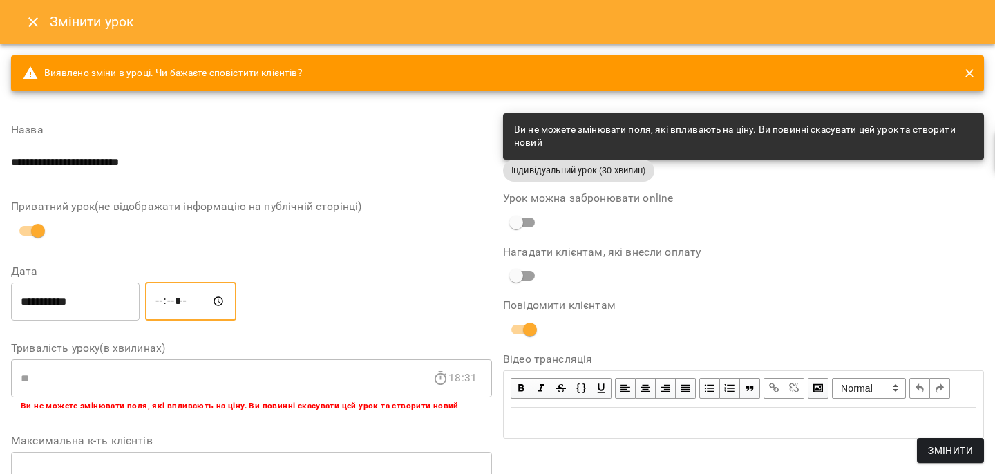
type input "*****"
click at [942, 455] on span "Змінити" at bounding box center [950, 450] width 45 height 17
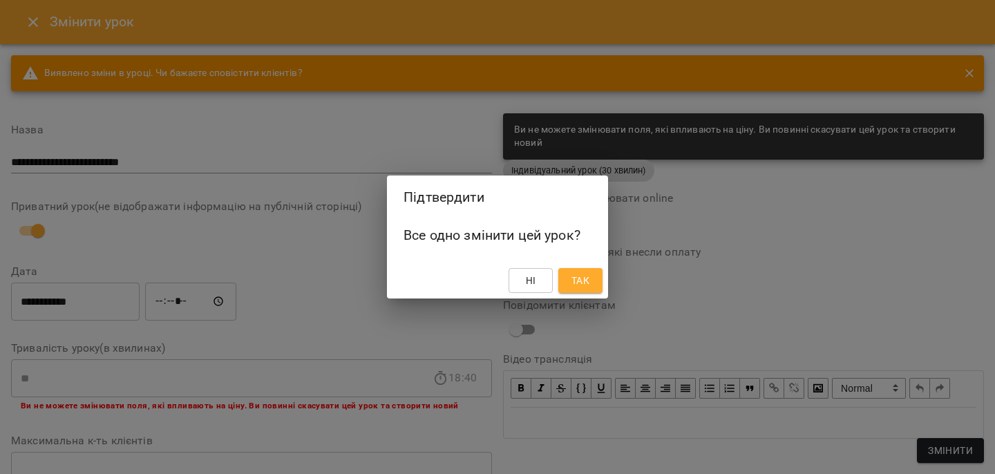
click at [618, 287] on div "Підтвердити Все одно змінити цей урок? Ні Так" at bounding box center [497, 237] width 995 height 474
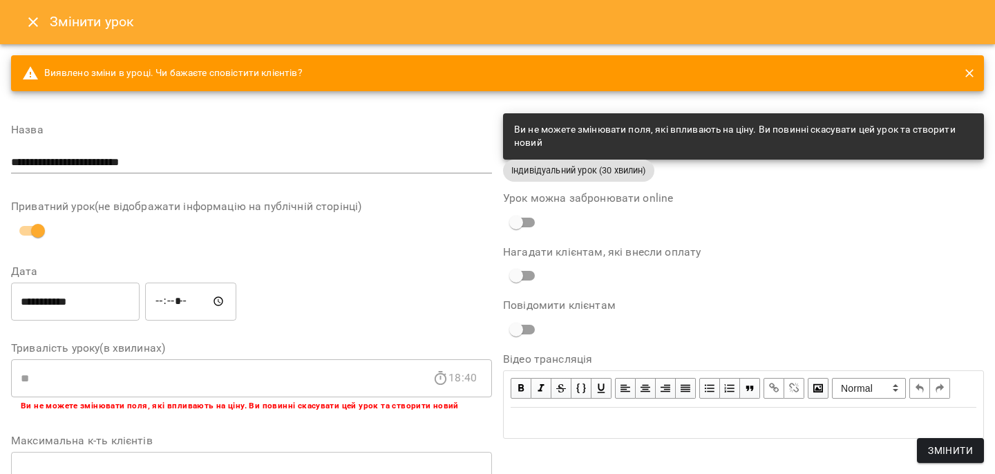
click at [958, 450] on span "Змінити" at bounding box center [950, 450] width 45 height 17
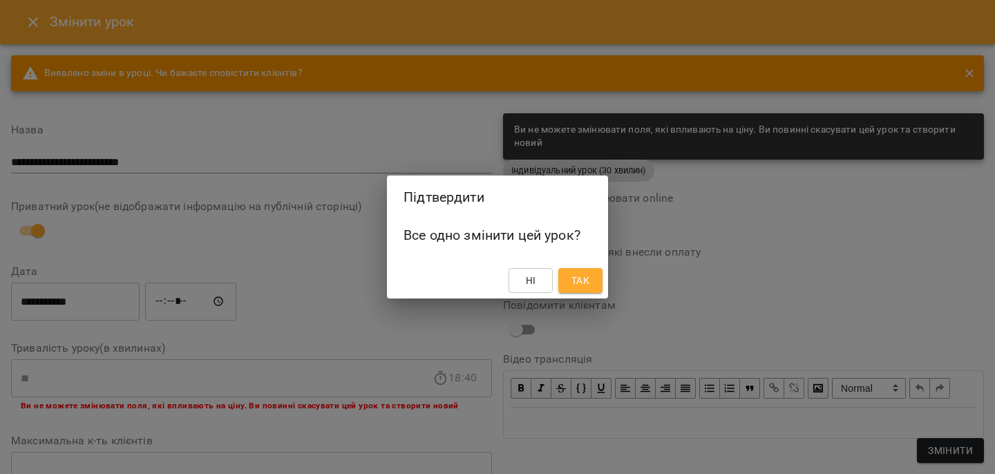
click at [574, 281] on span "Так" at bounding box center [580, 280] width 18 height 17
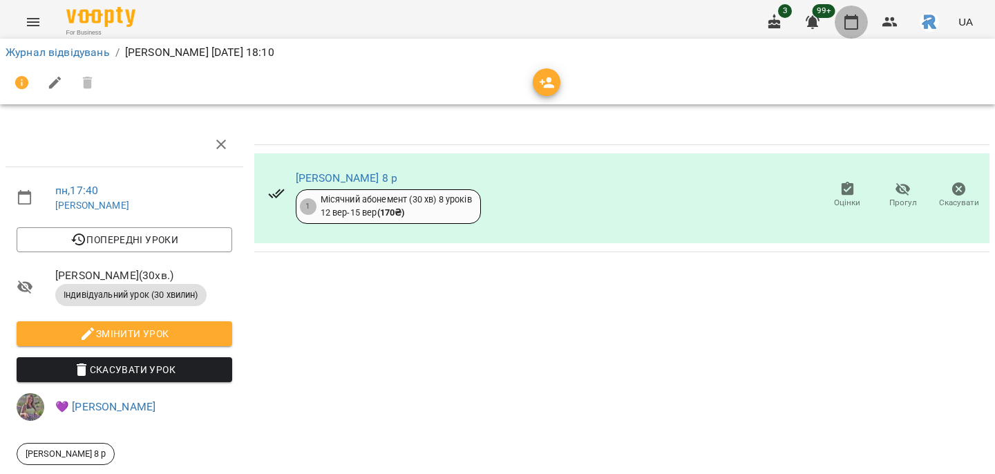
click at [848, 15] on icon "button" at bounding box center [851, 22] width 14 height 15
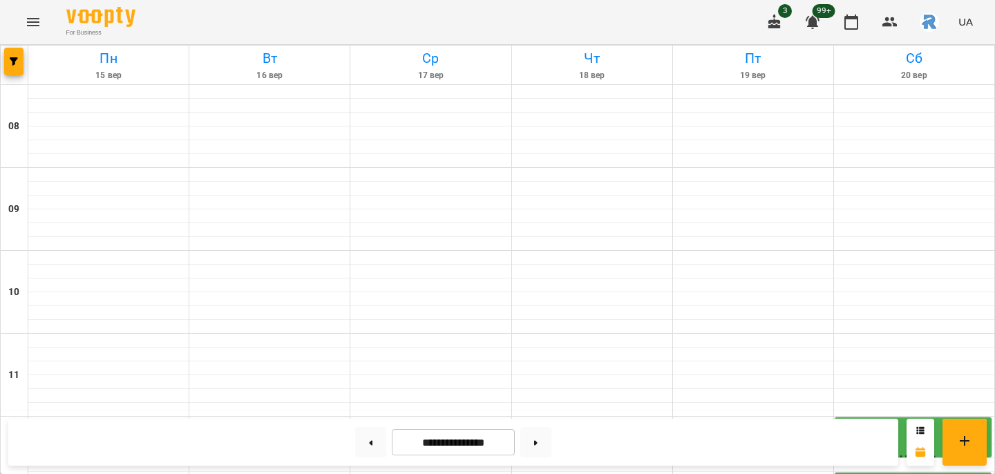
scroll to position [528, 0]
click at [19, 57] on button "button" at bounding box center [13, 62] width 19 height 28
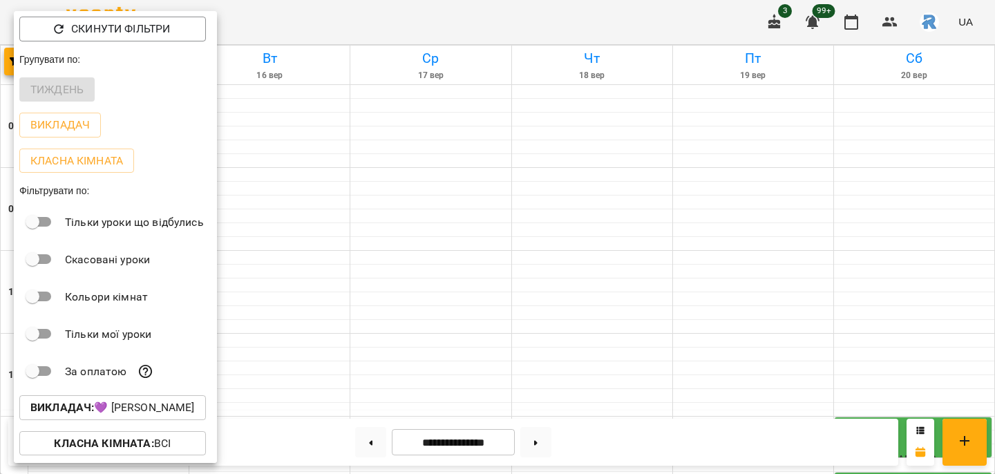
click at [160, 401] on p "Викладач : 💜 [PERSON_NAME]" at bounding box center [112, 407] width 164 height 17
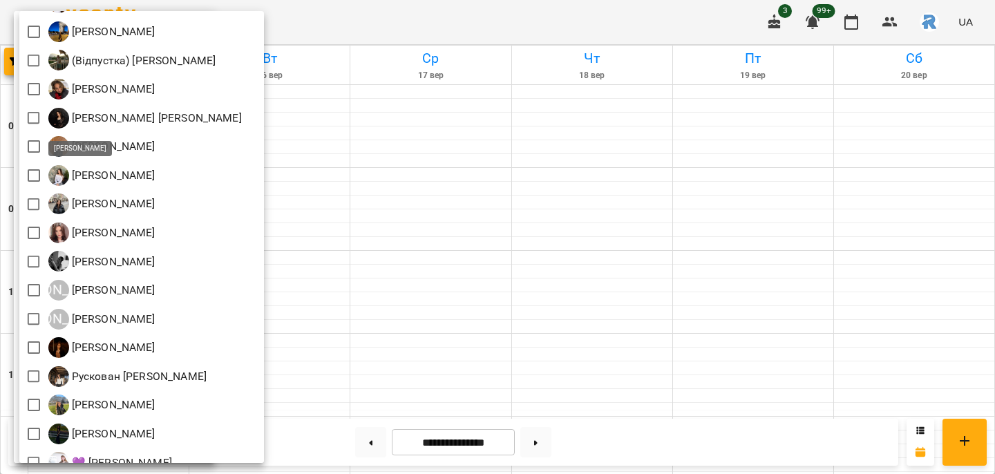
scroll to position [62, 0]
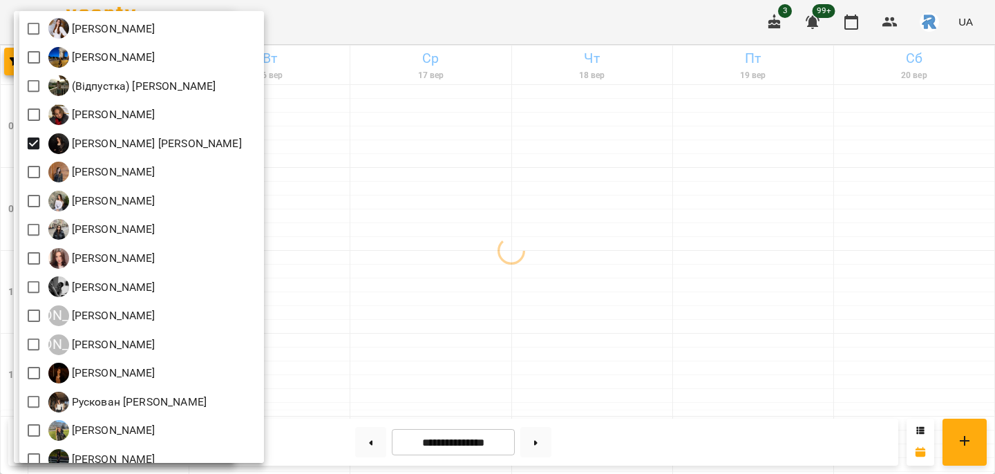
click at [421, 221] on div at bounding box center [497, 237] width 995 height 474
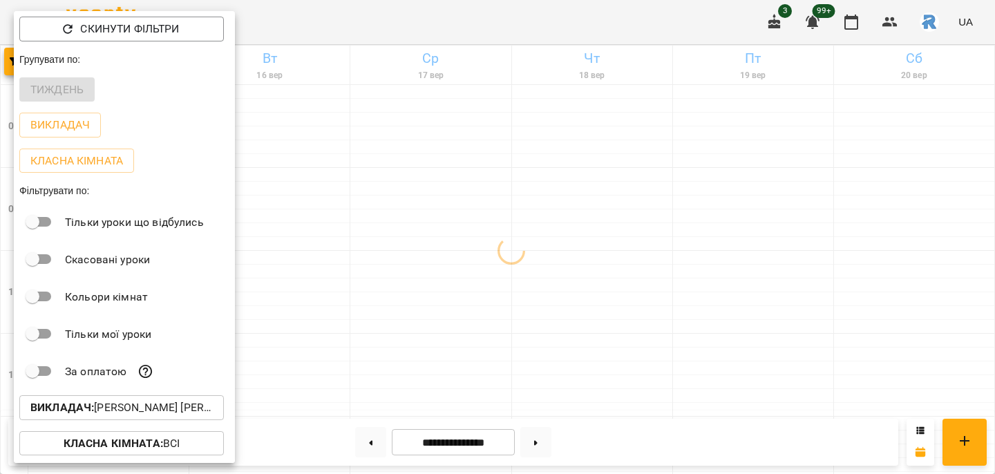
click at [421, 221] on div at bounding box center [497, 237] width 995 height 474
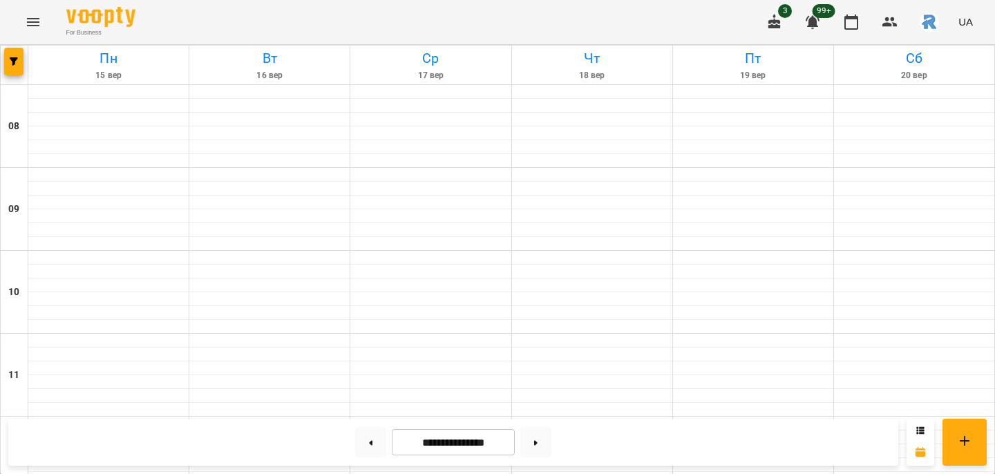
scroll to position [748, 0]
click at [10, 53] on button "button" at bounding box center [13, 62] width 19 height 28
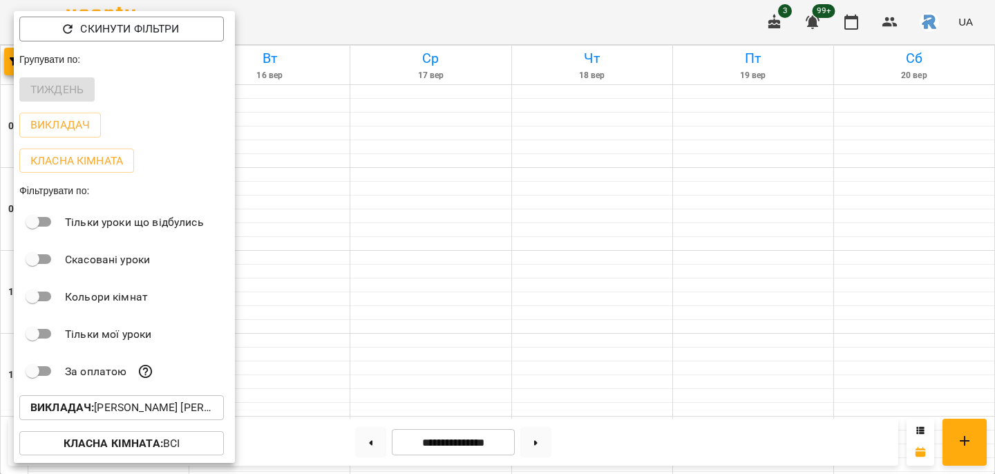
click at [306, 238] on div at bounding box center [497, 237] width 995 height 474
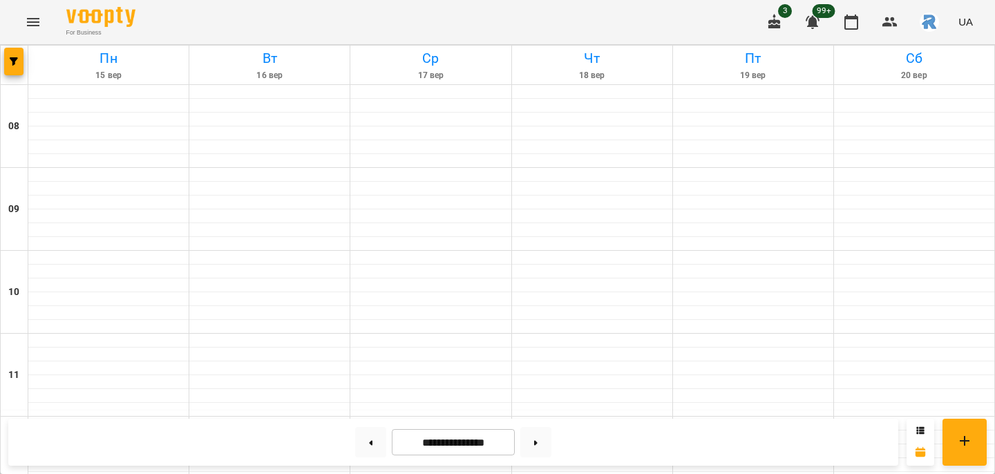
click at [30, 21] on icon "Menu" at bounding box center [33, 22] width 17 height 17
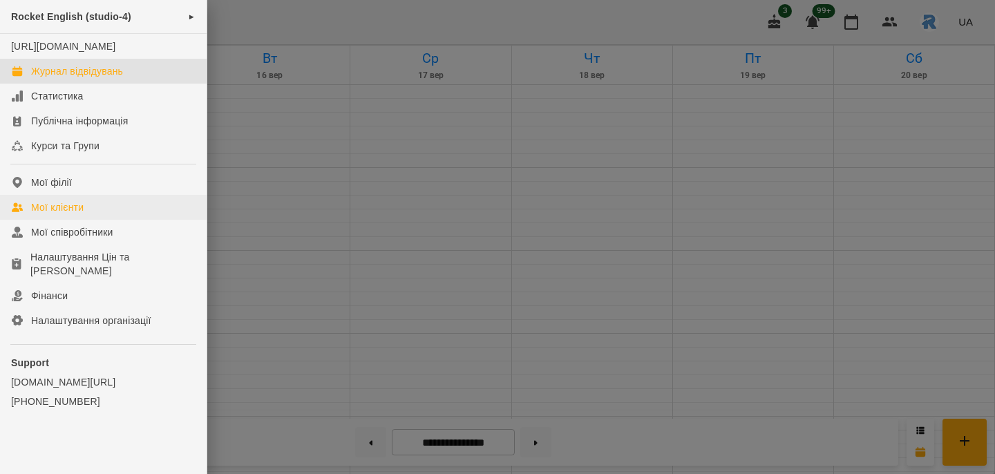
click at [59, 214] on div "Мої клієнти" at bounding box center [57, 207] width 53 height 14
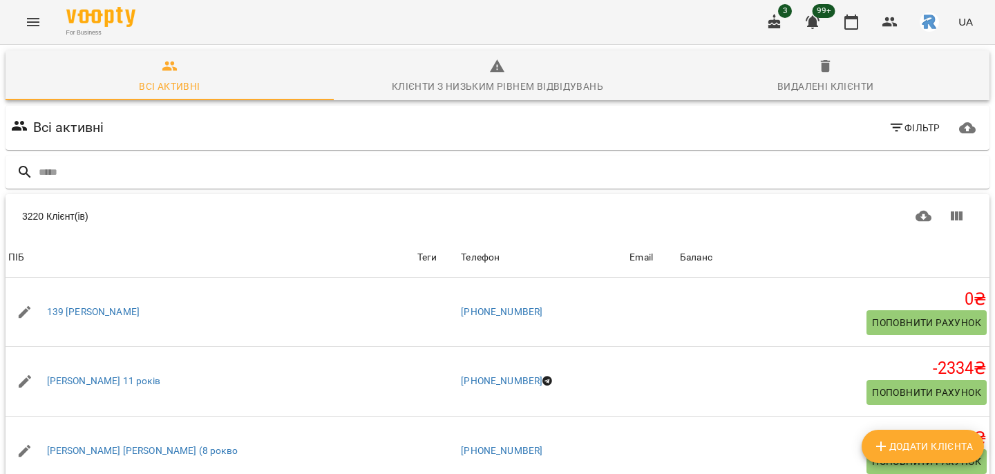
click at [147, 236] on div "3220 Клієнт(ів)" at bounding box center [498, 216] width 984 height 44
click at [57, 176] on input "text" at bounding box center [511, 172] width 945 height 23
type input "*******"
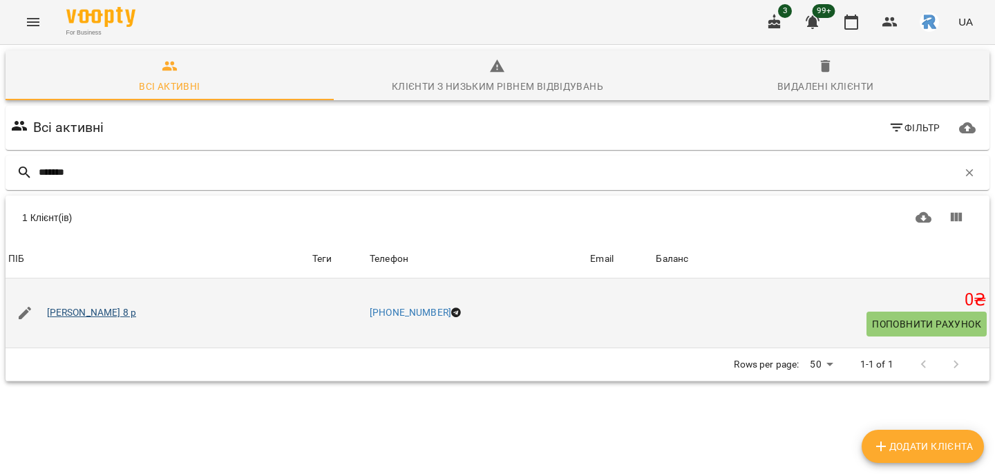
click at [68, 307] on link "[PERSON_NAME] 8 р" at bounding box center [92, 313] width 90 height 14
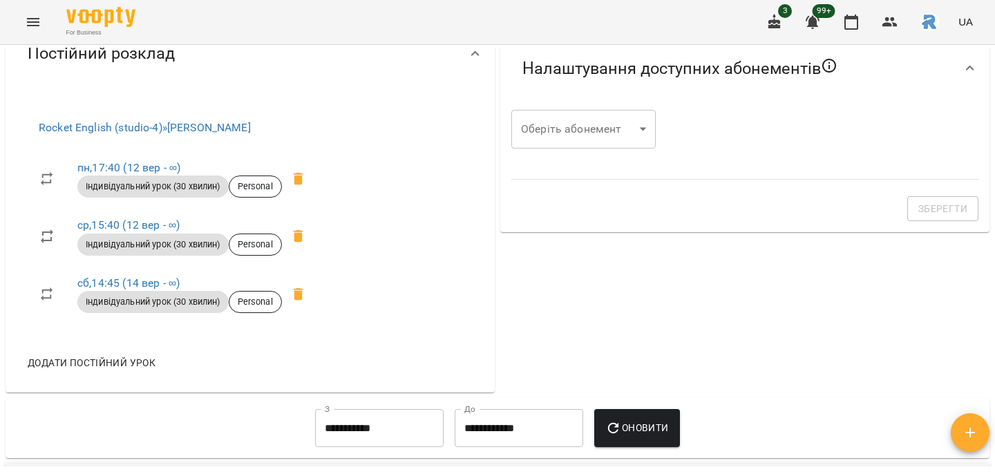
scroll to position [462, 0]
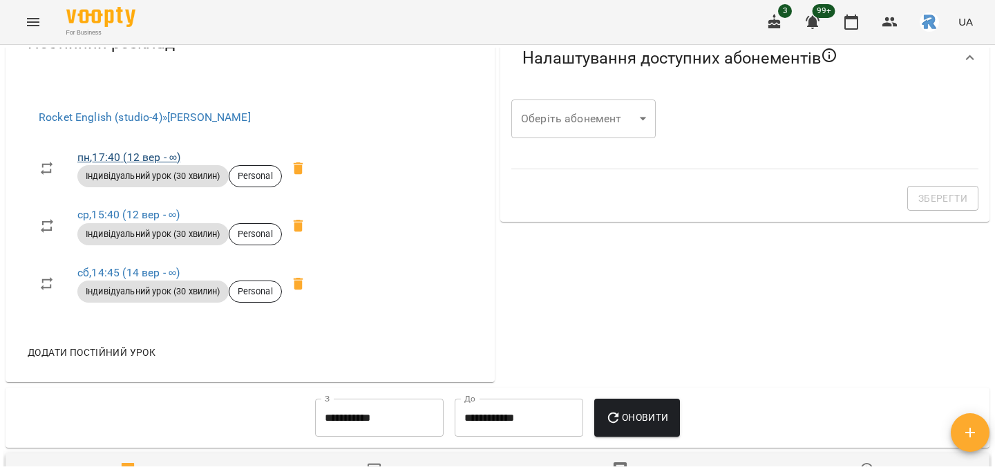
click at [122, 157] on link "пн , 17:40 ([DATE] - ∞)" at bounding box center [128, 157] width 103 height 13
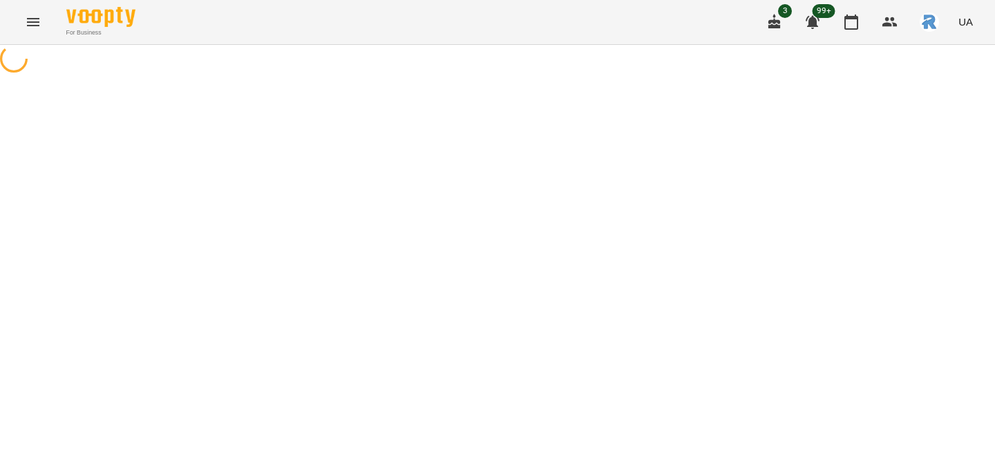
select select "*"
select select "**********"
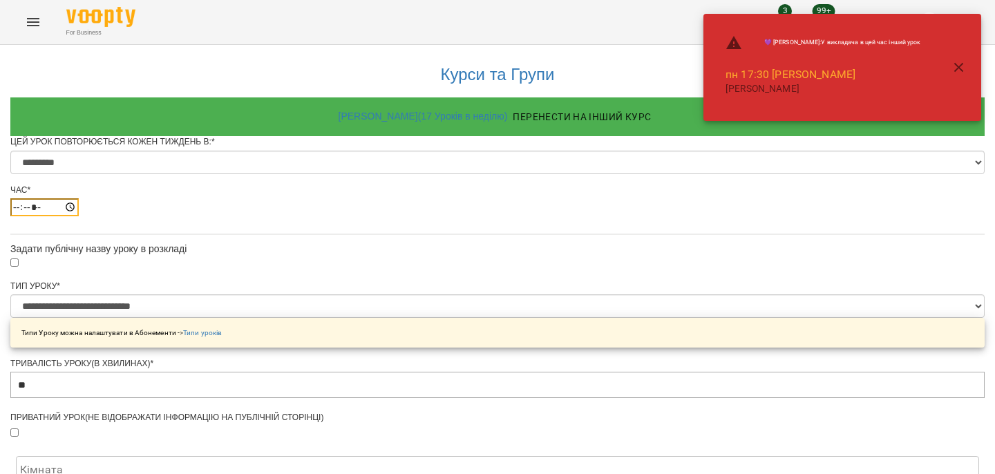
click at [79, 216] on input "*****" at bounding box center [44, 207] width 68 height 18
type input "*****"
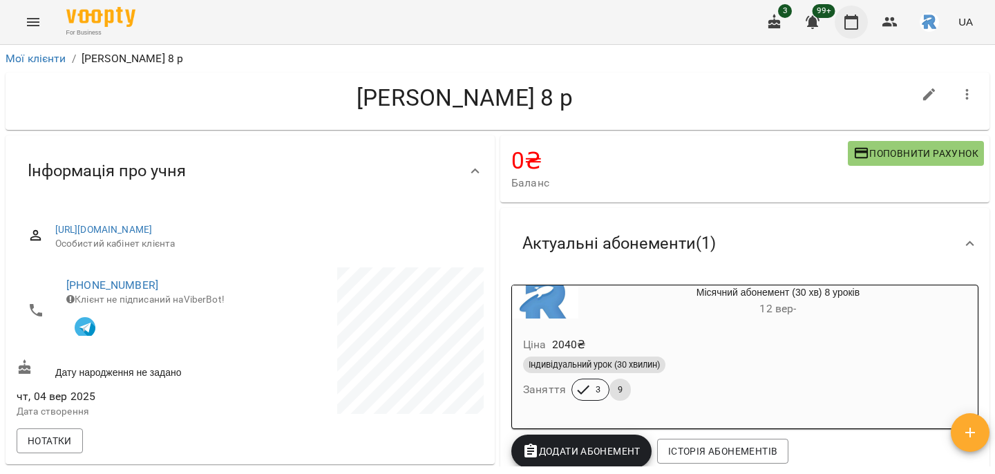
click at [855, 12] on button "button" at bounding box center [851, 22] width 33 height 33
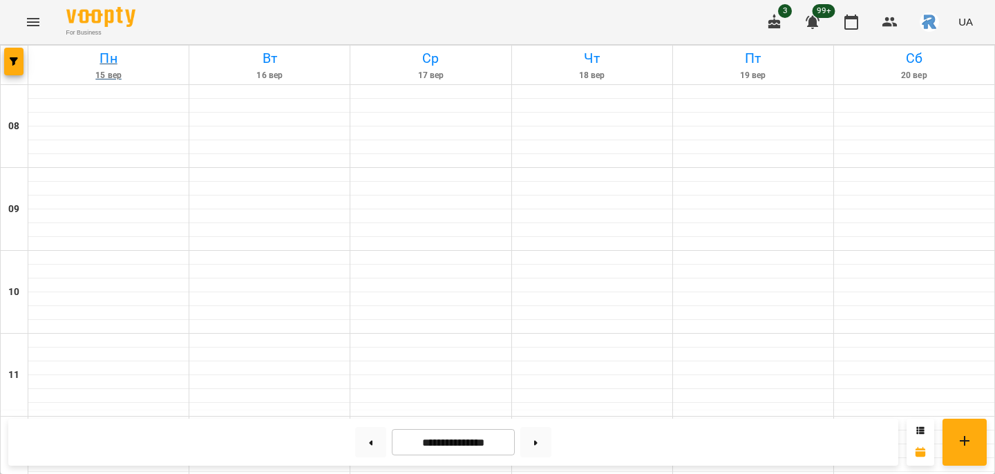
scroll to position [559, 0]
click at [17, 61] on icon "button" at bounding box center [14, 61] width 8 height 8
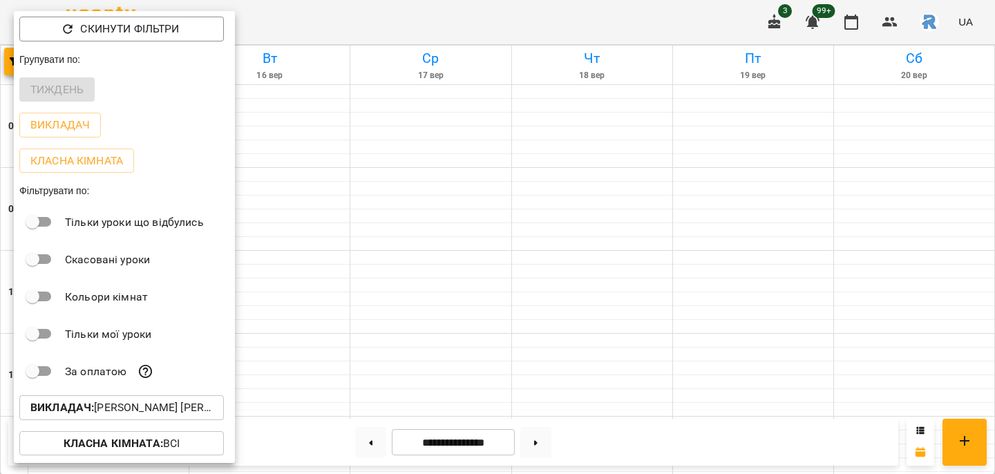
click at [154, 404] on p "Викладач : [PERSON_NAME] [PERSON_NAME]" at bounding box center [121, 407] width 182 height 17
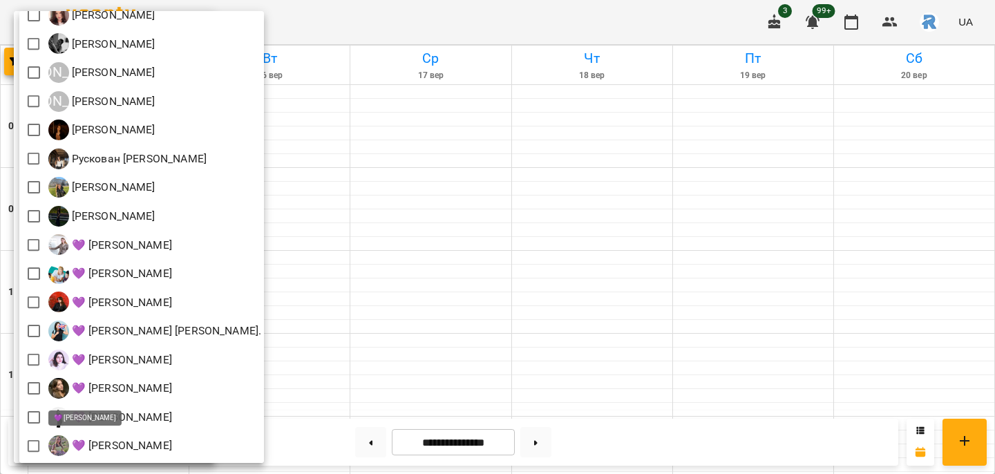
scroll to position [305, 0]
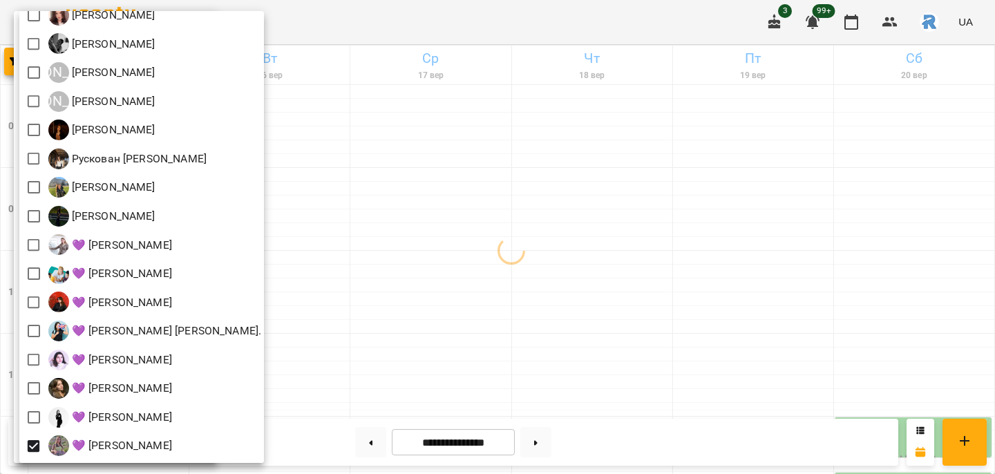
click at [382, 323] on div at bounding box center [497, 237] width 995 height 474
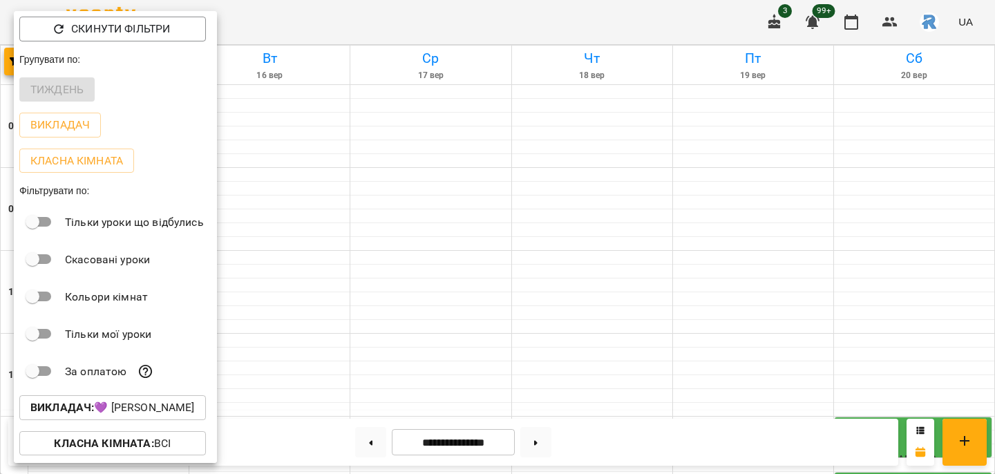
click at [382, 323] on div "Всі [PERSON_NAME] [PERSON_NAME]) [PERSON_NAME] [PERSON_NAME] [PERSON_NAME] [PER…" at bounding box center [497, 237] width 995 height 474
click at [382, 323] on div at bounding box center [497, 237] width 995 height 474
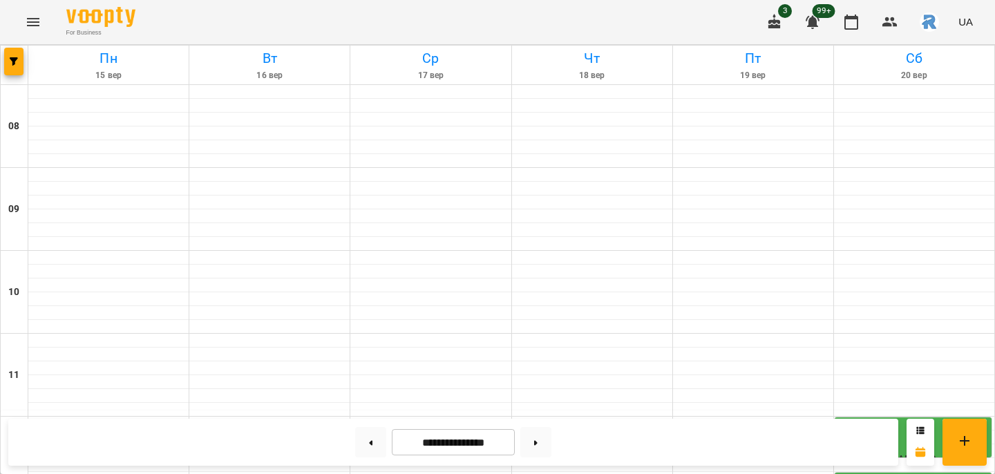
scroll to position [414, 0]
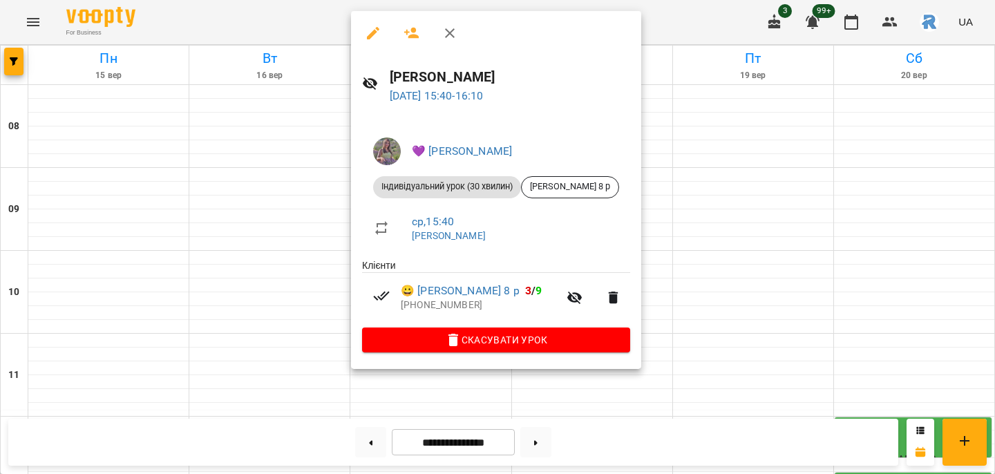
click at [191, 169] on div at bounding box center [497, 237] width 995 height 474
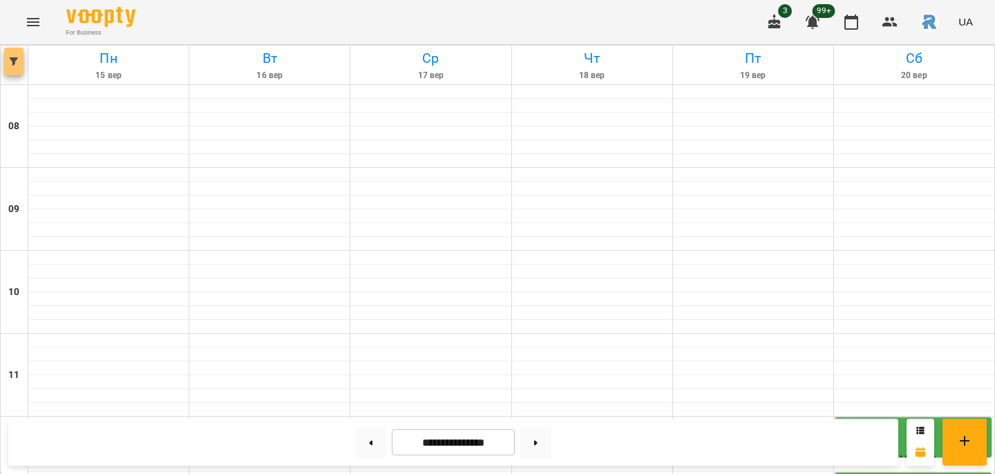
click at [21, 64] on span "button" at bounding box center [13, 61] width 19 height 8
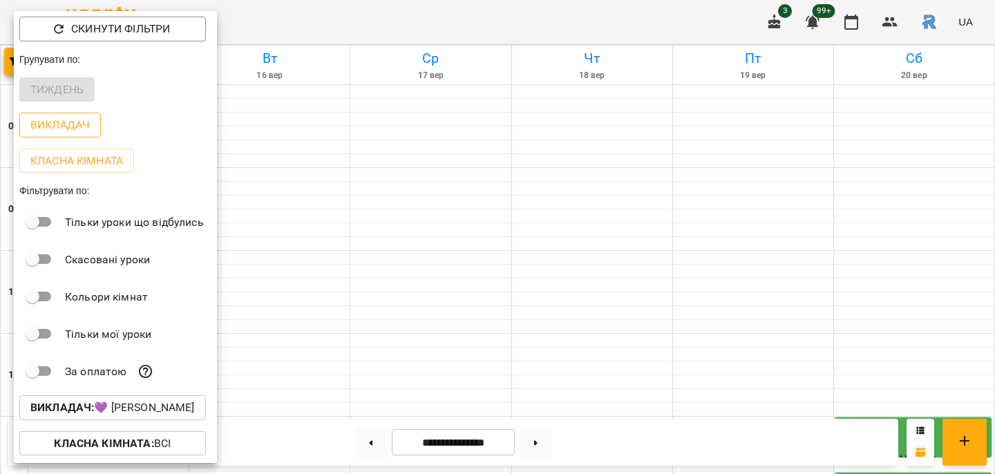
click at [51, 129] on p "Викладач" at bounding box center [59, 125] width 59 height 17
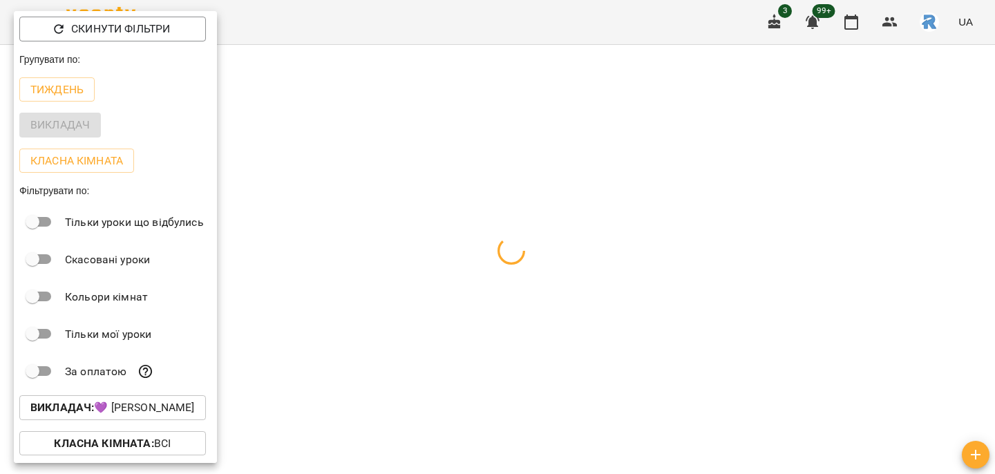
click at [475, 245] on div at bounding box center [497, 237] width 995 height 474
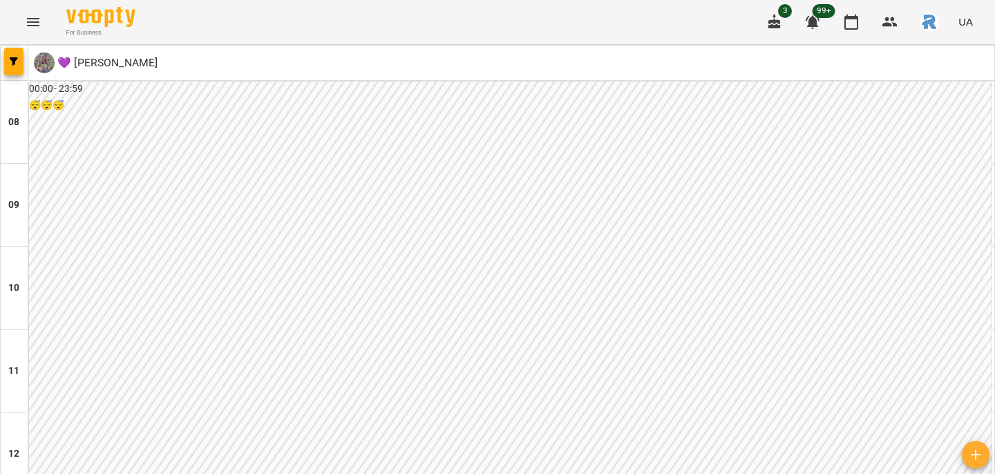
scroll to position [778, 0]
click at [19, 65] on span "button" at bounding box center [13, 61] width 19 height 8
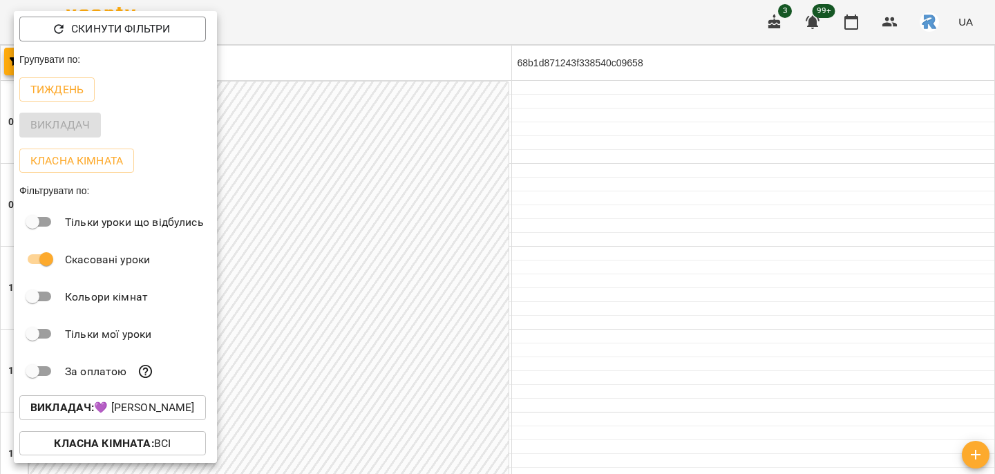
click at [439, 309] on div at bounding box center [497, 237] width 995 height 474
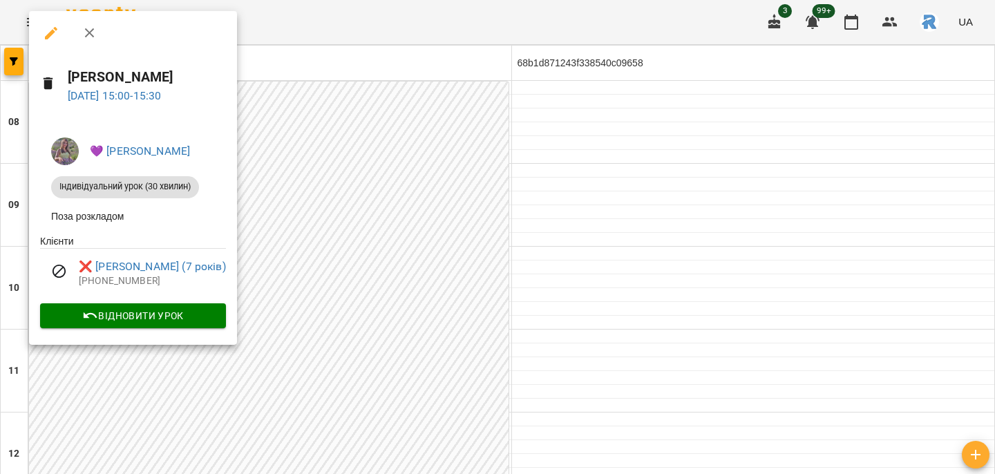
click at [416, 267] on div at bounding box center [497, 237] width 995 height 474
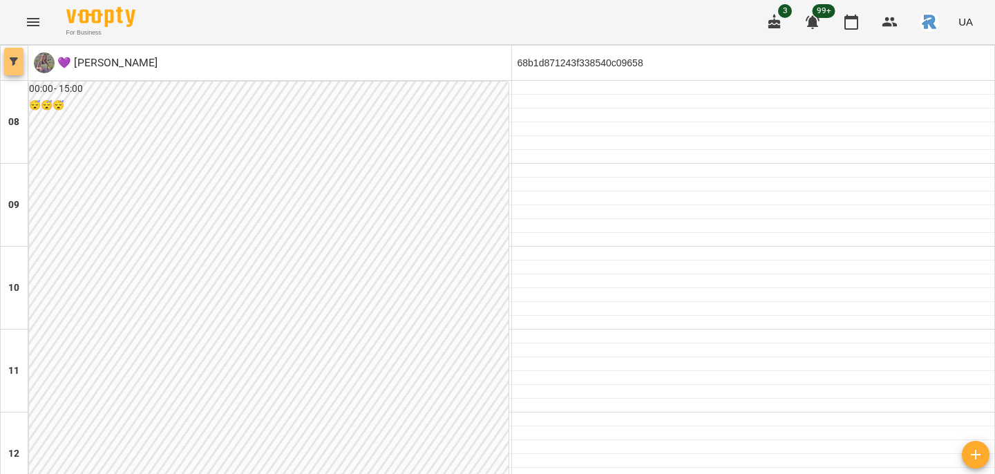
click at [12, 51] on button "button" at bounding box center [13, 62] width 19 height 28
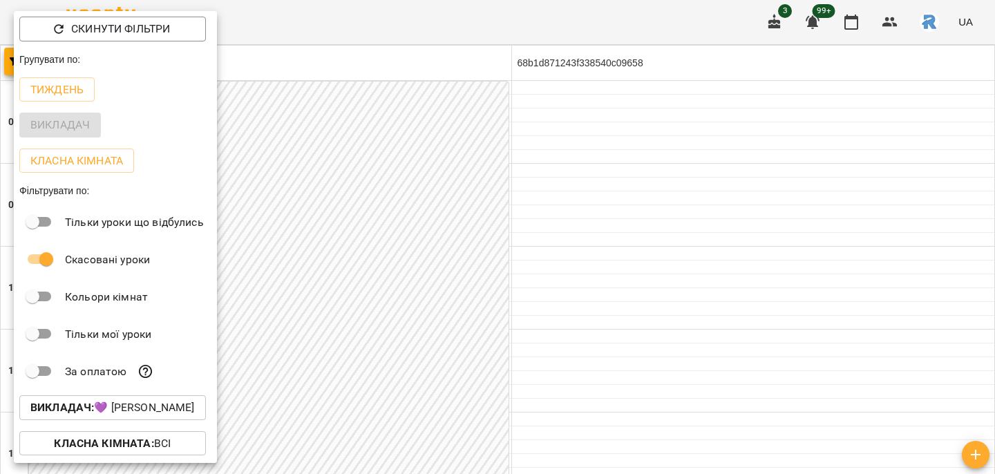
click at [151, 410] on p "Викладач : 💜 [PERSON_NAME]" at bounding box center [112, 407] width 164 height 17
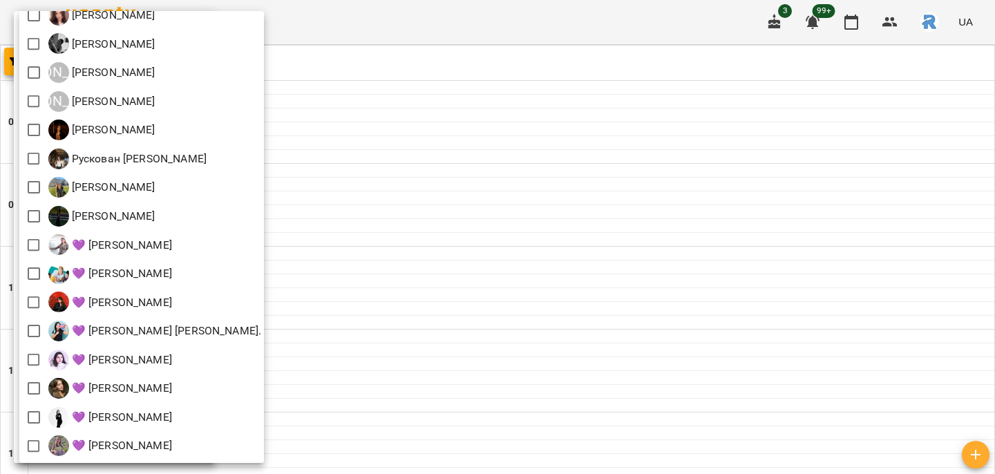
scroll to position [305, 0]
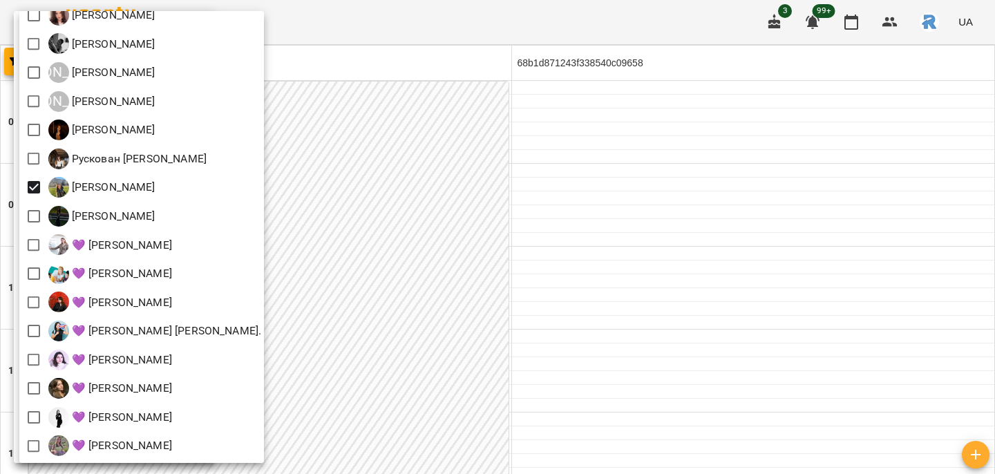
click at [450, 177] on div at bounding box center [497, 237] width 995 height 474
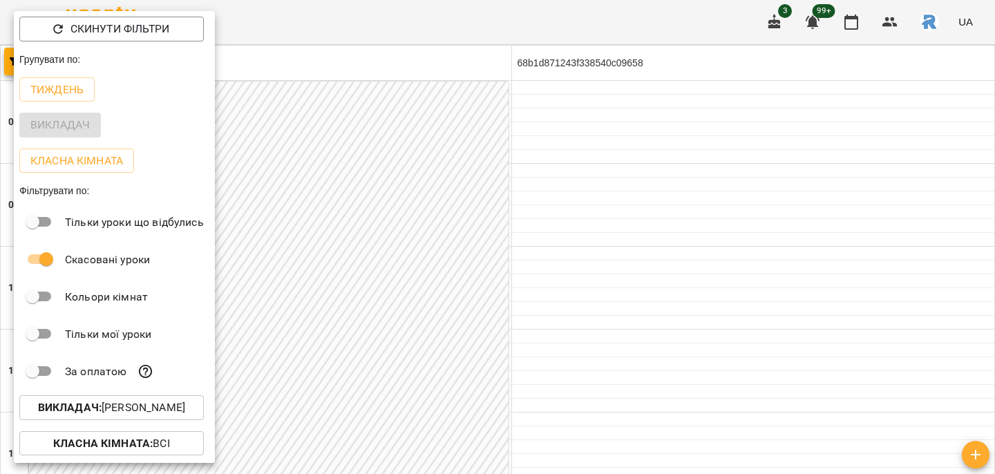
click at [450, 177] on div at bounding box center [497, 237] width 995 height 474
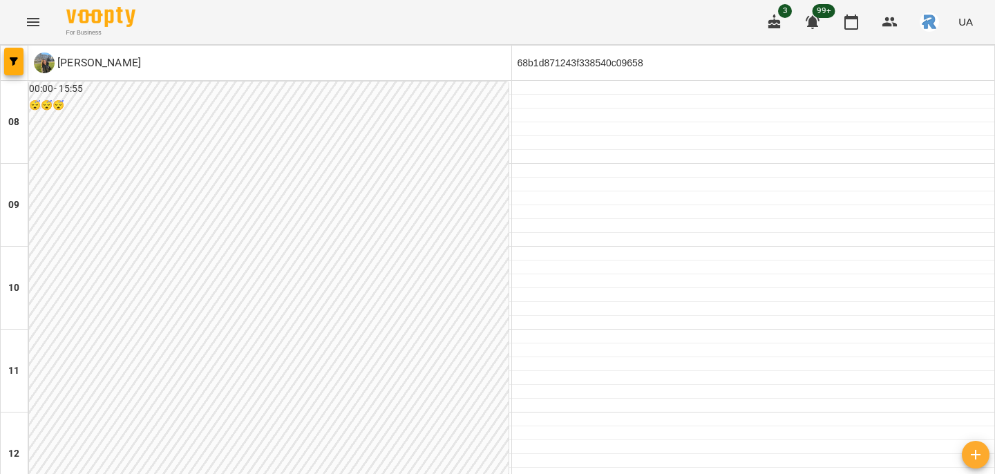
scroll to position [659, 0]
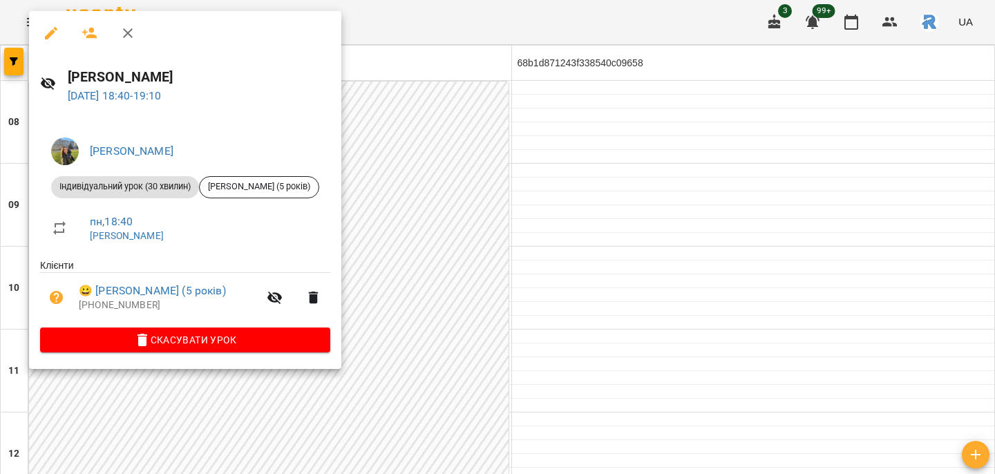
click at [413, 280] on div at bounding box center [497, 237] width 995 height 474
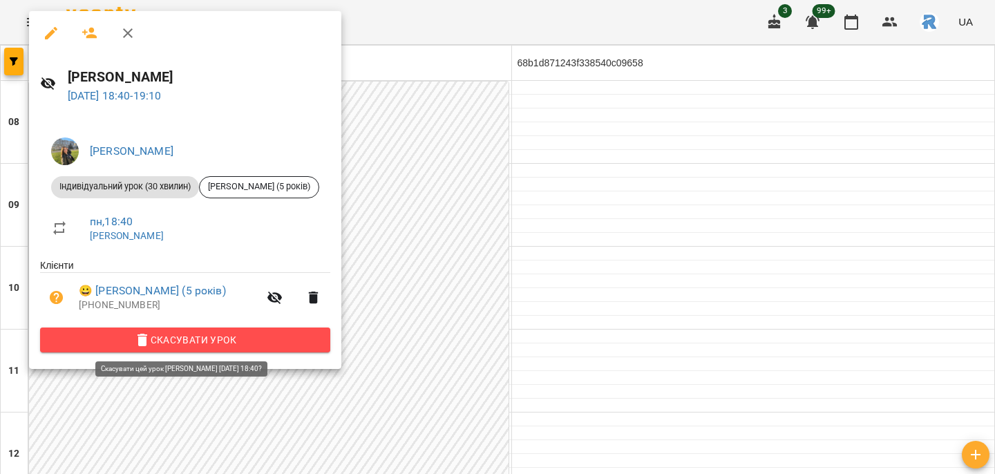
click at [252, 332] on span "Скасувати Урок" at bounding box center [185, 340] width 268 height 17
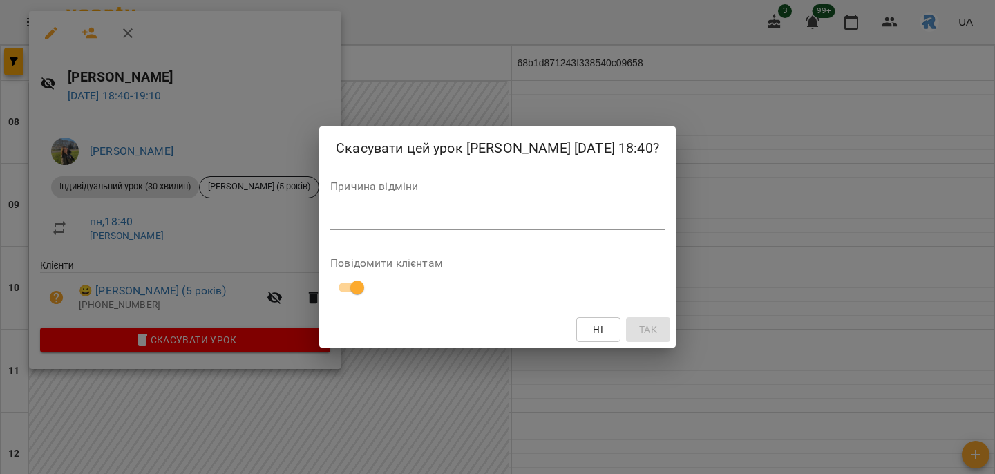
click at [336, 236] on div "Причина відміни *" at bounding box center [497, 208] width 334 height 55
click at [336, 225] on textarea at bounding box center [497, 219] width 334 height 12
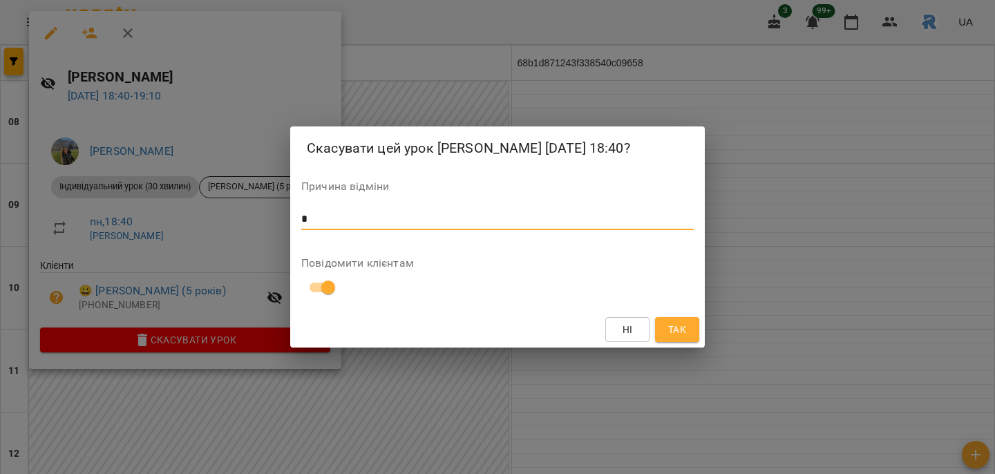
type textarea "*"
click at [670, 338] on span "Так" at bounding box center [677, 329] width 18 height 17
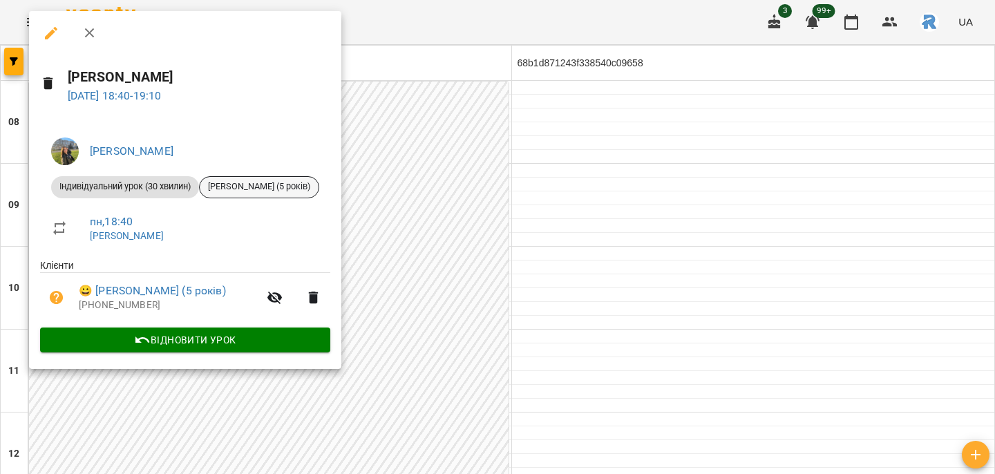
click at [305, 184] on span "[PERSON_NAME] (5 років)" at bounding box center [259, 186] width 119 height 12
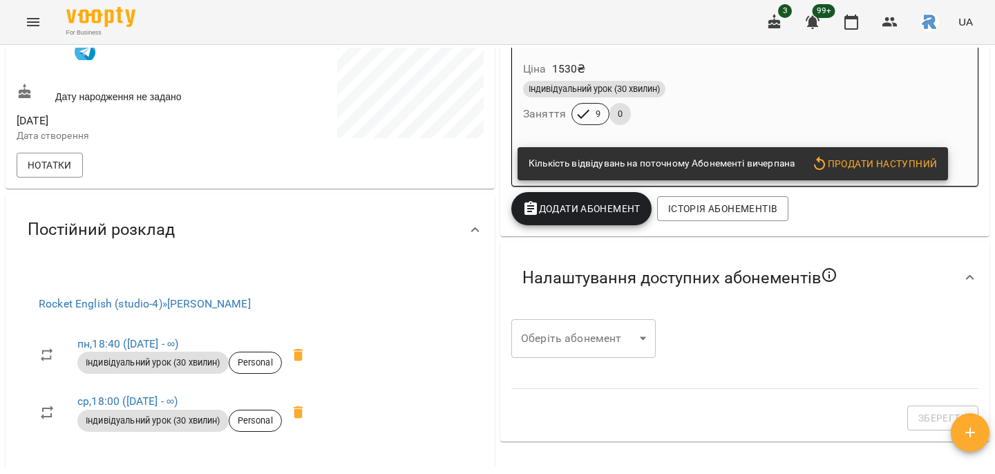
scroll to position [295, 0]
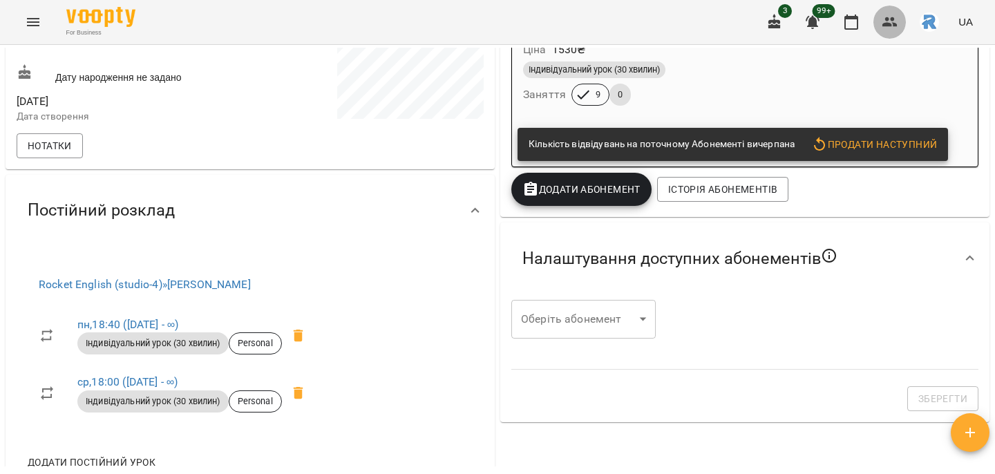
click at [875, 21] on button "button" at bounding box center [889, 22] width 33 height 33
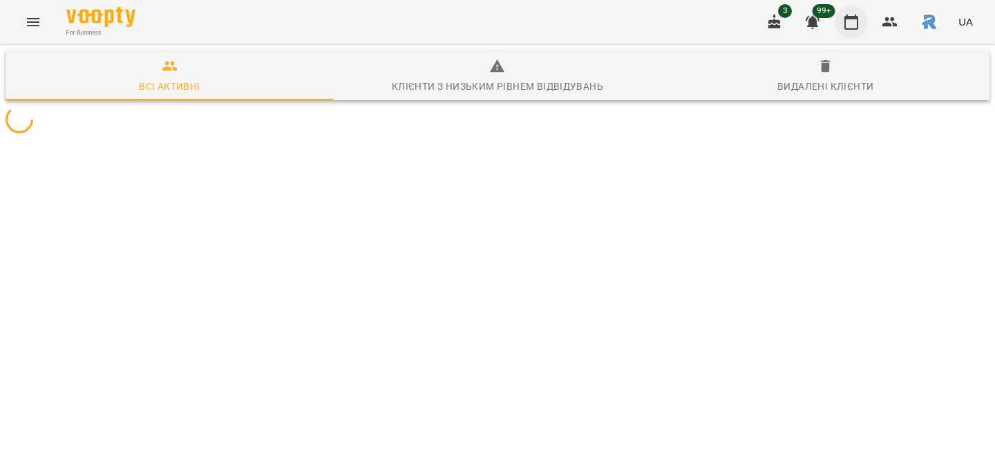
click at [858, 19] on icon "button" at bounding box center [851, 22] width 14 height 15
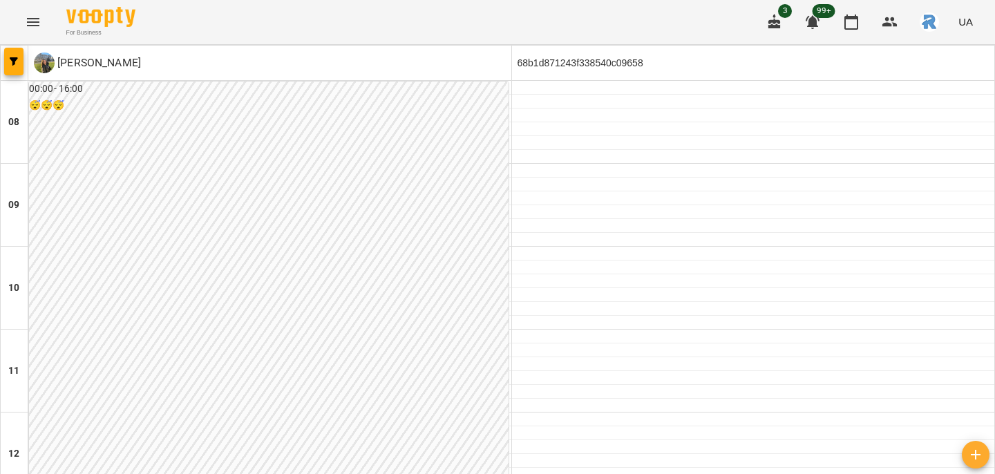
scroll to position [551, 0]
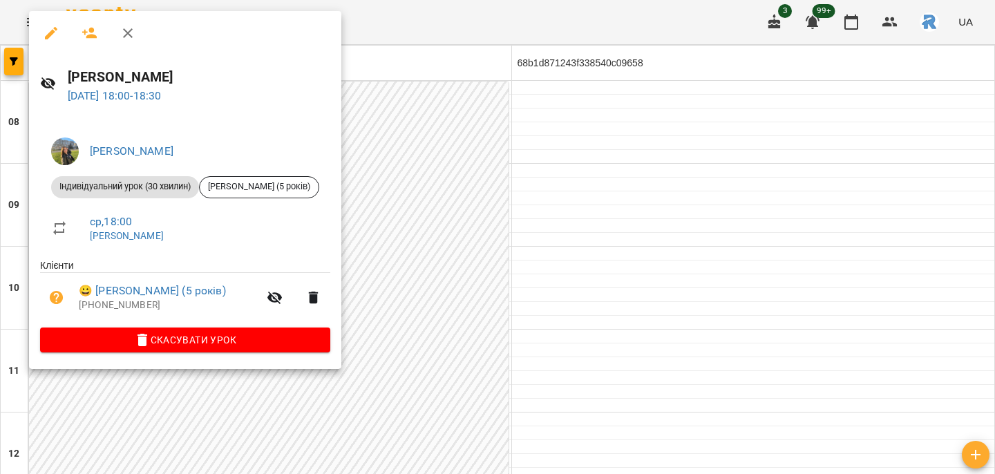
click at [327, 323] on ul "Клієнти 😀 [PERSON_NAME] (5 років) [PHONE_NUMBER]" at bounding box center [185, 292] width 290 height 69
click at [319, 338] on span "Скасувати Урок" at bounding box center [185, 340] width 268 height 17
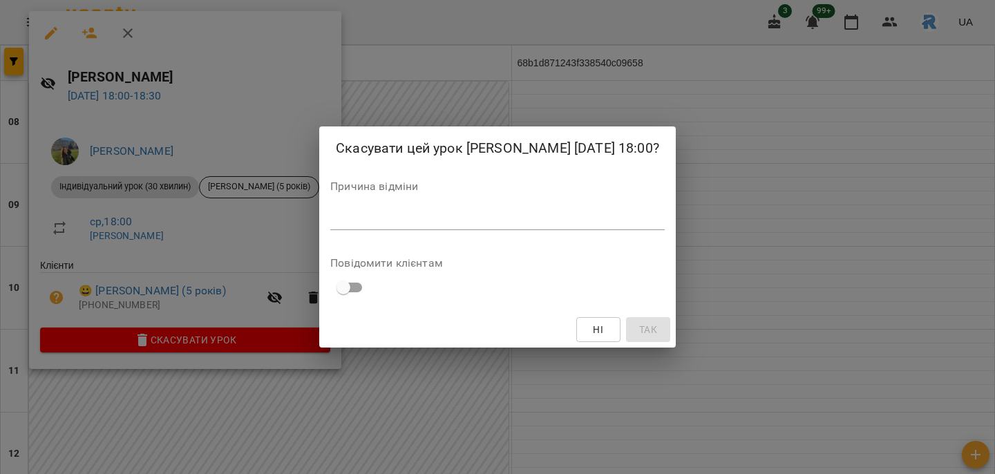
click at [383, 225] on textarea at bounding box center [497, 219] width 334 height 12
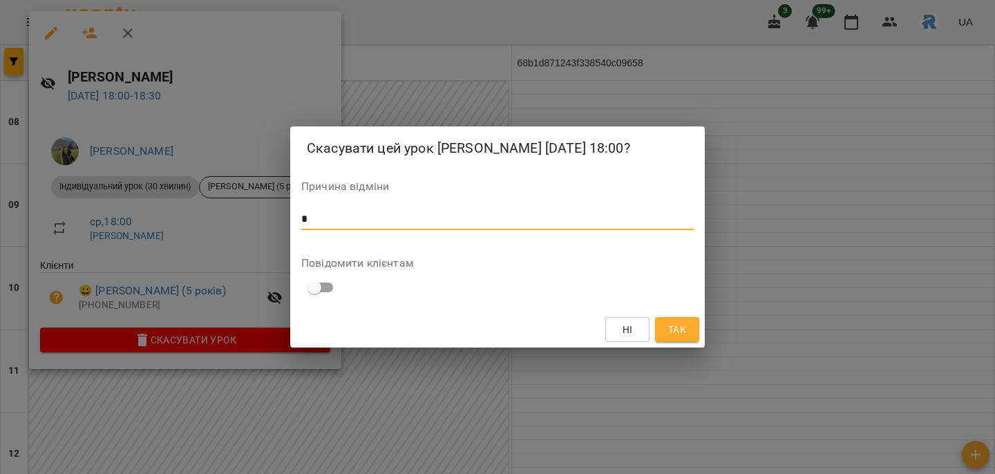
type textarea "*"
click at [678, 338] on span "Так" at bounding box center [677, 329] width 18 height 17
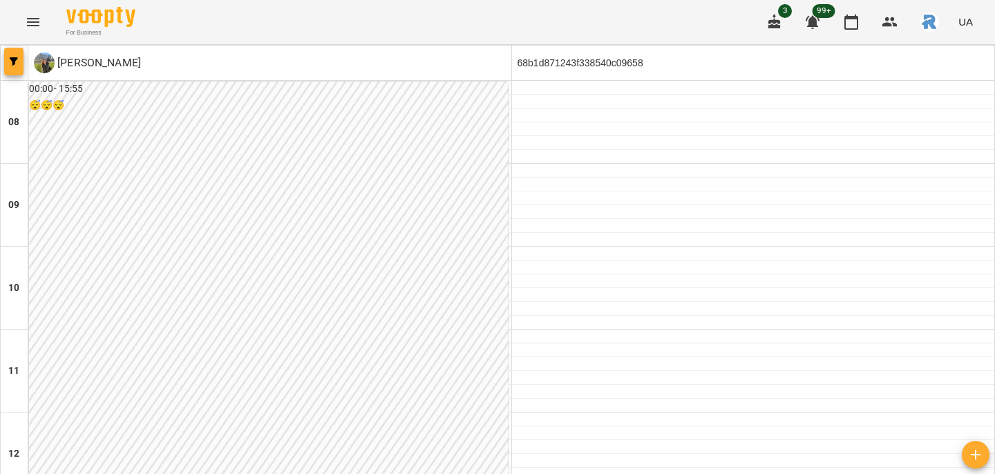
click at [12, 66] on button "button" at bounding box center [13, 62] width 19 height 28
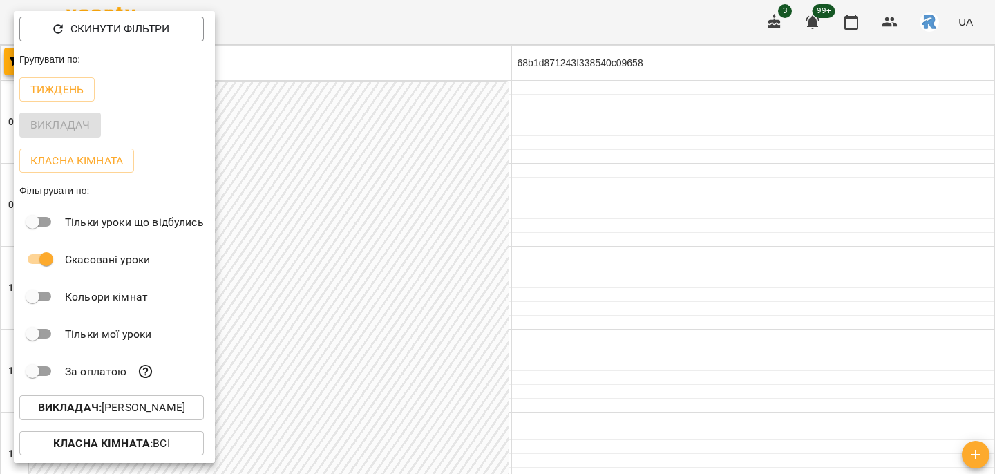
click at [164, 409] on p "Викладач : [PERSON_NAME]" at bounding box center [111, 407] width 147 height 17
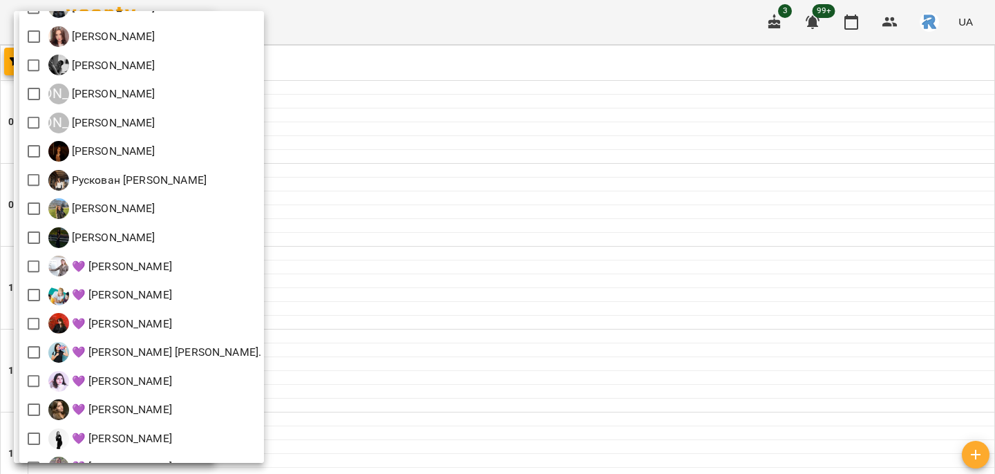
scroll to position [303, 0]
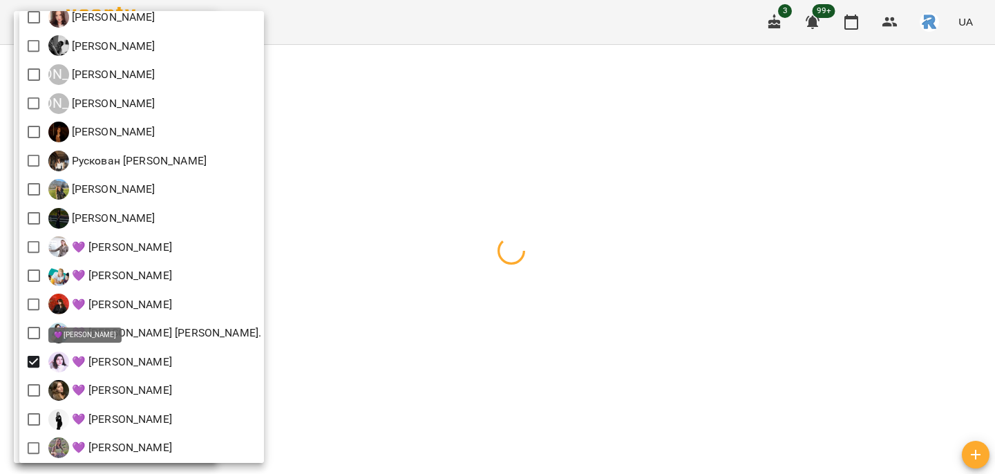
click at [562, 381] on div at bounding box center [497, 237] width 995 height 474
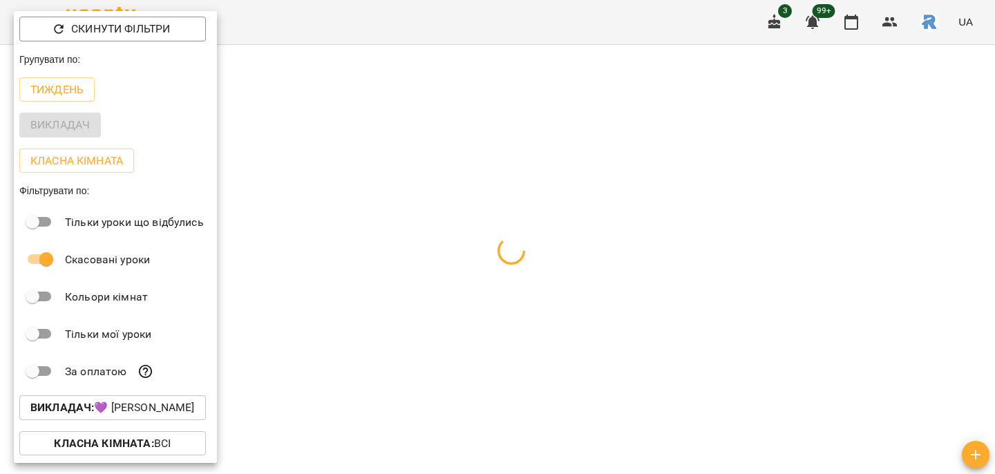
click at [562, 381] on div at bounding box center [497, 237] width 995 height 474
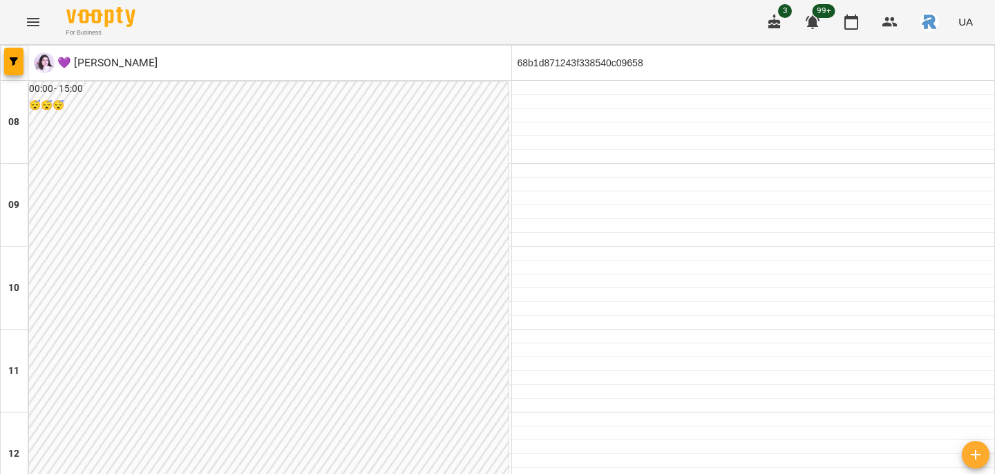
scroll to position [776, 0]
click at [25, 57] on div at bounding box center [15, 63] width 28 height 35
click at [18, 57] on span "button" at bounding box center [13, 61] width 19 height 8
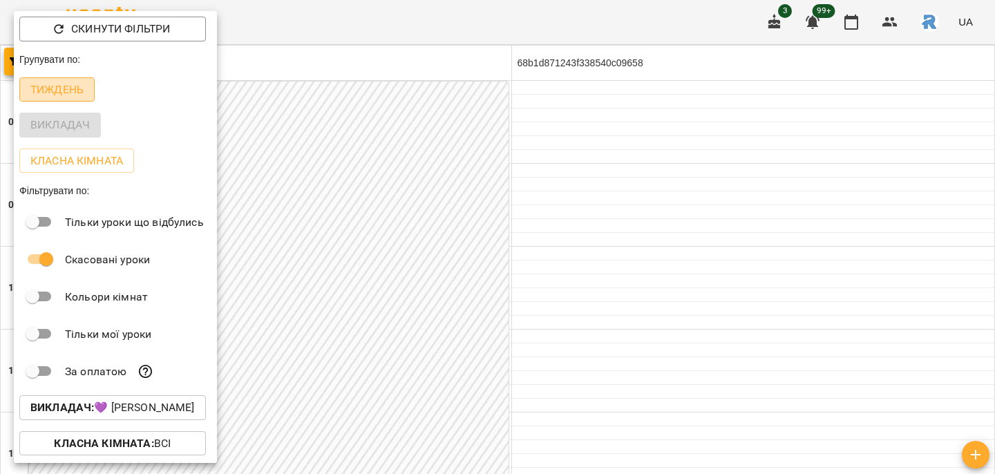
click at [89, 93] on button "Тиждень" at bounding box center [56, 89] width 75 height 25
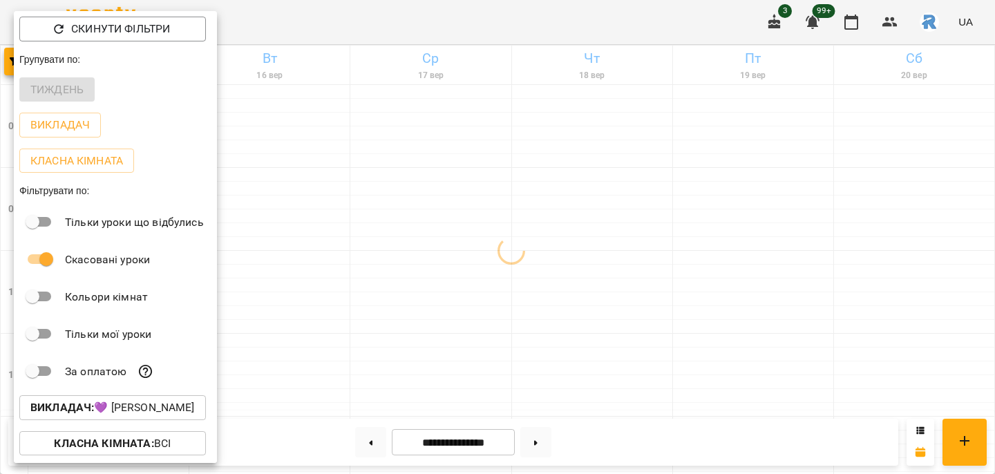
click at [546, 307] on div at bounding box center [497, 237] width 995 height 474
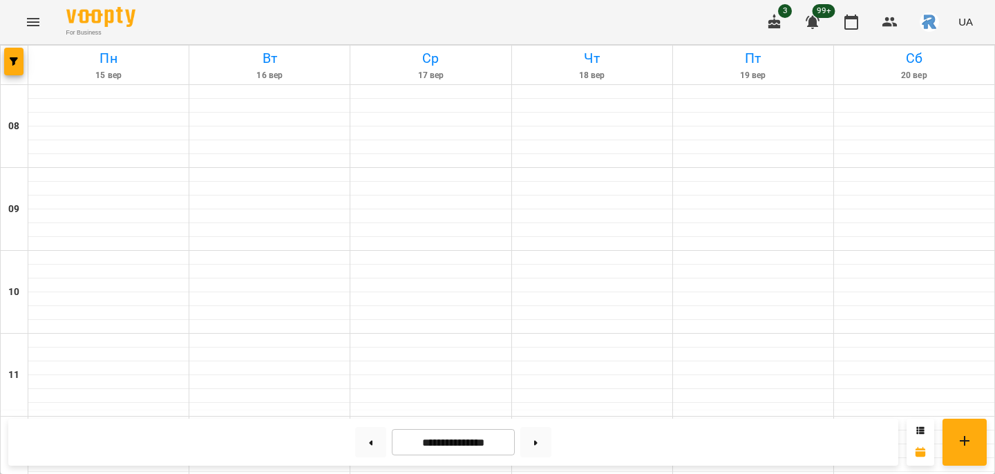
scroll to position [675, 0]
click at [534, 445] on button at bounding box center [535, 442] width 31 height 30
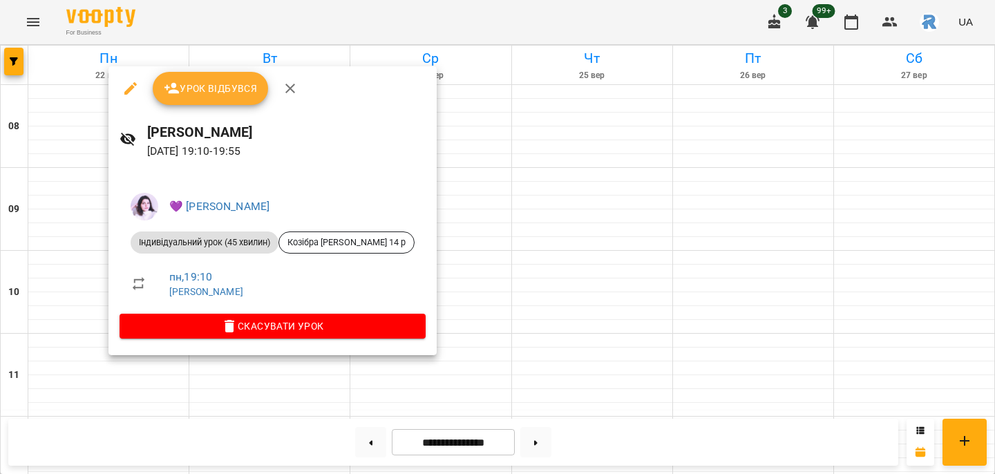
click at [76, 330] on div at bounding box center [497, 237] width 995 height 474
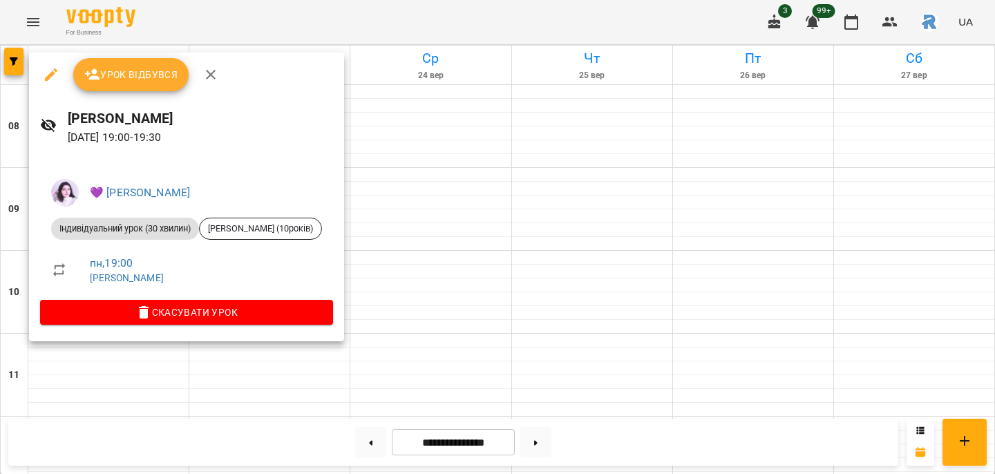
click at [97, 359] on div at bounding box center [497, 237] width 995 height 474
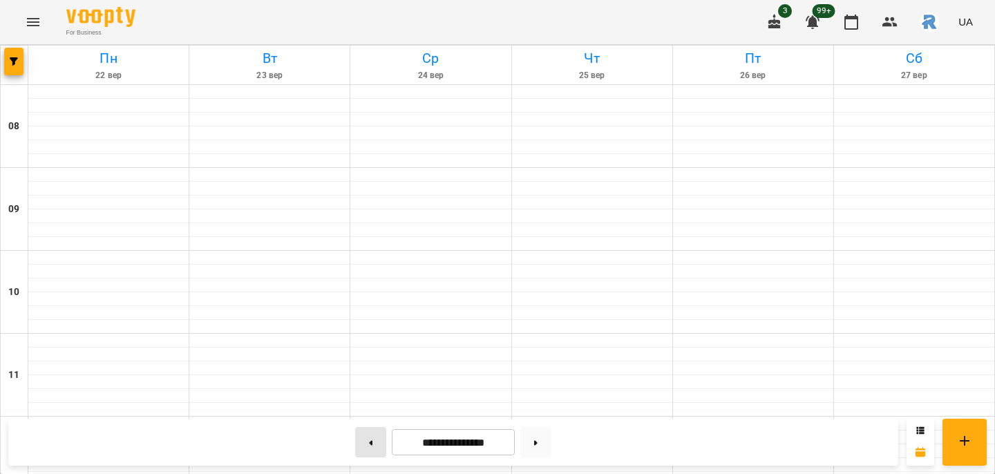
click at [370, 439] on button at bounding box center [370, 442] width 31 height 30
click at [543, 438] on button at bounding box center [535, 442] width 31 height 30
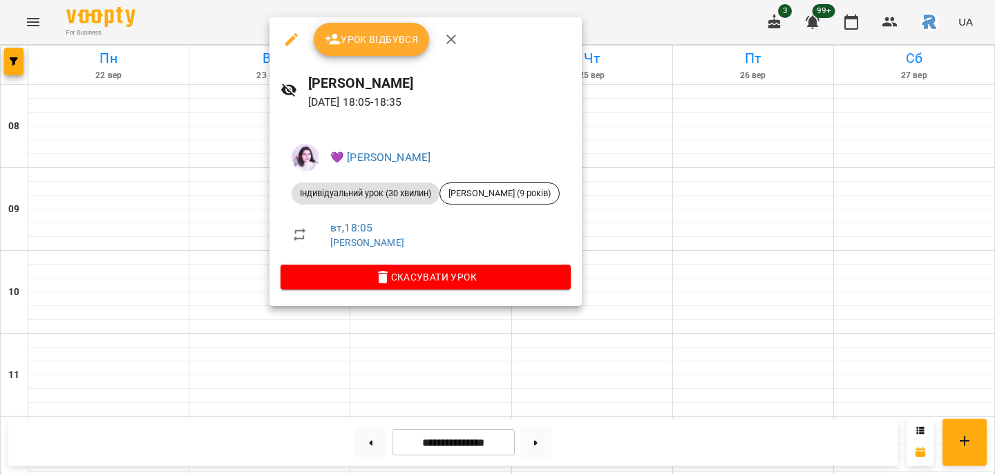
click at [229, 281] on div at bounding box center [497, 237] width 995 height 474
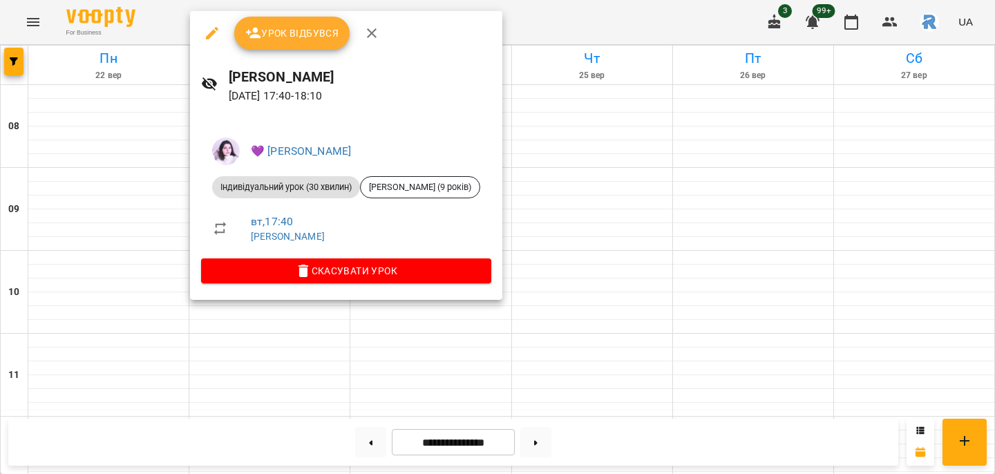
click at [169, 258] on div at bounding box center [497, 237] width 995 height 474
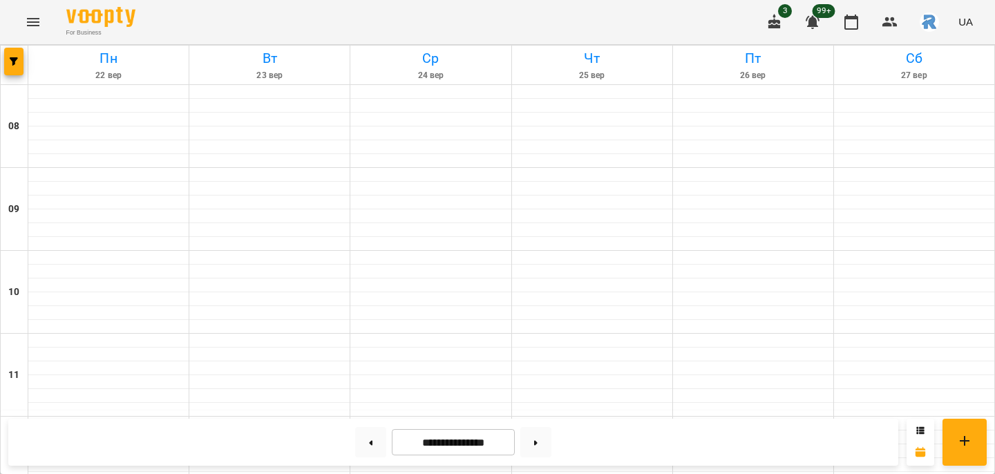
scroll to position [750, 0]
click at [355, 445] on button at bounding box center [370, 442] width 31 height 30
type input "**********"
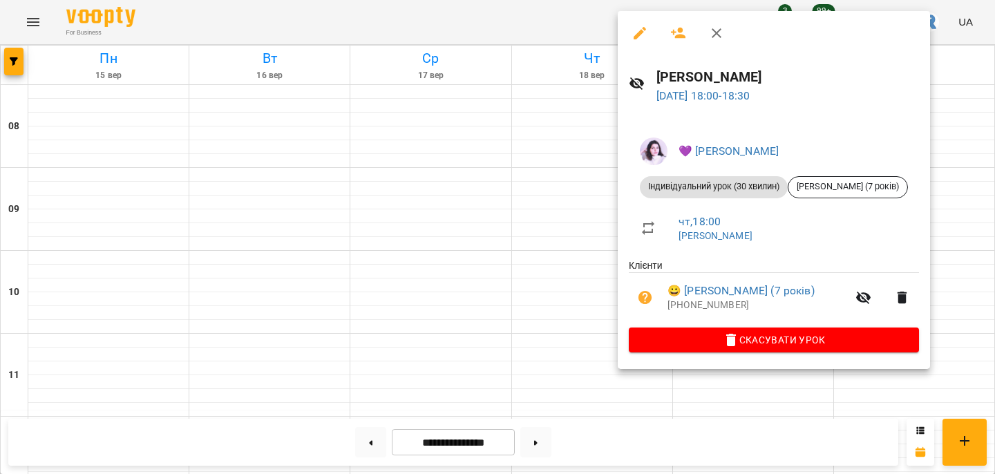
click at [464, 264] on div at bounding box center [497, 237] width 995 height 474
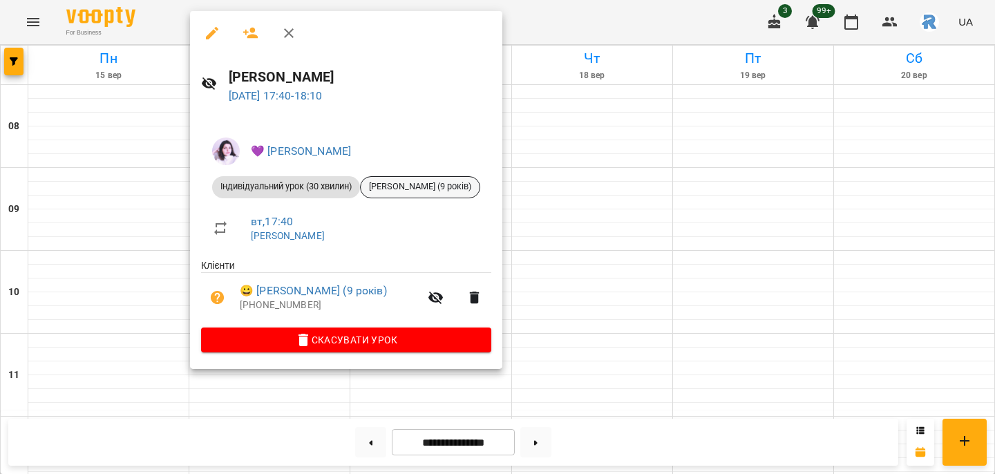
click at [377, 194] on div "[PERSON_NAME] (9 років)" at bounding box center [420, 187] width 120 height 22
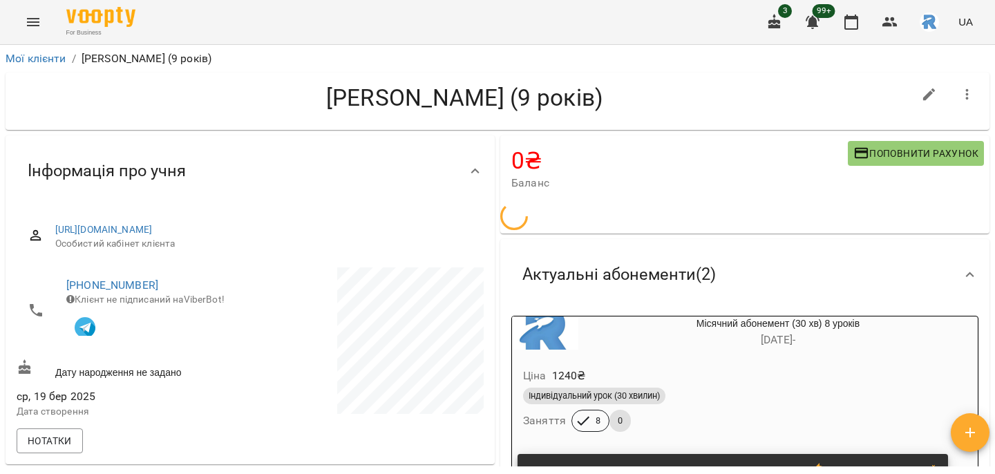
scroll to position [337, 0]
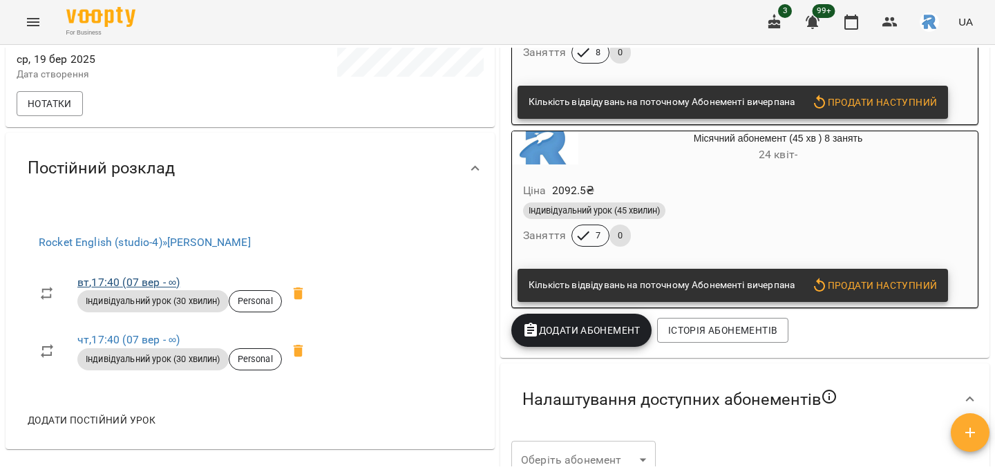
click at [135, 281] on link "вт , 17:40 ([DATE] - ∞)" at bounding box center [128, 282] width 102 height 13
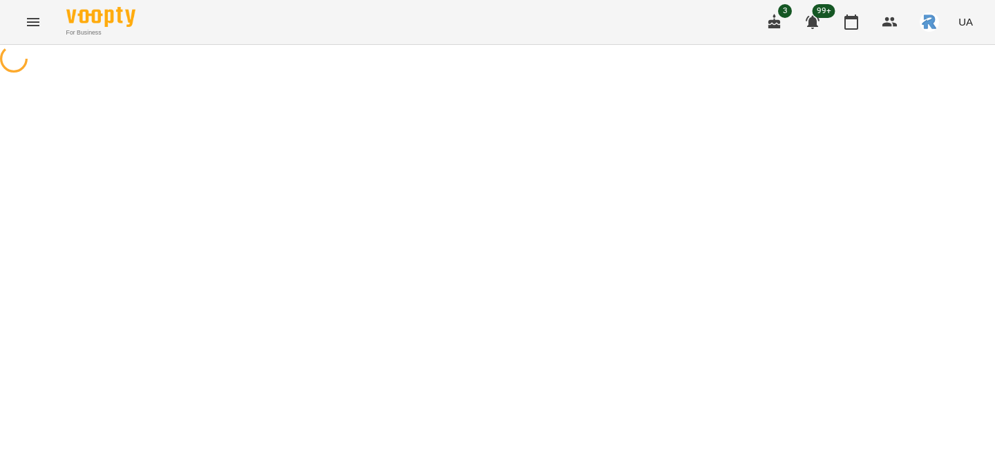
select select "*"
select select "**********"
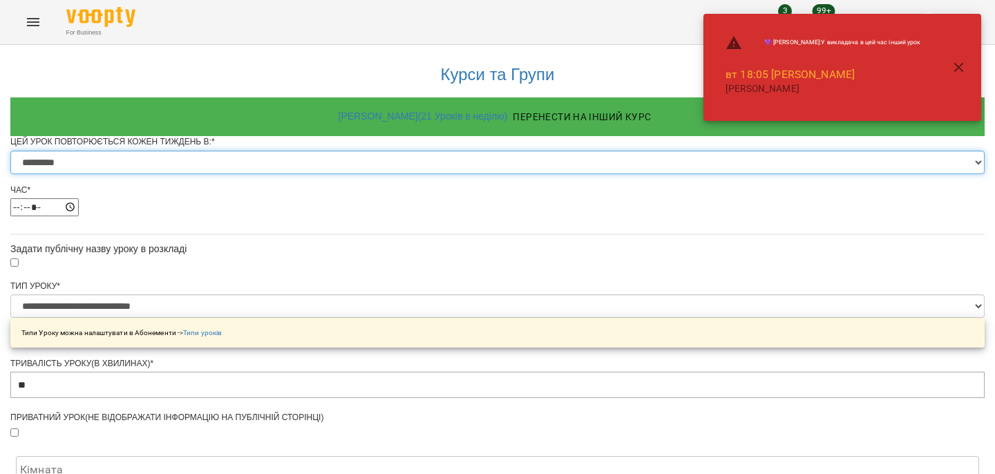
select select "*"
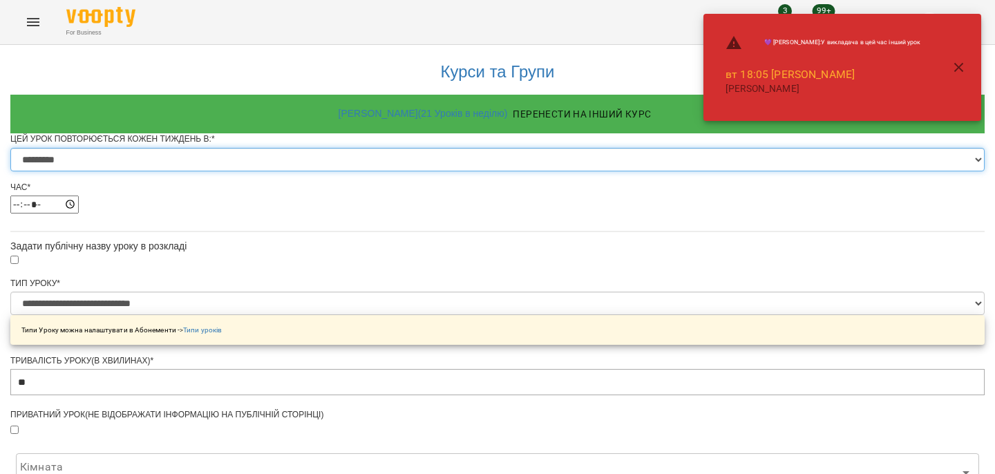
scroll to position [614, 0]
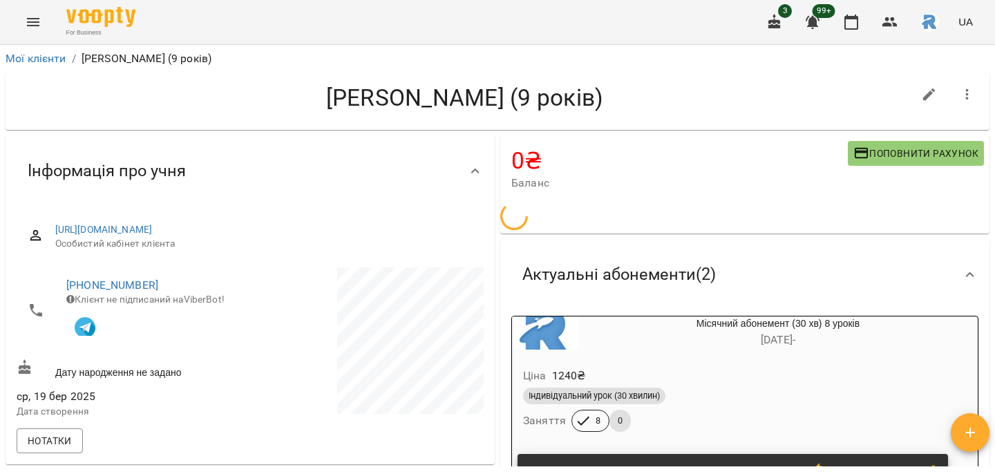
drag, startPoint x: 844, startPoint y: 18, endPoint x: 584, endPoint y: 289, distance: 375.8
click at [589, 318] on div "For Business 3 99+ UA Мої клієнти / [PERSON_NAME] (9 років) [PERSON_NAME] (9 ро…" at bounding box center [497, 259] width 995 height 519
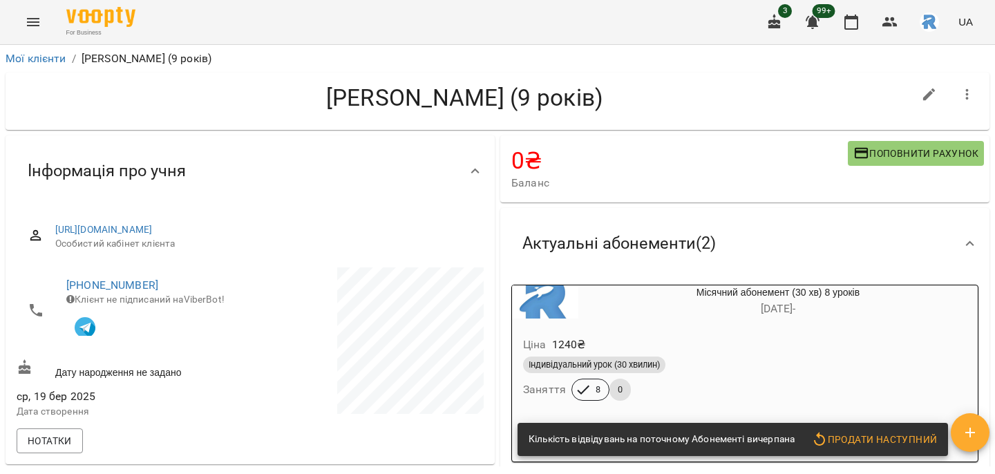
scroll to position [450, 0]
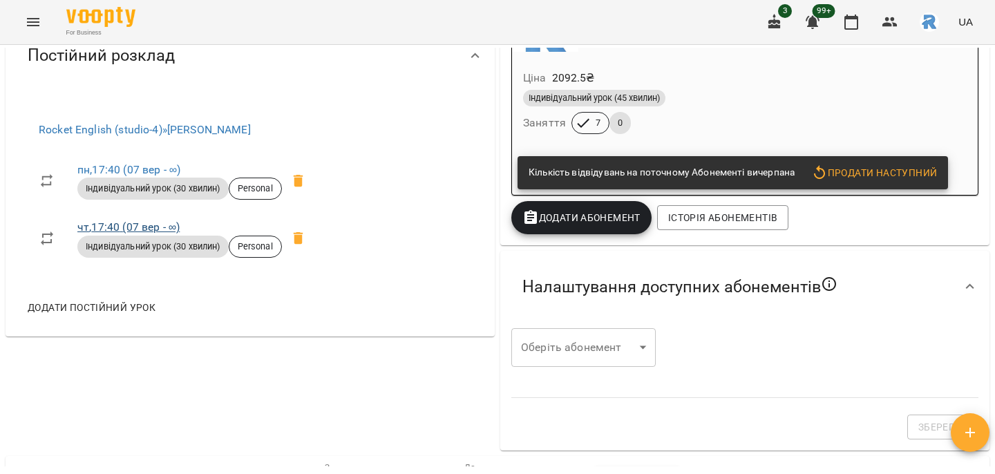
click at [139, 226] on link "чт , 17:40 ([DATE] - ∞)" at bounding box center [128, 226] width 102 height 13
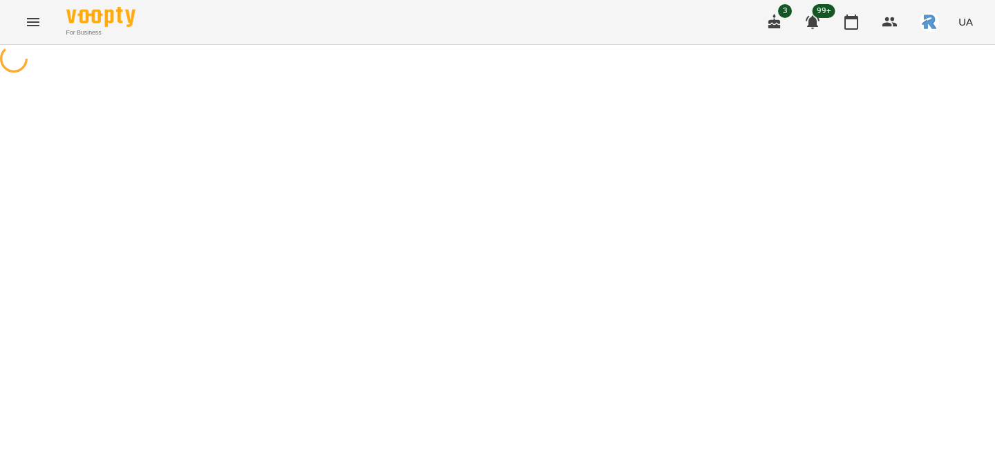
select select "*"
select select "**********"
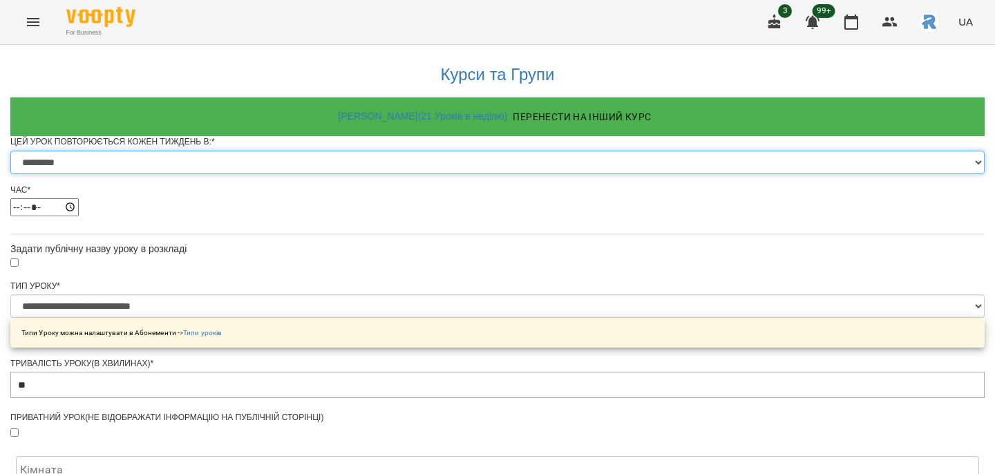
select select "*"
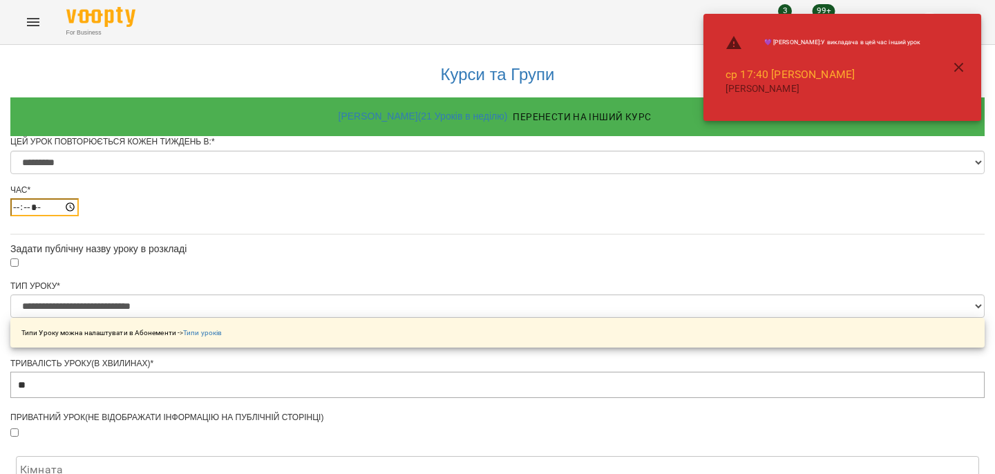
click at [79, 216] on input "*****" at bounding box center [44, 207] width 68 height 18
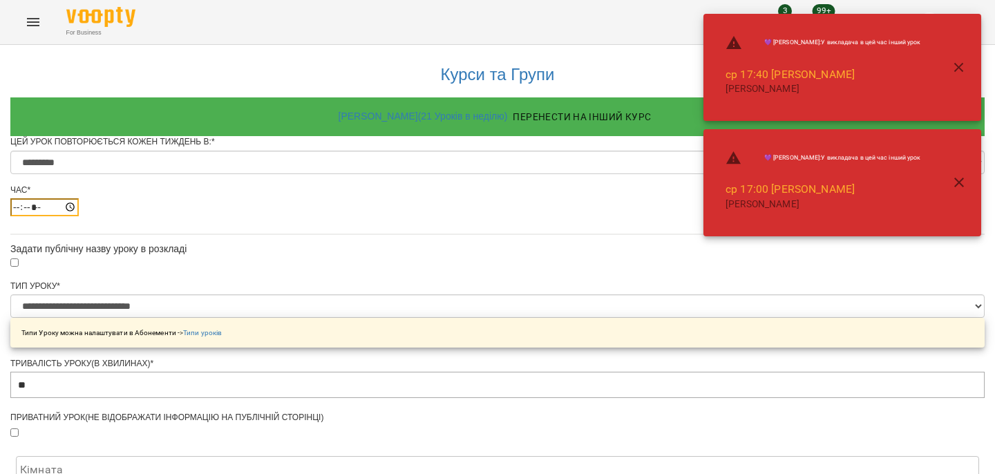
click at [79, 216] on input "*****" at bounding box center [44, 207] width 68 height 18
type input "*****"
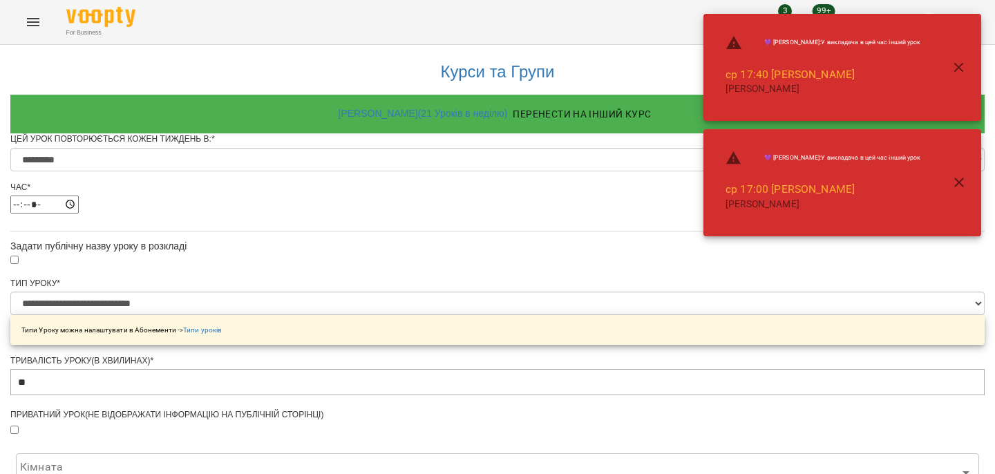
scroll to position [614, 0]
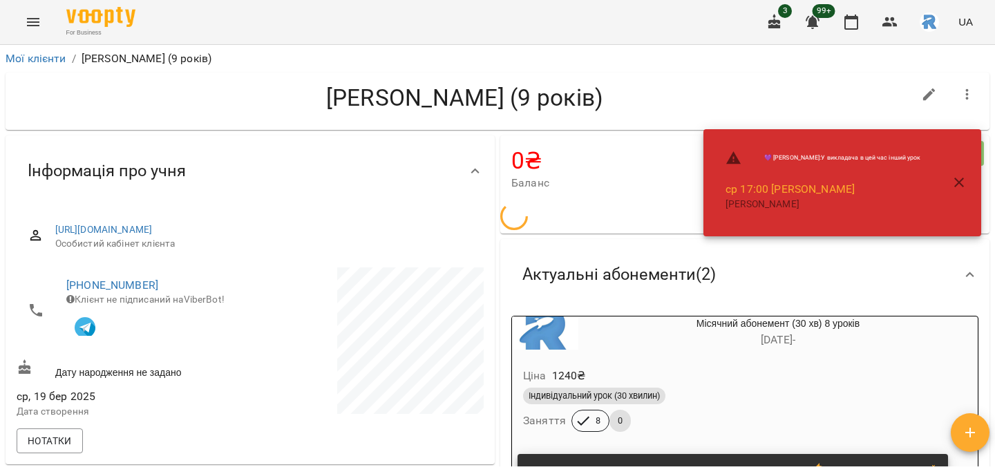
click at [962, 174] on icon "button" at bounding box center [959, 182] width 17 height 17
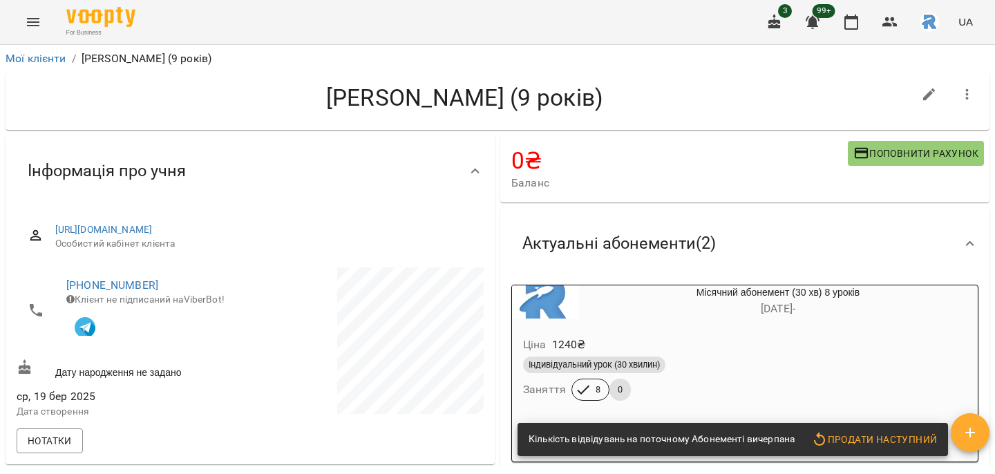
click at [844, 13] on div "💜 [PERSON_NAME] : У викладача в цей час інший урок ср 17:00 [PERSON_NAME] [PERS…" at bounding box center [842, 67] width 278 height 115
click at [854, 21] on icon "button" at bounding box center [851, 22] width 17 height 17
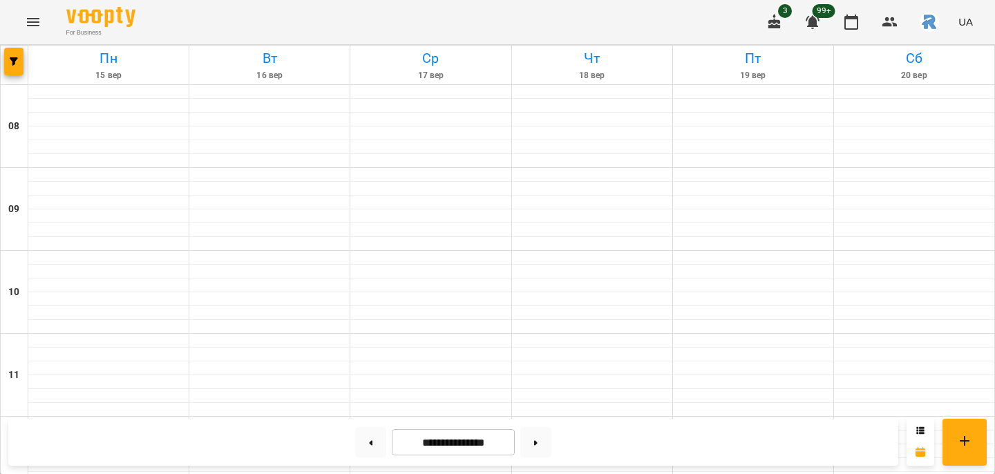
scroll to position [676, 0]
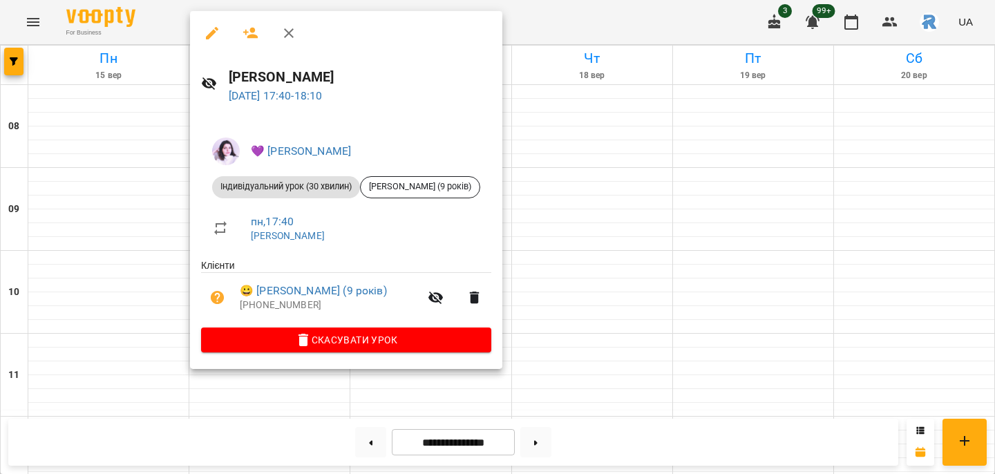
click at [550, 196] on div at bounding box center [497, 237] width 995 height 474
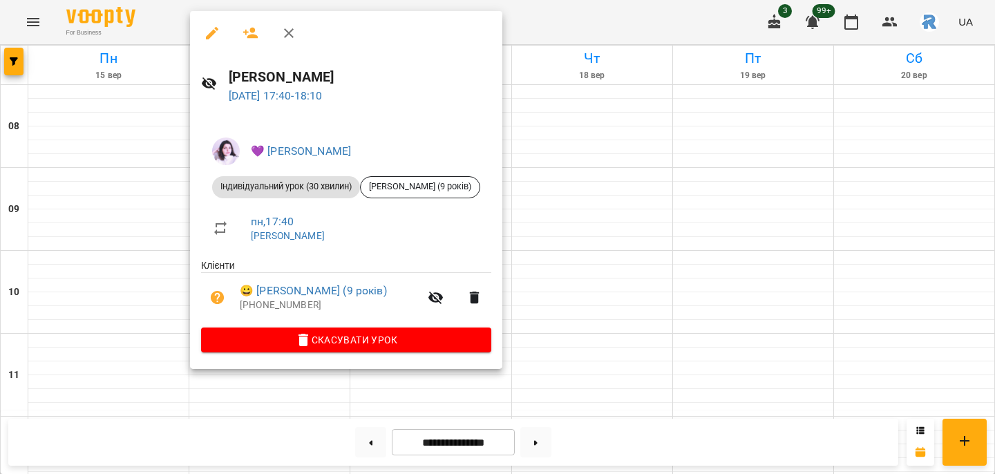
click at [209, 40] on icon "button" at bounding box center [212, 33] width 17 height 17
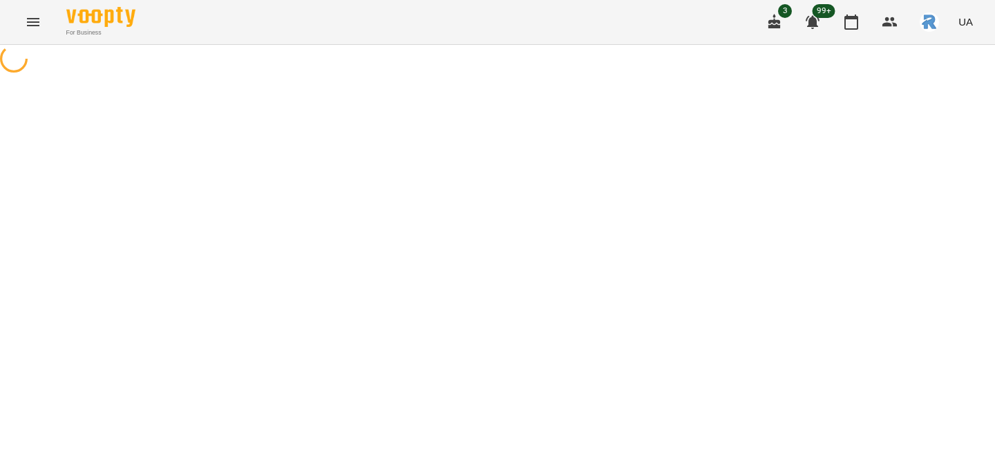
select select "**********"
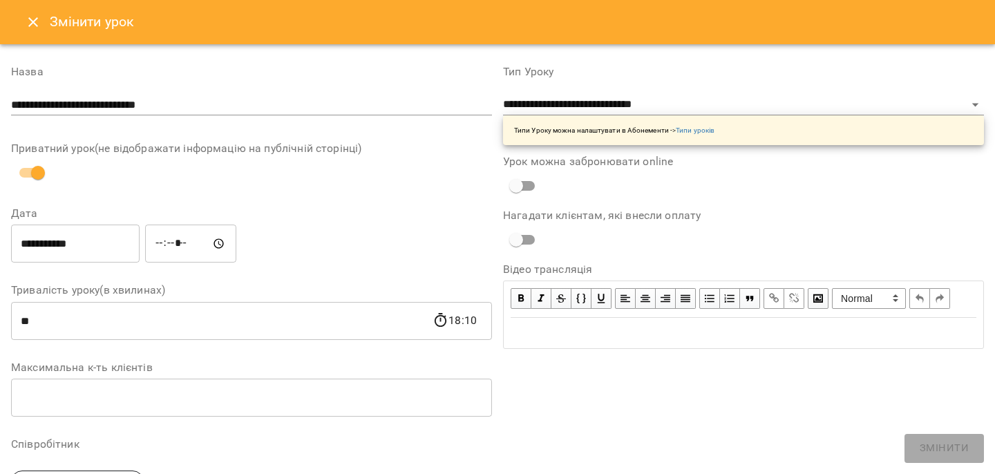
click at [96, 243] on input "**********" at bounding box center [75, 244] width 129 height 39
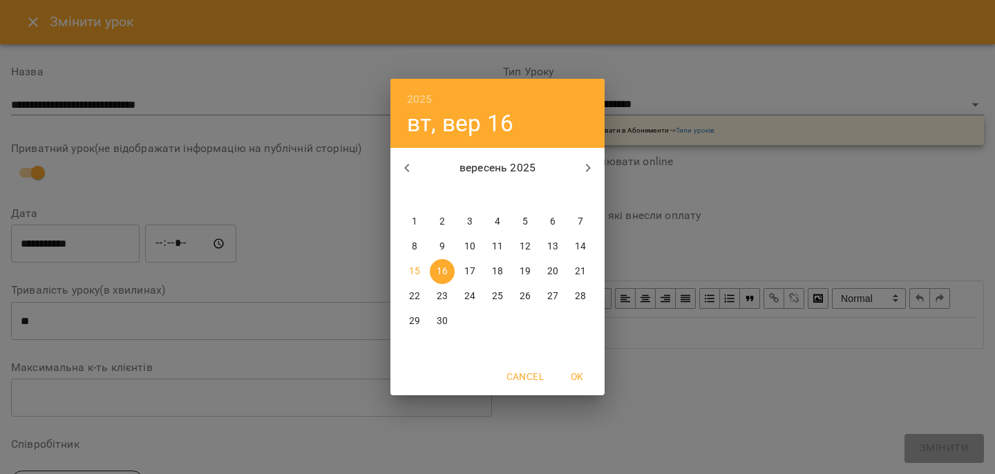
click at [415, 267] on p "15" at bounding box center [414, 272] width 11 height 14
type input "**********"
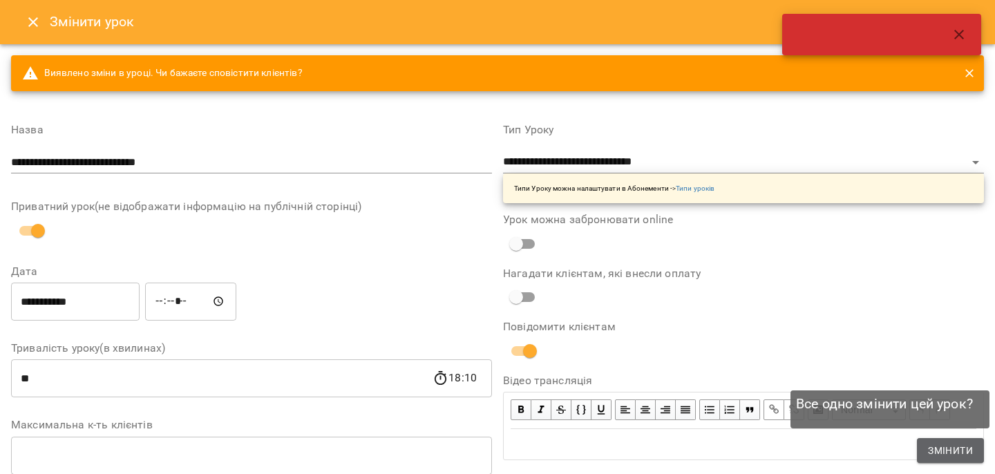
click at [937, 443] on span "Змінити" at bounding box center [950, 450] width 45 height 17
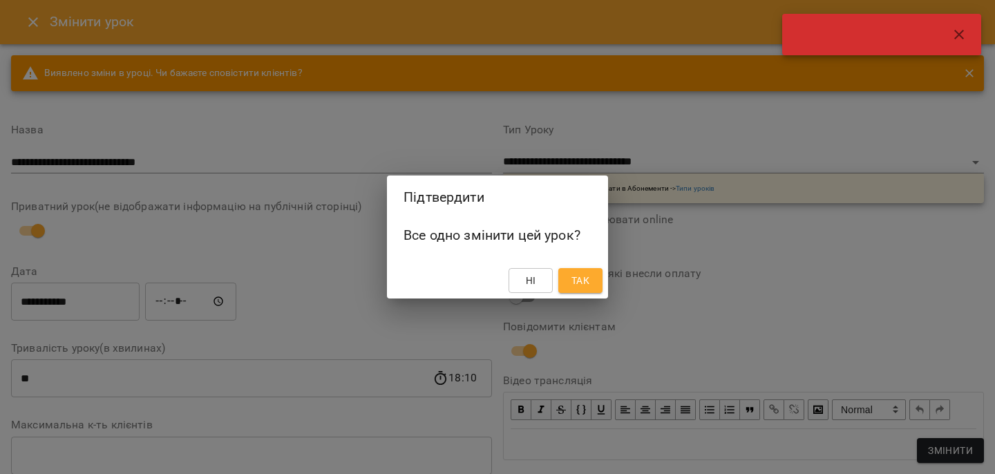
click at [587, 281] on span "Так" at bounding box center [580, 280] width 18 height 17
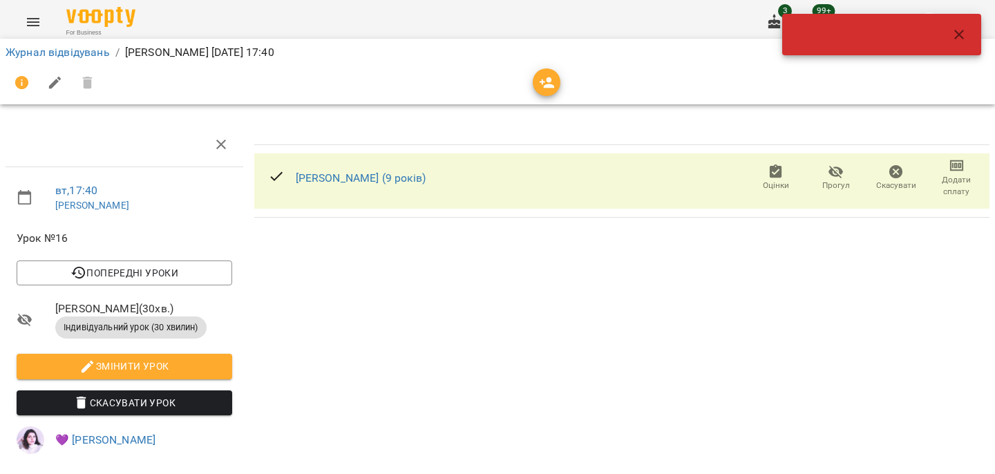
click at [954, 38] on icon "button" at bounding box center [959, 34] width 17 height 17
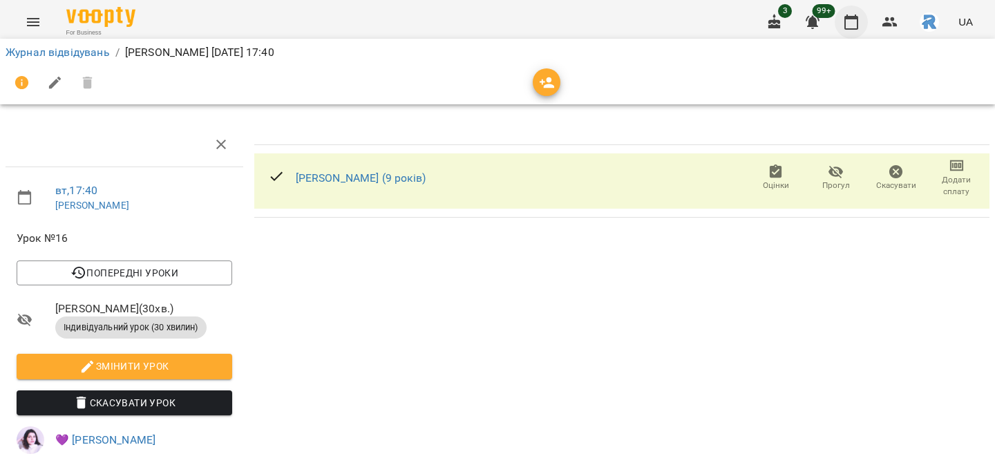
click at [861, 22] on button "button" at bounding box center [851, 22] width 33 height 33
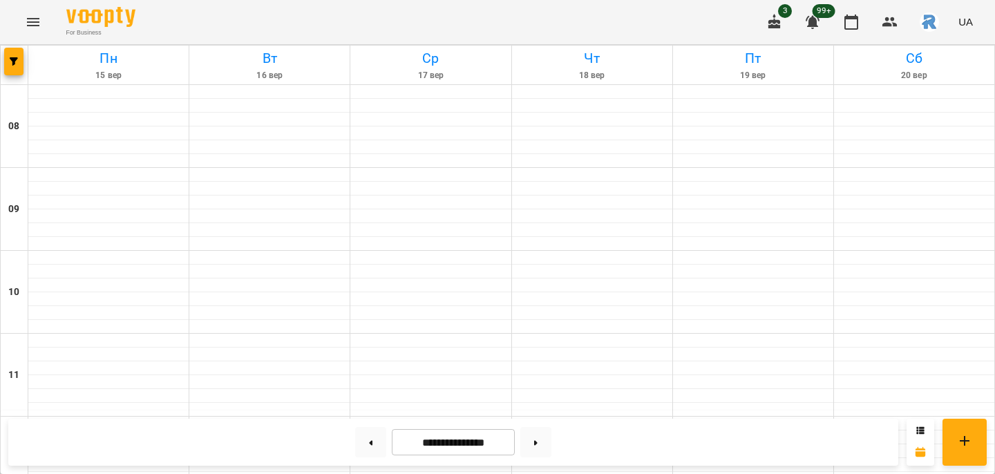
scroll to position [676, 0]
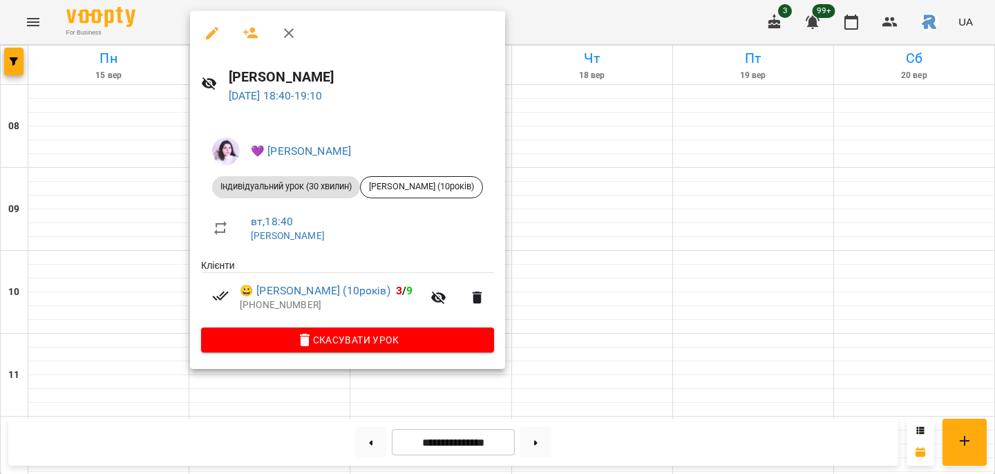
click at [549, 266] on div at bounding box center [497, 237] width 995 height 474
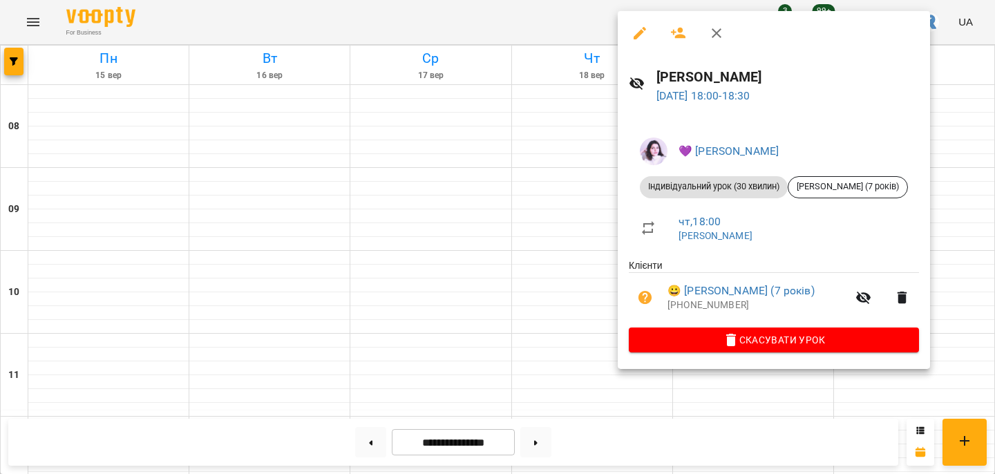
click at [543, 183] on div at bounding box center [497, 237] width 995 height 474
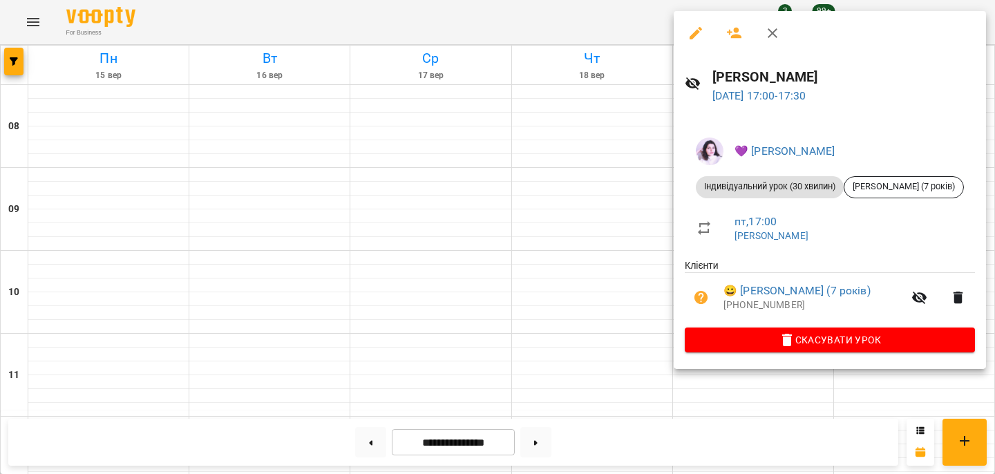
click at [592, 184] on div at bounding box center [497, 237] width 995 height 474
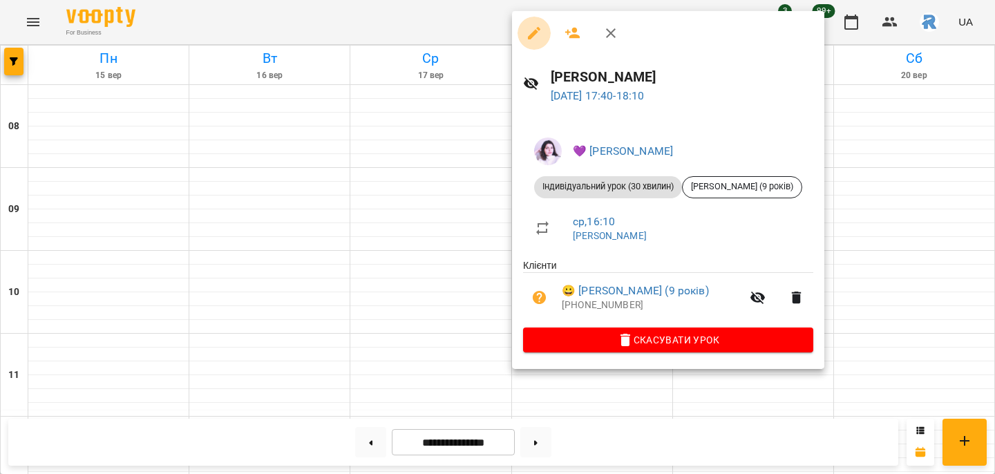
click at [541, 34] on icon "button" at bounding box center [534, 33] width 17 height 17
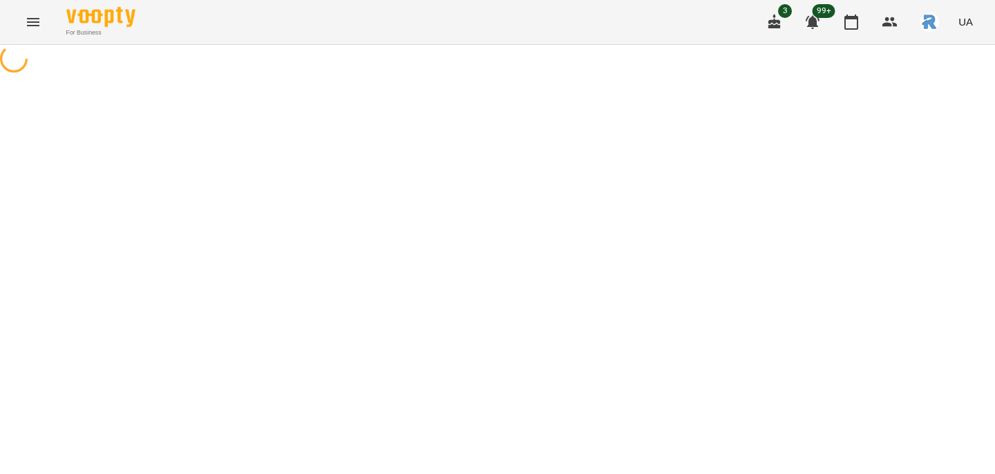
select select "**********"
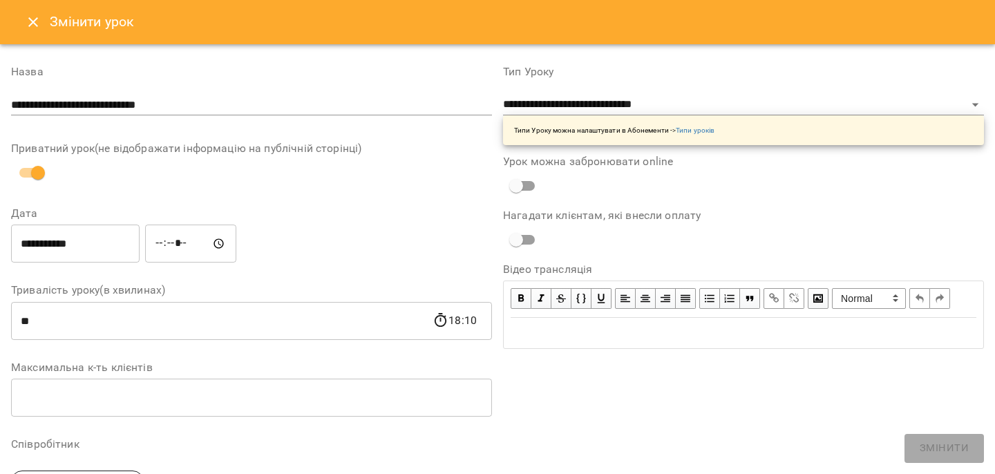
click at [77, 243] on input "**********" at bounding box center [75, 244] width 129 height 39
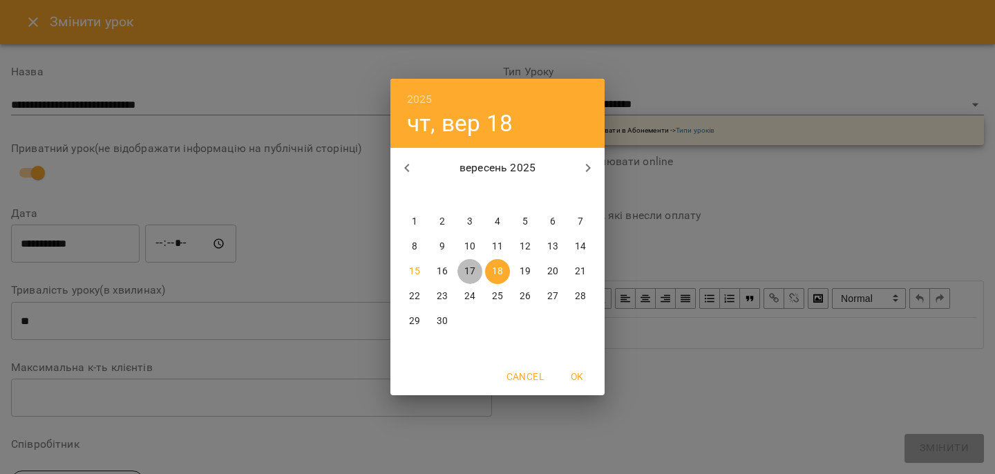
click at [463, 269] on span "17" at bounding box center [469, 272] width 25 height 14
type input "**********"
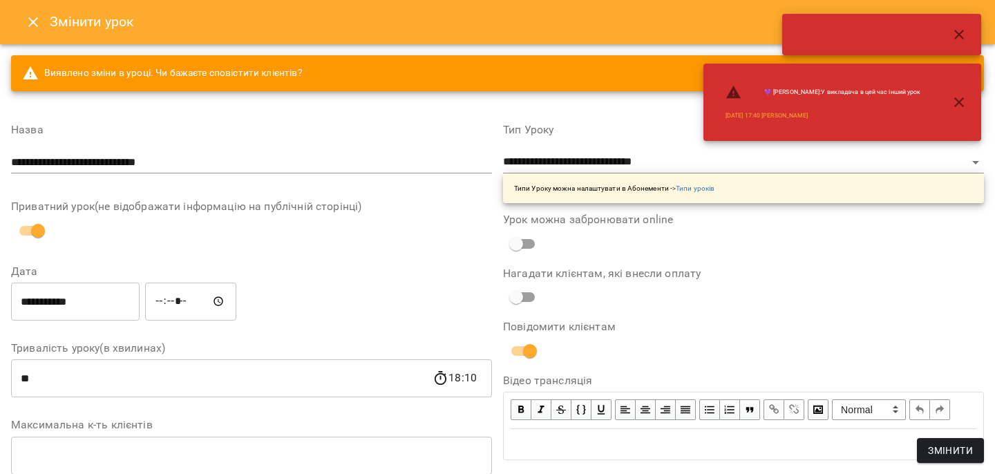
click at [171, 301] on input "*****" at bounding box center [190, 301] width 91 height 39
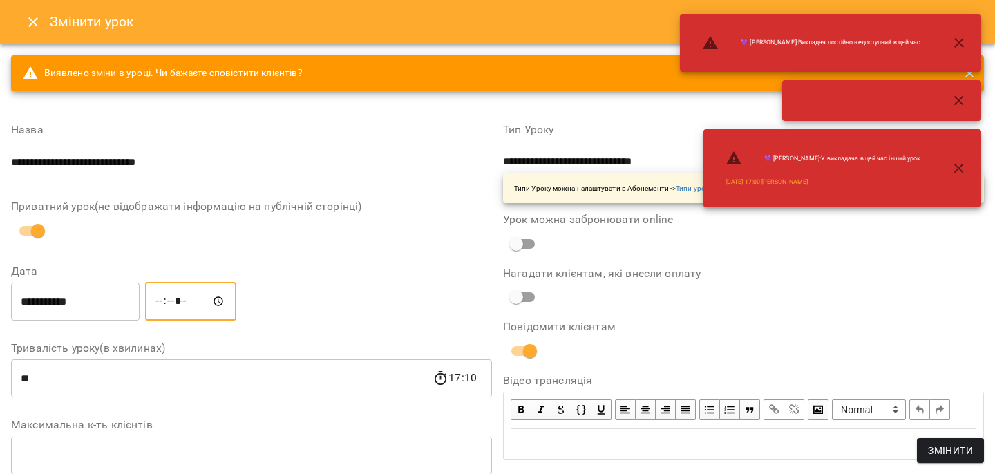
click at [184, 303] on input "*****" at bounding box center [190, 301] width 91 height 39
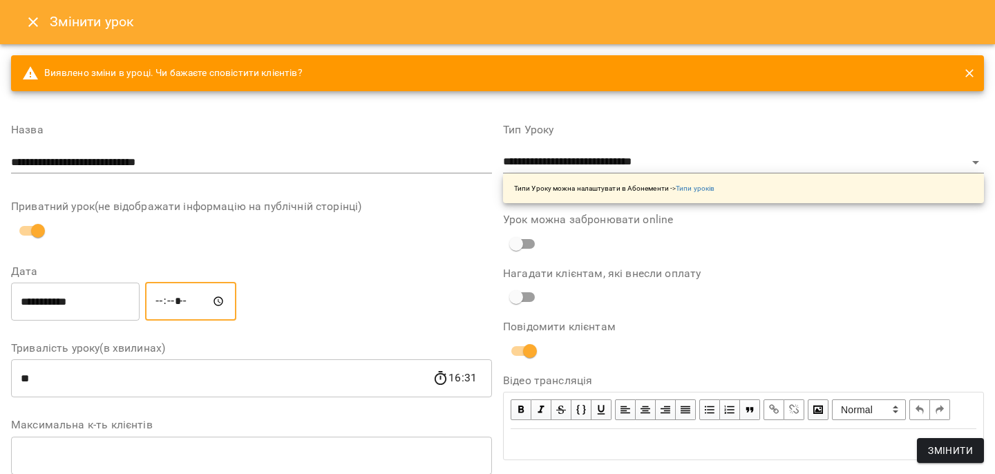
type input "*****"
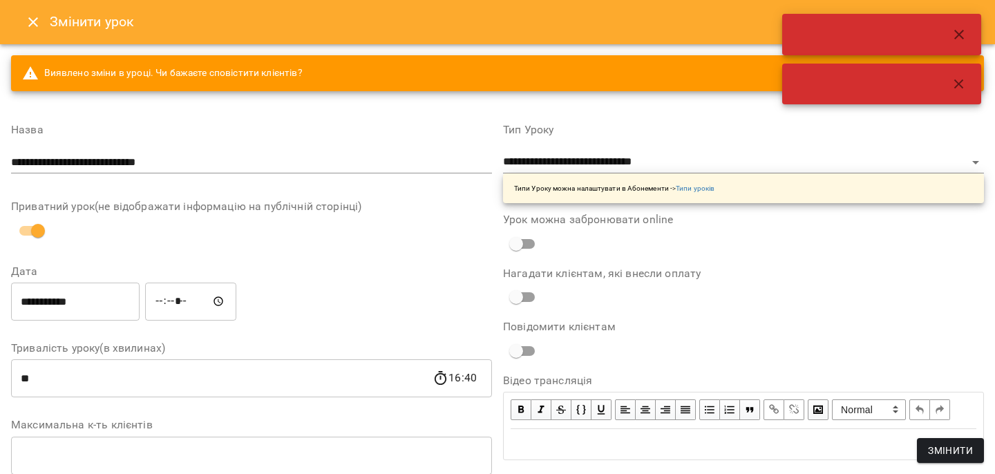
click at [950, 445] on span "Змінити" at bounding box center [950, 450] width 45 height 17
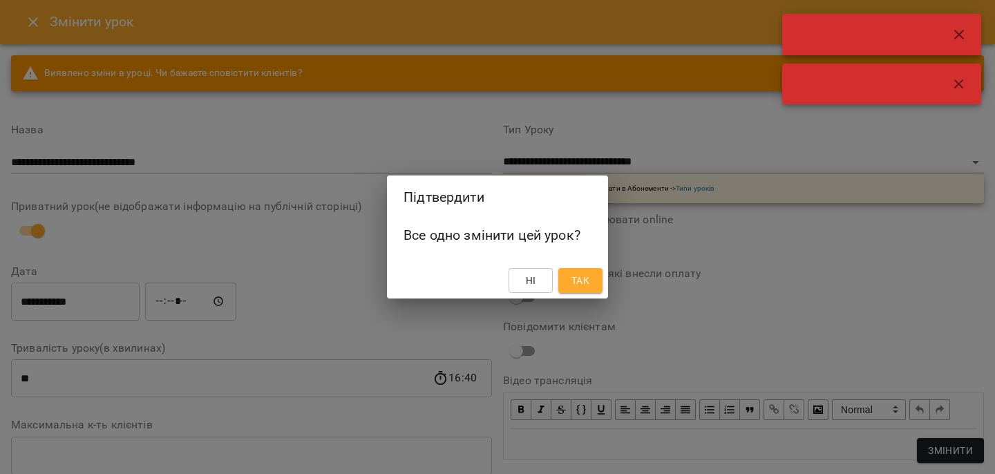
click at [562, 265] on div "Ні Так" at bounding box center [497, 281] width 221 height 36
click at [573, 276] on span "Так" at bounding box center [580, 280] width 18 height 17
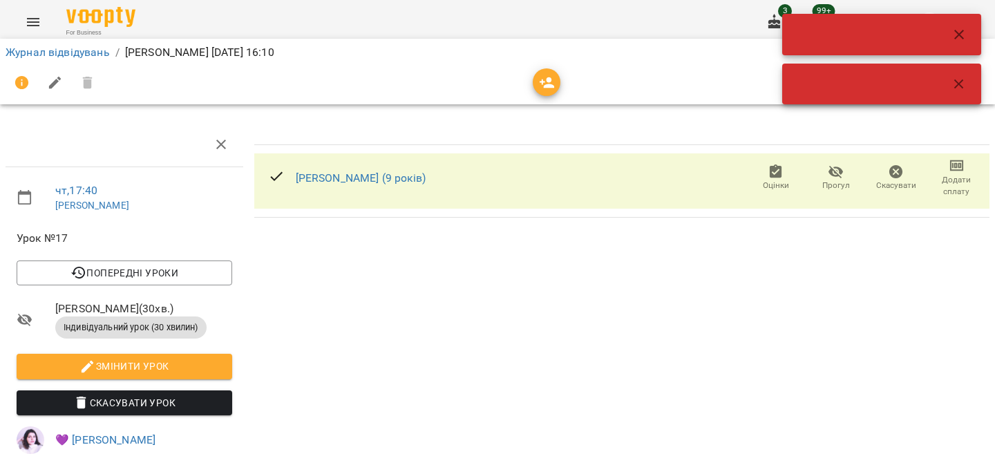
click at [950, 28] on button "button" at bounding box center [958, 34] width 33 height 33
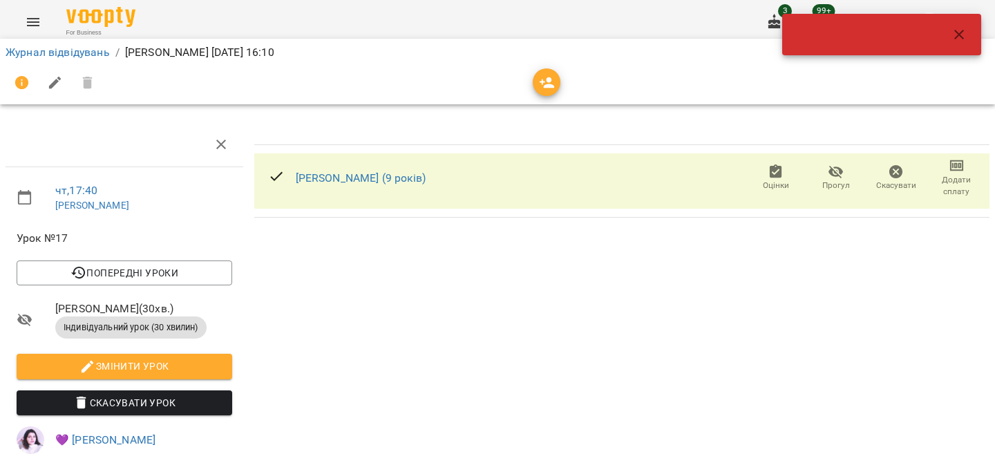
click at [964, 26] on icon "button" at bounding box center [959, 34] width 17 height 17
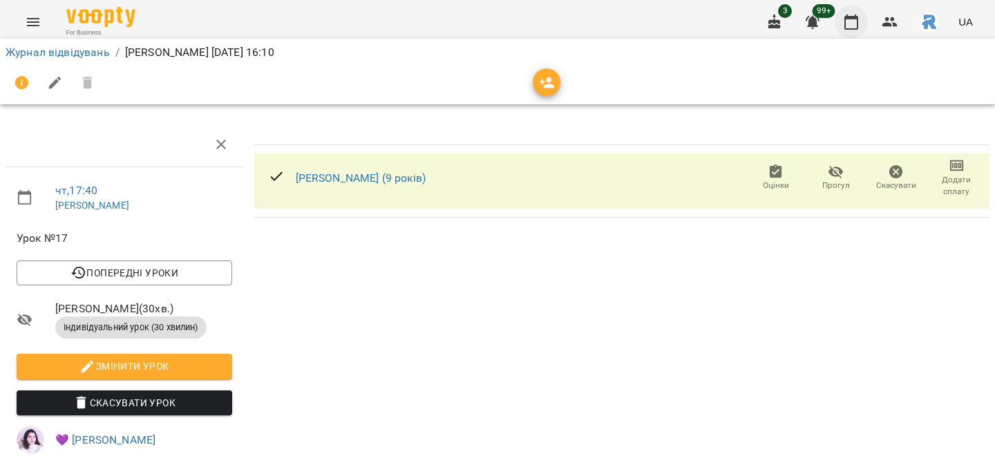
click at [858, 23] on icon "button" at bounding box center [851, 22] width 14 height 15
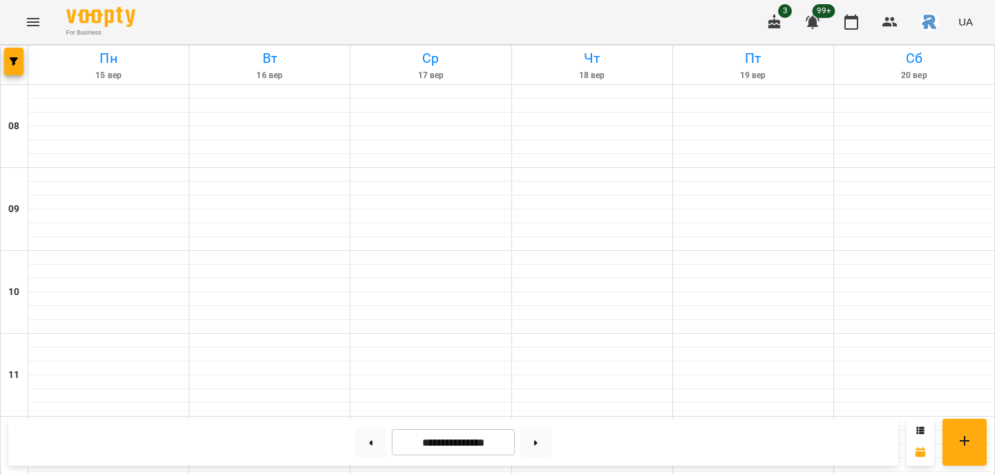
scroll to position [750, 0]
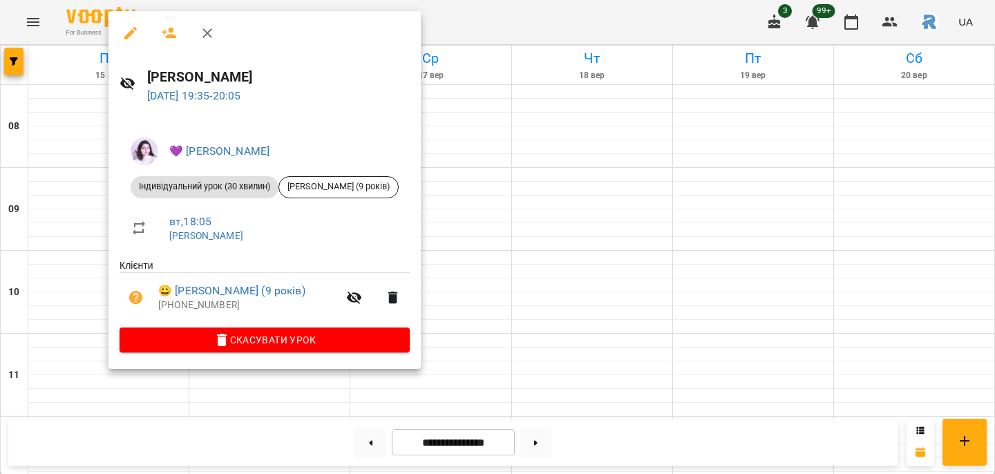
click at [41, 245] on div at bounding box center [497, 237] width 995 height 474
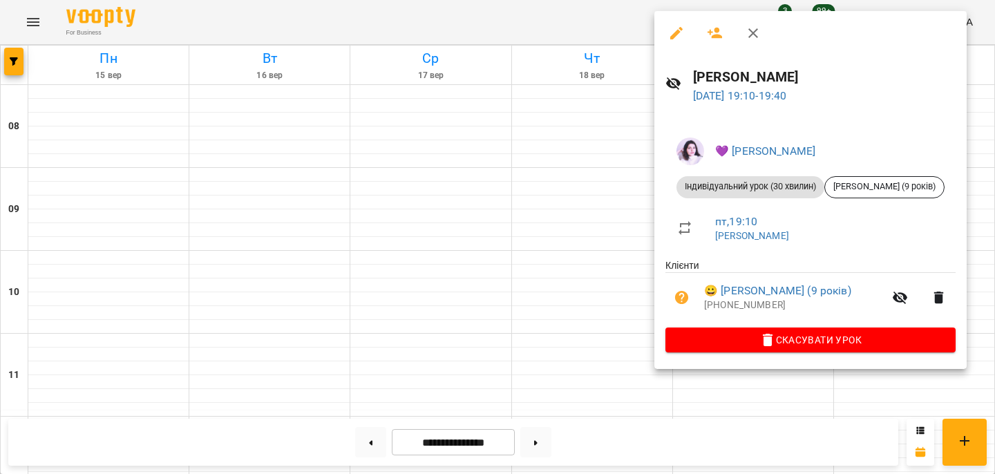
click at [529, 191] on div at bounding box center [497, 237] width 995 height 474
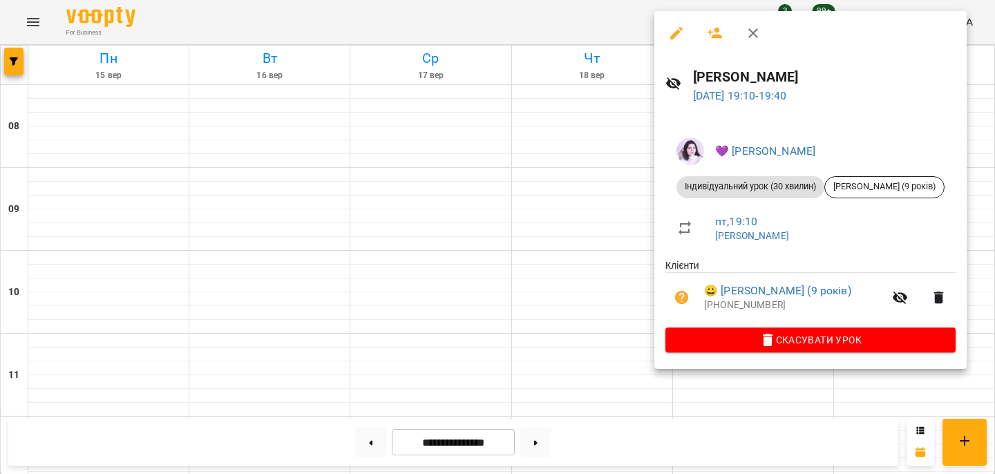
click at [625, 236] on div at bounding box center [497, 237] width 995 height 474
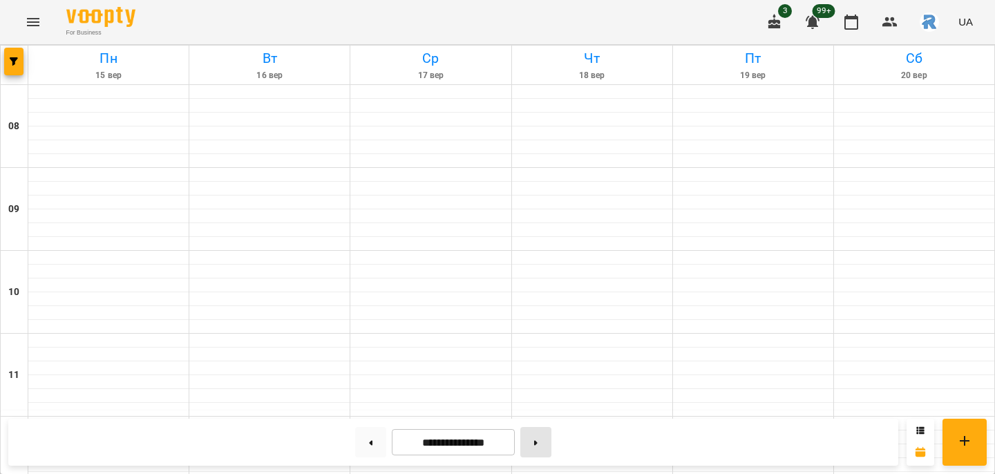
click at [539, 443] on button at bounding box center [535, 442] width 31 height 30
type input "**********"
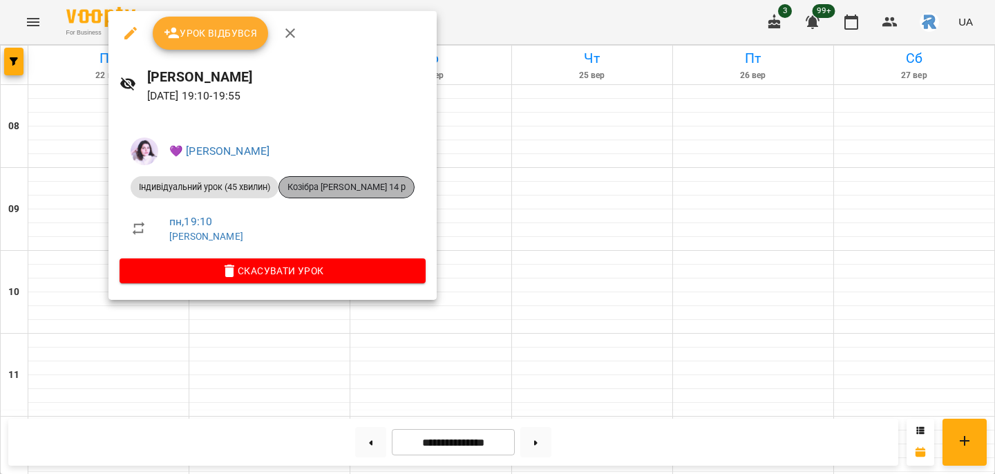
click at [366, 187] on span "Козібра [PERSON_NAME] 14 р" at bounding box center [346, 187] width 135 height 12
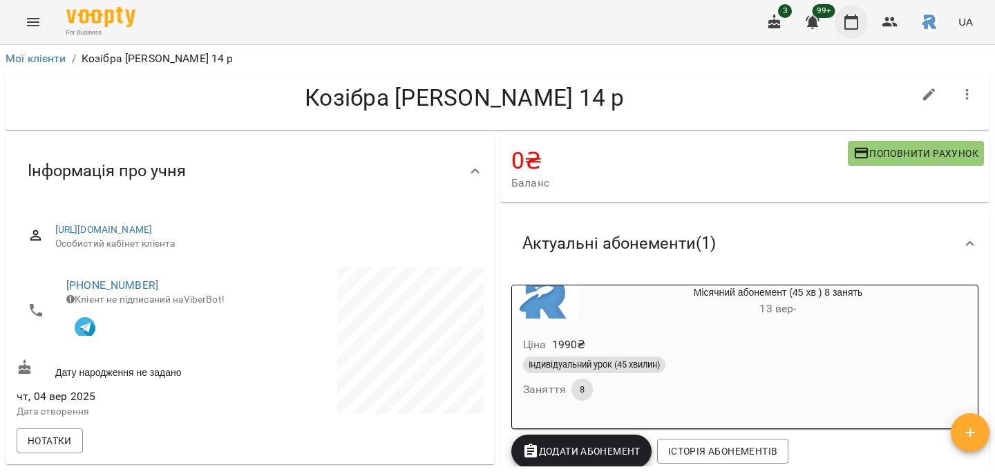
click at [853, 19] on icon "button" at bounding box center [851, 22] width 14 height 15
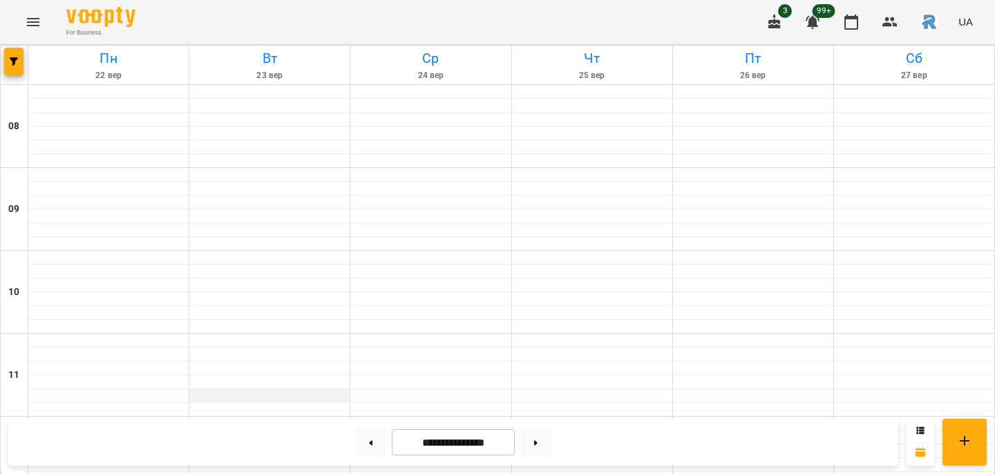
scroll to position [750, 0]
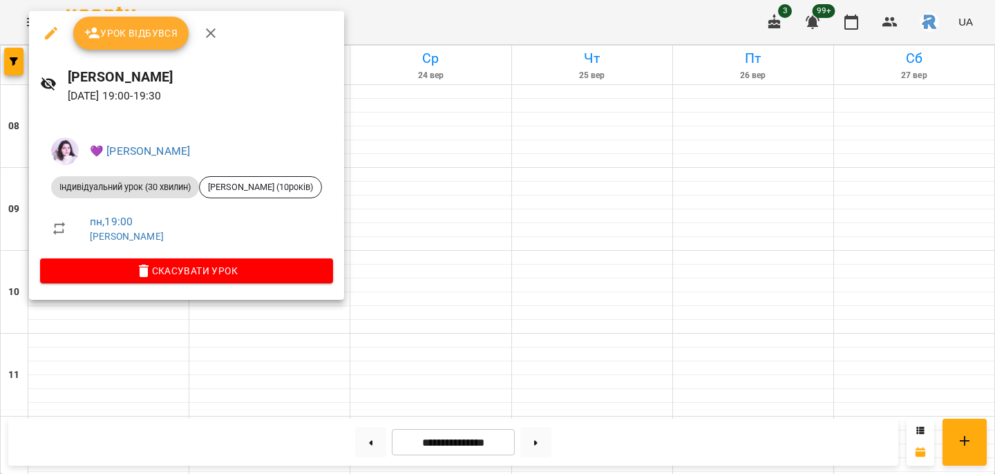
click at [395, 173] on div at bounding box center [497, 237] width 995 height 474
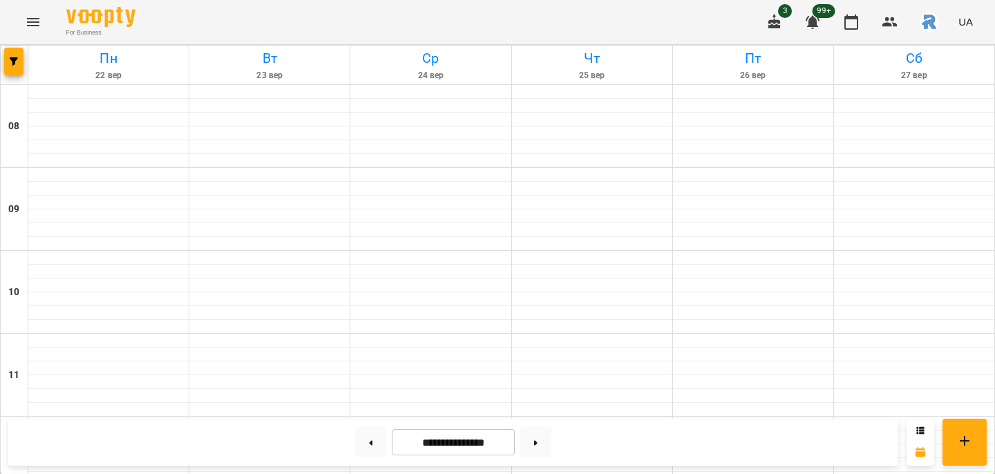
scroll to position [710, 0]
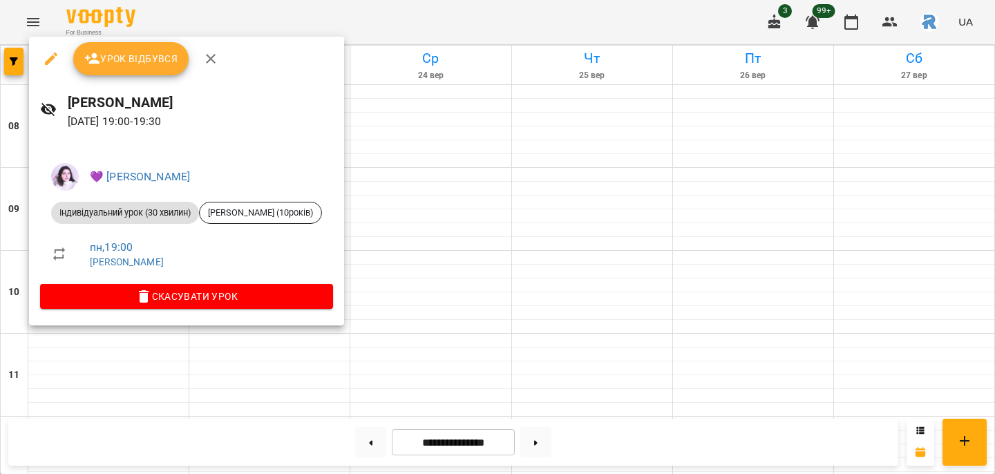
click at [178, 372] on div at bounding box center [497, 237] width 995 height 474
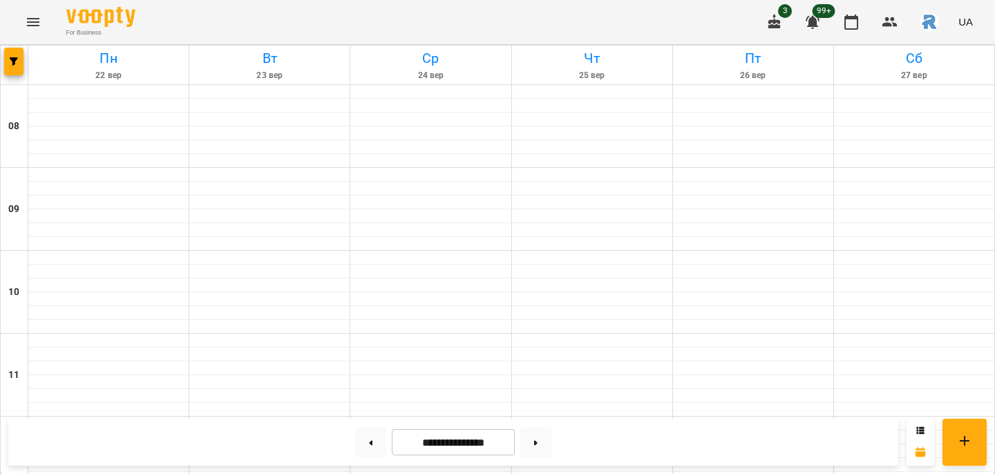
scroll to position [750, 0]
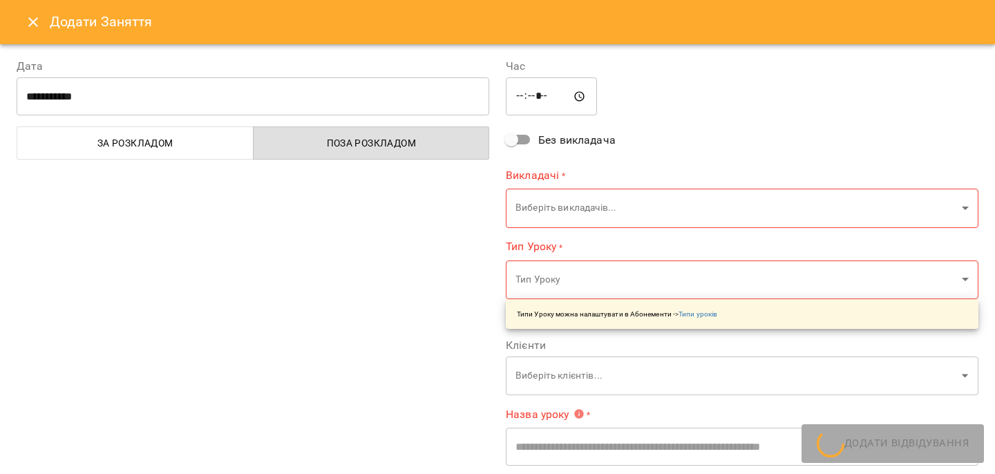
type input "**********"
click at [35, 23] on icon "Close" at bounding box center [33, 22] width 10 height 10
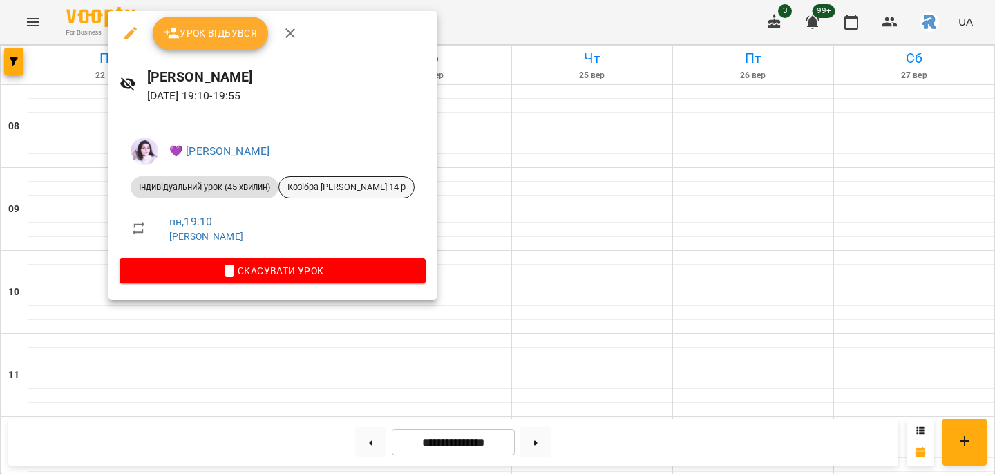
click at [331, 186] on span "Козібра [PERSON_NAME] 14 р" at bounding box center [346, 187] width 135 height 12
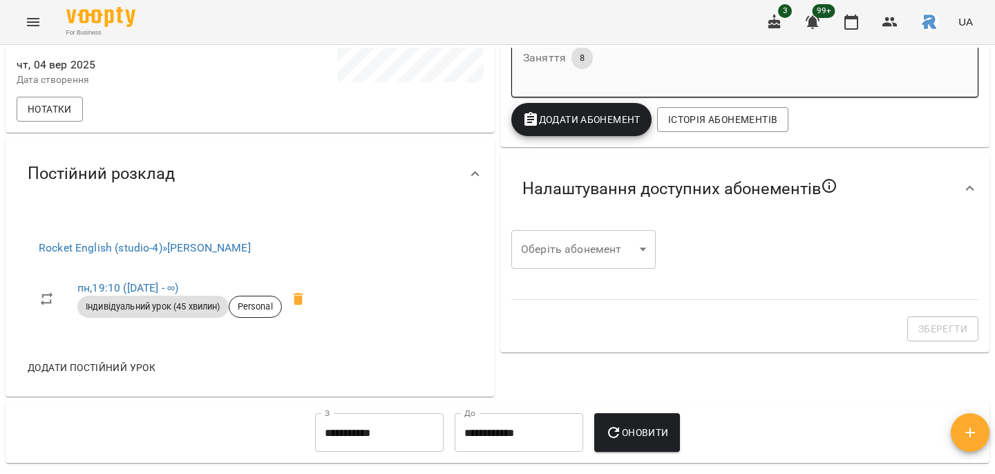
scroll to position [341, 0]
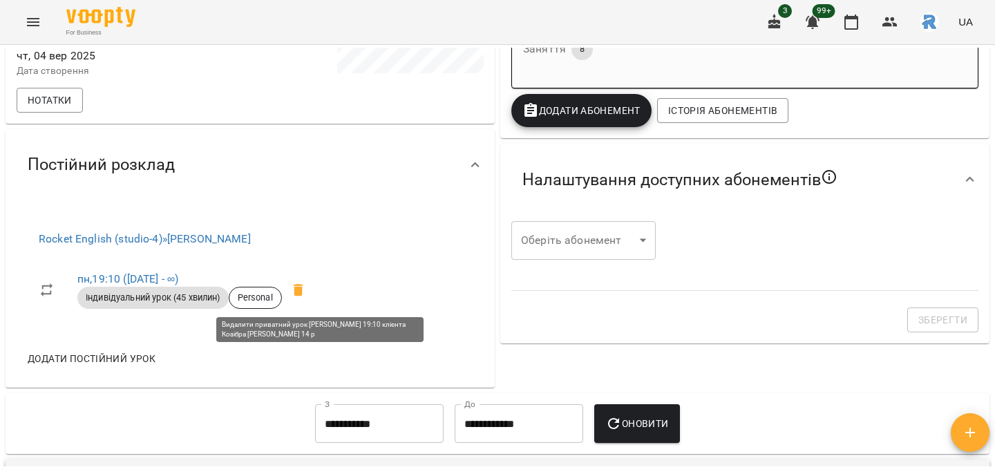
click at [315, 291] on span at bounding box center [298, 290] width 33 height 33
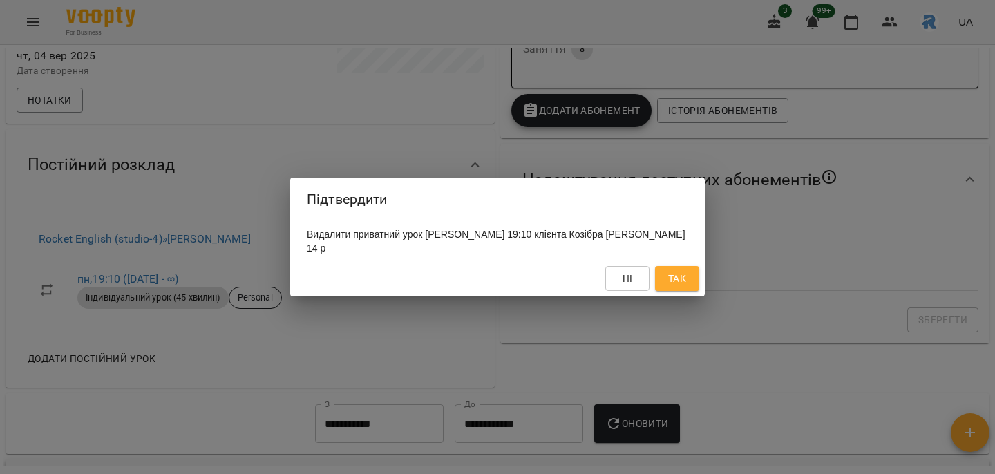
click at [646, 272] on button "Ні" at bounding box center [627, 278] width 44 height 25
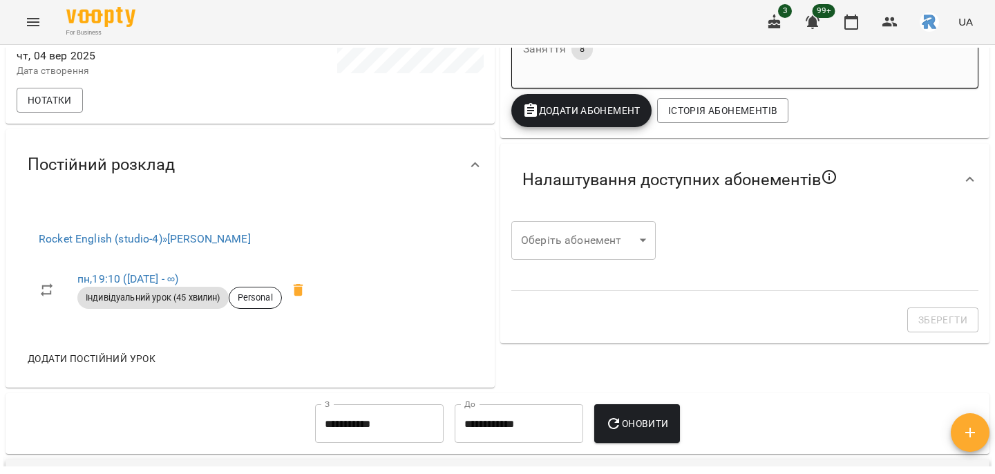
click at [315, 287] on span at bounding box center [298, 290] width 33 height 33
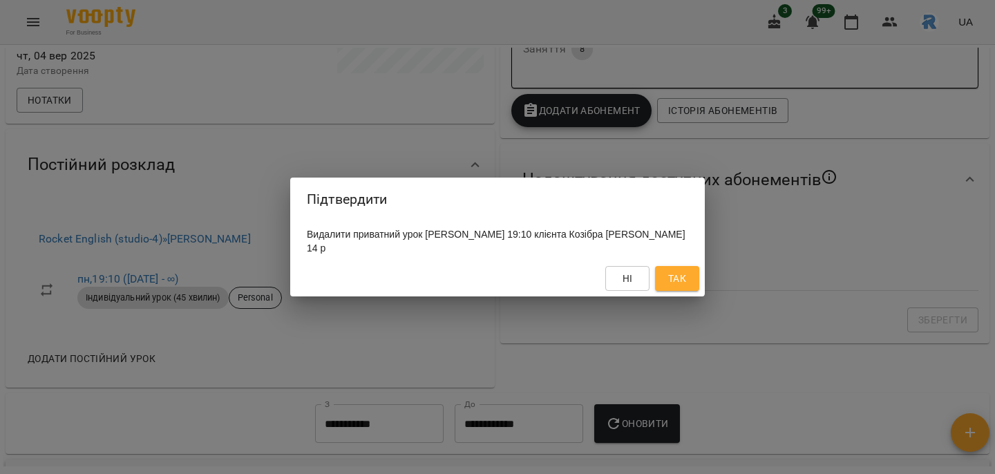
click at [686, 281] on span "Так" at bounding box center [677, 278] width 18 height 17
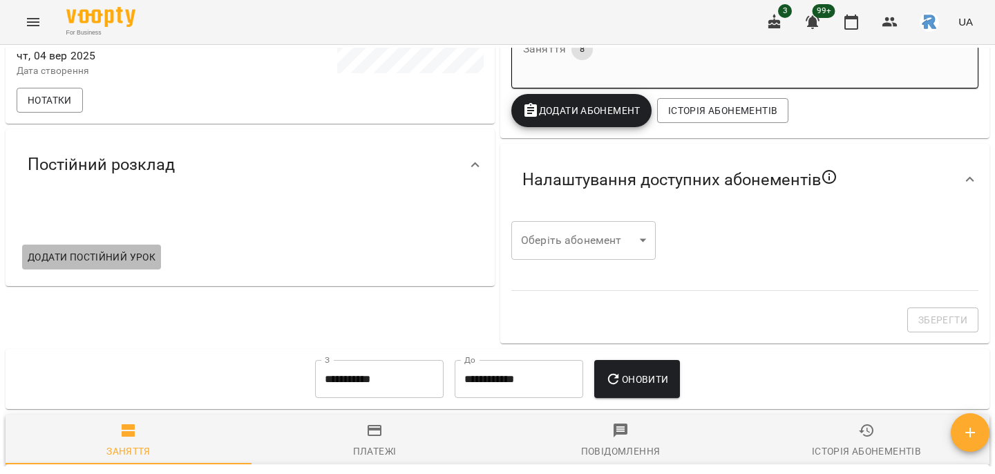
click at [143, 255] on span "Додати постійний урок" at bounding box center [92, 257] width 128 height 17
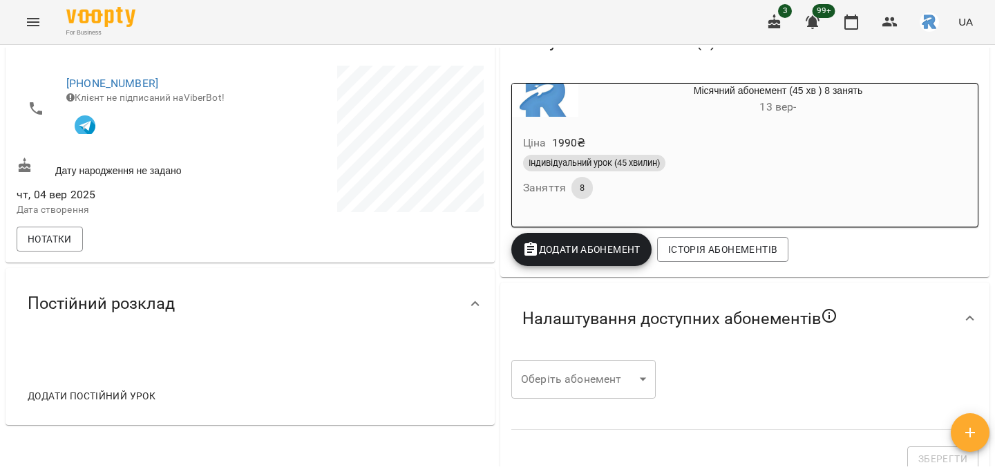
scroll to position [244, 0]
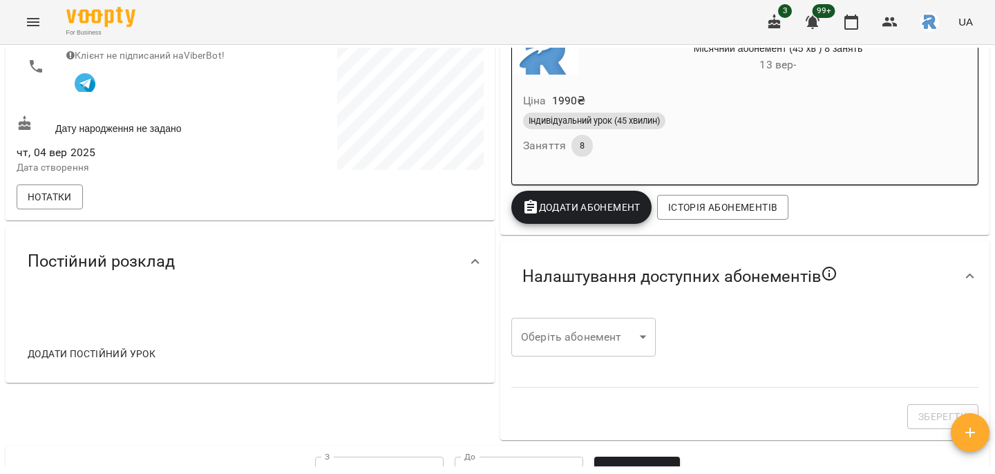
click at [86, 345] on button "Додати постійний урок" at bounding box center [91, 353] width 139 height 25
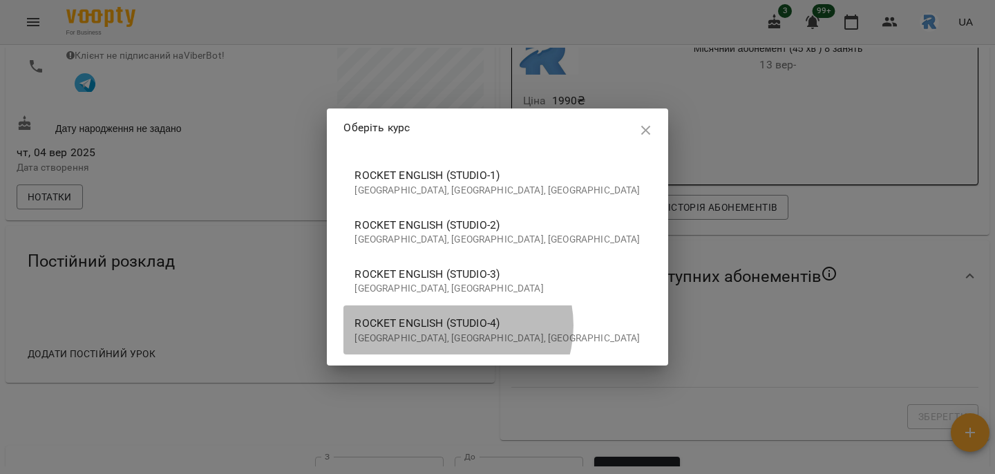
click at [507, 324] on span "Rocket English (studio-4)" at bounding box center [496, 323] width 285 height 17
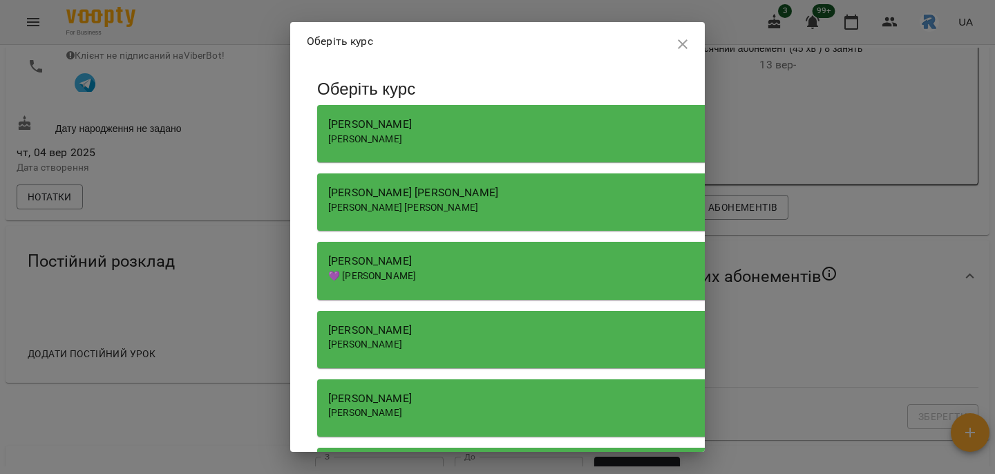
scroll to position [0, 0]
click at [476, 258] on div "[PERSON_NAME]" at bounding box center [711, 261] width 766 height 17
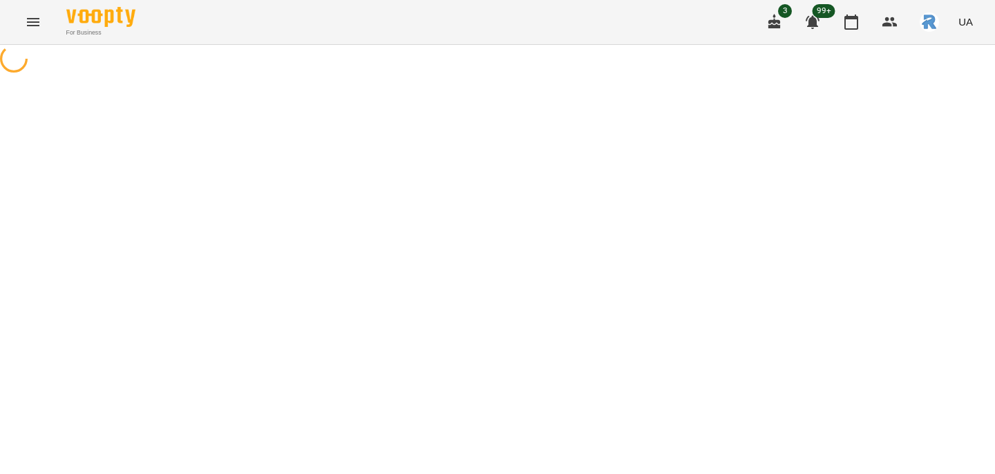
select select "**********"
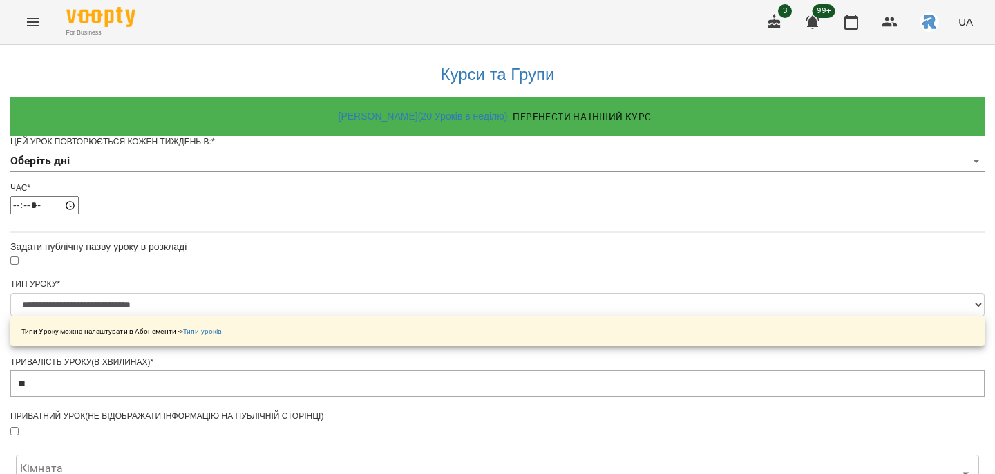
click at [434, 178] on body "**********" at bounding box center [497, 439] width 995 height 879
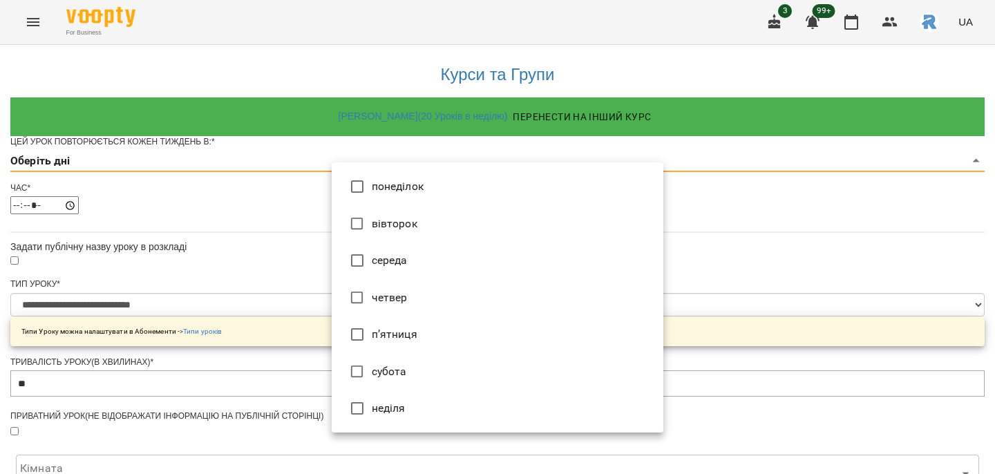
click at [435, 180] on li "понеділок" at bounding box center [498, 186] width 332 height 37
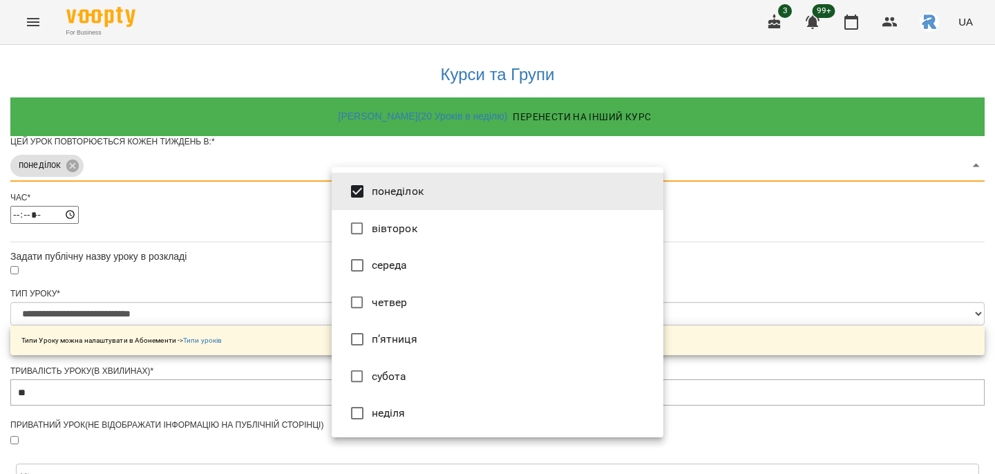
click at [400, 330] on li "п’ятниця" at bounding box center [498, 339] width 332 height 37
type input "***"
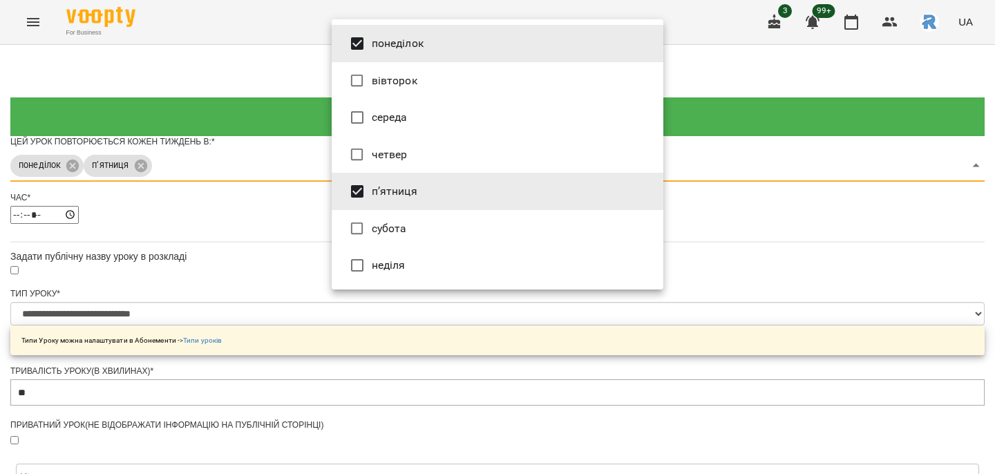
click at [771, 228] on div at bounding box center [497, 237] width 995 height 474
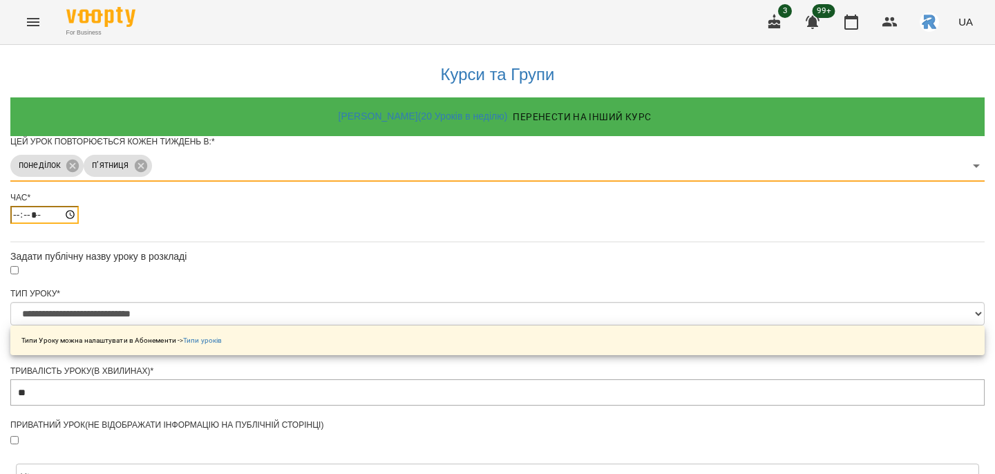
click at [79, 224] on input "*****" at bounding box center [44, 215] width 68 height 18
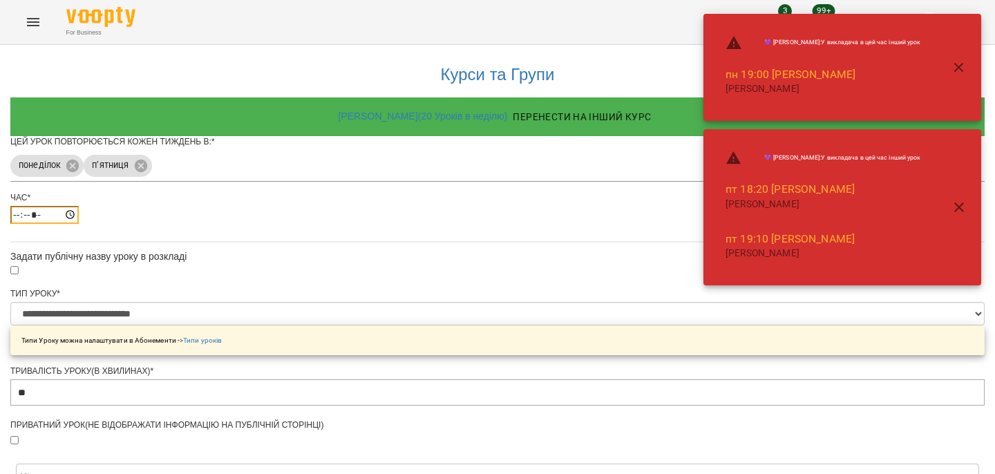
click at [79, 224] on input "*****" at bounding box center [44, 215] width 68 height 18
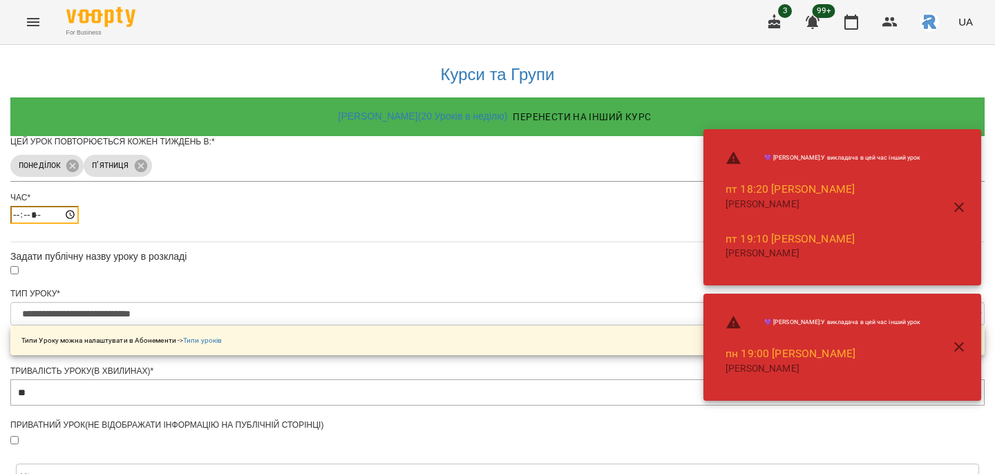
type input "*****"
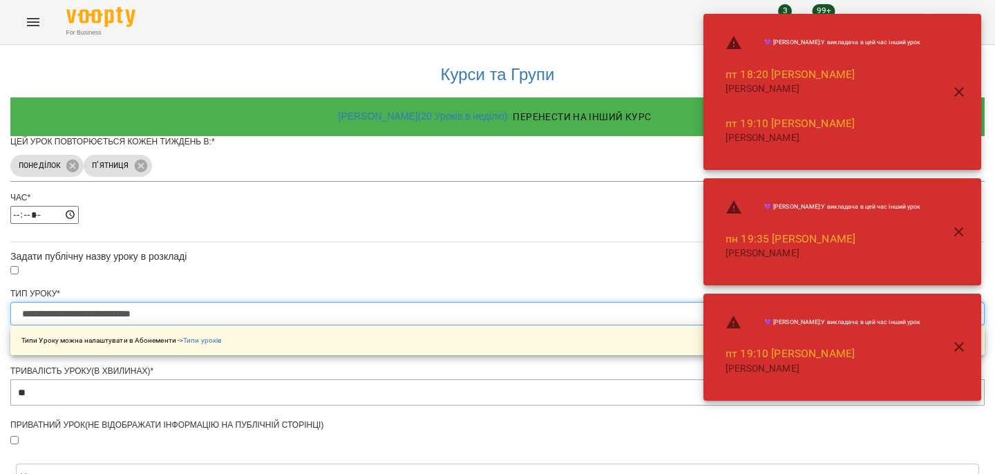
select select "**********"
type input "**"
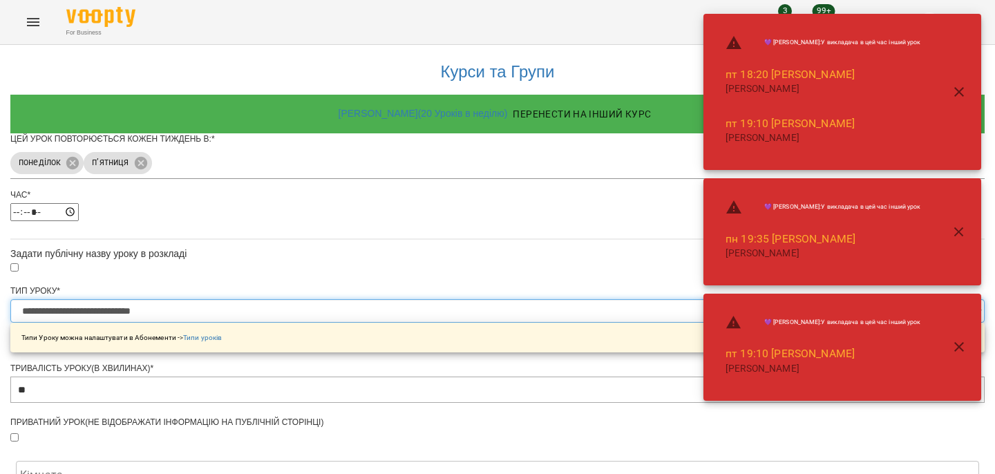
scroll to position [500, 0]
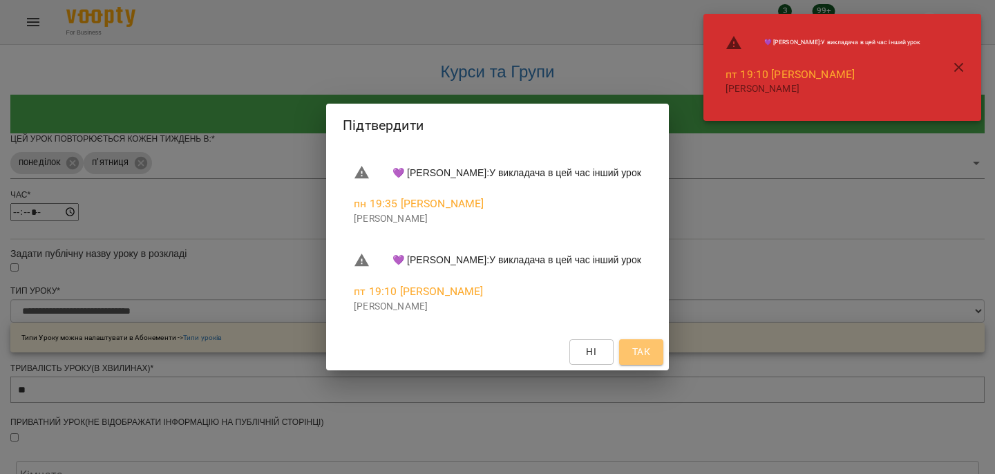
click at [650, 359] on span "Так" at bounding box center [641, 351] width 18 height 17
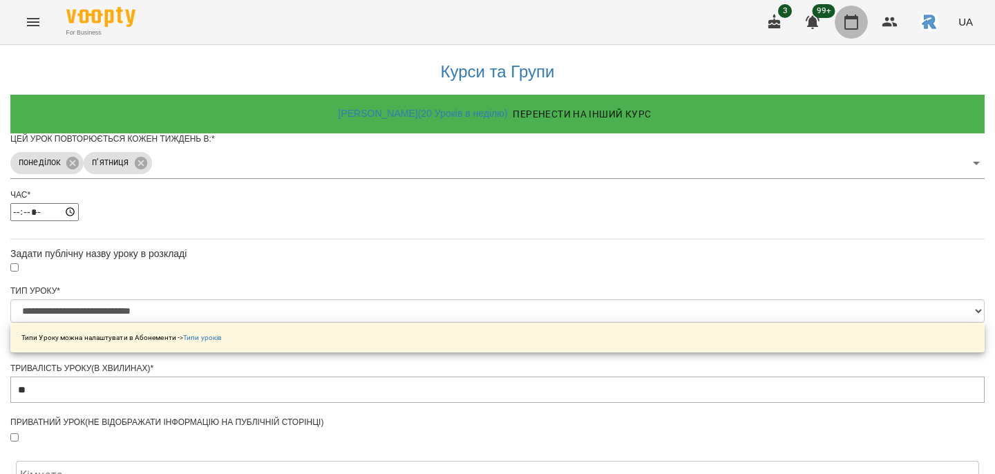
click at [849, 23] on icon "button" at bounding box center [851, 22] width 17 height 17
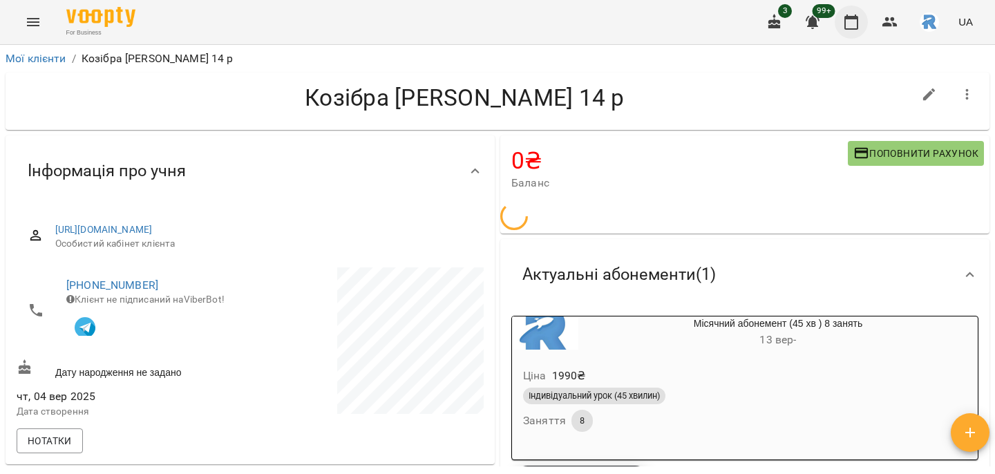
click at [852, 21] on icon "button" at bounding box center [851, 22] width 17 height 17
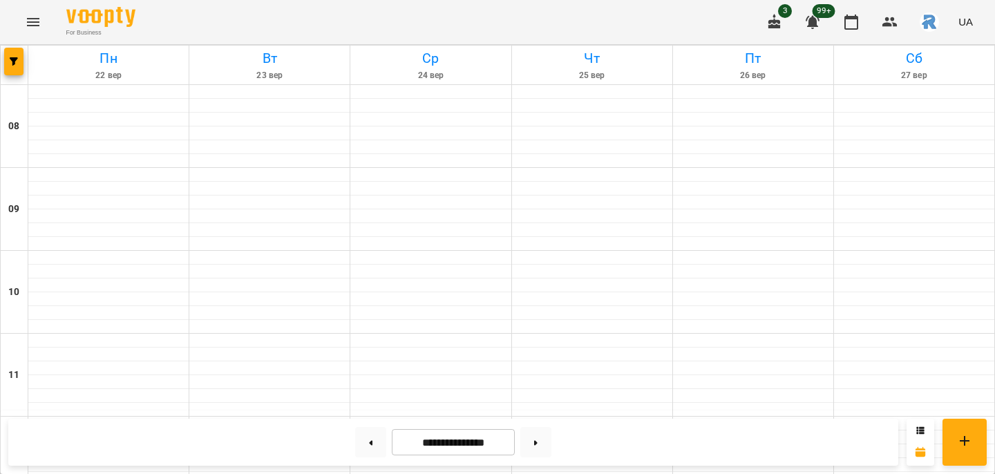
scroll to position [750, 0]
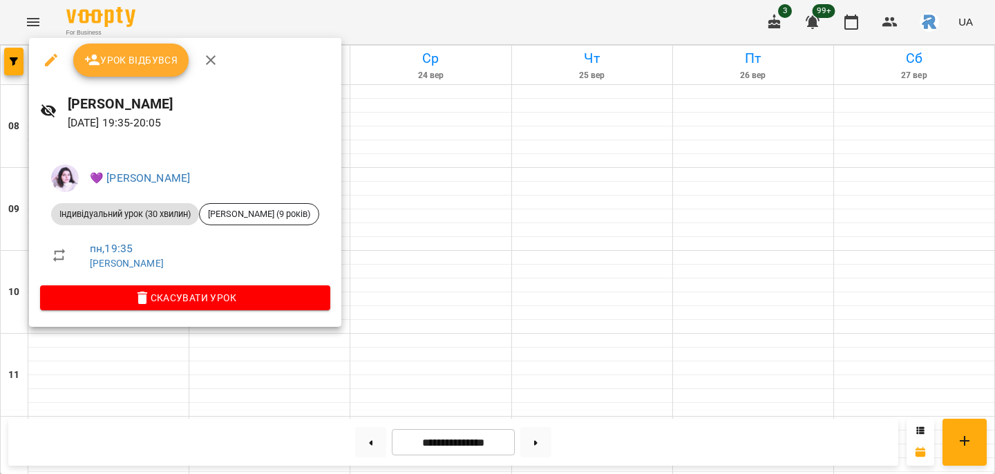
click at [205, 353] on div at bounding box center [497, 237] width 995 height 474
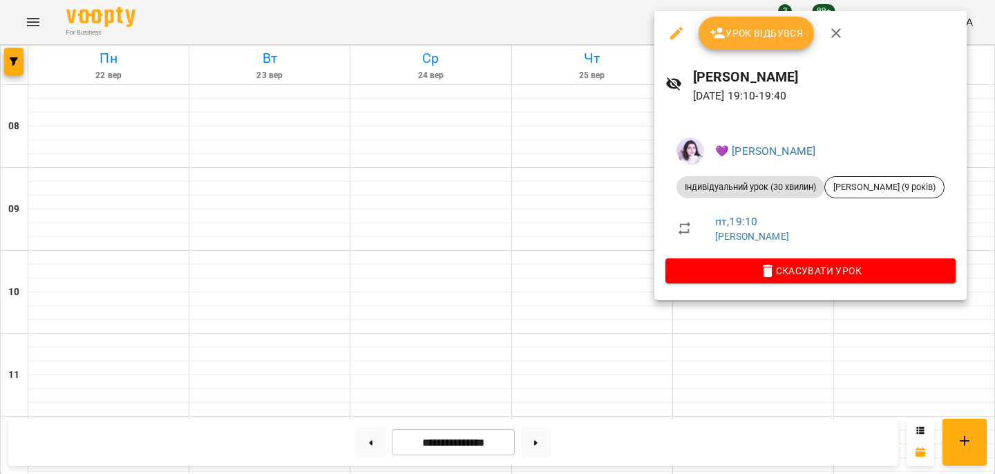
click at [577, 249] on div at bounding box center [497, 237] width 995 height 474
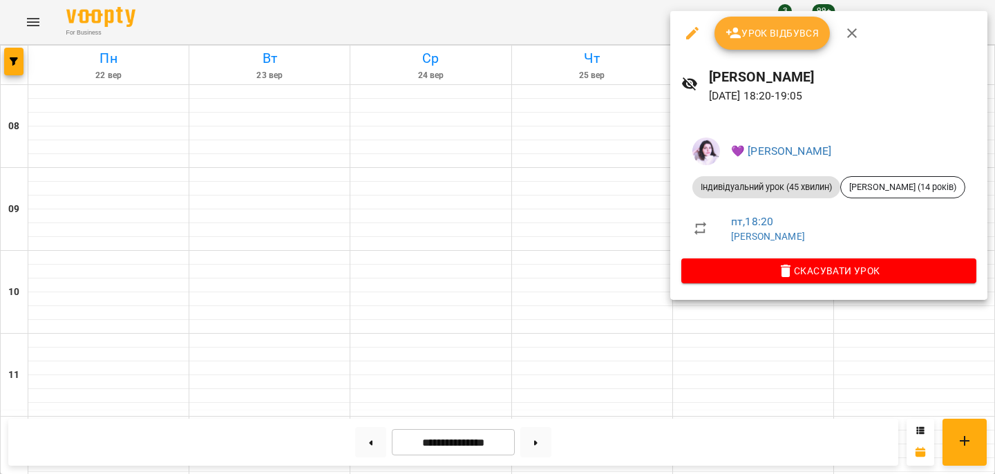
click at [579, 222] on div at bounding box center [497, 237] width 995 height 474
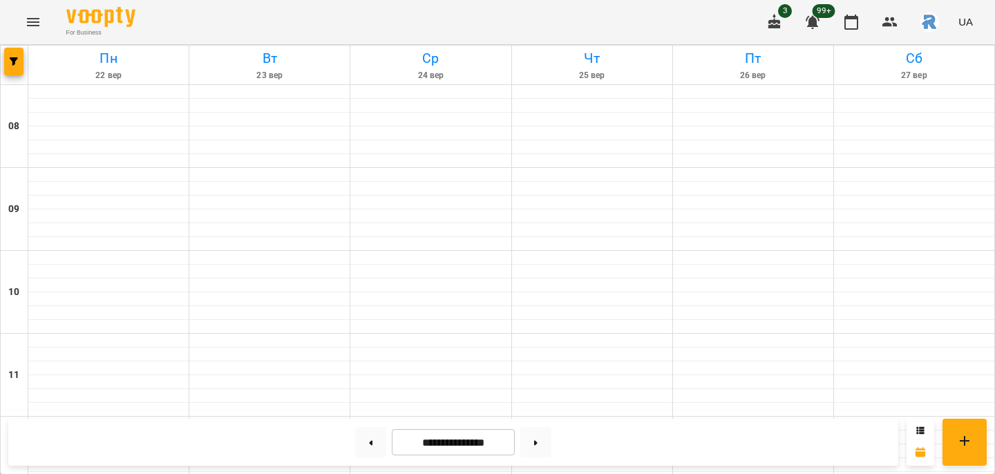
scroll to position [672, 0]
click at [14, 62] on icon "button" at bounding box center [14, 61] width 8 height 8
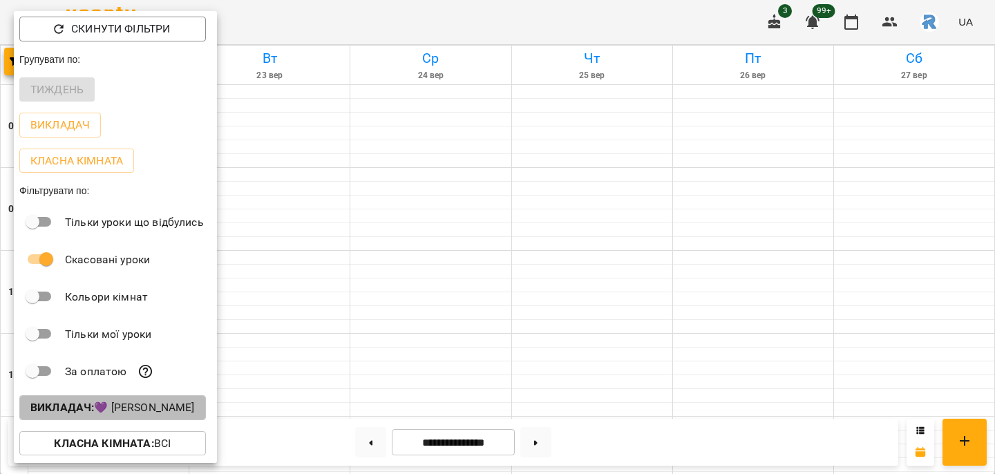
click at [116, 398] on button "Викладач : 💜 [PERSON_NAME]" at bounding box center [112, 407] width 187 height 25
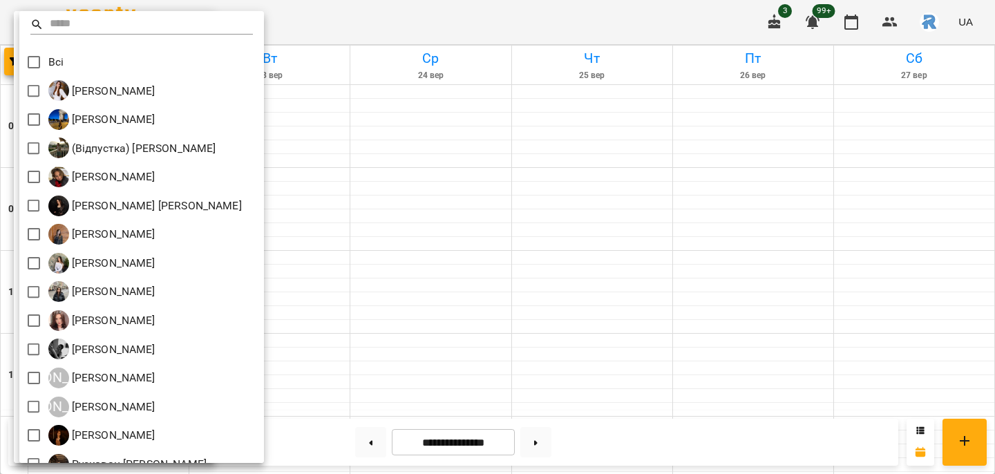
scroll to position [0, 0]
click at [573, 290] on div at bounding box center [497, 237] width 995 height 474
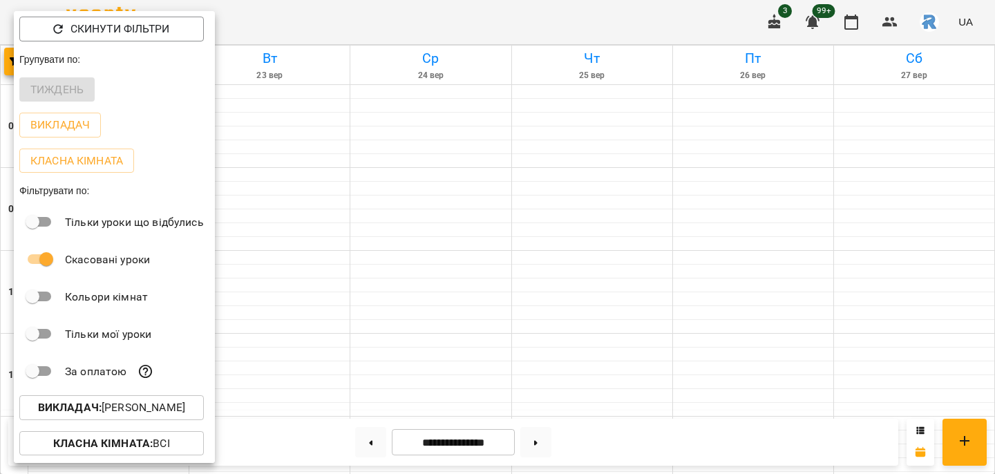
click at [693, 282] on div at bounding box center [497, 237] width 995 height 474
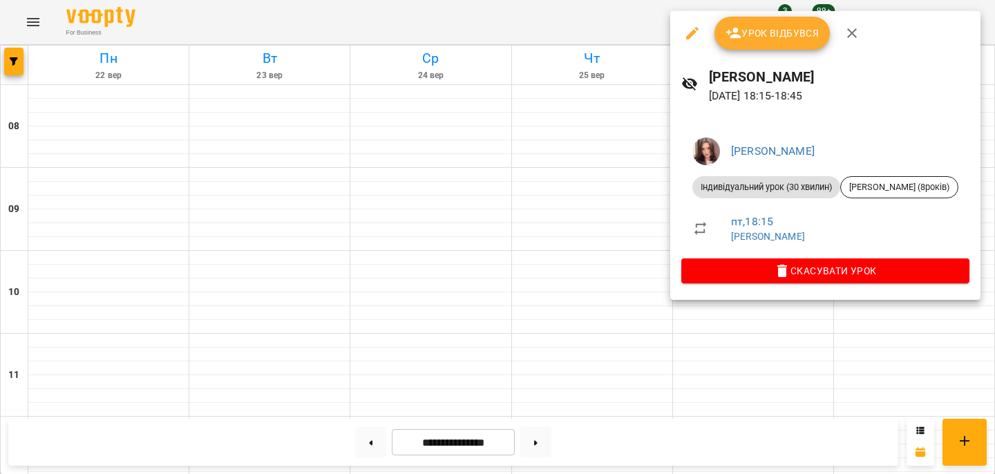
click at [566, 192] on div at bounding box center [497, 237] width 995 height 474
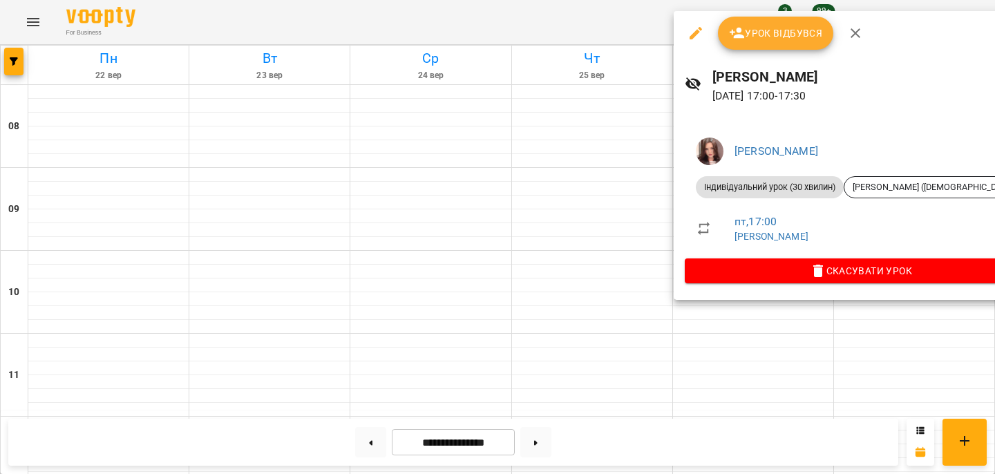
click at [567, 175] on div at bounding box center [497, 237] width 995 height 474
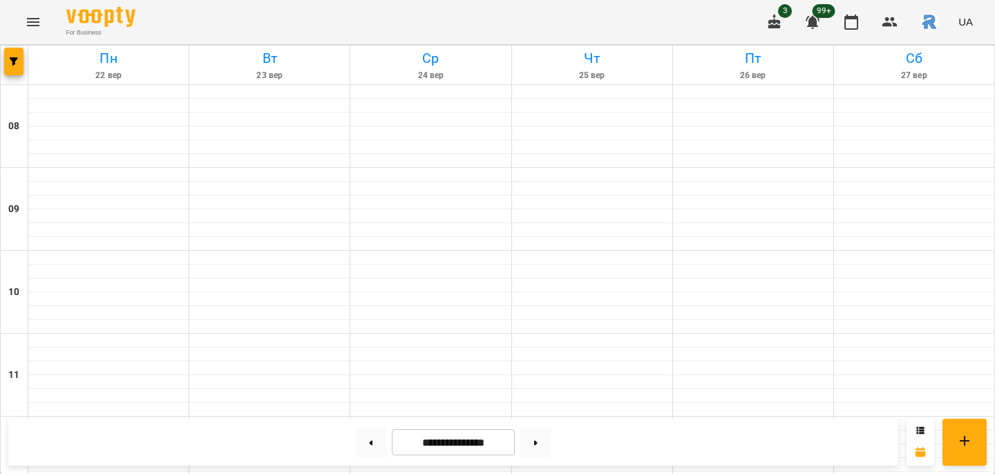
scroll to position [547, 0]
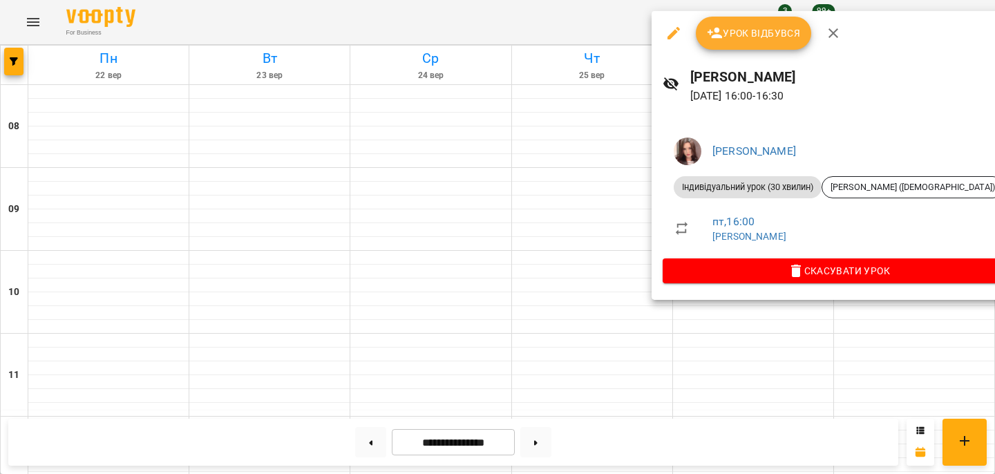
click at [567, 236] on div at bounding box center [497, 237] width 995 height 474
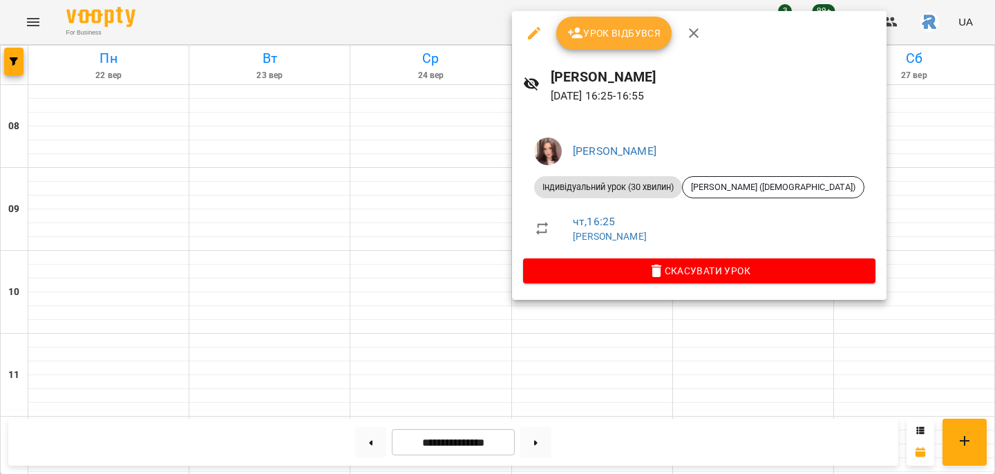
scroll to position [557, 0]
click at [580, 187] on span "Індивідуальний урок (30 хвилин)" at bounding box center [608, 187] width 148 height 12
click at [746, 338] on div at bounding box center [497, 237] width 995 height 474
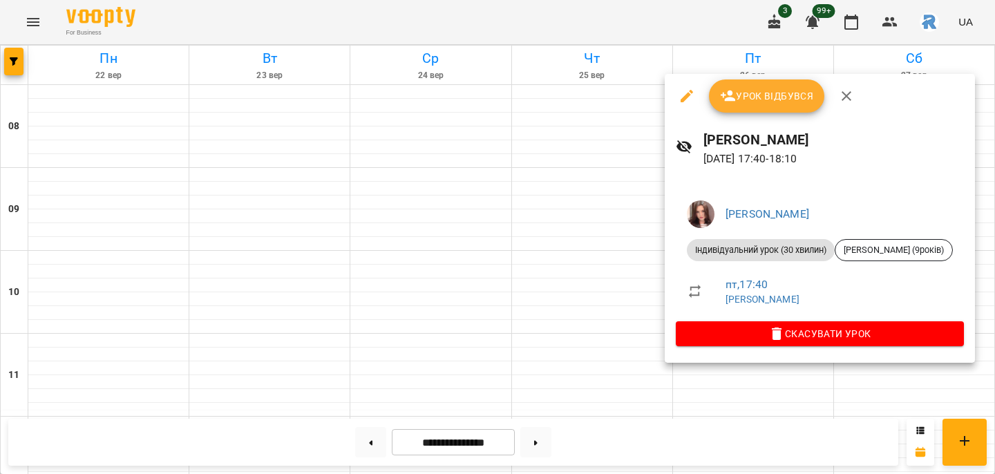
click at [573, 314] on div at bounding box center [497, 237] width 995 height 474
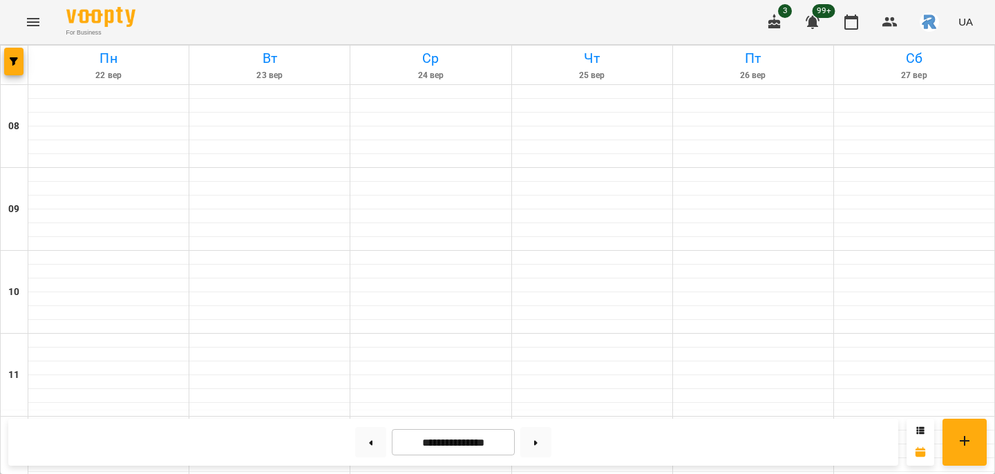
scroll to position [650, 0]
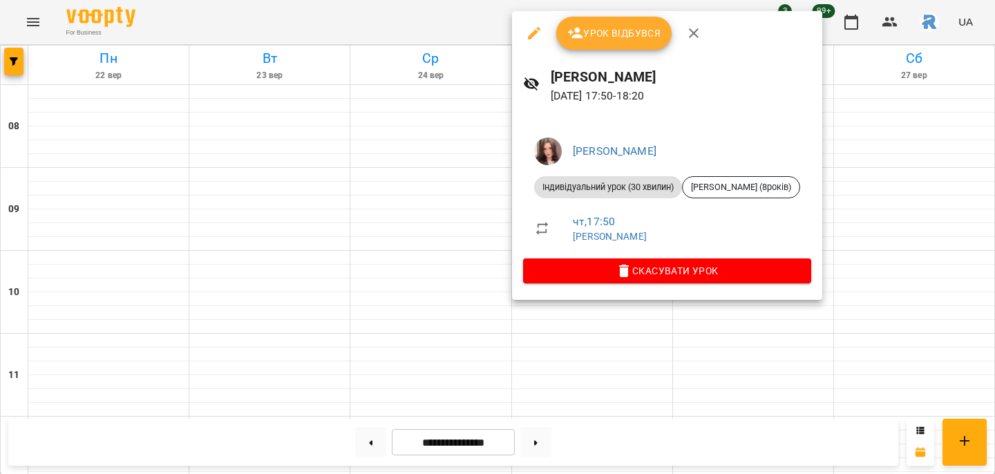
click at [433, 257] on div at bounding box center [497, 237] width 995 height 474
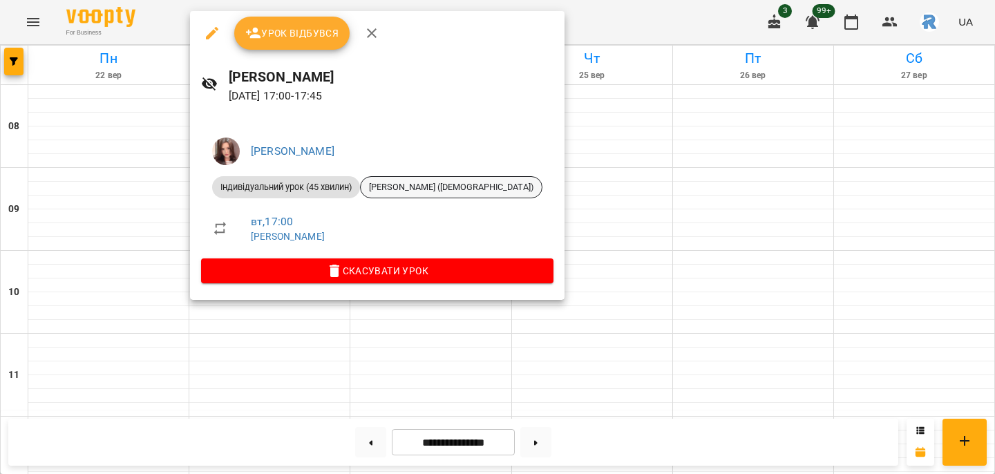
click at [381, 182] on span "[PERSON_NAME] ([DEMOGRAPHIC_DATA])" at bounding box center [451, 187] width 181 height 12
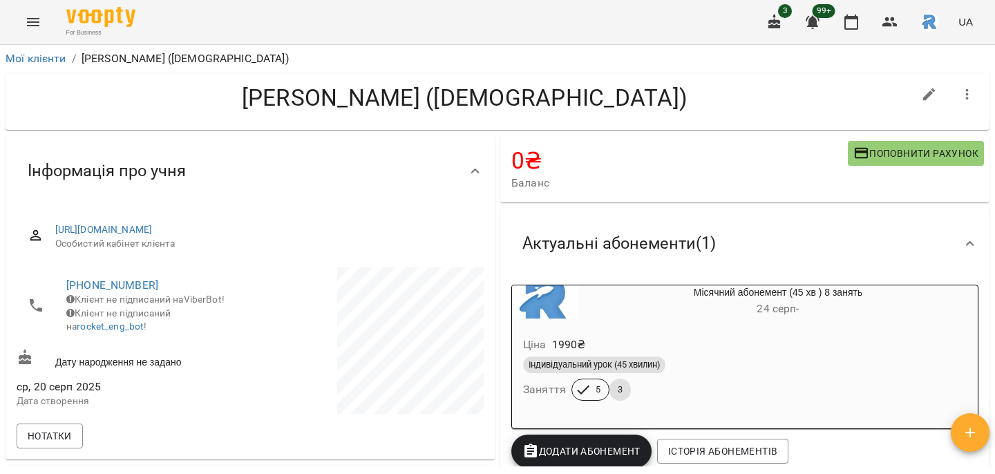
scroll to position [285, 0]
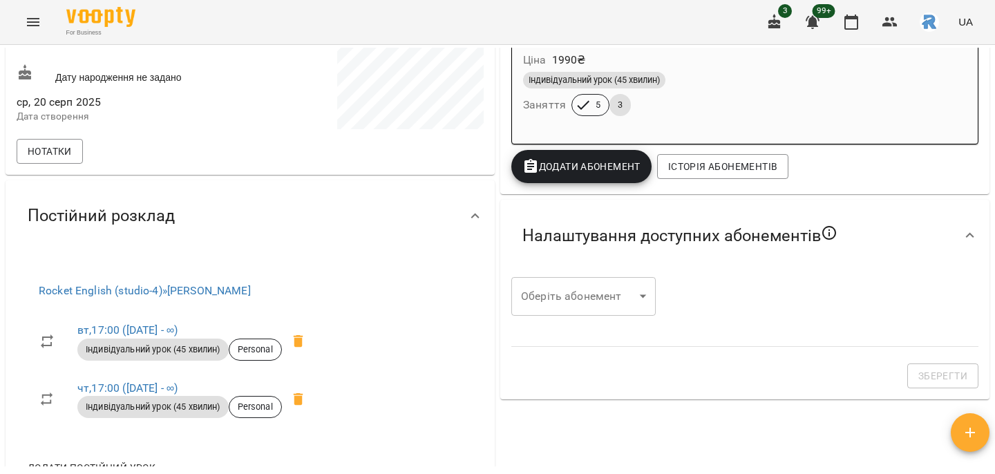
click at [870, 20] on div "3 99+ UA" at bounding box center [868, 22] width 220 height 36
click at [849, 18] on icon "button" at bounding box center [851, 22] width 14 height 15
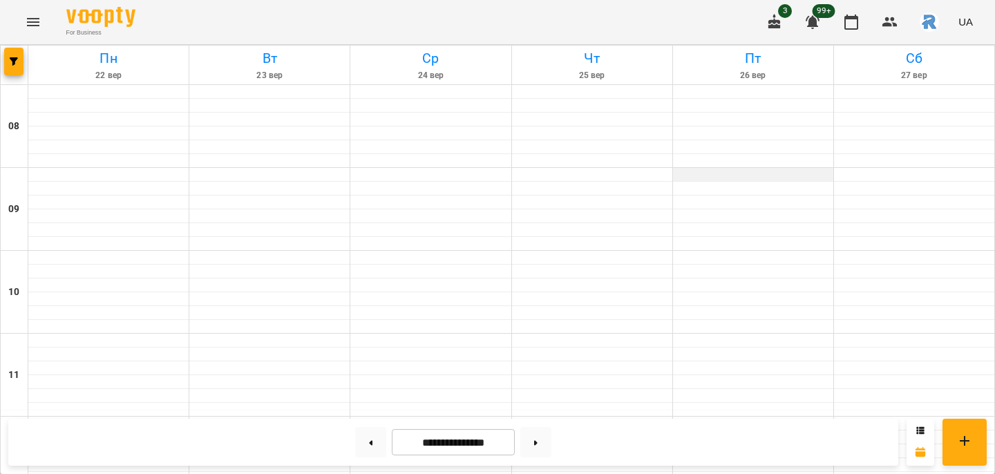
scroll to position [750, 0]
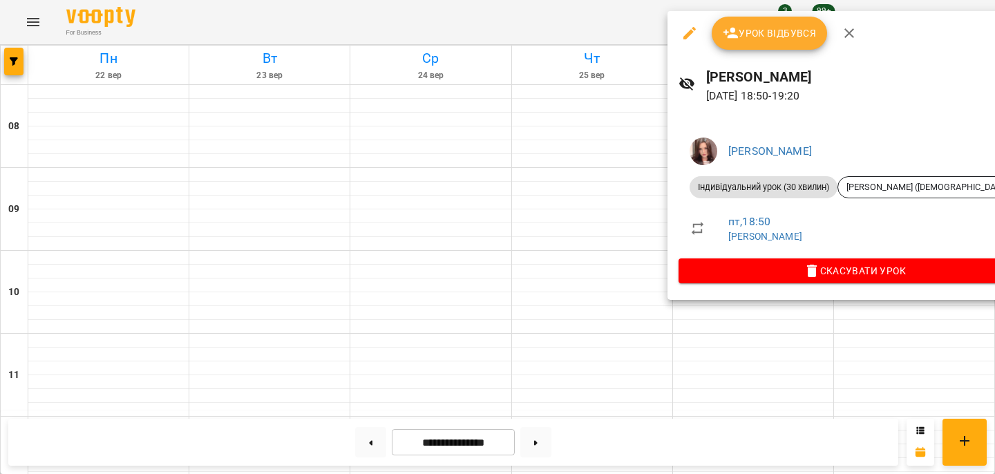
click at [472, 243] on div at bounding box center [497, 237] width 995 height 474
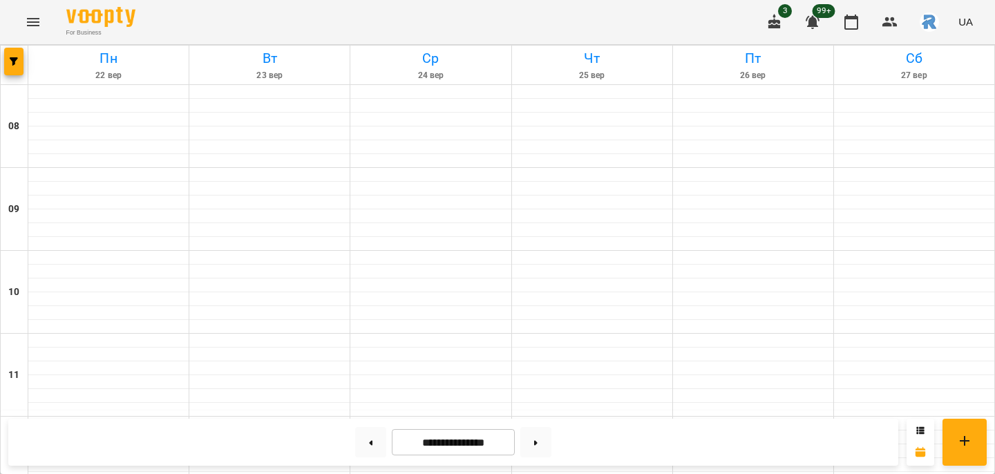
scroll to position [688, 0]
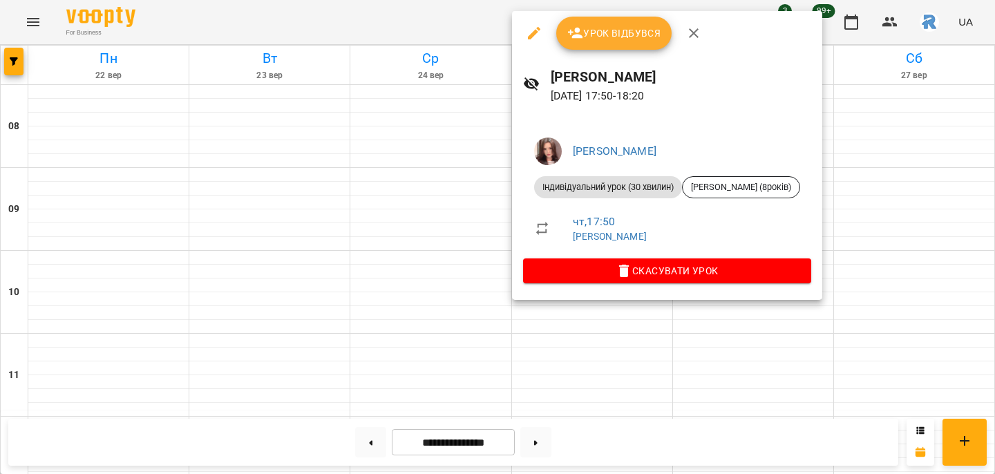
click at [441, 196] on div at bounding box center [497, 237] width 995 height 474
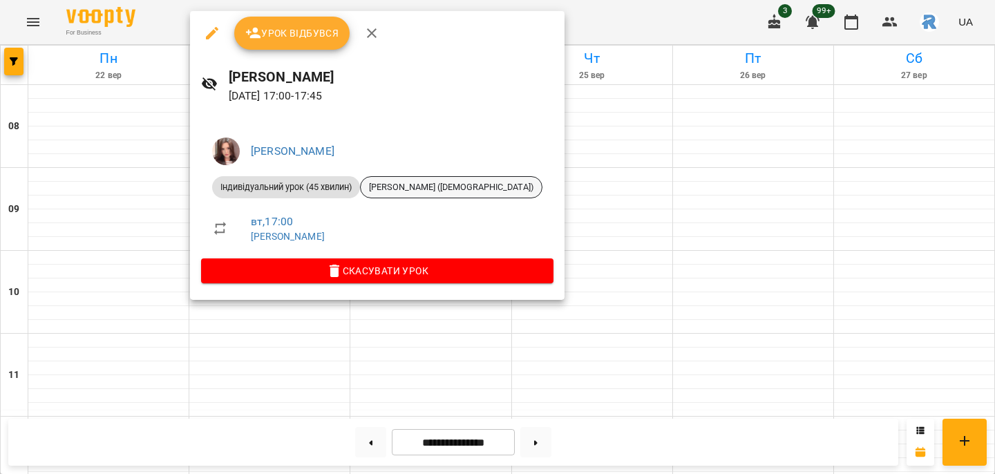
click at [420, 182] on span "[PERSON_NAME] ([DEMOGRAPHIC_DATA])" at bounding box center [451, 187] width 181 height 12
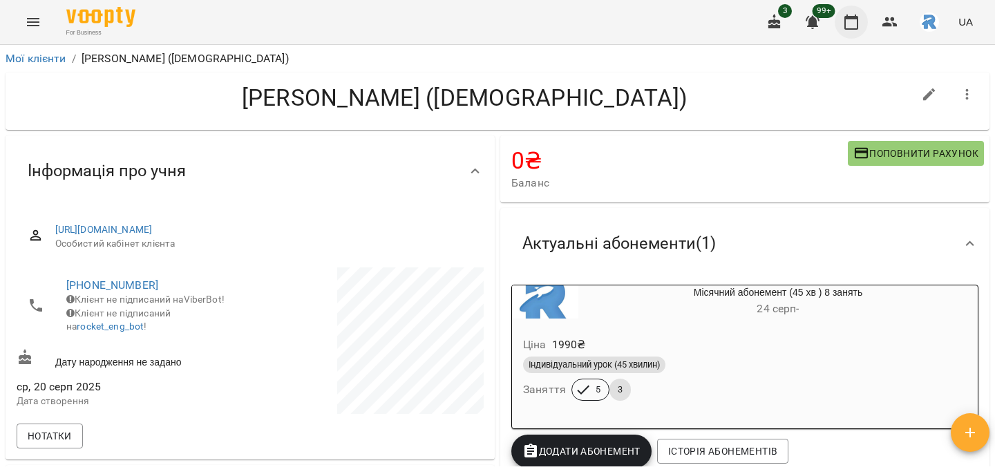
click at [854, 17] on icon "button" at bounding box center [851, 22] width 14 height 15
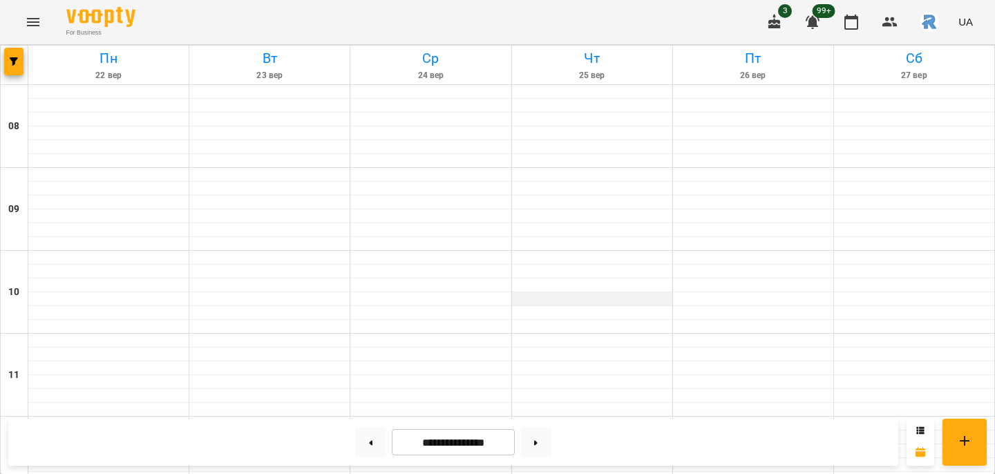
scroll to position [640, 0]
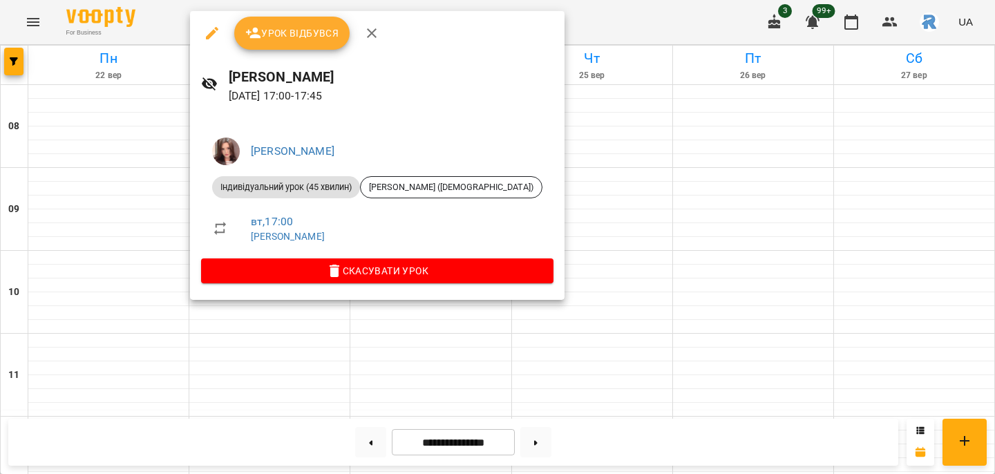
click at [625, 201] on div at bounding box center [497, 237] width 995 height 474
